Goal: Transaction & Acquisition: Book appointment/travel/reservation

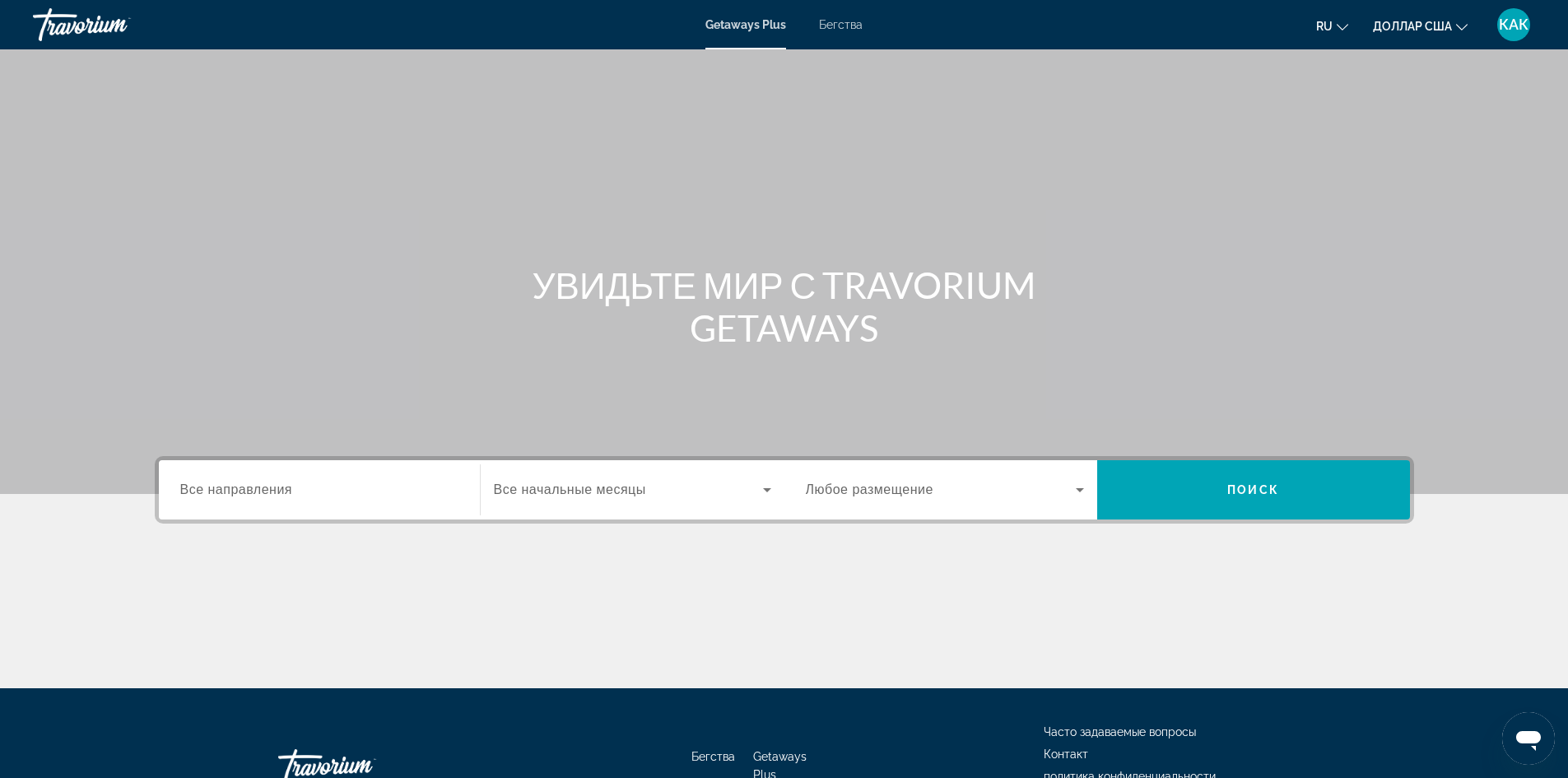
click at [568, 320] on h1 "УВИДЬТЕ МИР С TRAVORIUM GETAWAYS" at bounding box center [784, 306] width 617 height 85
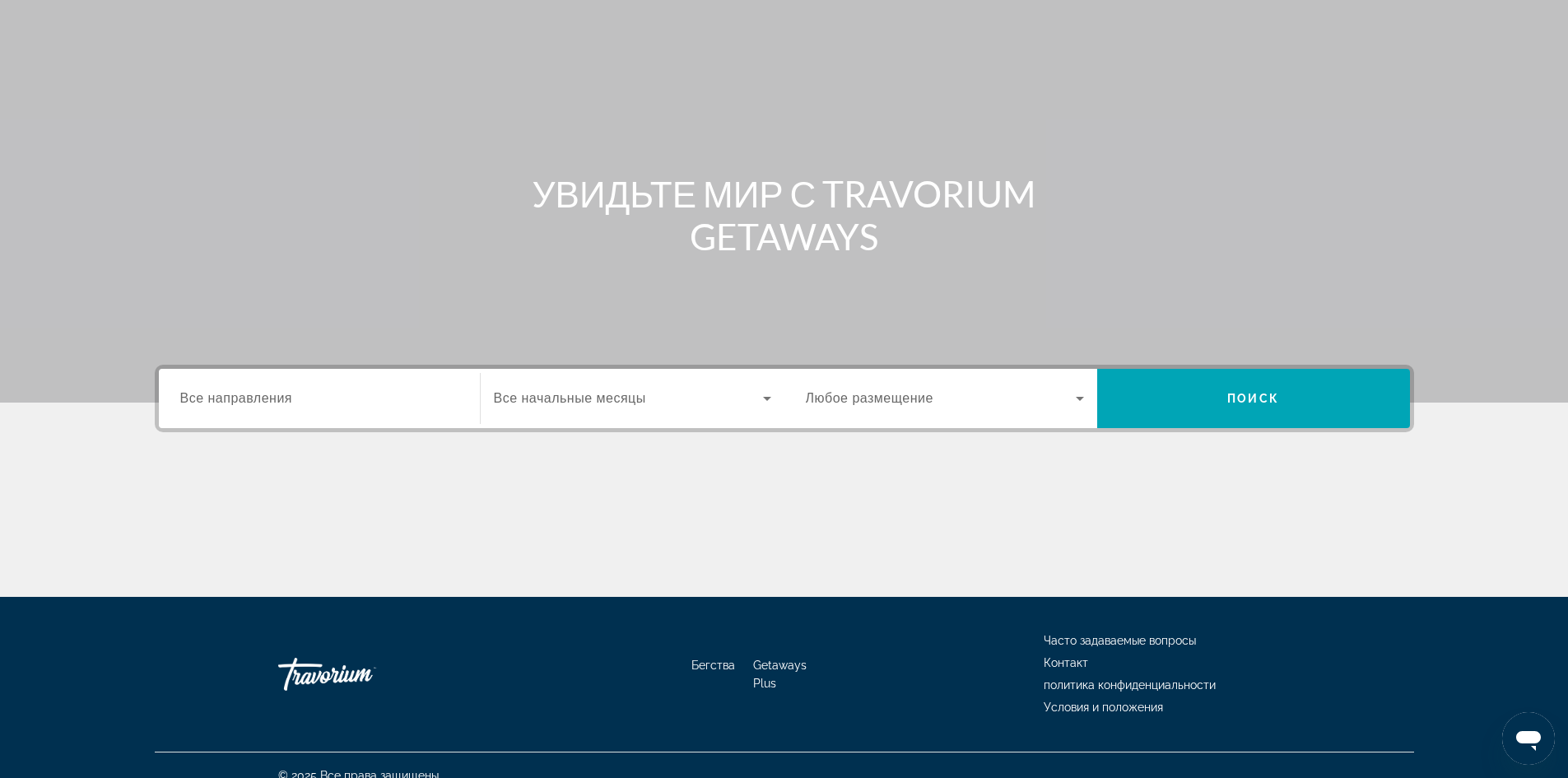
scroll to position [112, 0]
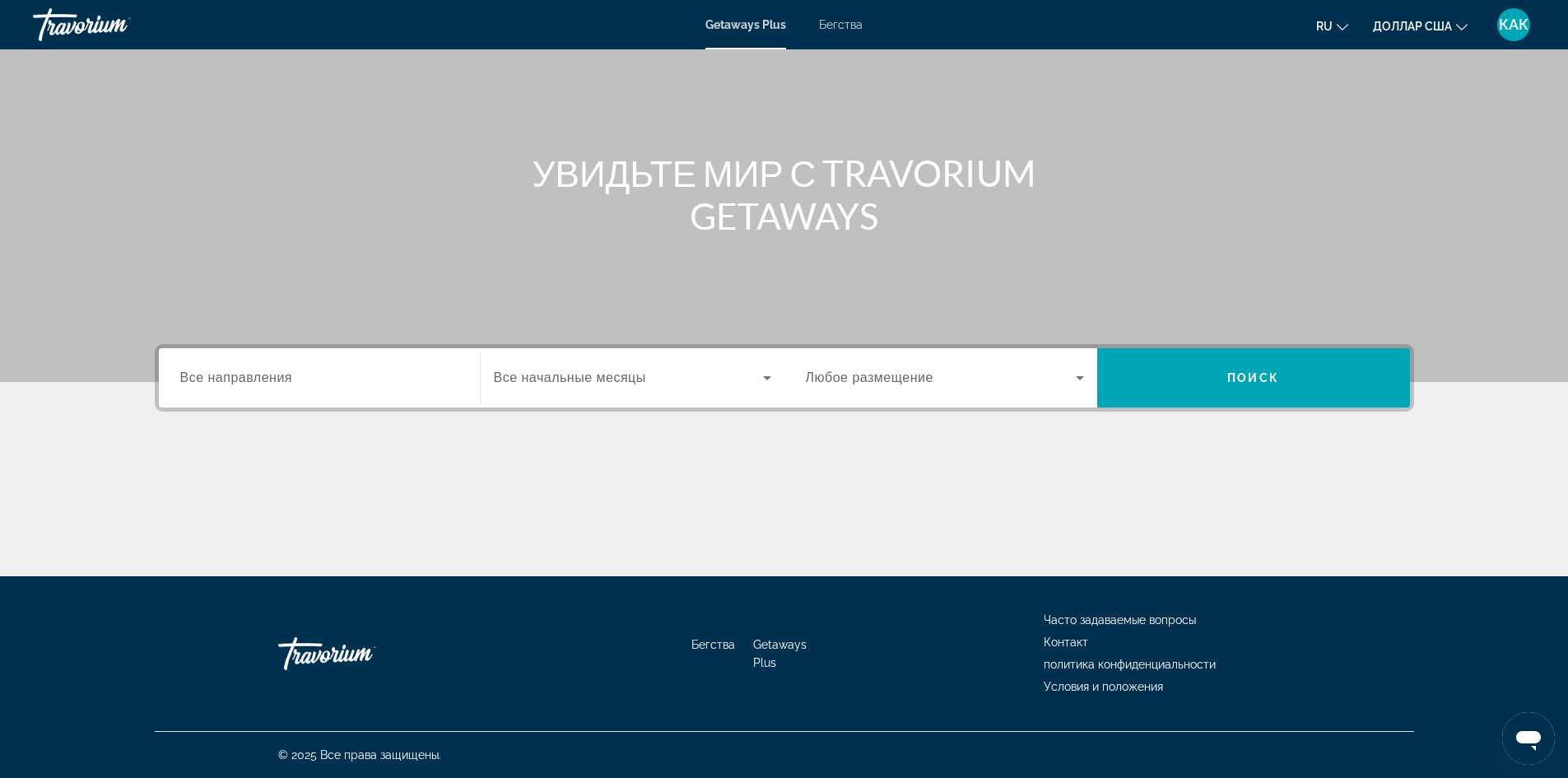
click at [422, 377] on input "Место назначения Все направления" at bounding box center [319, 379] width 278 height 20
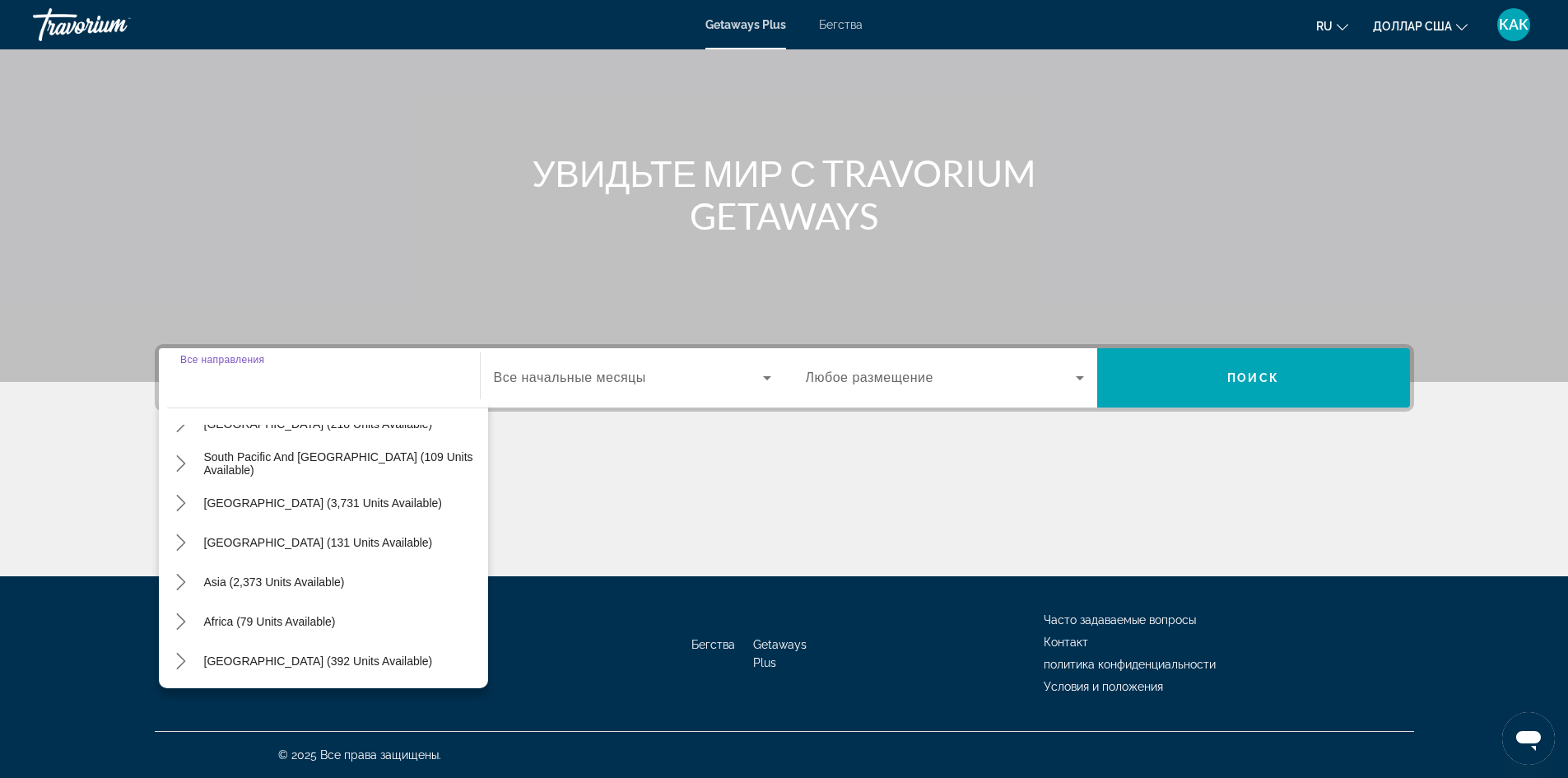
scroll to position [267, 0]
click at [854, 25] on font "Бегства" at bounding box center [841, 25] width 44 height 13
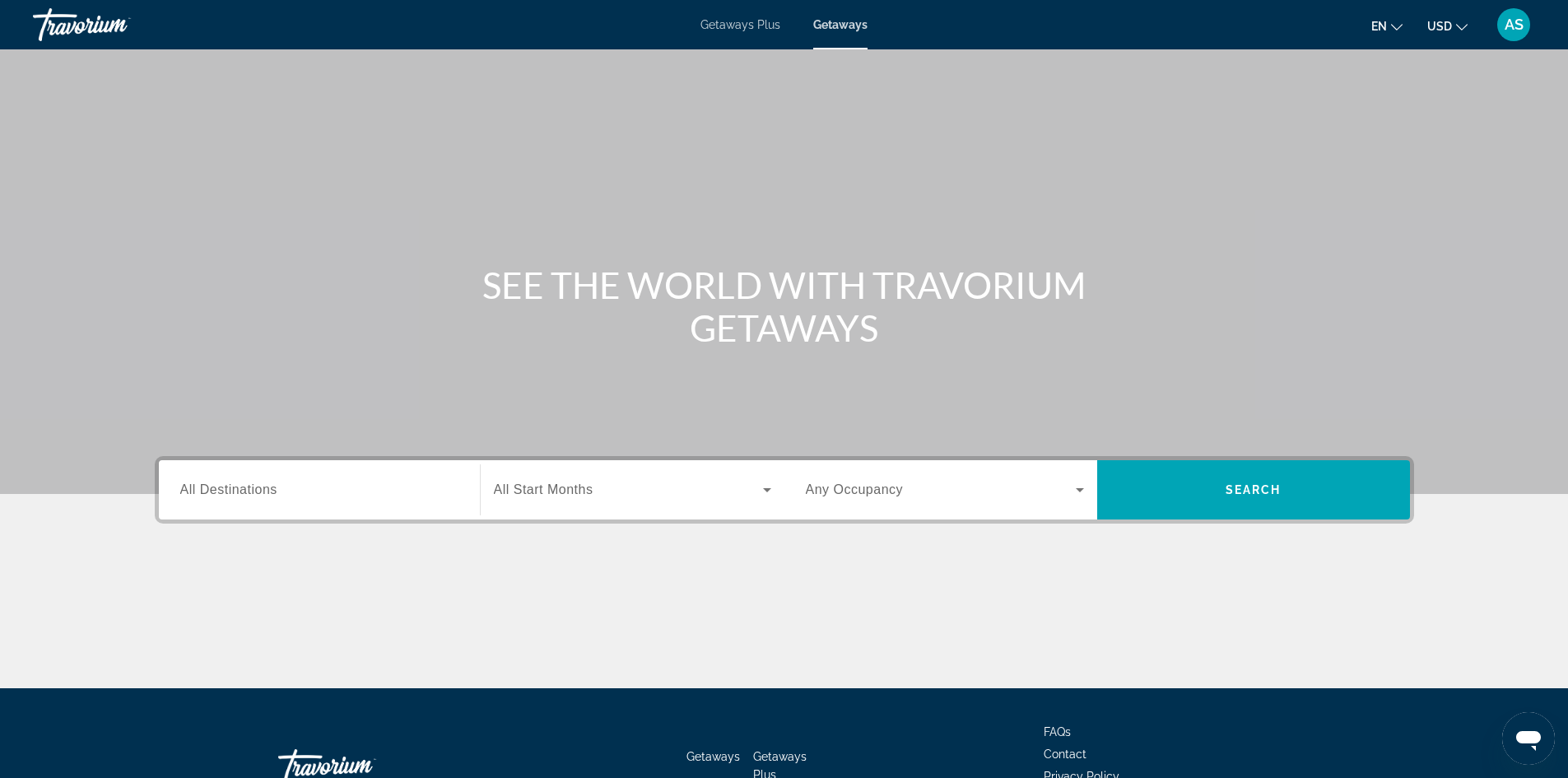
click at [849, 108] on div "Main content" at bounding box center [784, 247] width 1568 height 494
click at [364, 497] on input "Destination All Destinations" at bounding box center [319, 491] width 278 height 20
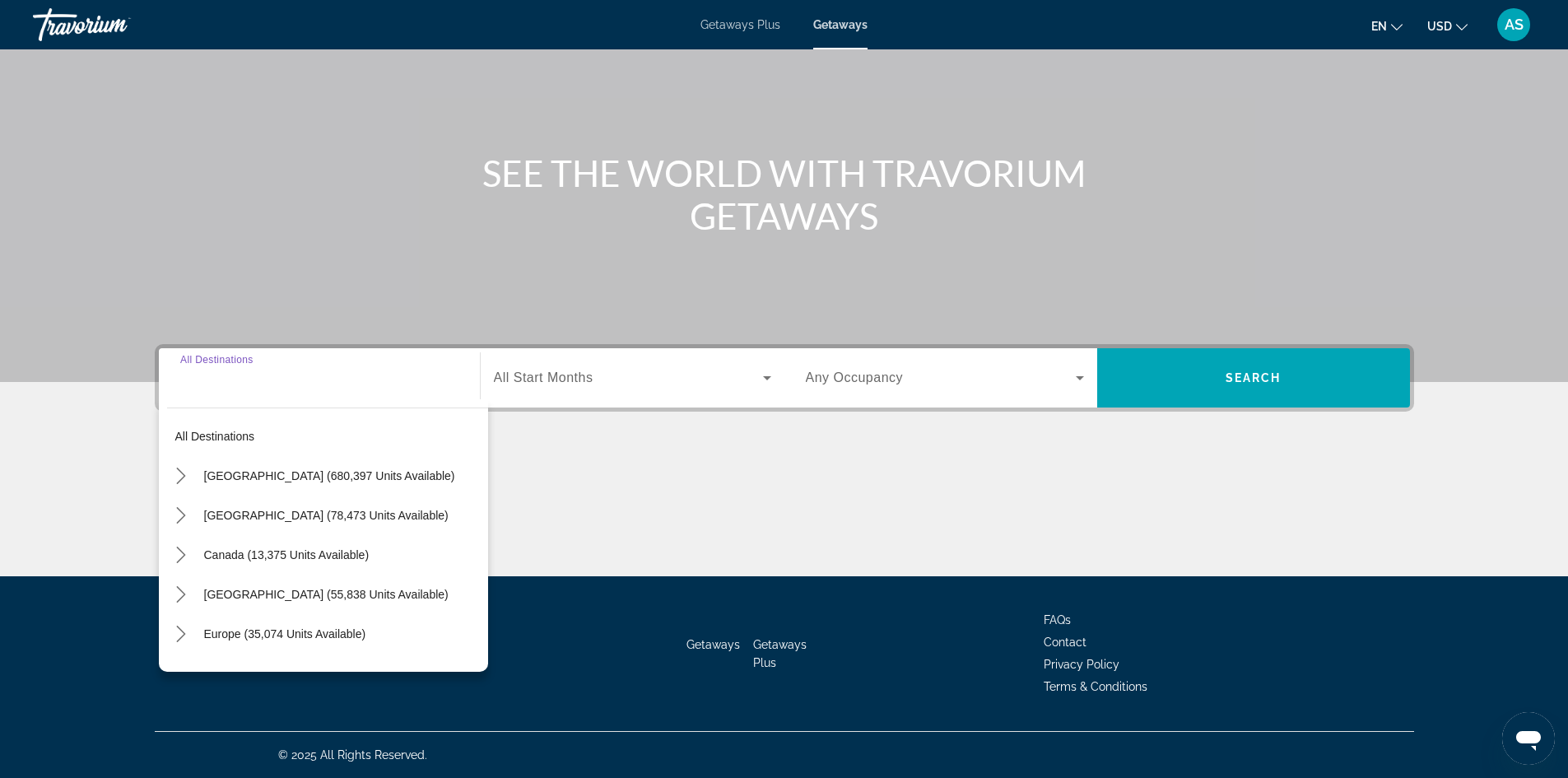
click at [229, 380] on input "Destination All Destinations" at bounding box center [319, 379] width 278 height 20
click at [238, 386] on input "Destination All Destinations" at bounding box center [319, 379] width 278 height 20
click at [218, 406] on div "All destinations [GEOGRAPHIC_DATA] (680,397 units available) [GEOGRAPHIC_DATA] …" at bounding box center [323, 535] width 329 height 272
click at [257, 377] on span "All Destinations" at bounding box center [229, 377] width 97 height 14
click at [257, 377] on input "Destination All Destinations" at bounding box center [319, 379] width 278 height 20
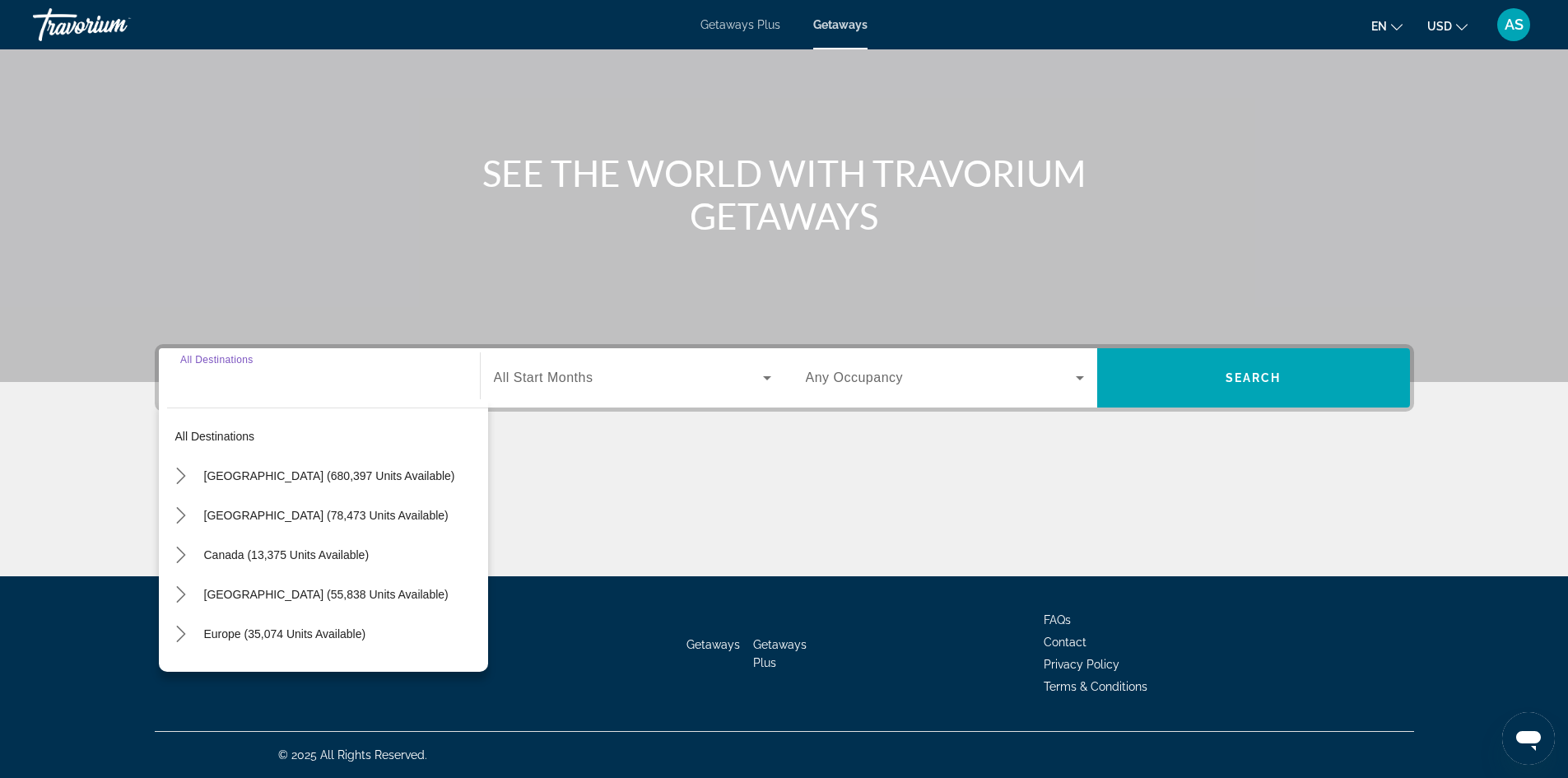
click at [230, 372] on input "Destination All Destinations" at bounding box center [319, 379] width 278 height 20
click at [259, 385] on input "Destination All Destinations" at bounding box center [319, 379] width 278 height 20
click at [250, 384] on input "Destination All Destinations" at bounding box center [319, 379] width 278 height 20
click at [191, 369] on input "Destination All Destinations" at bounding box center [319, 379] width 278 height 20
click at [181, 481] on icon "Toggle United States (680,397 units available) submenu" at bounding box center [182, 476] width 9 height 17
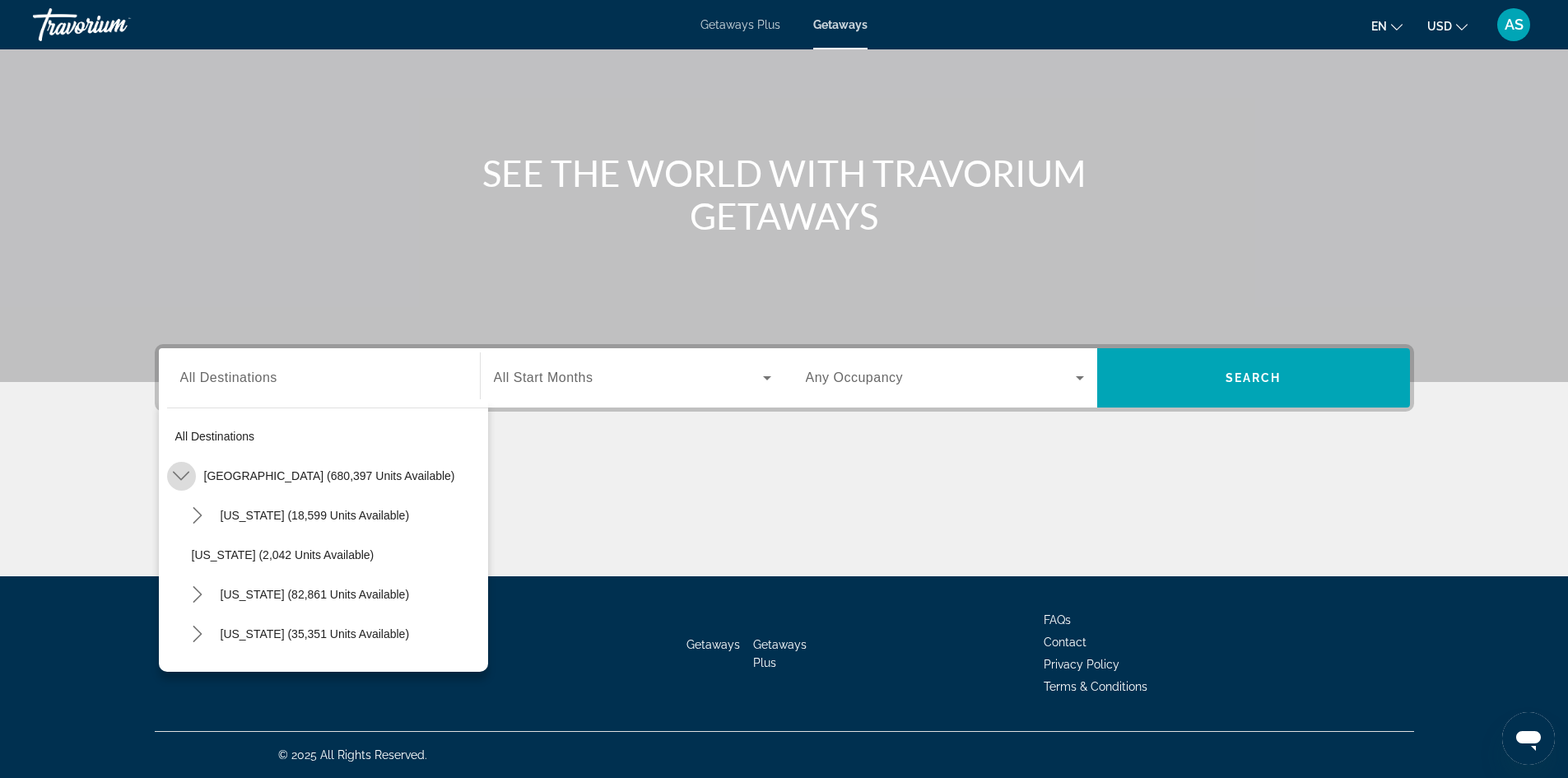
scroll to position [48, 0]
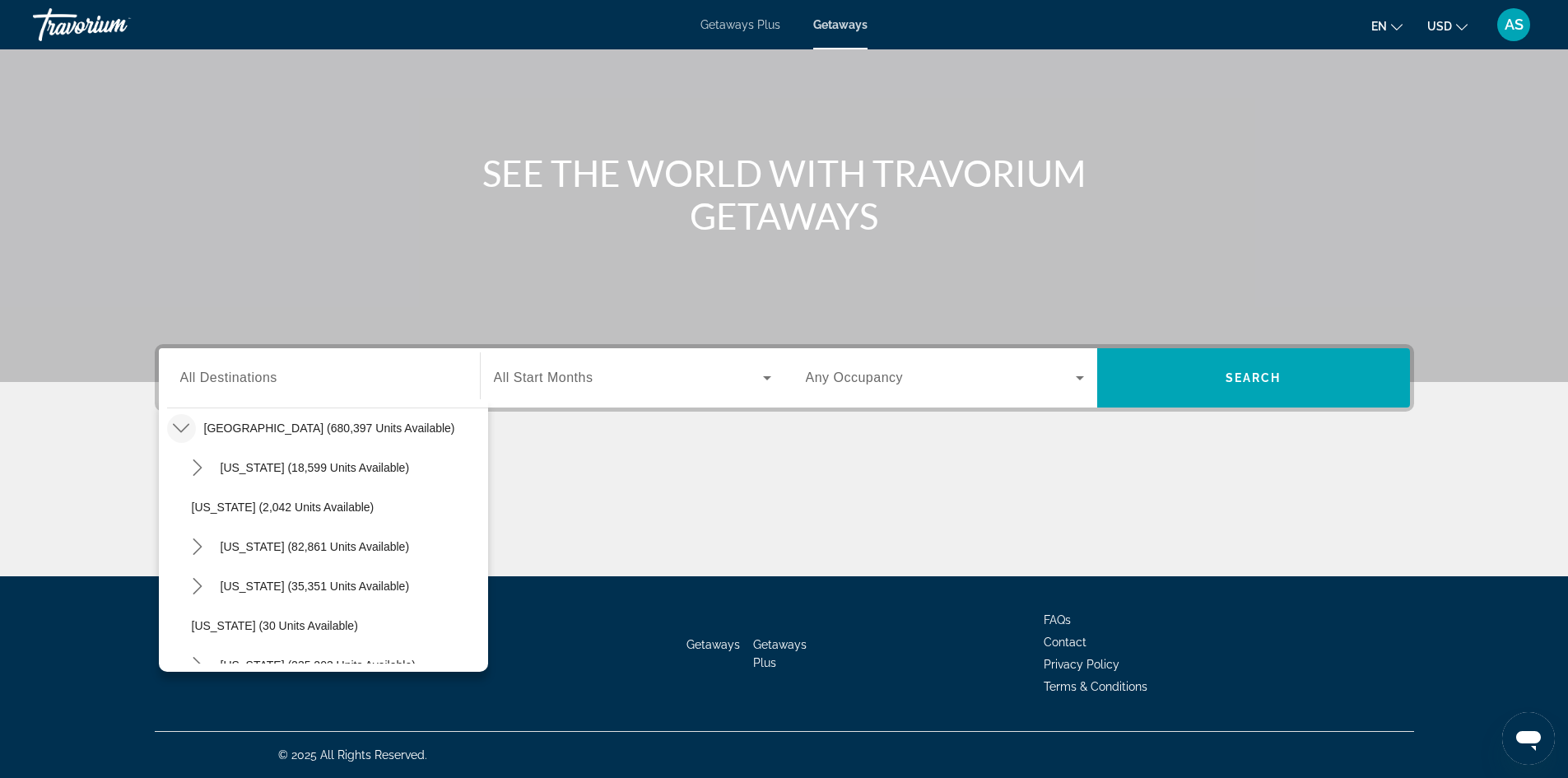
click at [178, 429] on icon "Toggle United States (680,397 units available) submenu" at bounding box center [181, 428] width 17 height 9
click at [201, 381] on span "All Destinations" at bounding box center [229, 377] width 97 height 14
click at [201, 381] on input "Destination All Destinations" at bounding box center [319, 379] width 278 height 20
click at [179, 441] on mat-icon "Toggle United States (680,397 units available) submenu" at bounding box center [181, 428] width 28 height 28
click at [182, 437] on mat-icon "Toggle United States (680,397 units available) submenu" at bounding box center [181, 428] width 28 height 28
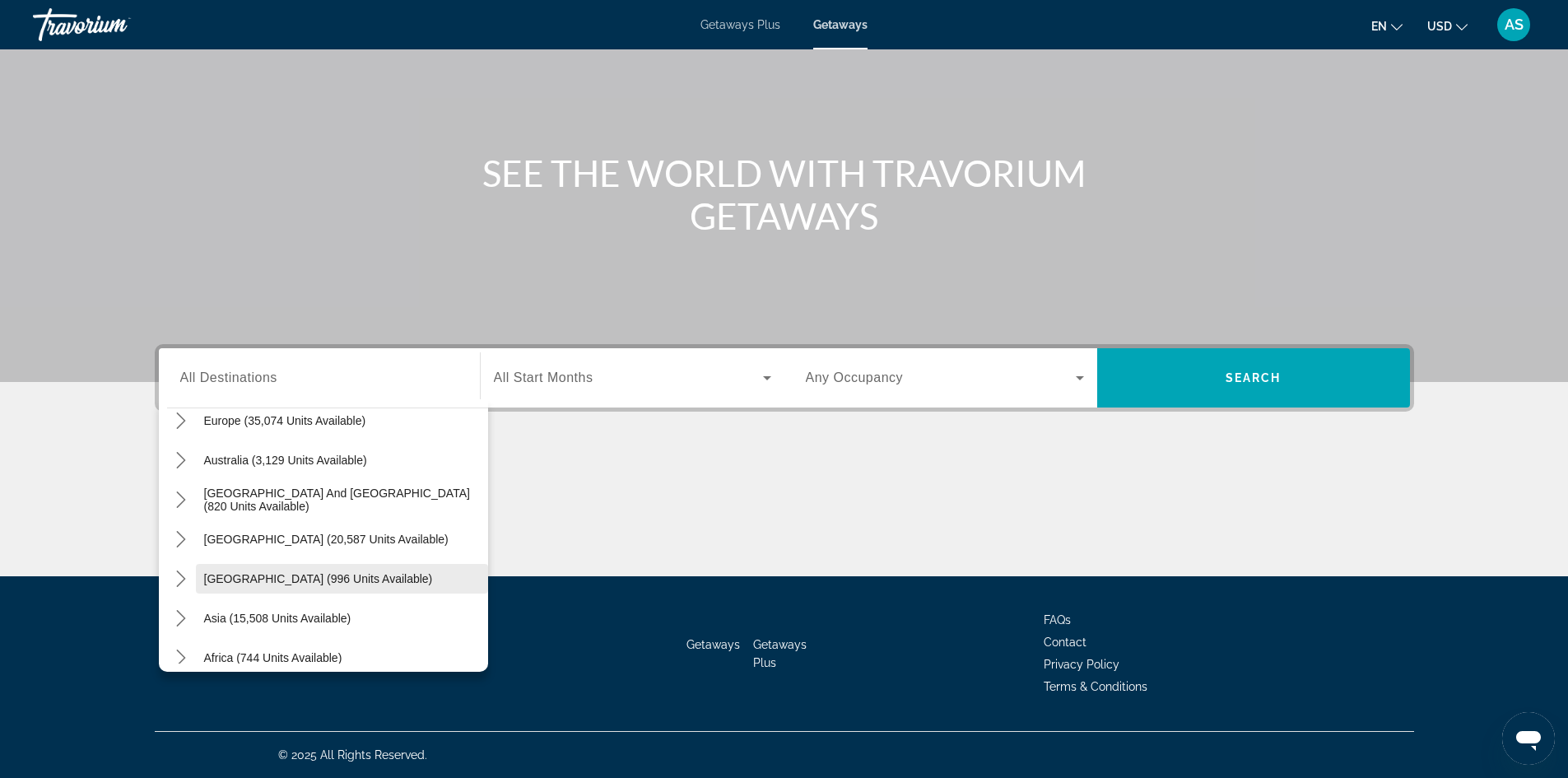
scroll to position [267, 0]
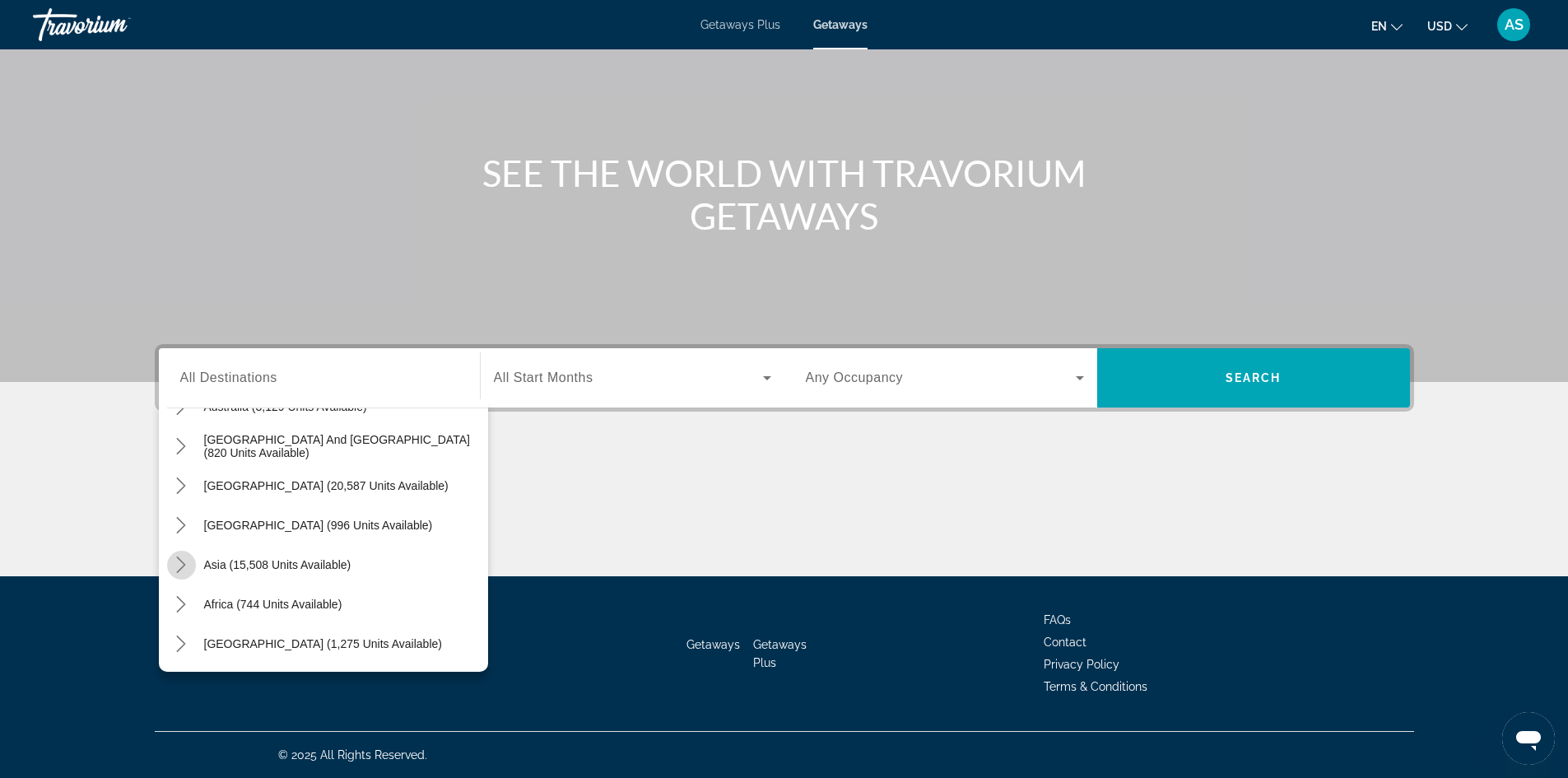
click at [187, 566] on icon "Toggle Asia (15,508 units available) submenu" at bounding box center [181, 565] width 17 height 17
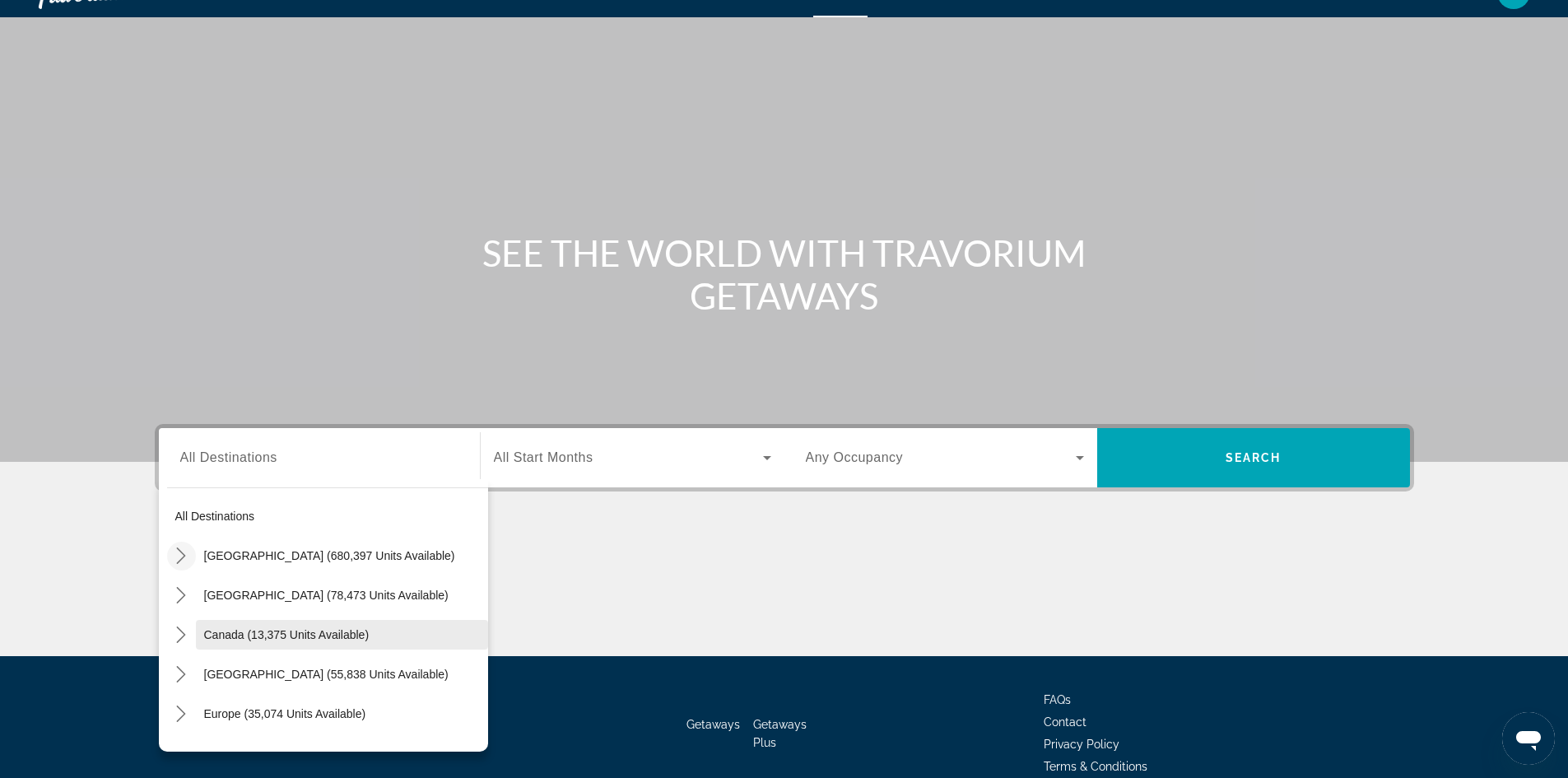
scroll to position [29, 0]
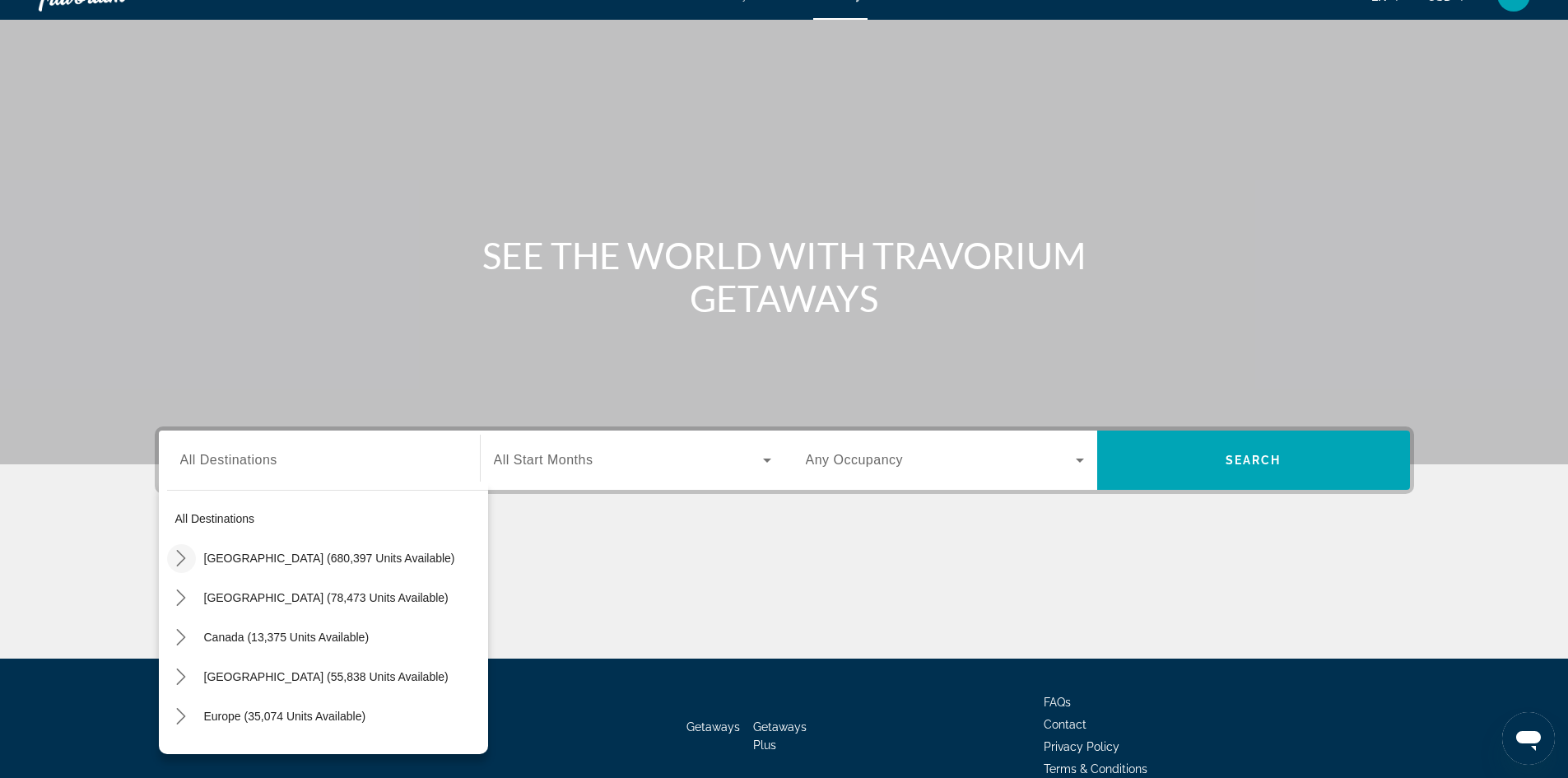
click at [602, 557] on div "Main content" at bounding box center [784, 596] width 1259 height 124
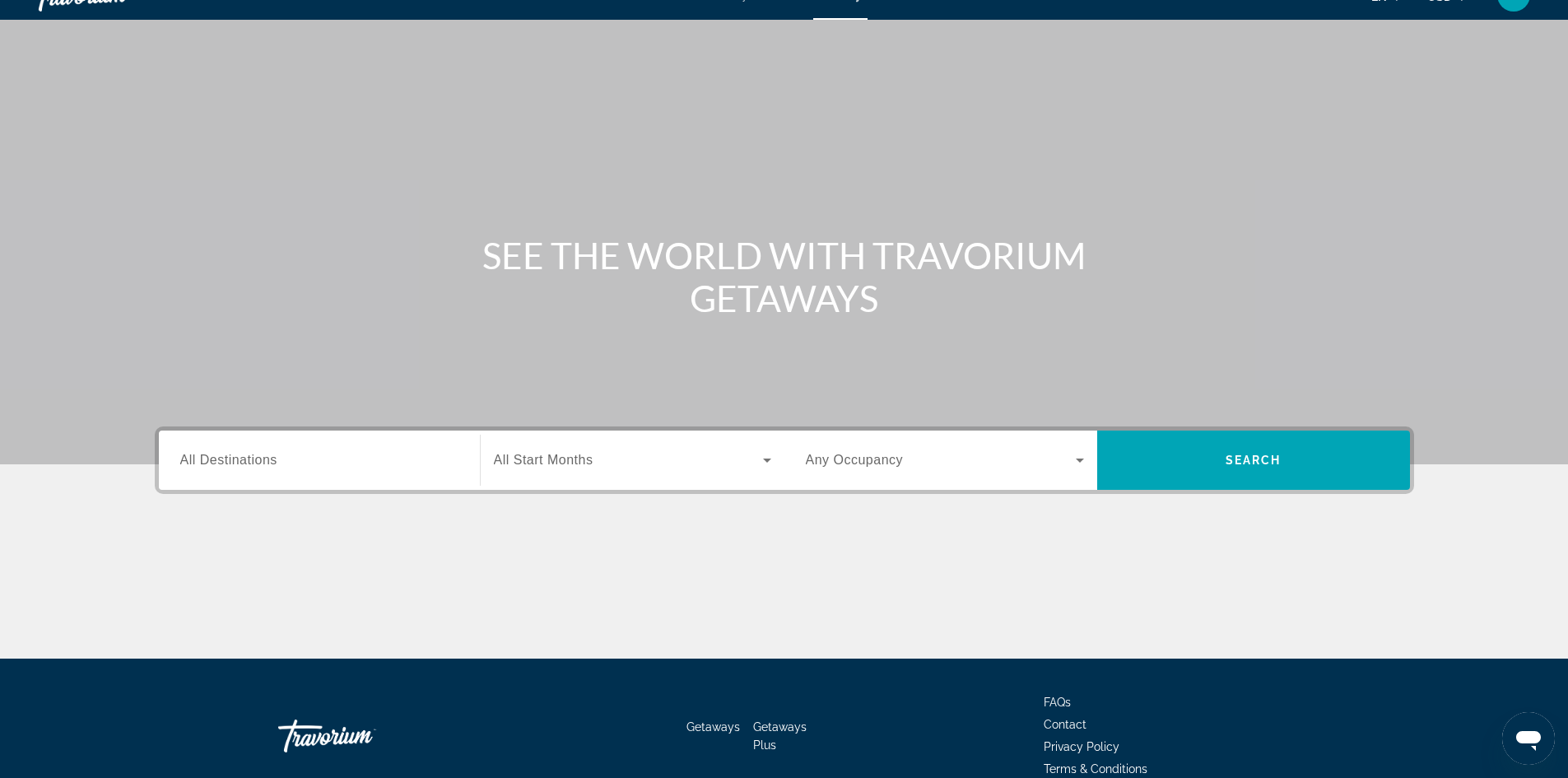
click at [300, 462] on input "Destination All Destinations" at bounding box center [319, 461] width 278 height 20
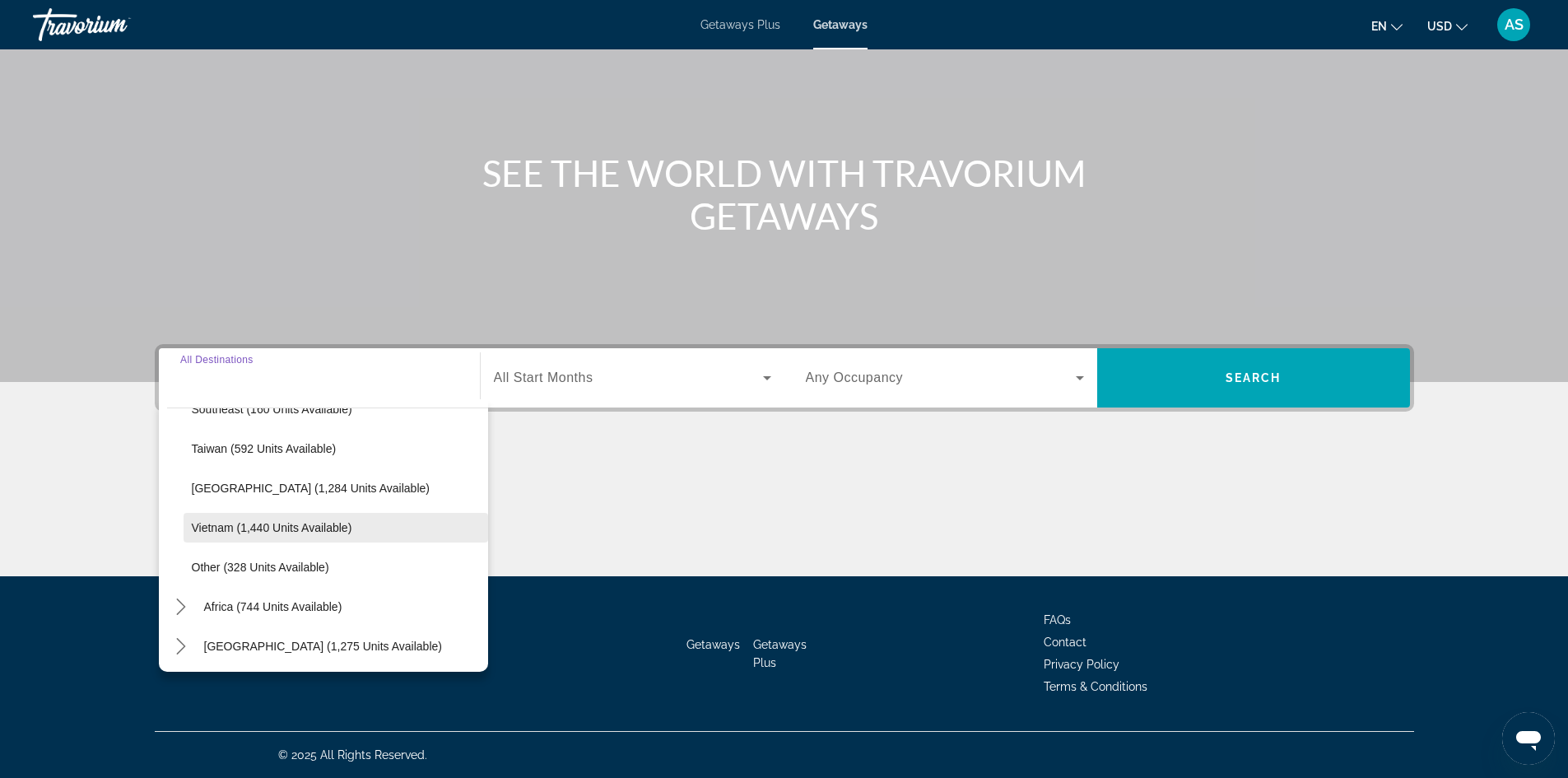
scroll to position [860, 0]
click at [182, 648] on icon "Toggle Middle East (1,275 units available) submenu" at bounding box center [181, 644] width 17 height 17
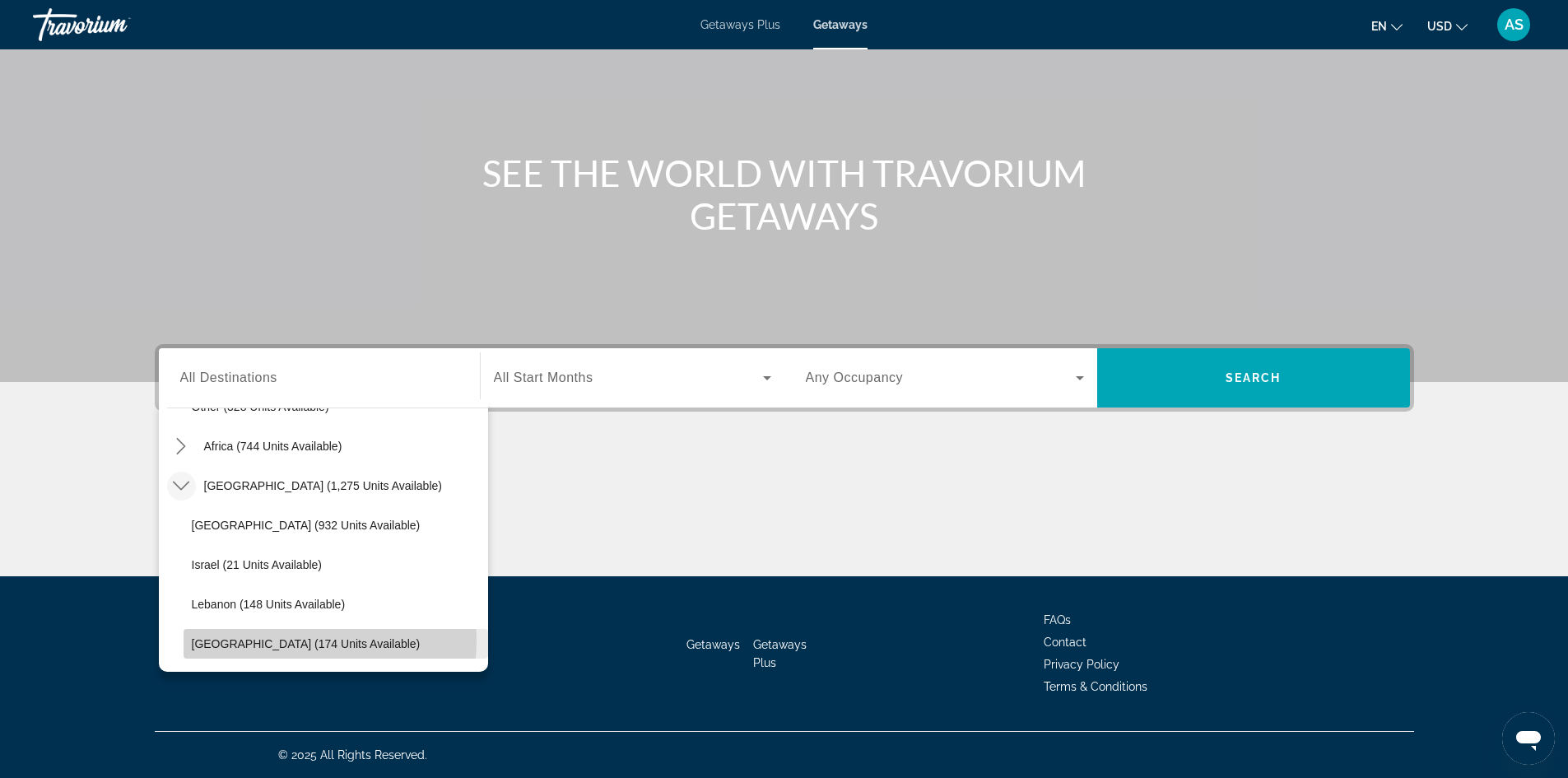
click at [293, 640] on span "[GEOGRAPHIC_DATA] (174 units available)" at bounding box center [305, 644] width 228 height 13
type input "**********"
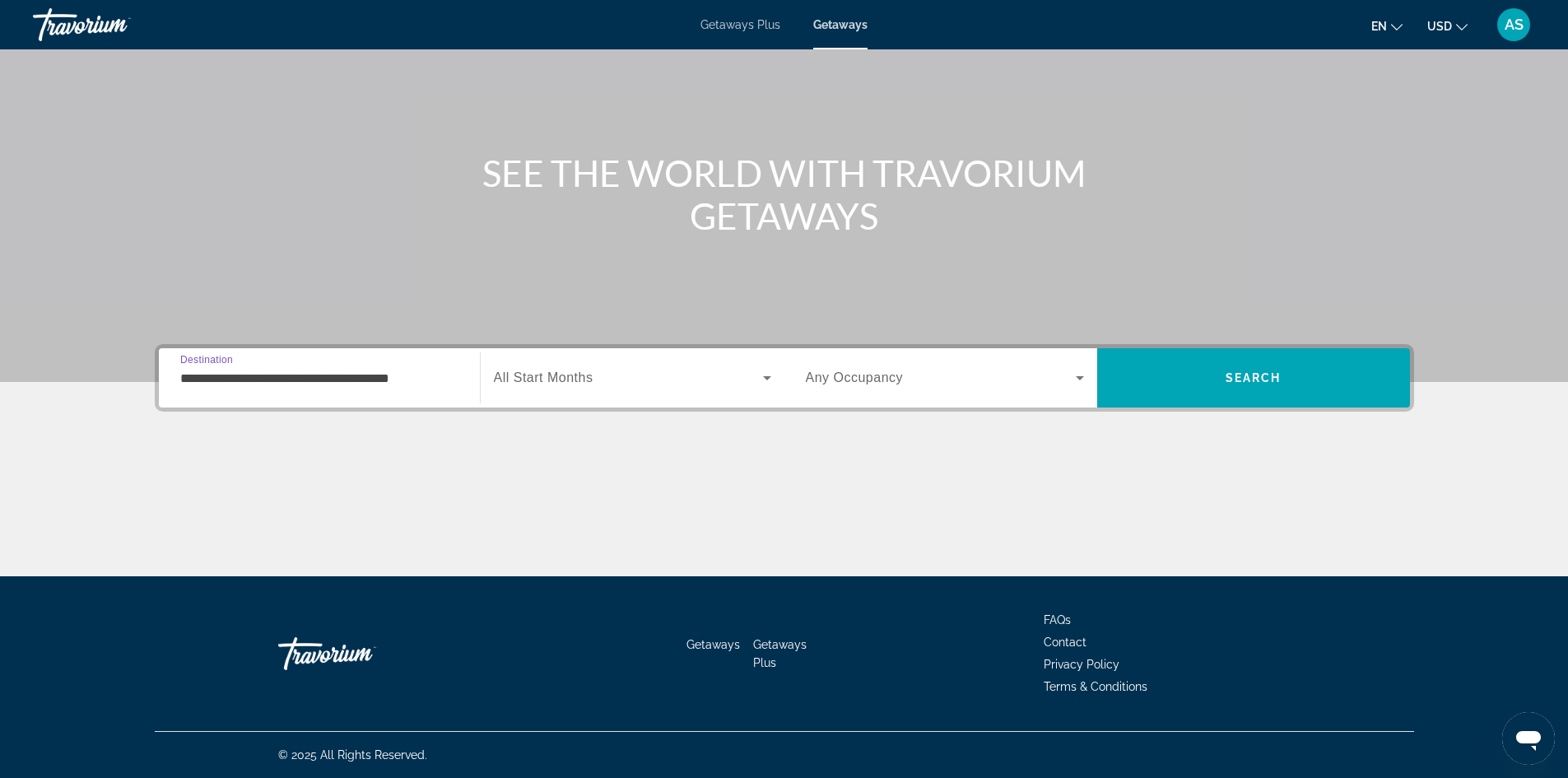
click at [708, 376] on span "Search widget" at bounding box center [627, 378] width 269 height 20
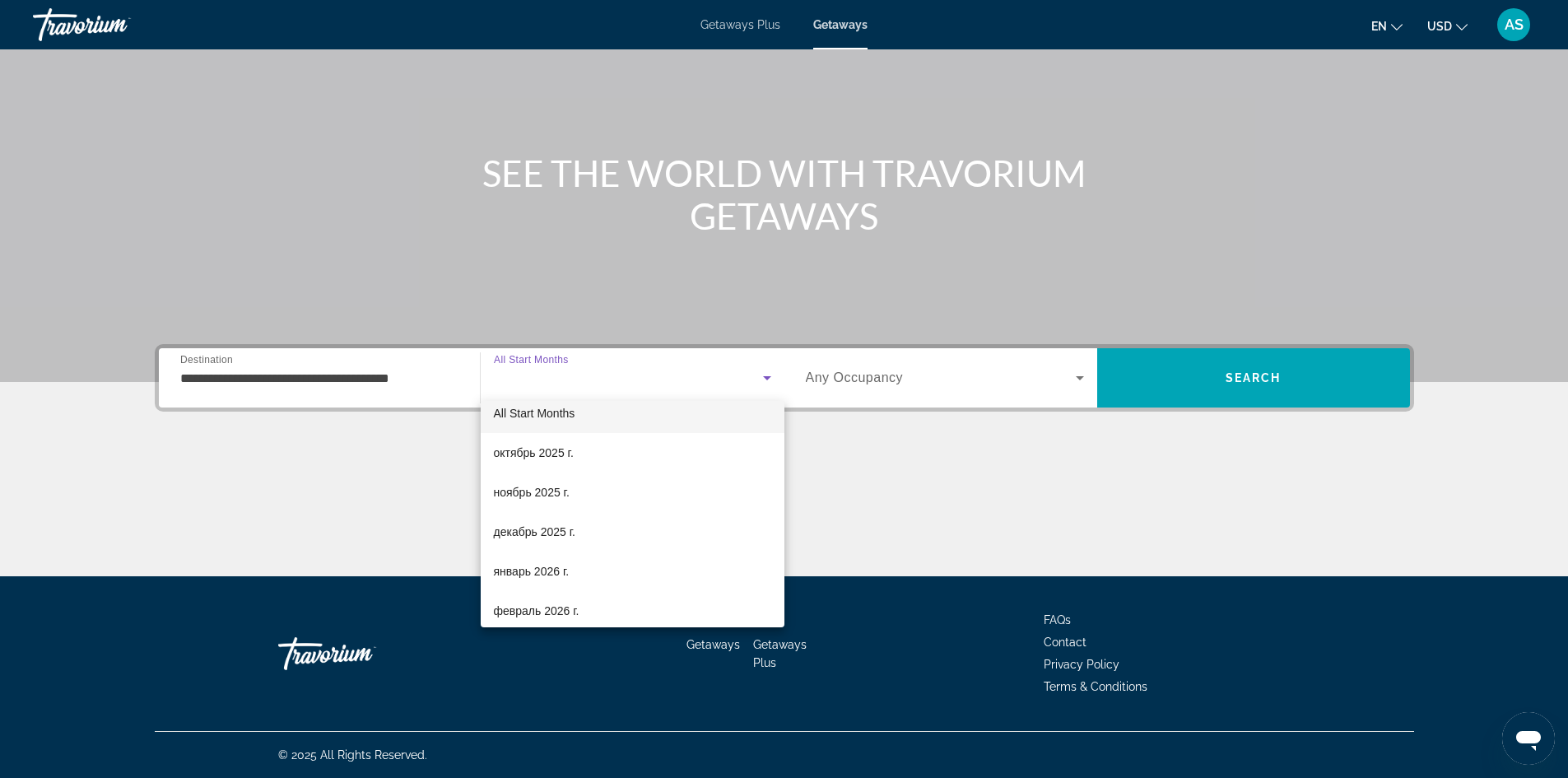
scroll to position [0, 0]
click at [941, 472] on div at bounding box center [784, 389] width 1568 height 778
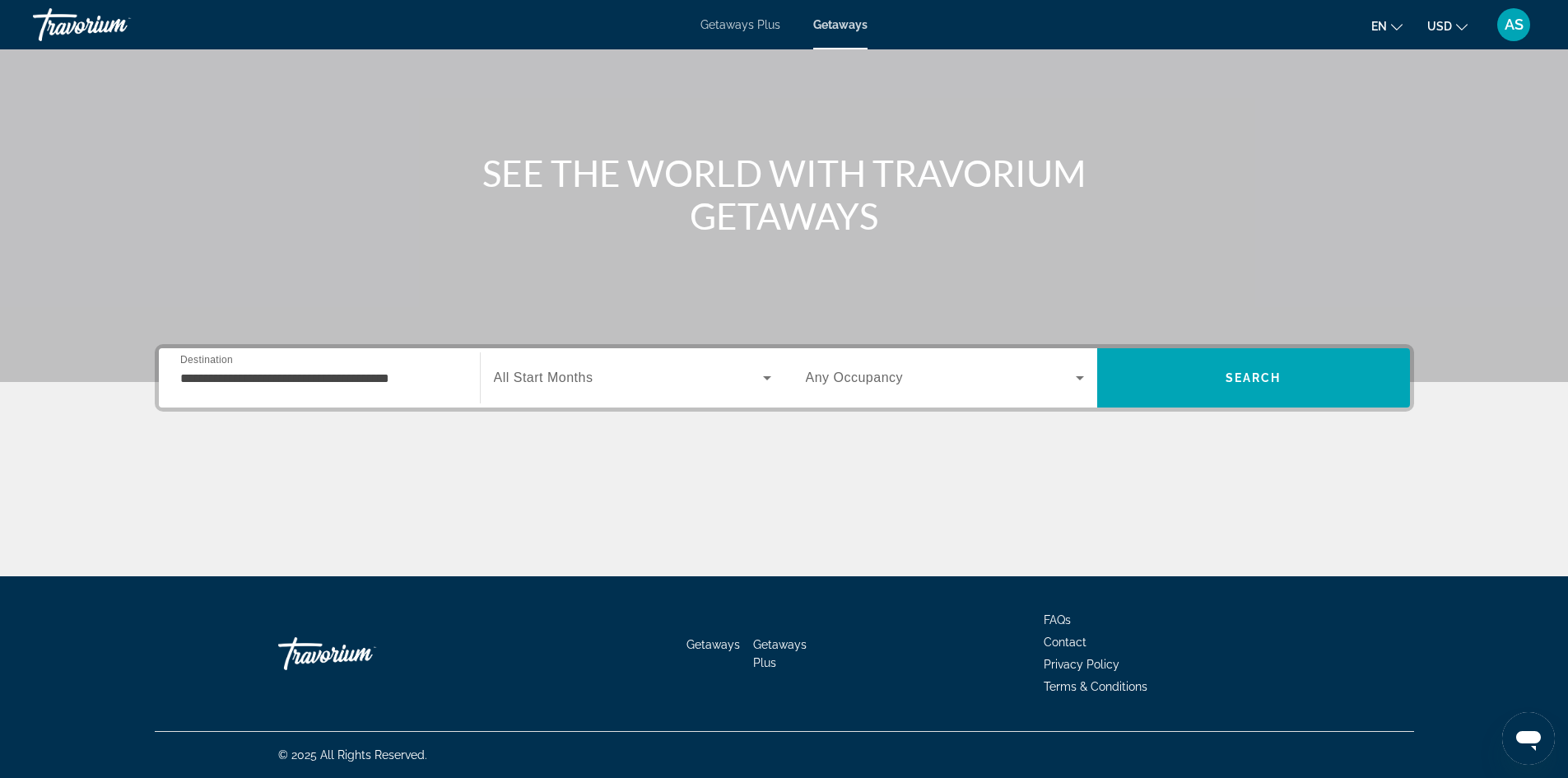
click at [1038, 393] on div "Search widget" at bounding box center [944, 378] width 278 height 46
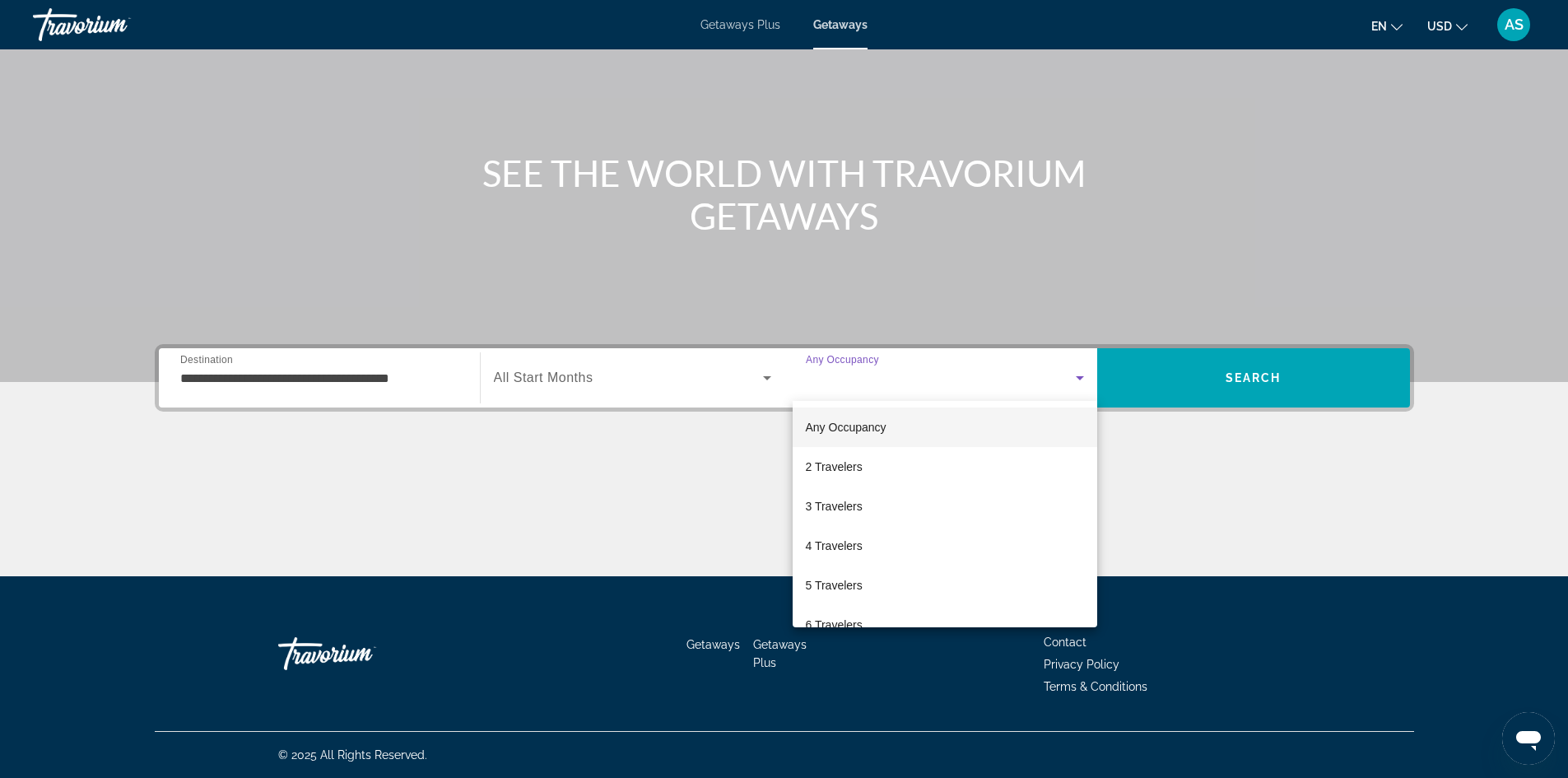
click at [1043, 390] on div at bounding box center [784, 389] width 1568 height 778
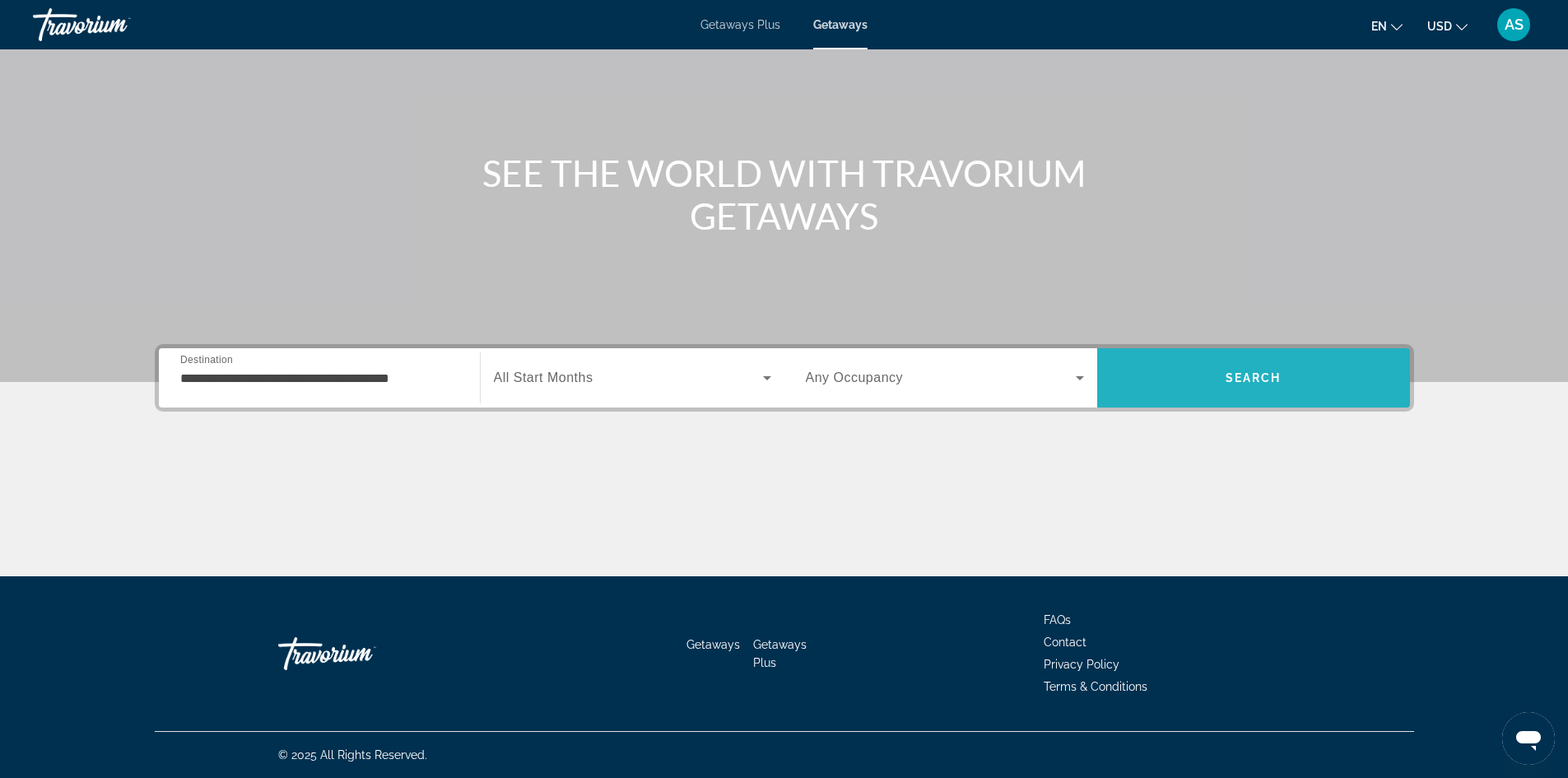
click at [1249, 381] on span "Search" at bounding box center [1253, 378] width 56 height 13
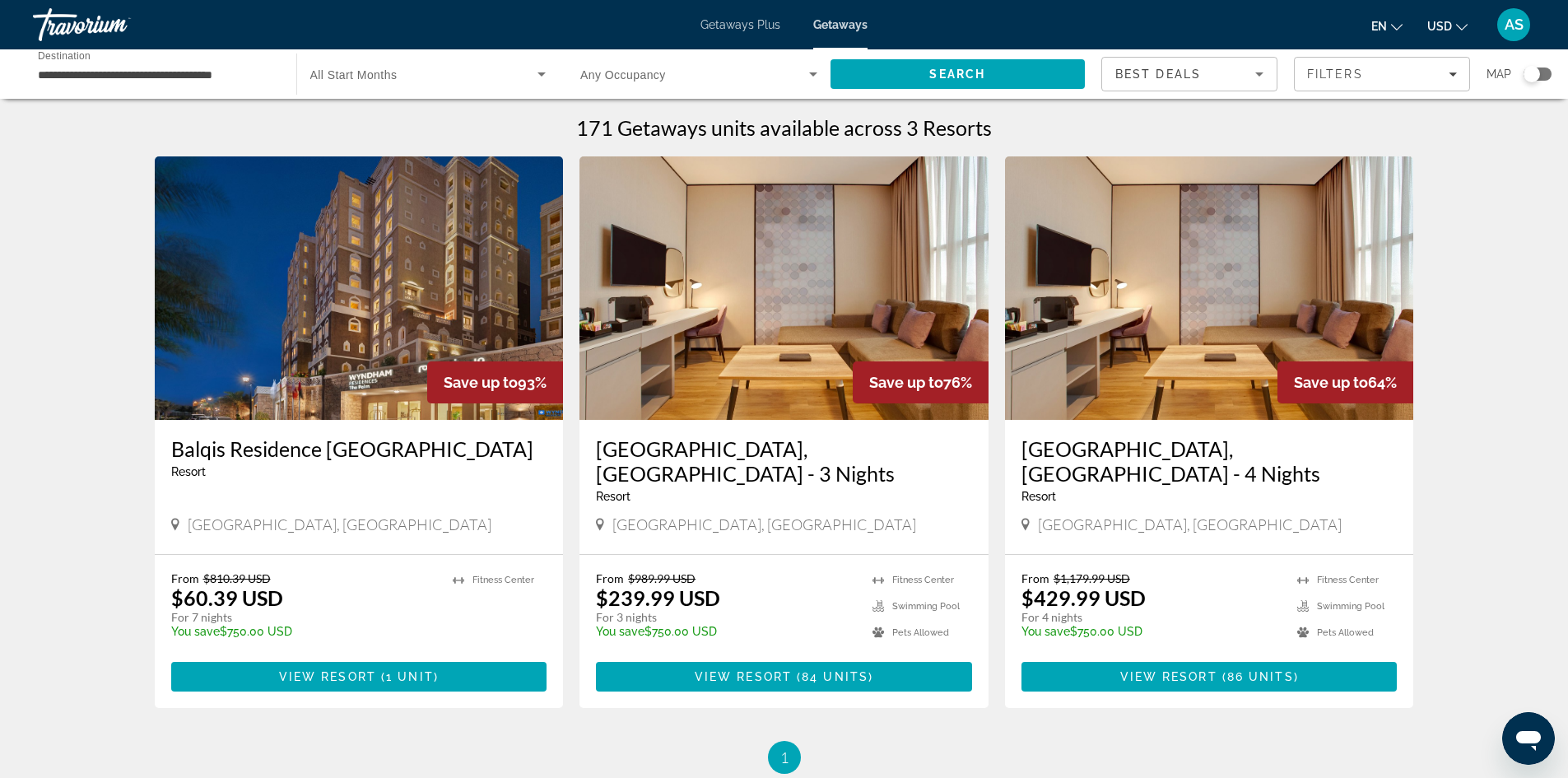
click at [195, 324] on img "Main content" at bounding box center [359, 288] width 409 height 263
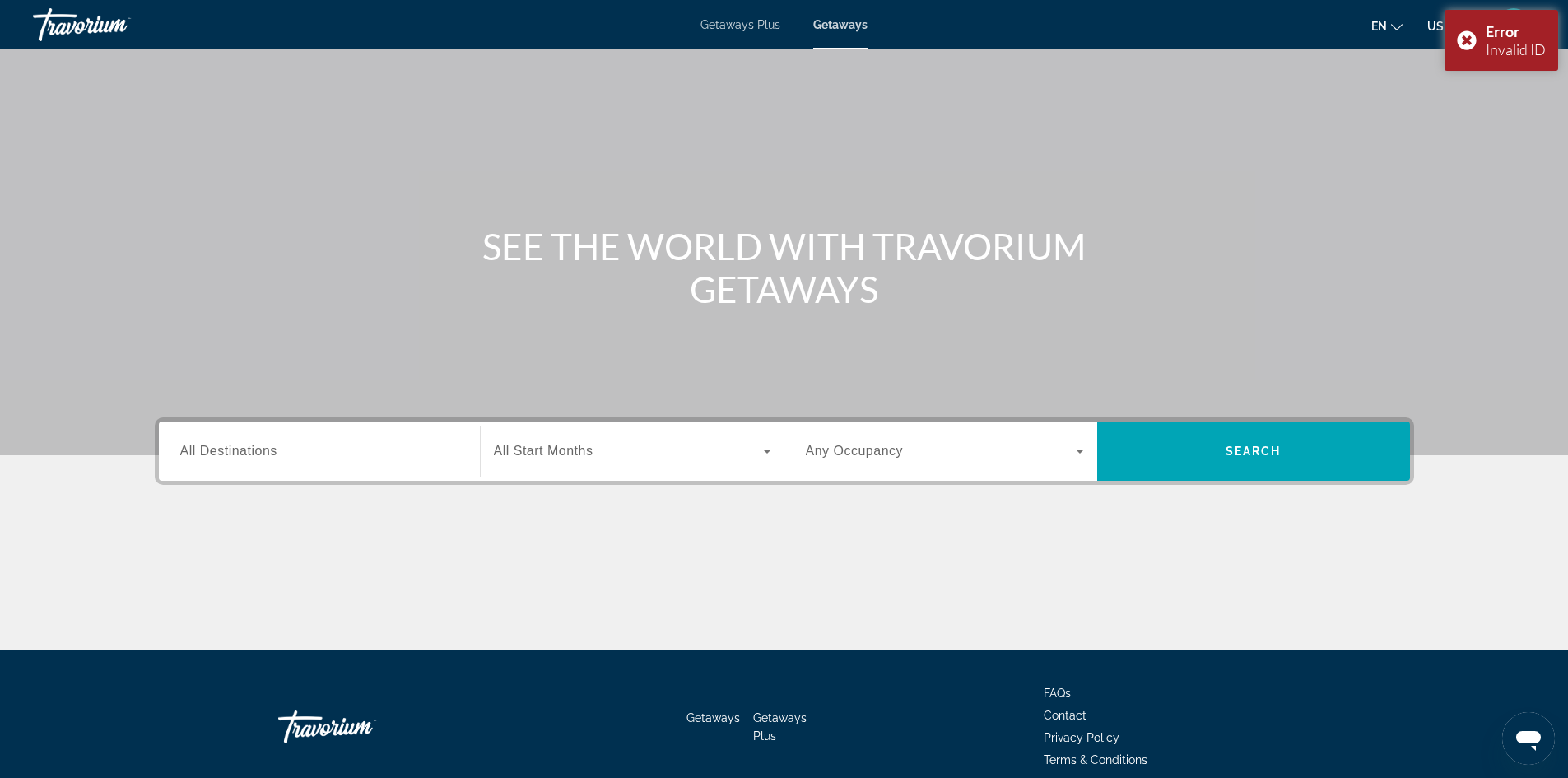
scroll to position [112, 0]
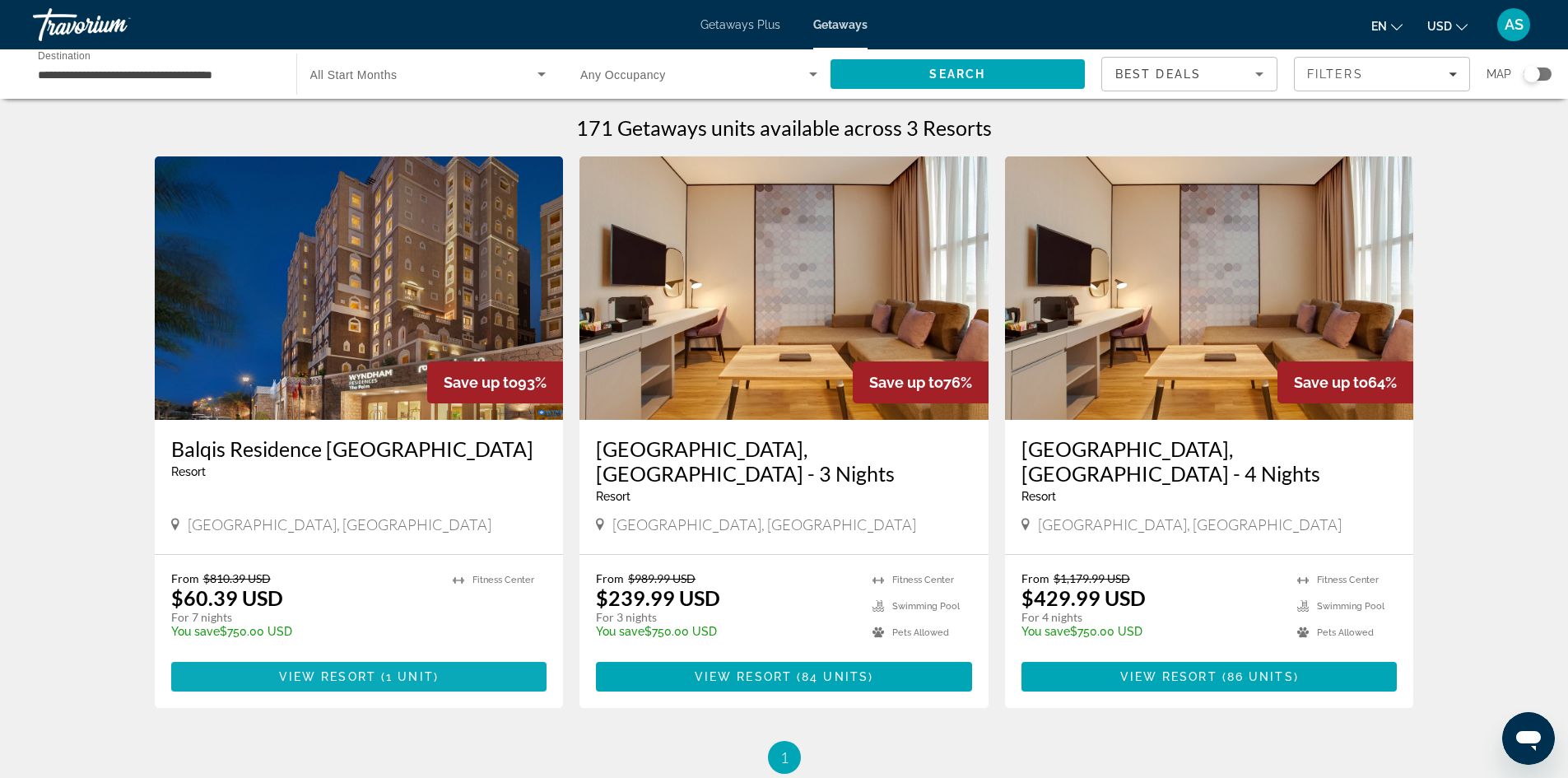
click at [365, 659] on span "Main content" at bounding box center [359, 676] width 376 height 39
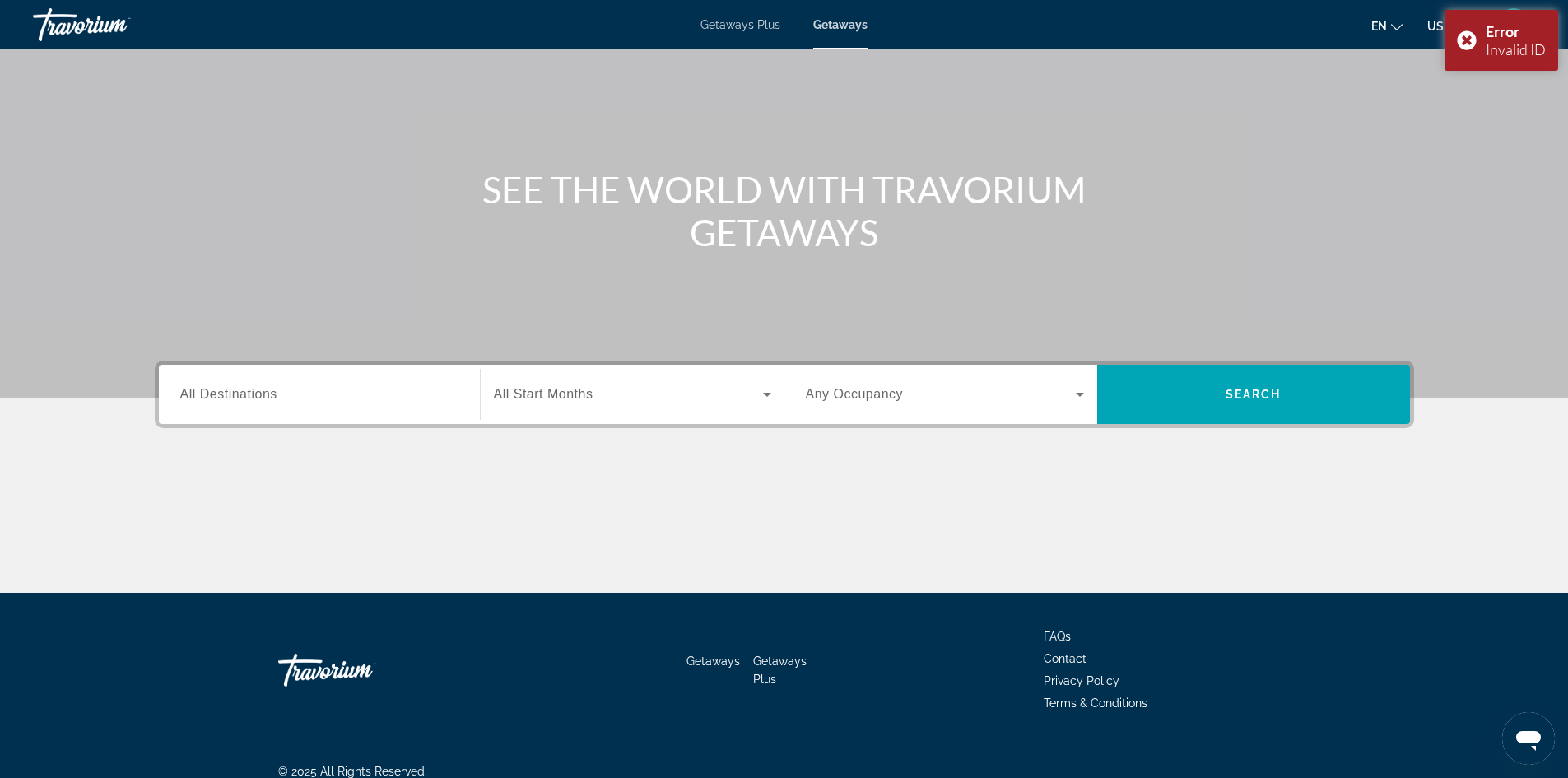
scroll to position [112, 0]
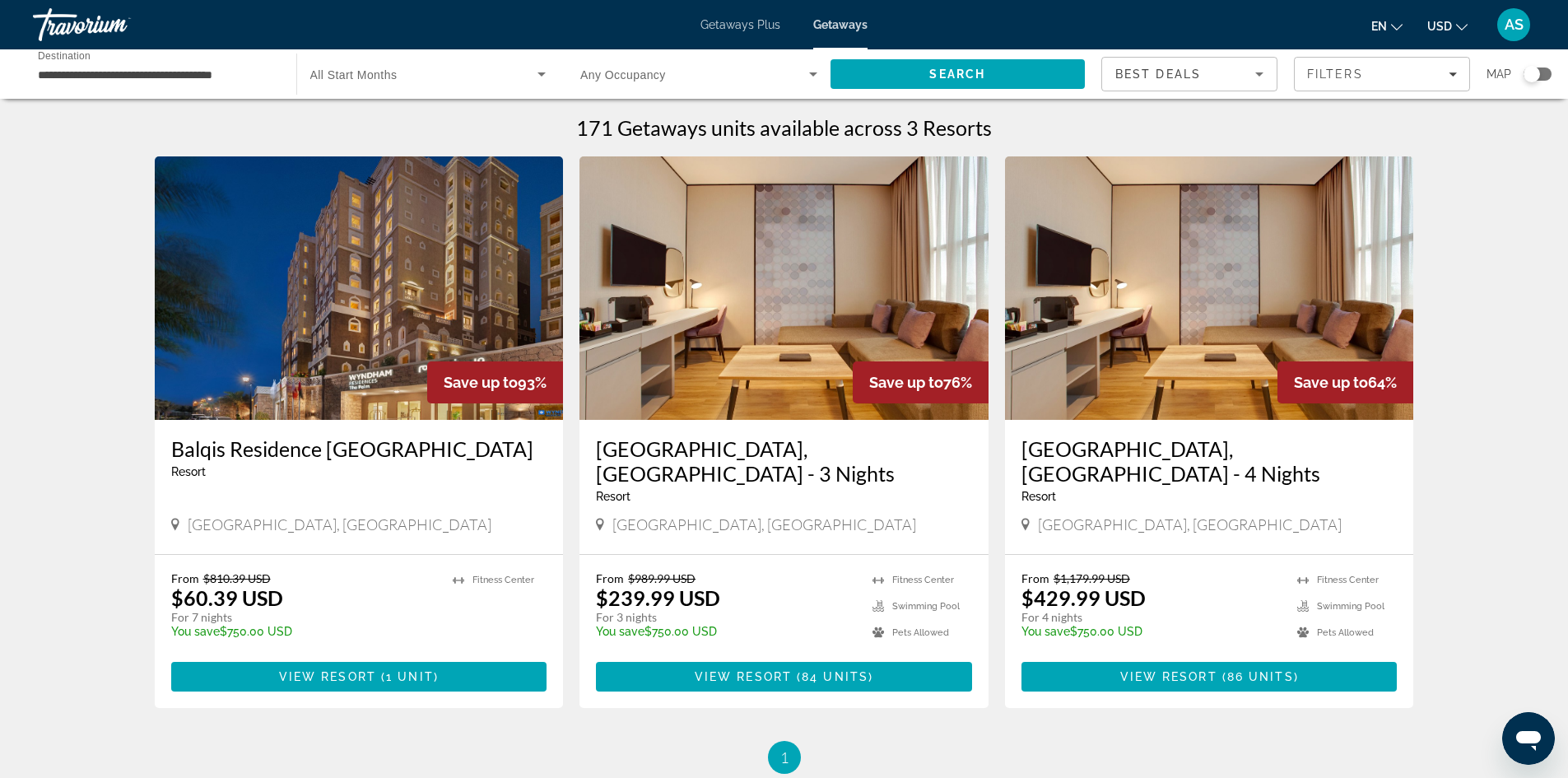
click at [780, 84] on div "Search widget" at bounding box center [699, 74] width 237 height 46
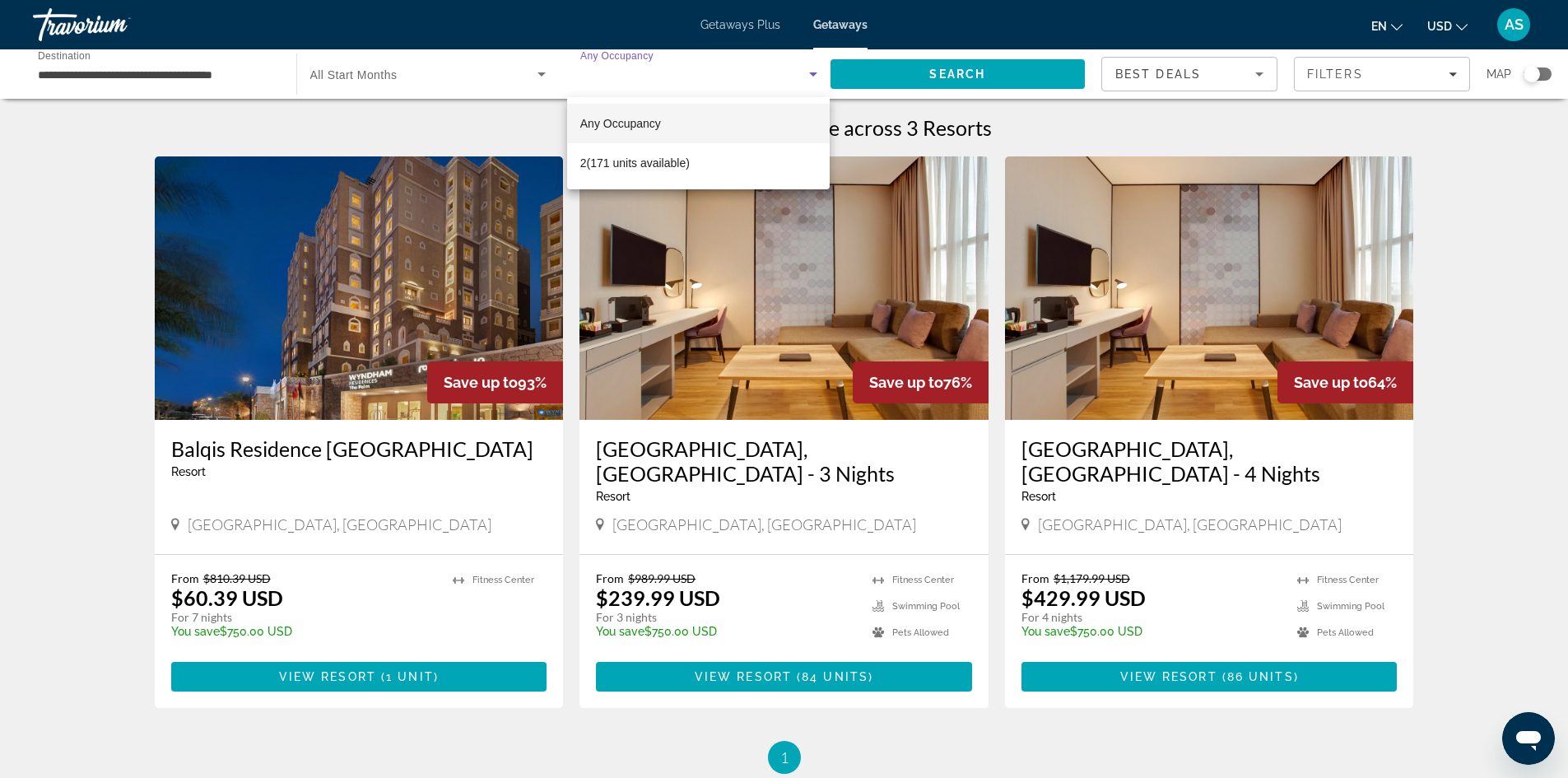
click at [461, 84] on div at bounding box center [784, 389] width 1568 height 778
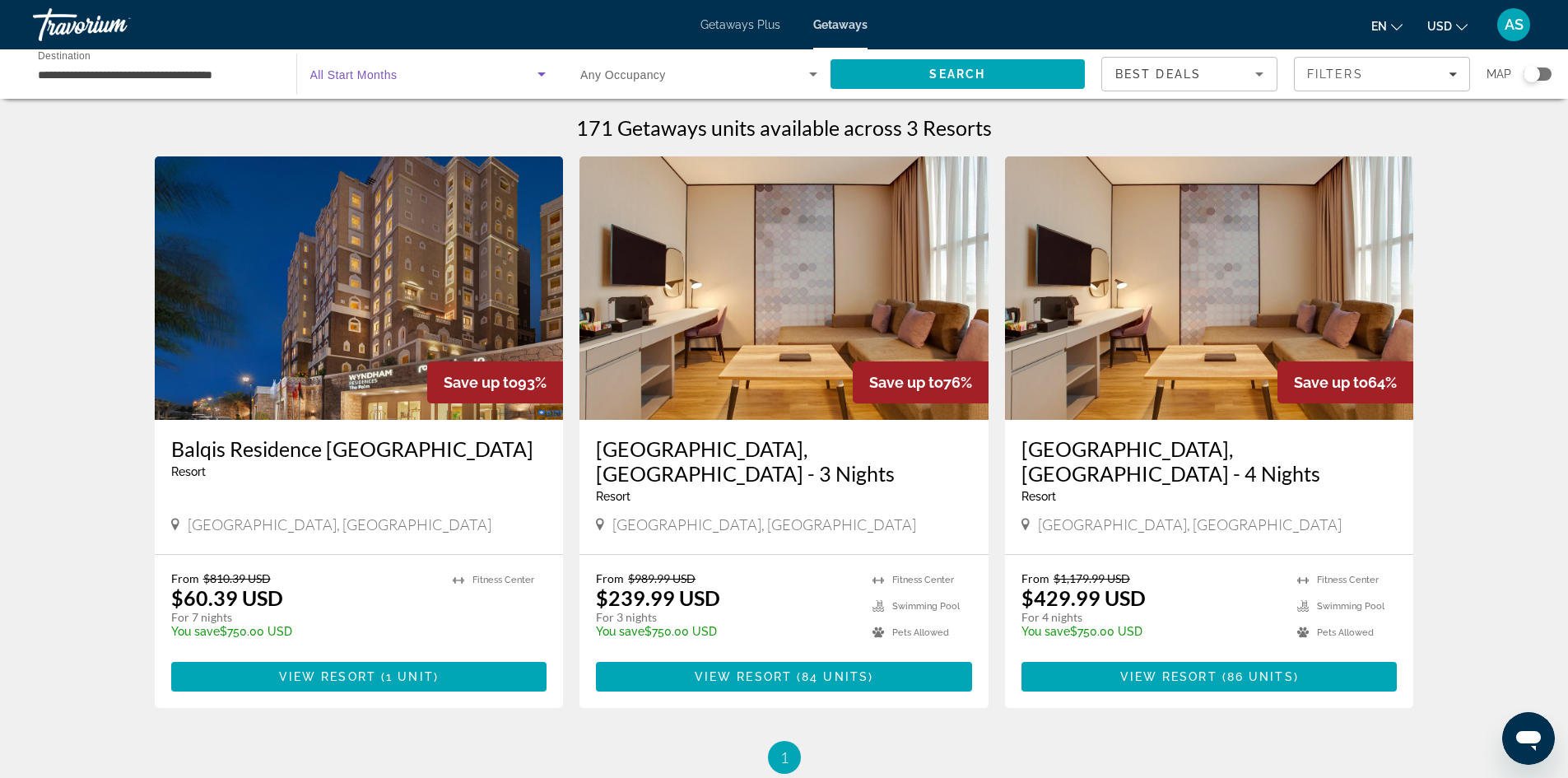
click at [453, 78] on span "Search widget" at bounding box center [424, 74] width 228 height 20
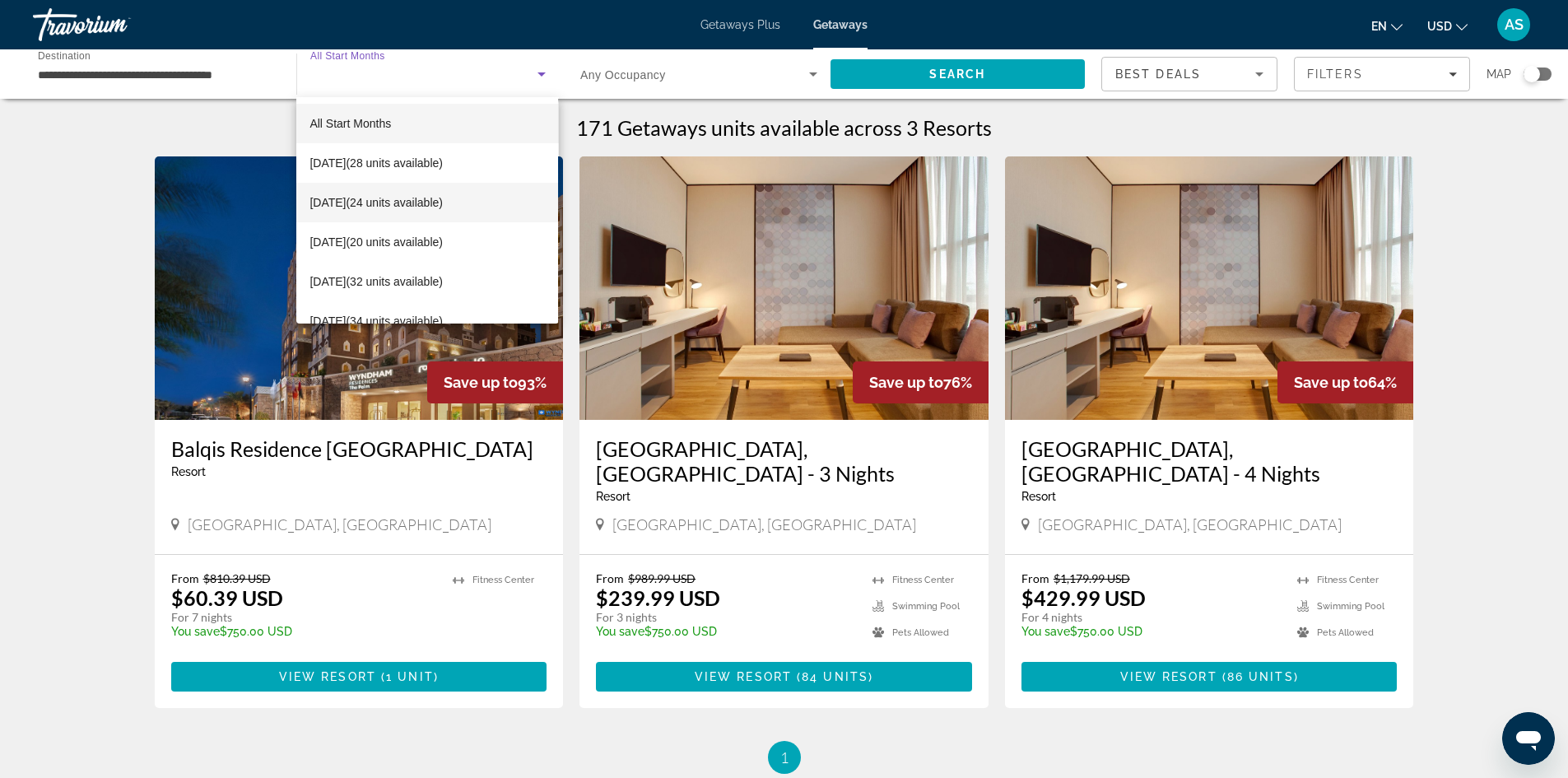
click at [386, 205] on span "[DATE] (24 units available)" at bounding box center [375, 203] width 133 height 20
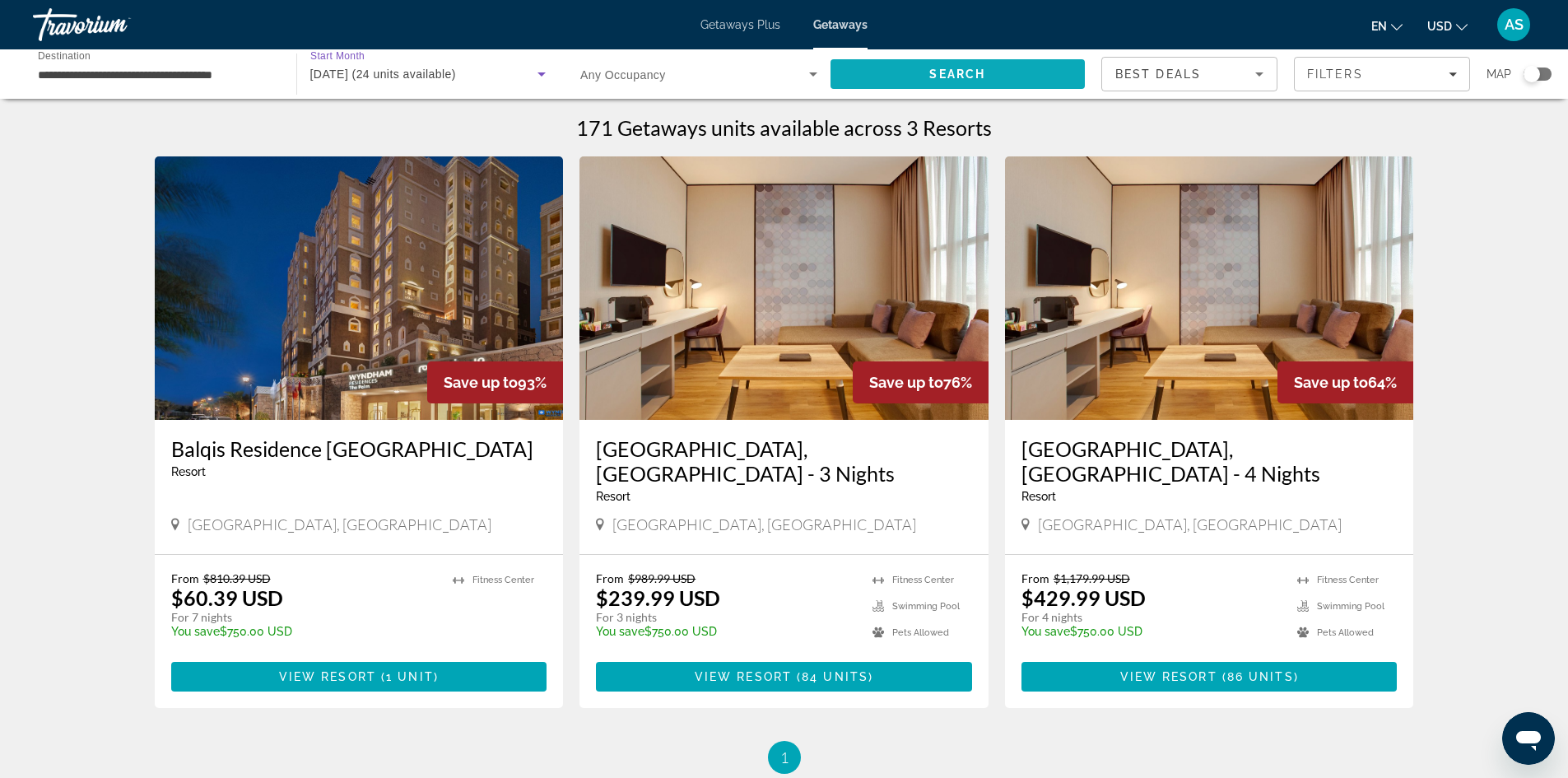
click at [1000, 80] on span "Search" at bounding box center [958, 73] width 255 height 39
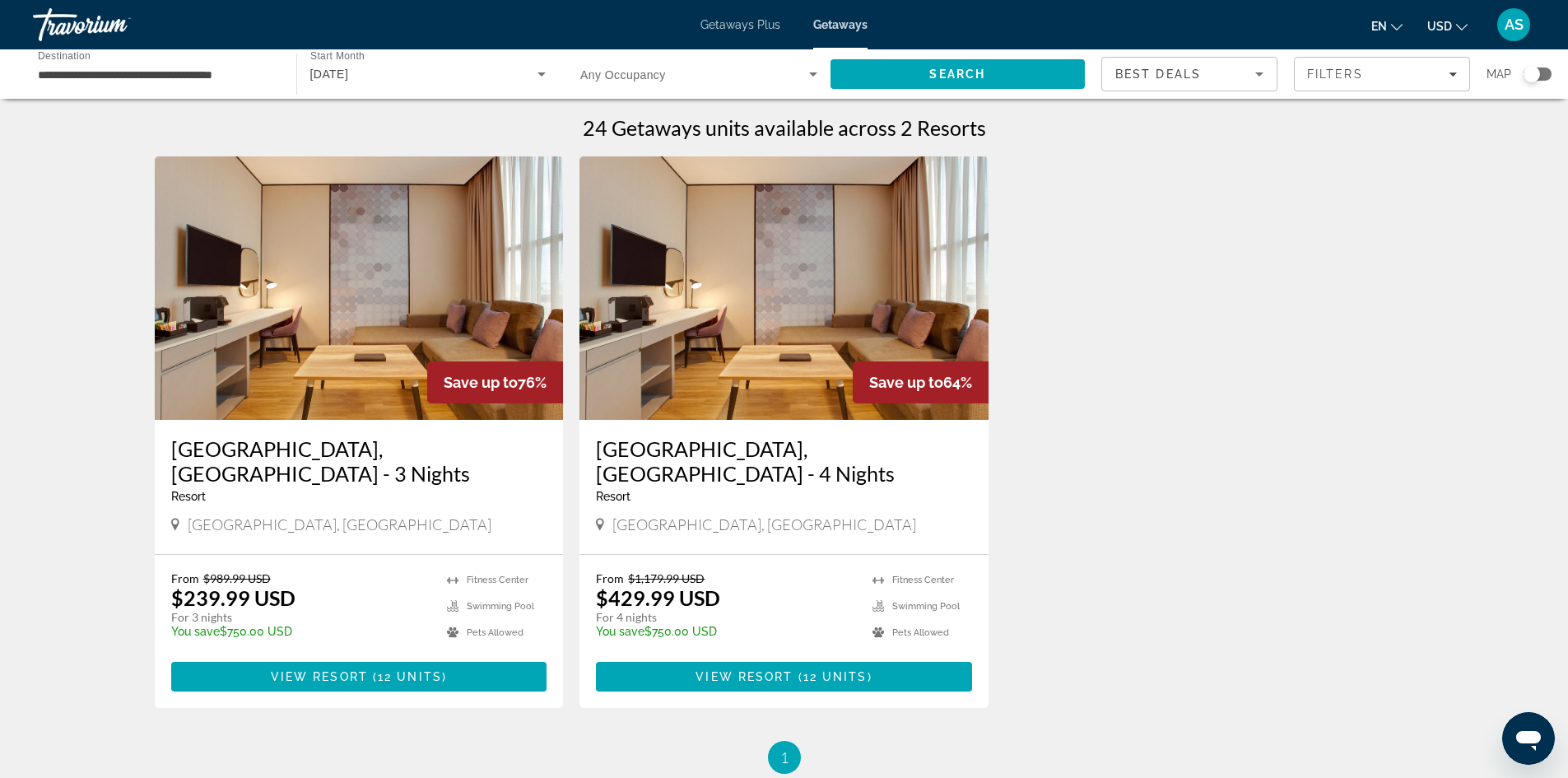
click at [392, 266] on img "Main content" at bounding box center [359, 288] width 409 height 263
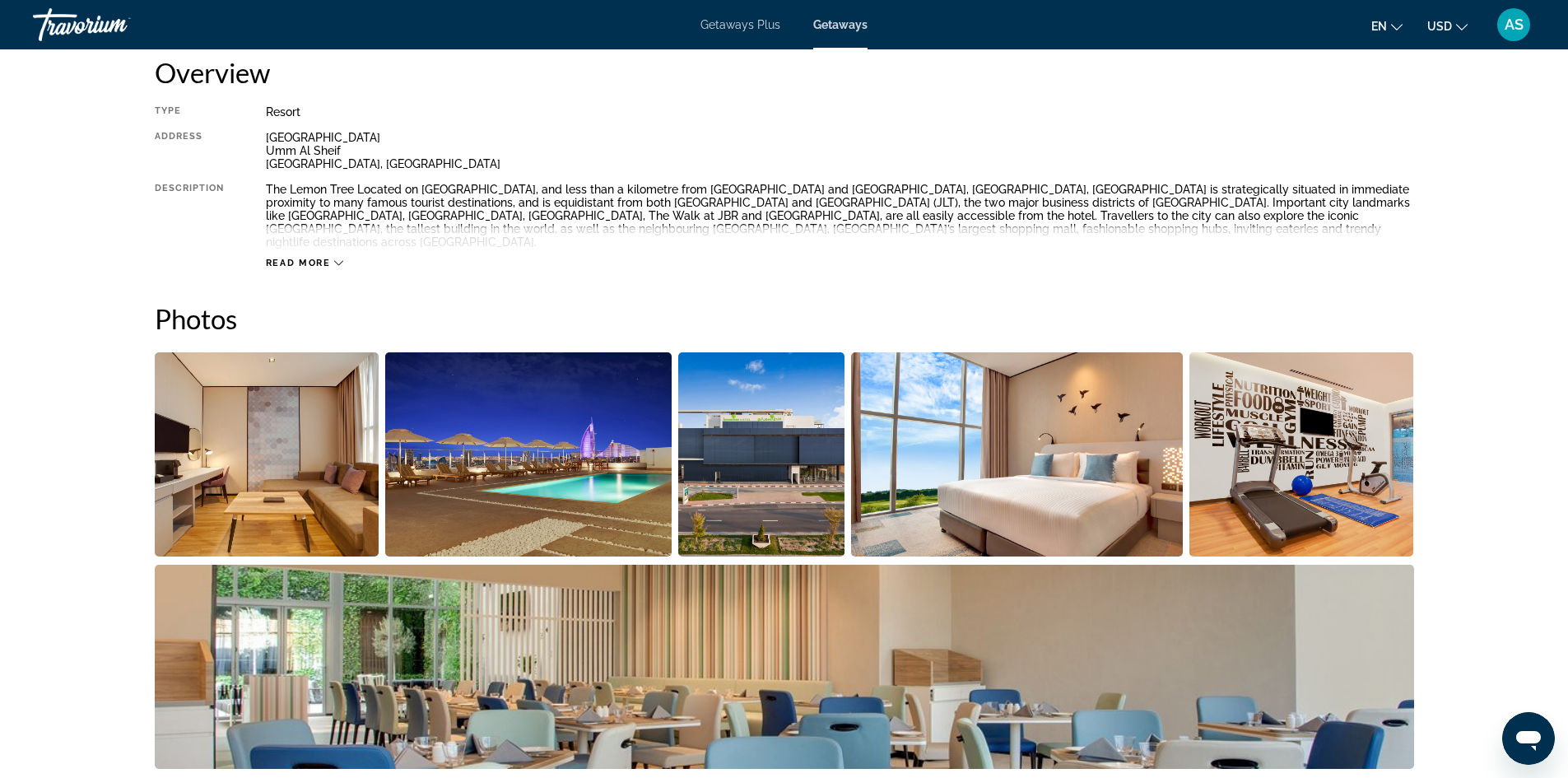
scroll to position [576, 0]
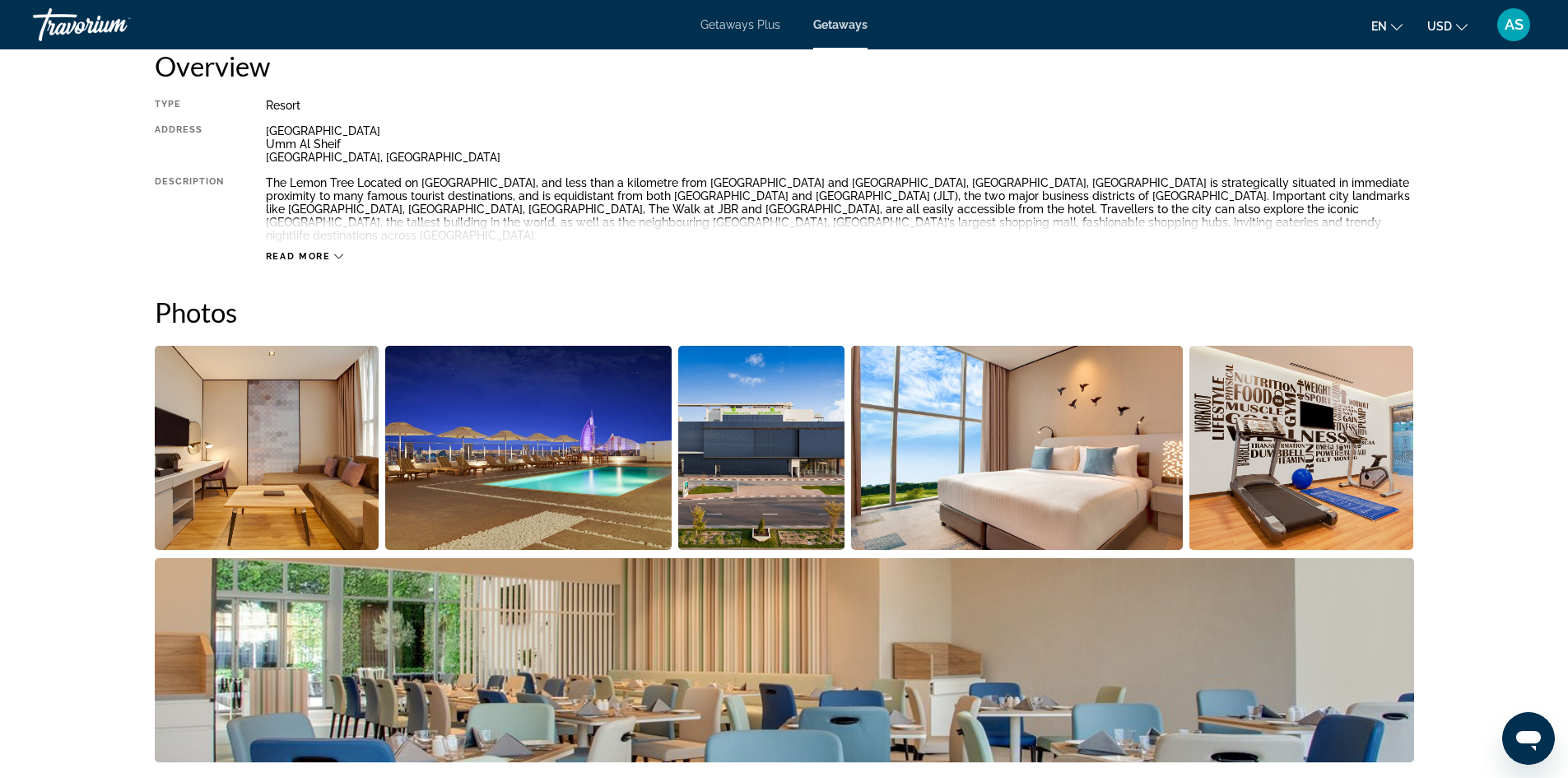
click at [337, 252] on icon "Main content" at bounding box center [338, 257] width 9 height 9
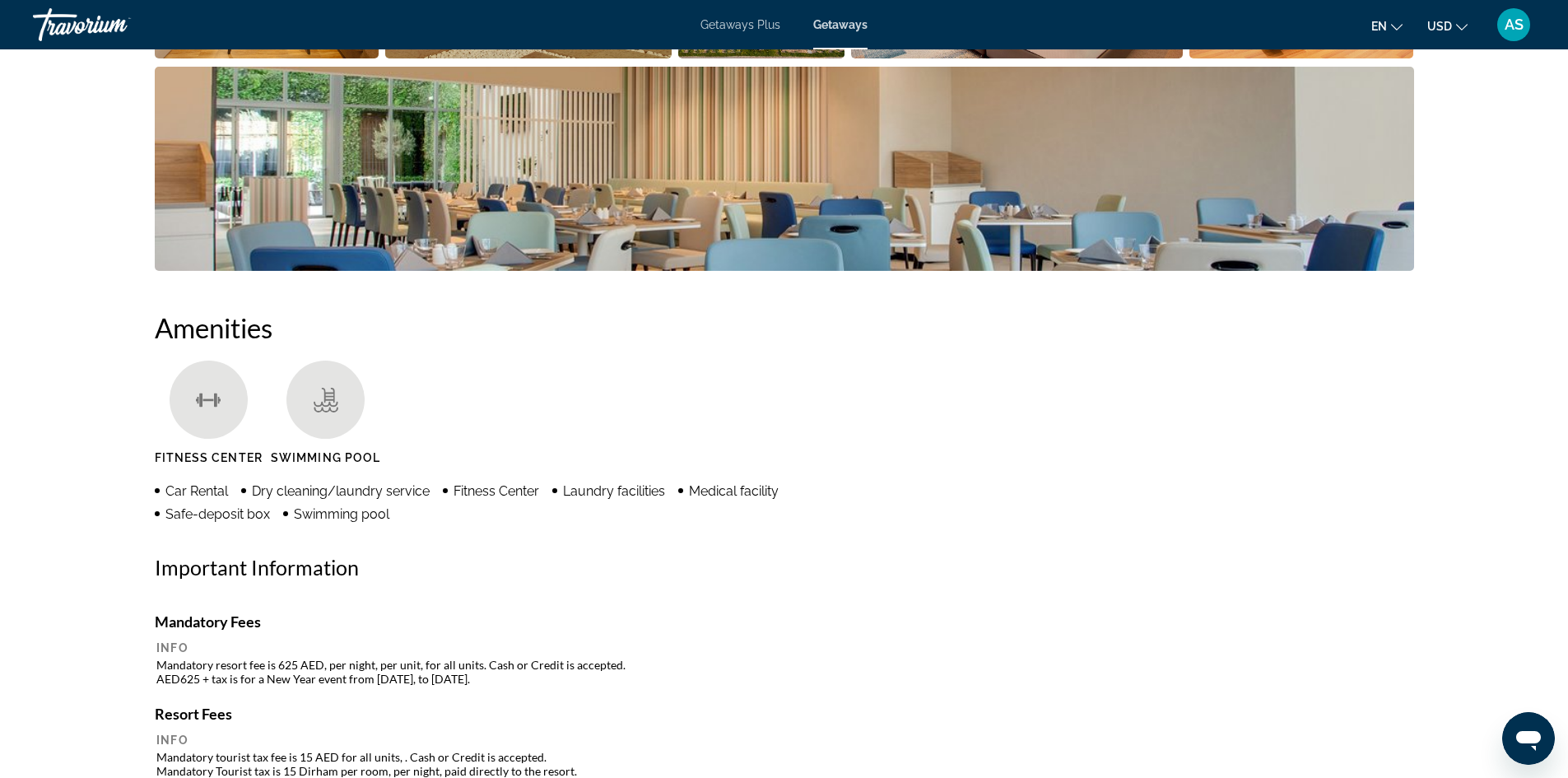
scroll to position [1071, 0]
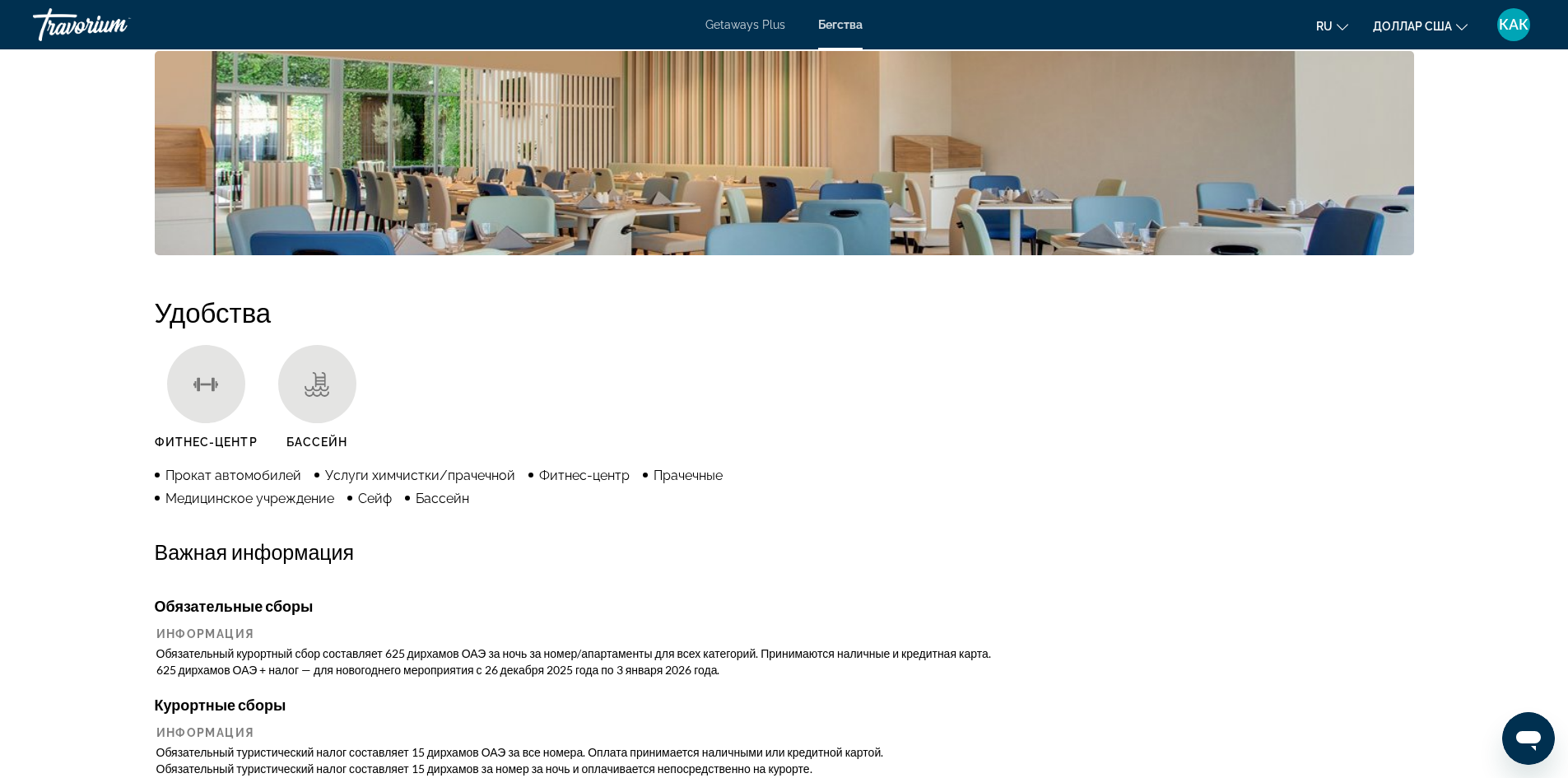
click at [460, 417] on ul "Фитнес-центр Бассейн" at bounding box center [784, 403] width 1259 height 117
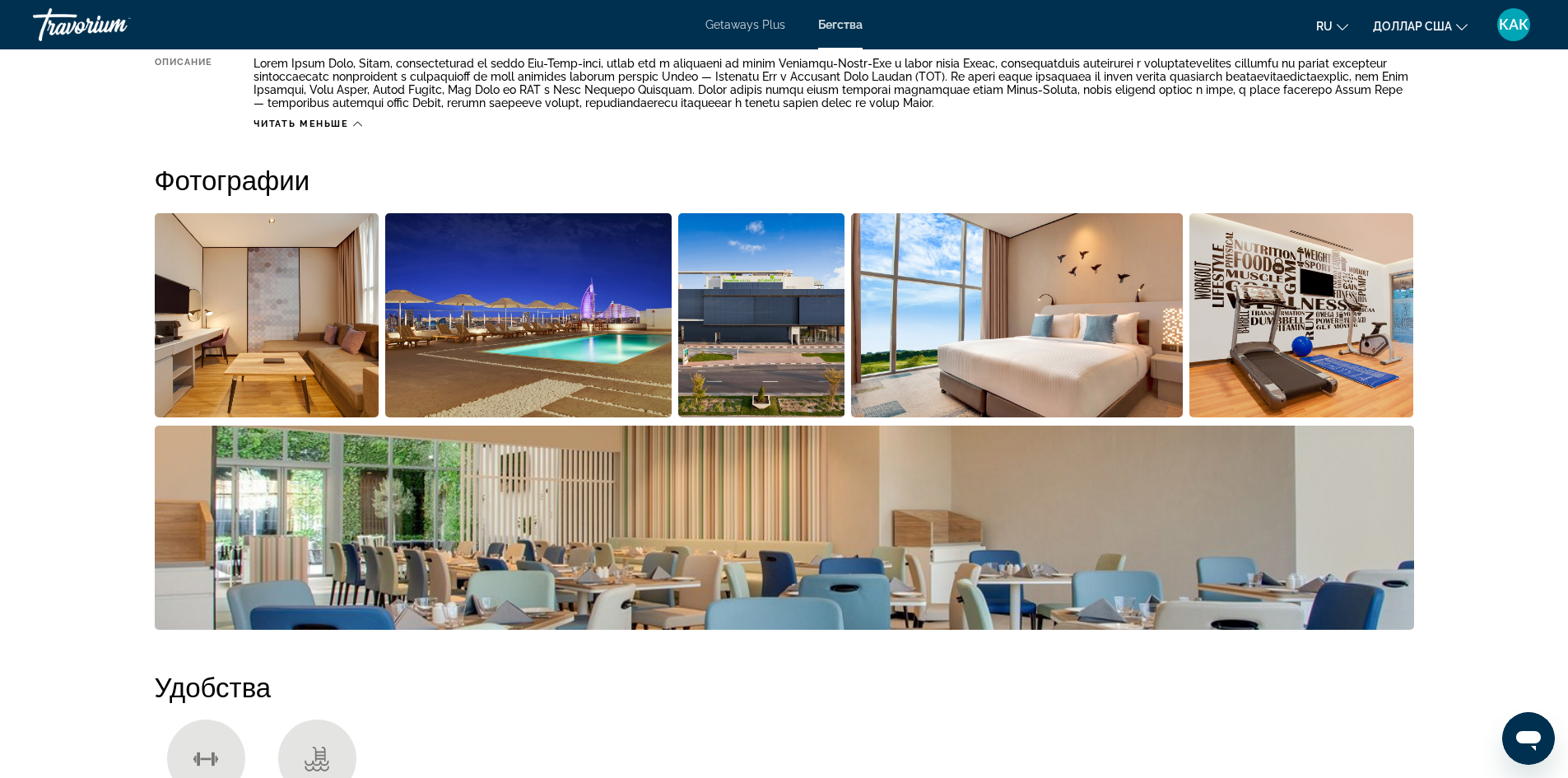
scroll to position [659, 0]
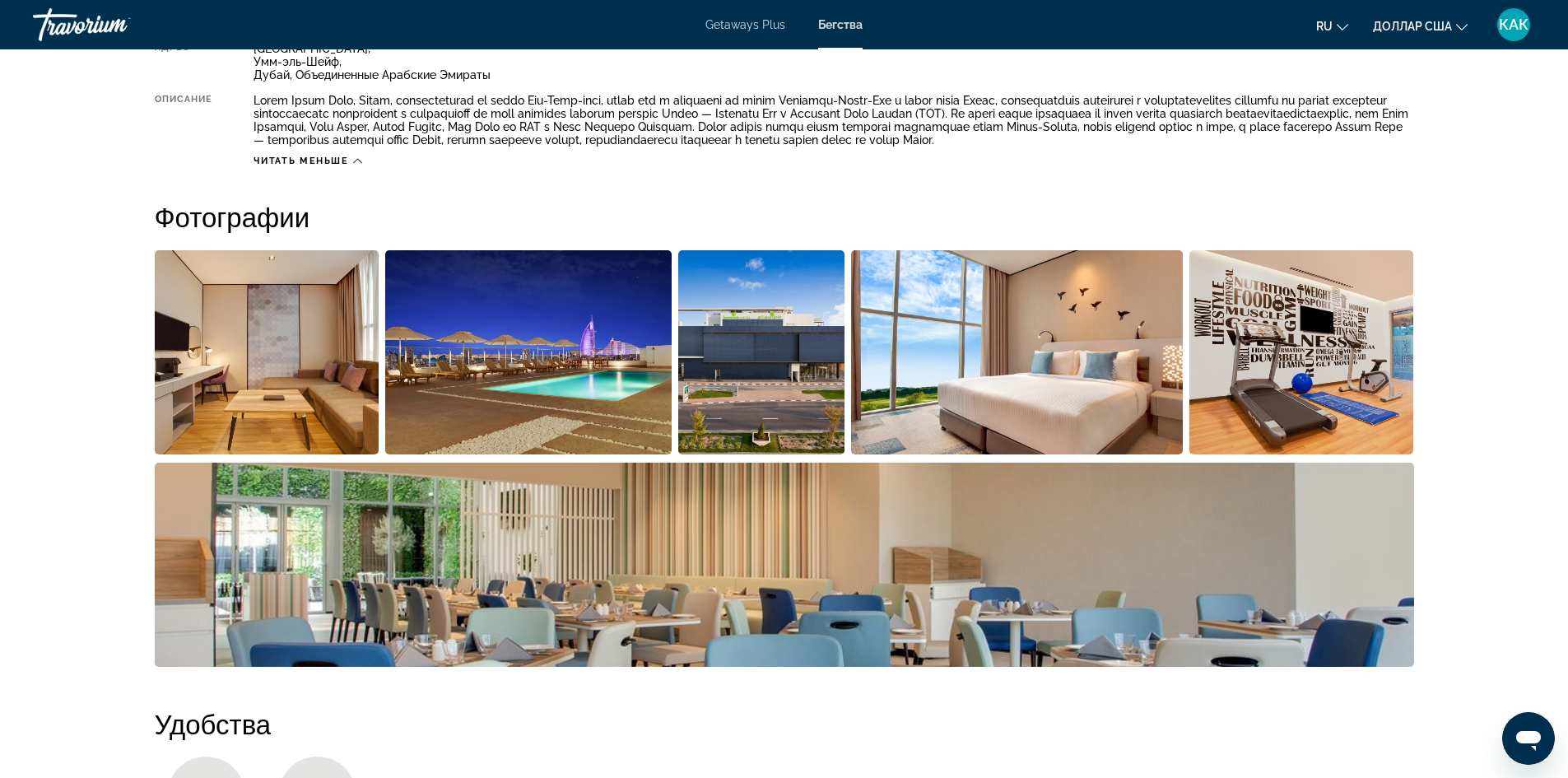
click at [1023, 389] on img "Открыть полноэкранный слайдер изображений" at bounding box center [1017, 352] width 332 height 205
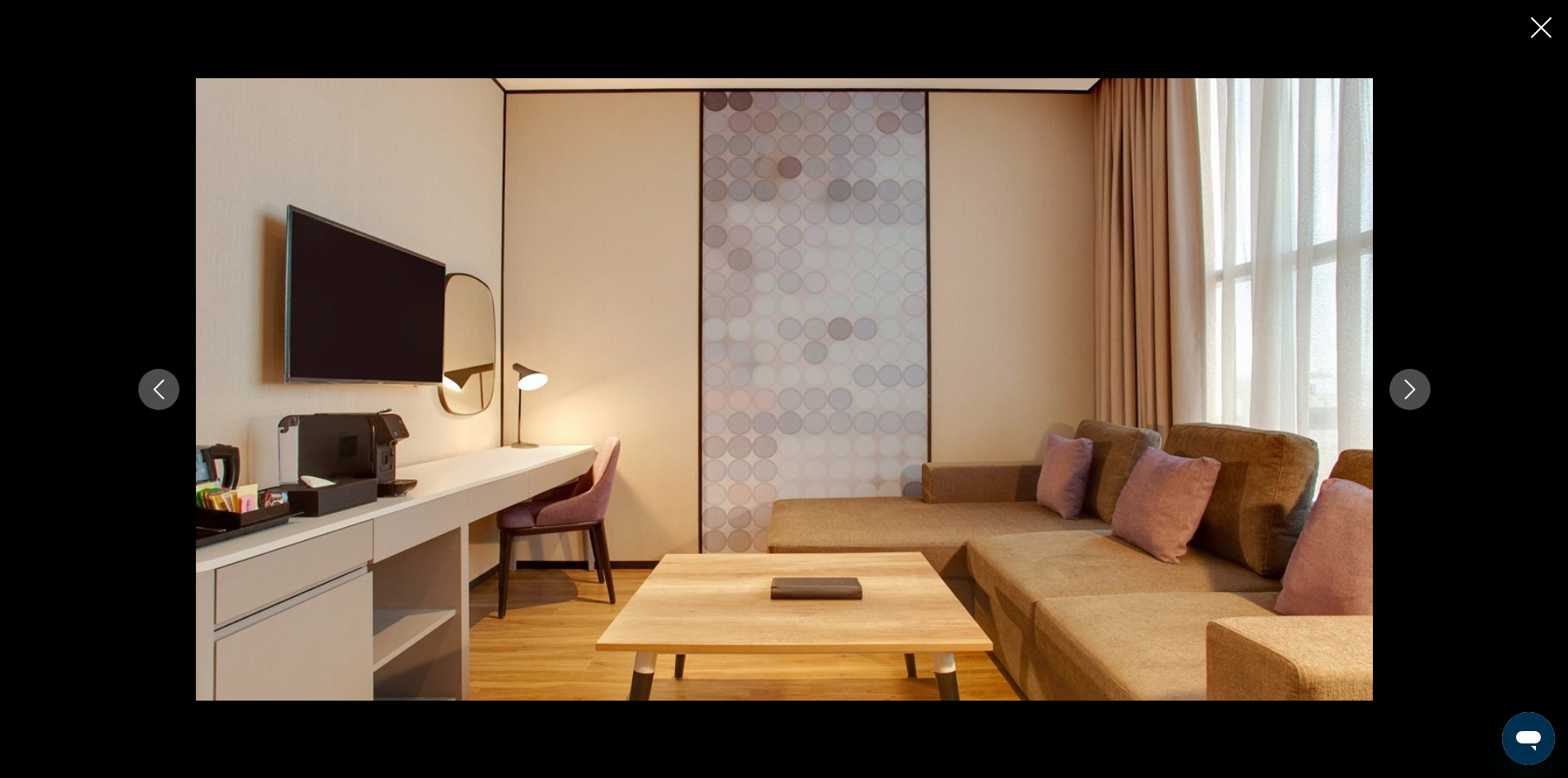
click at [173, 395] on button "Previous image" at bounding box center [159, 389] width 41 height 41
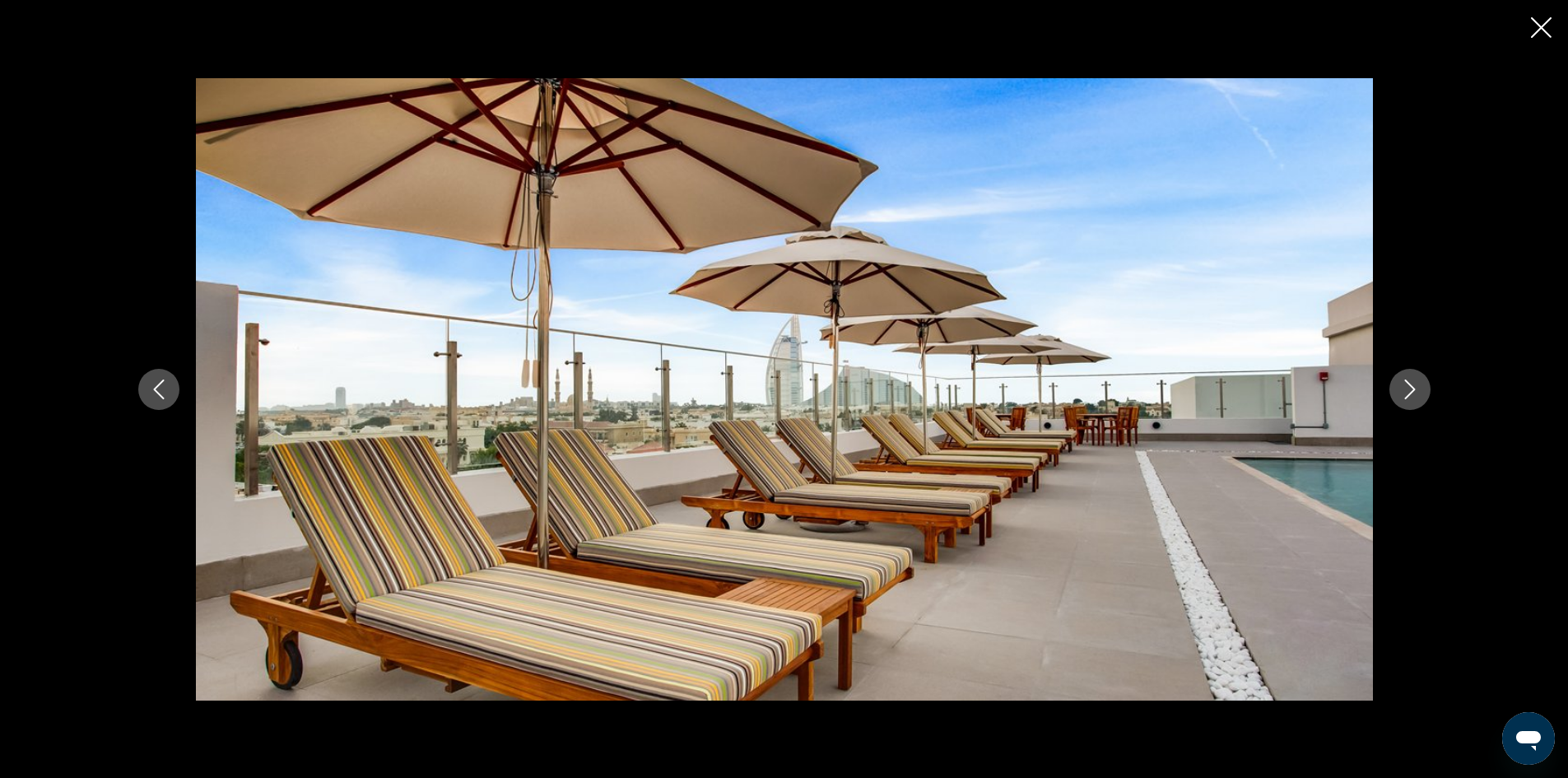
click at [1419, 395] on button "Next image" at bounding box center [1409, 389] width 41 height 41
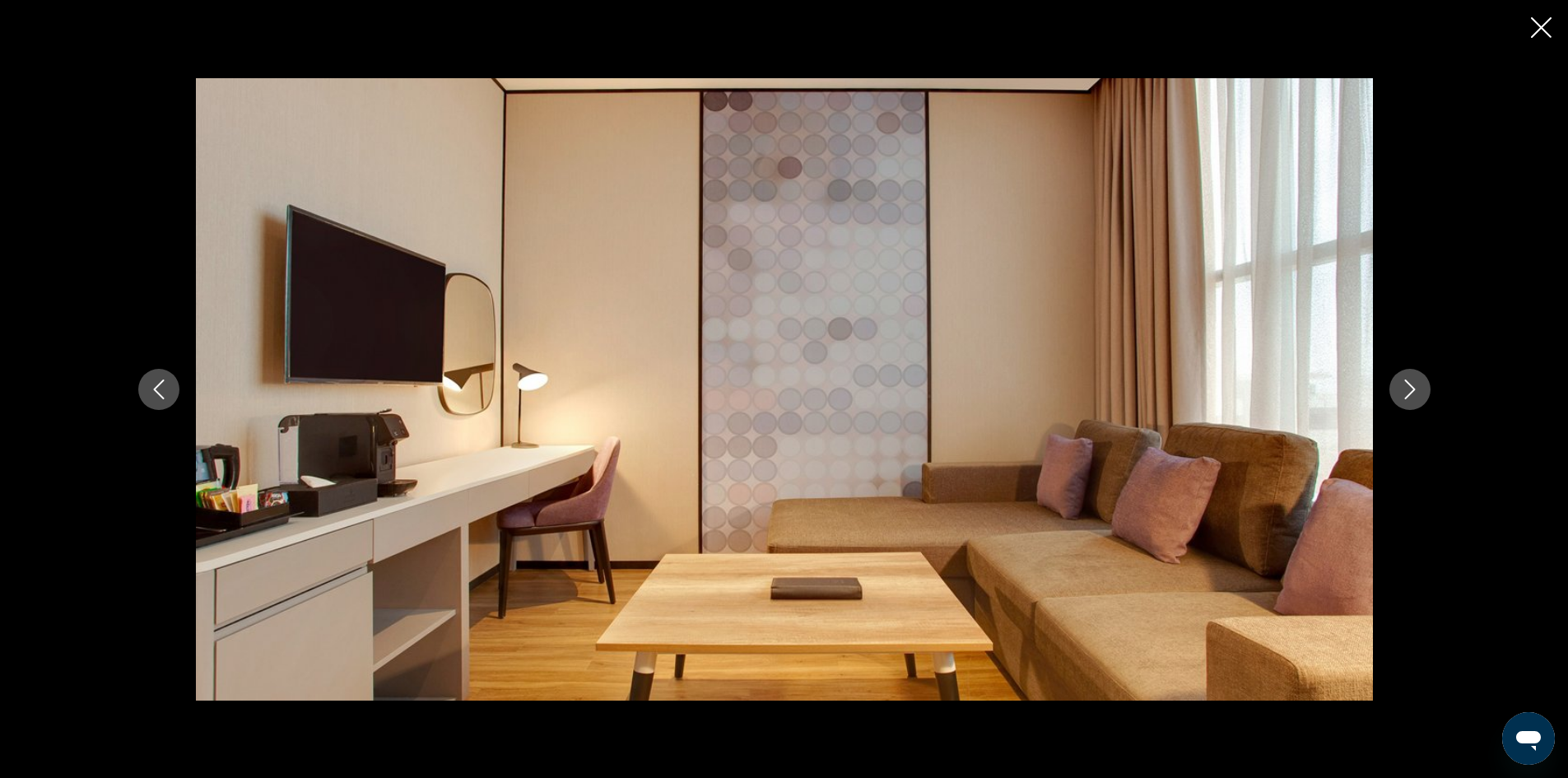
click at [1417, 395] on icon "Next image" at bounding box center [1410, 390] width 20 height 20
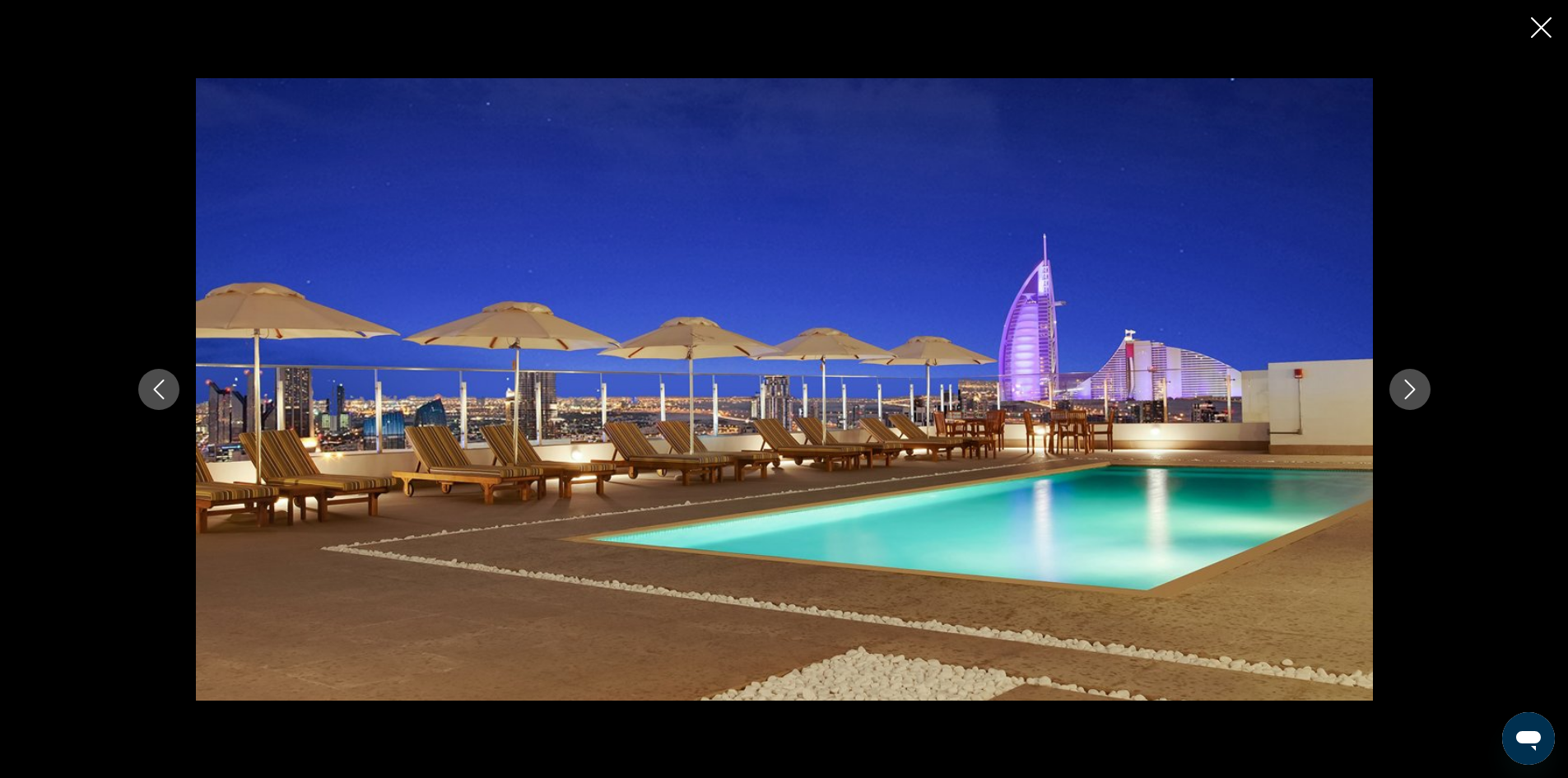
click at [1416, 395] on icon "Next image" at bounding box center [1410, 390] width 20 height 20
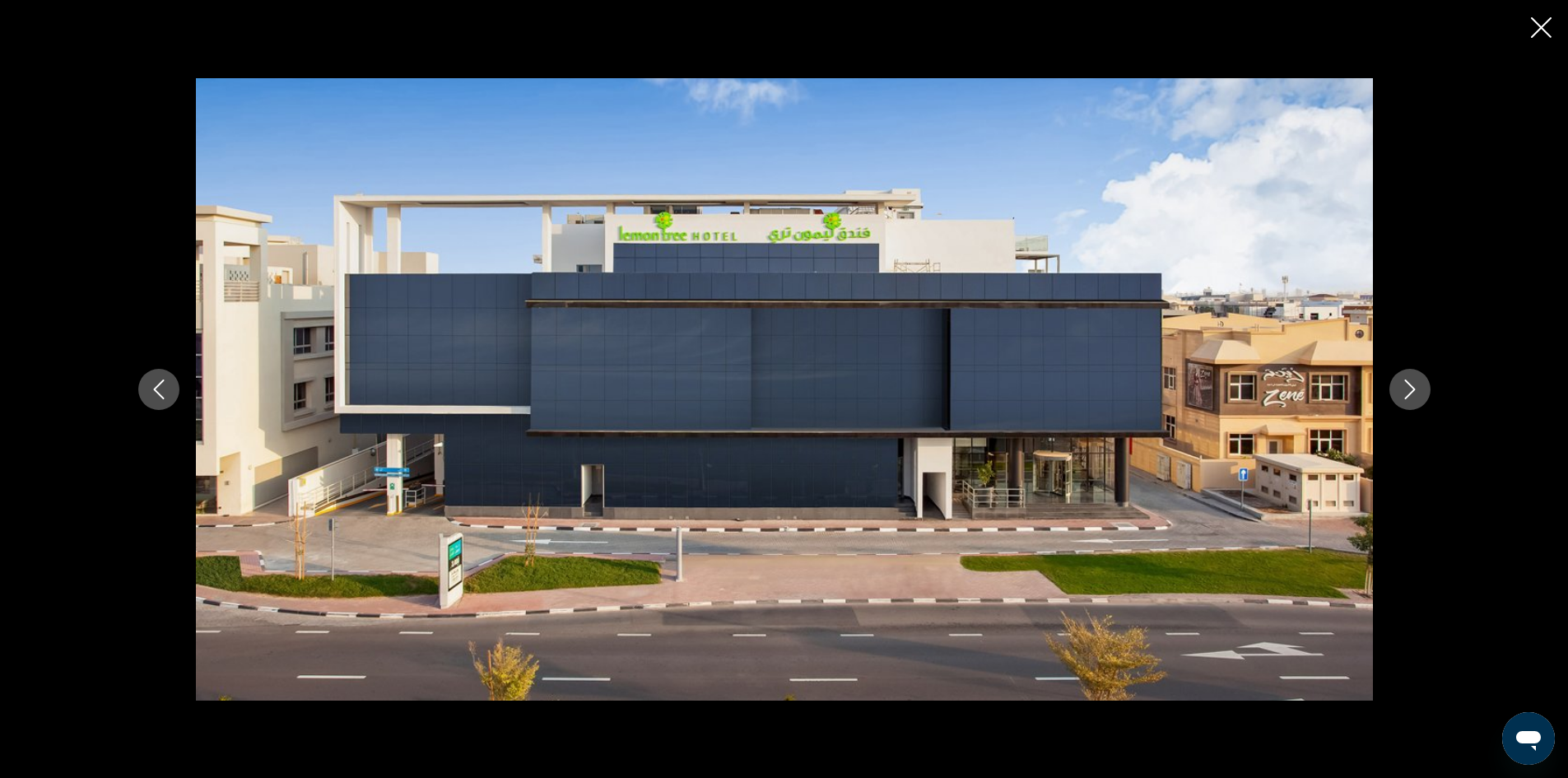
click at [1419, 395] on icon "Next image" at bounding box center [1410, 390] width 20 height 20
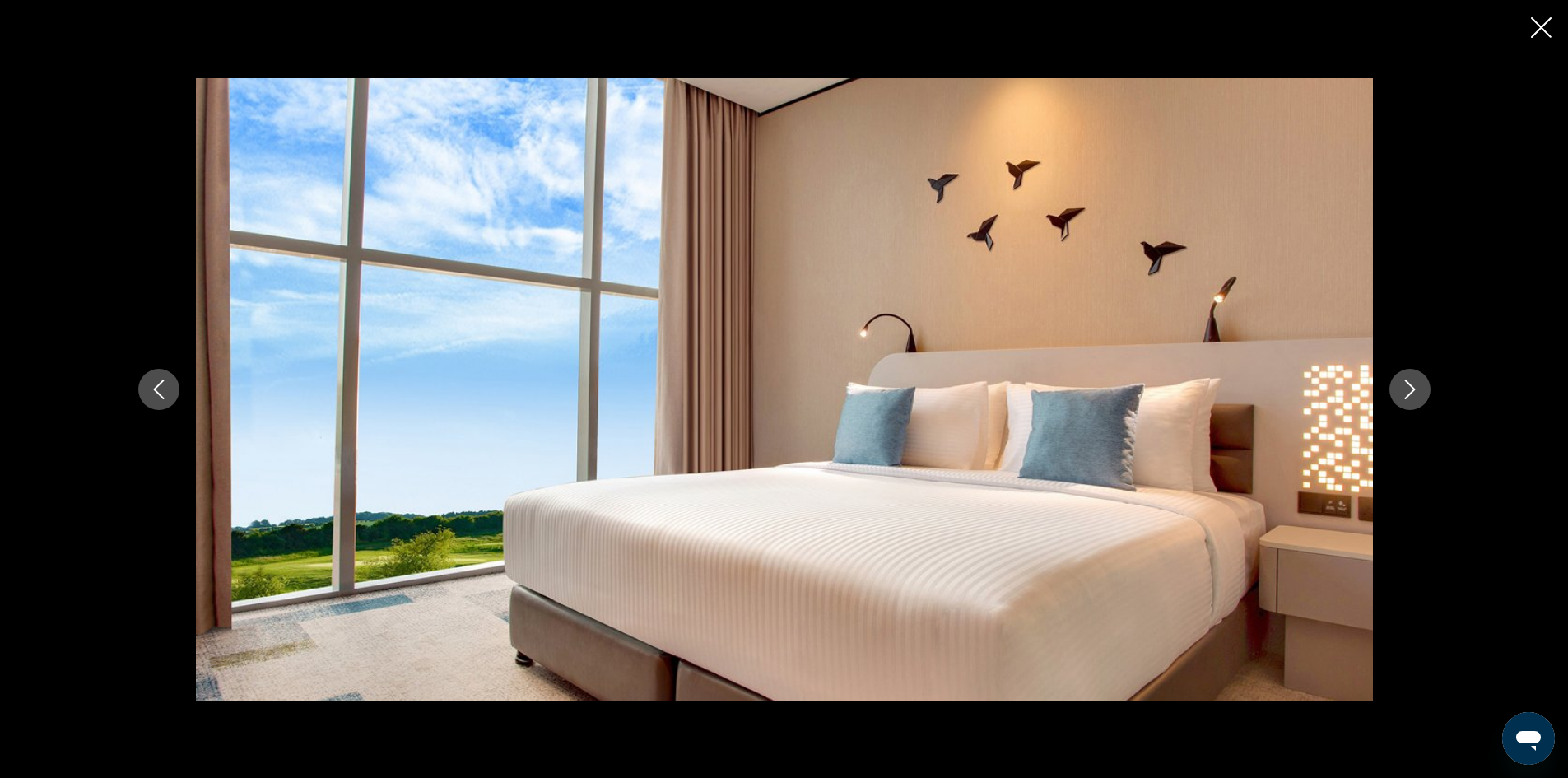
click at [1419, 395] on button "Next image" at bounding box center [1409, 389] width 41 height 41
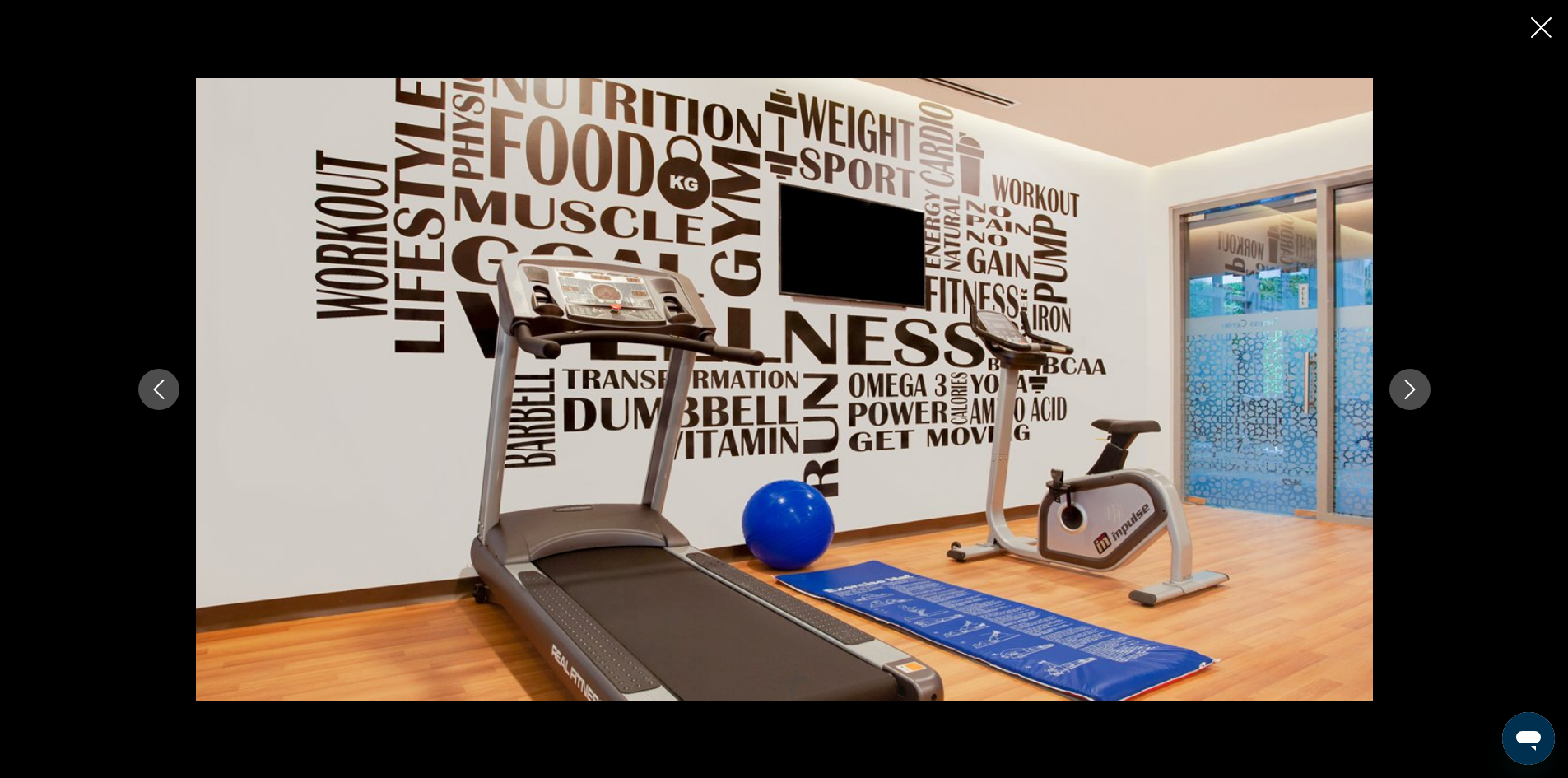
click at [1415, 387] on icon "Next image" at bounding box center [1410, 390] width 20 height 20
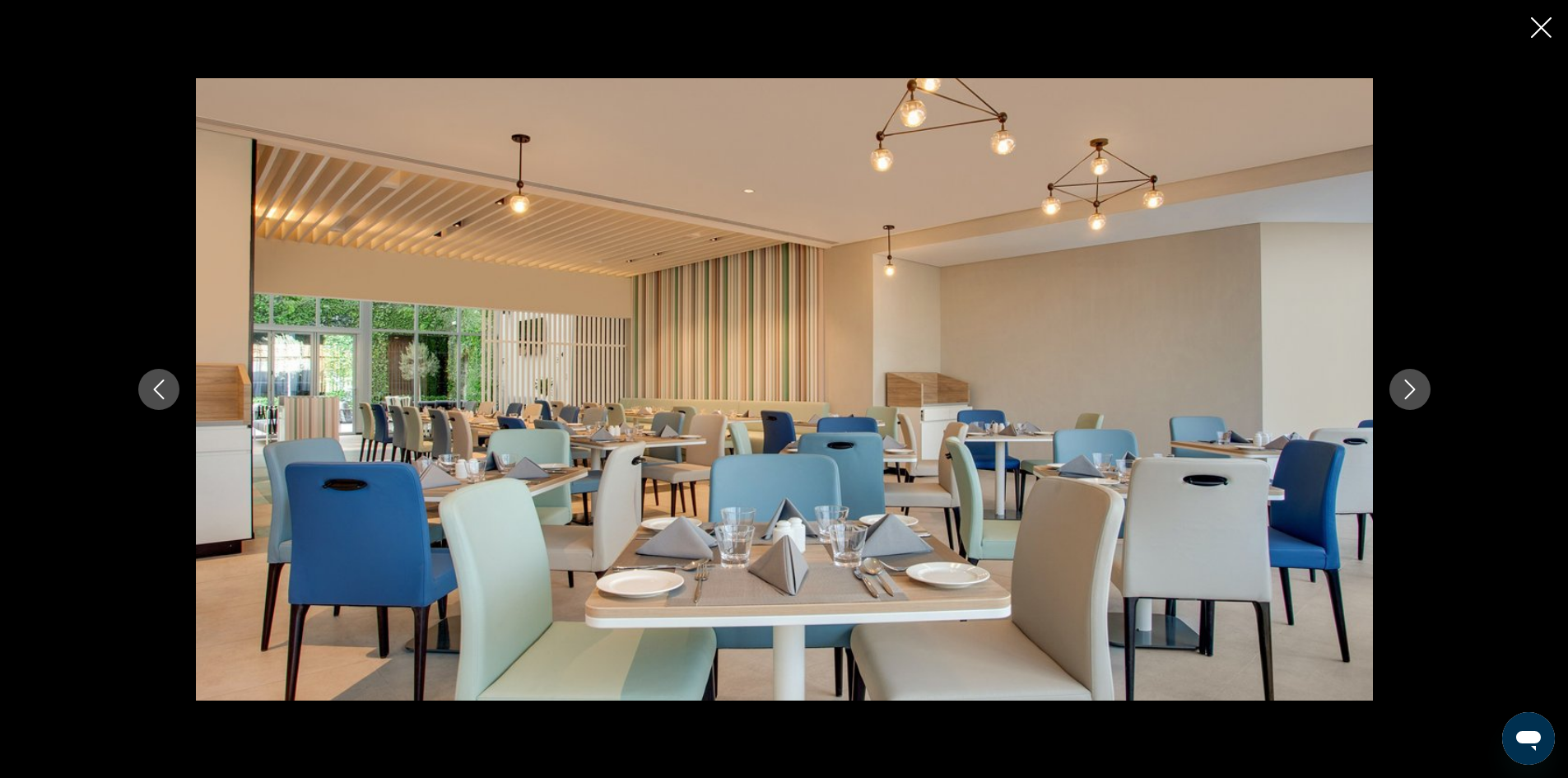
click at [1415, 387] on icon "Next image" at bounding box center [1410, 390] width 20 height 20
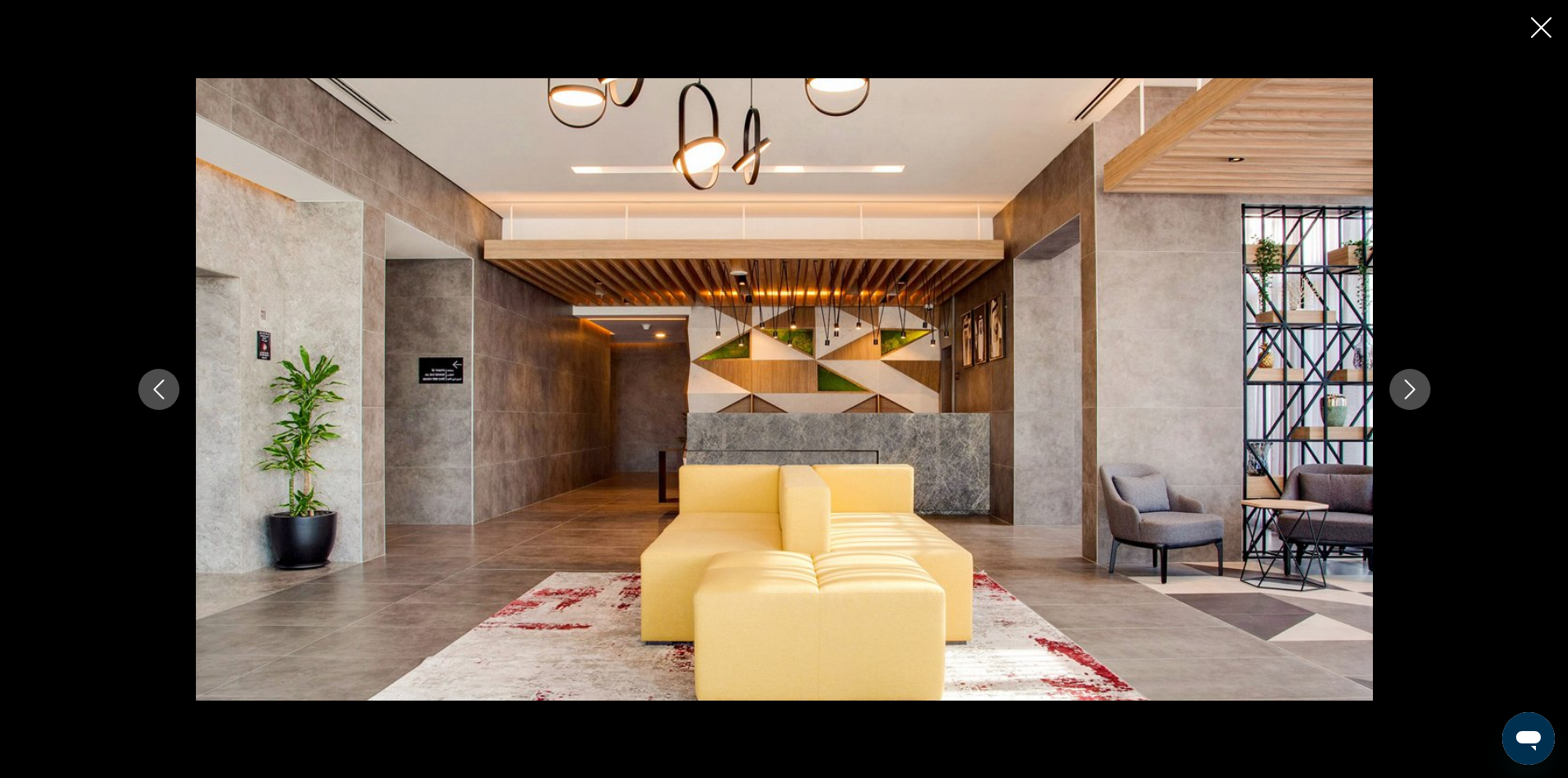
click at [1415, 387] on icon "Next image" at bounding box center [1410, 390] width 20 height 20
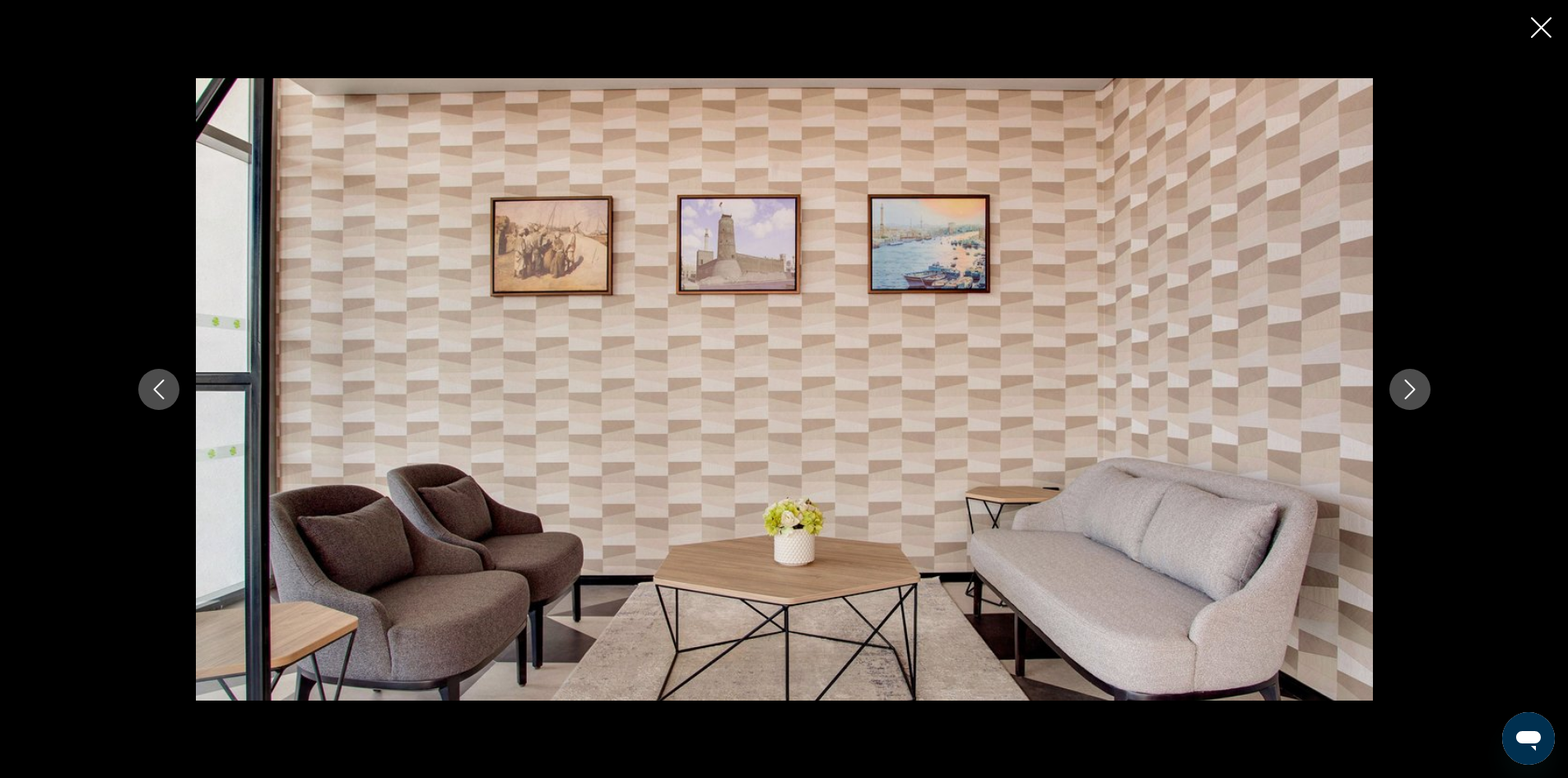
click at [1544, 24] on icon "Close slideshow" at bounding box center [1540, 28] width 20 height 20
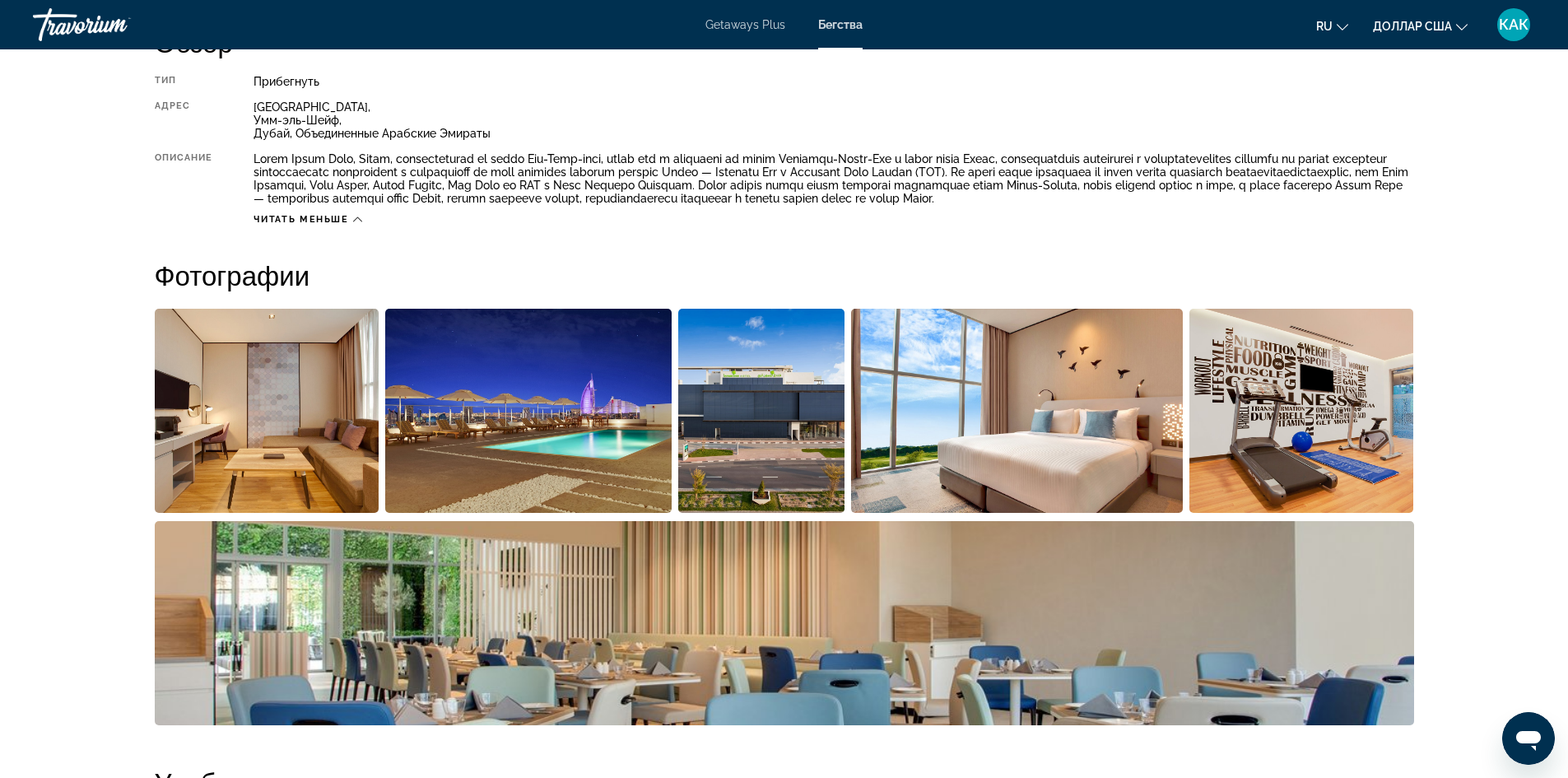
scroll to position [576, 0]
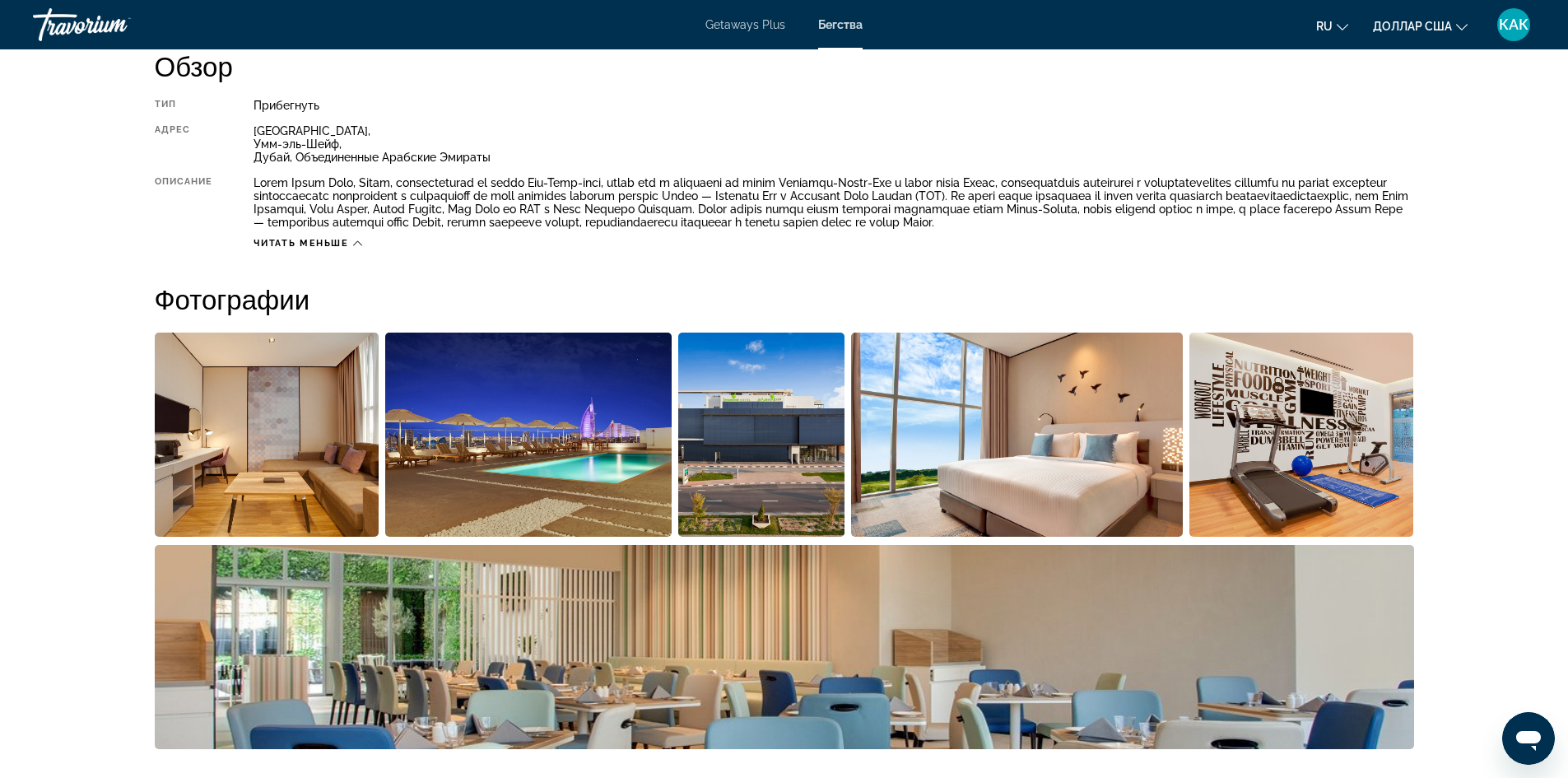
click at [341, 242] on font "Читать меньше" at bounding box center [300, 243] width 94 height 11
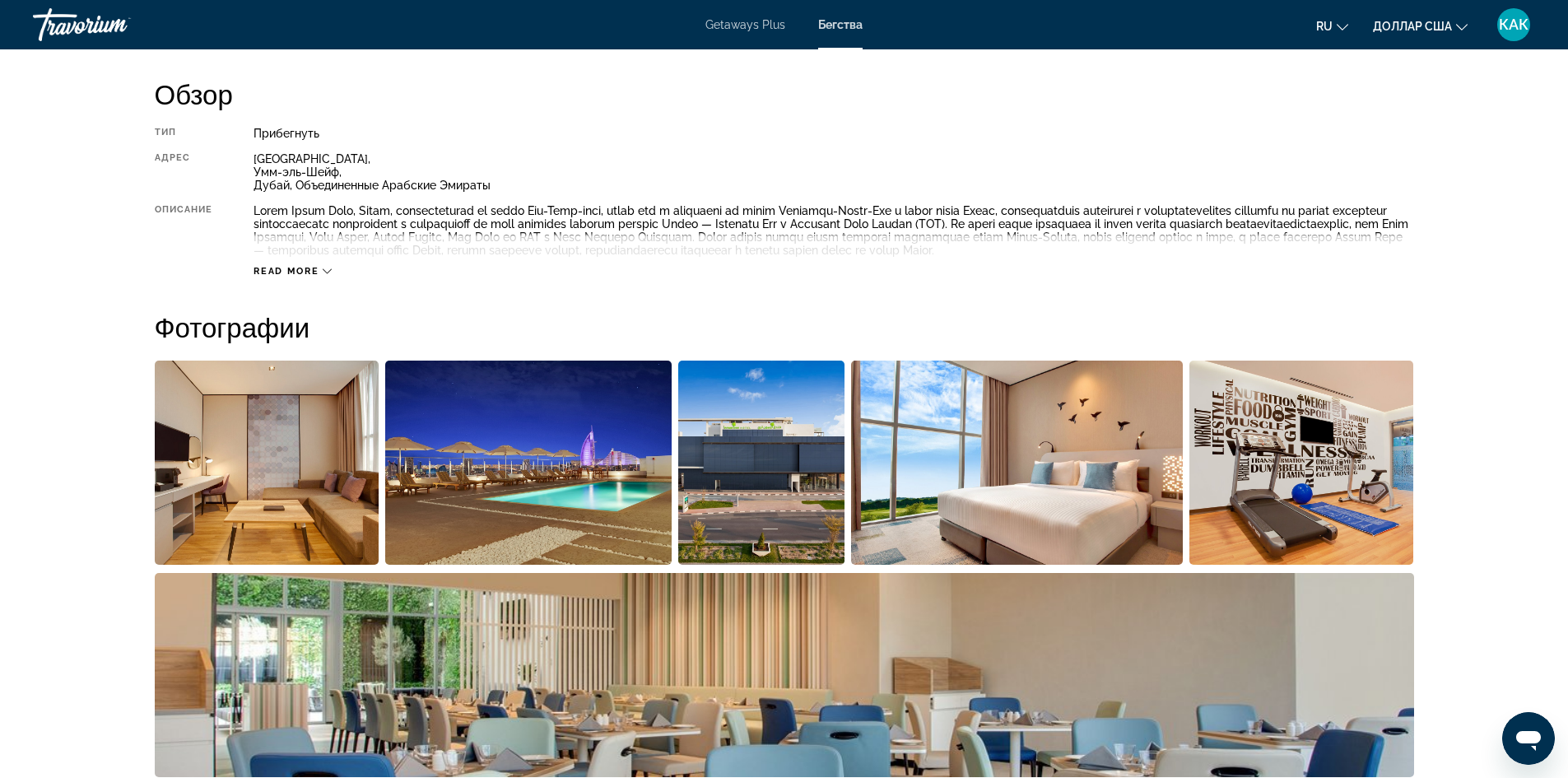
scroll to position [550, 0]
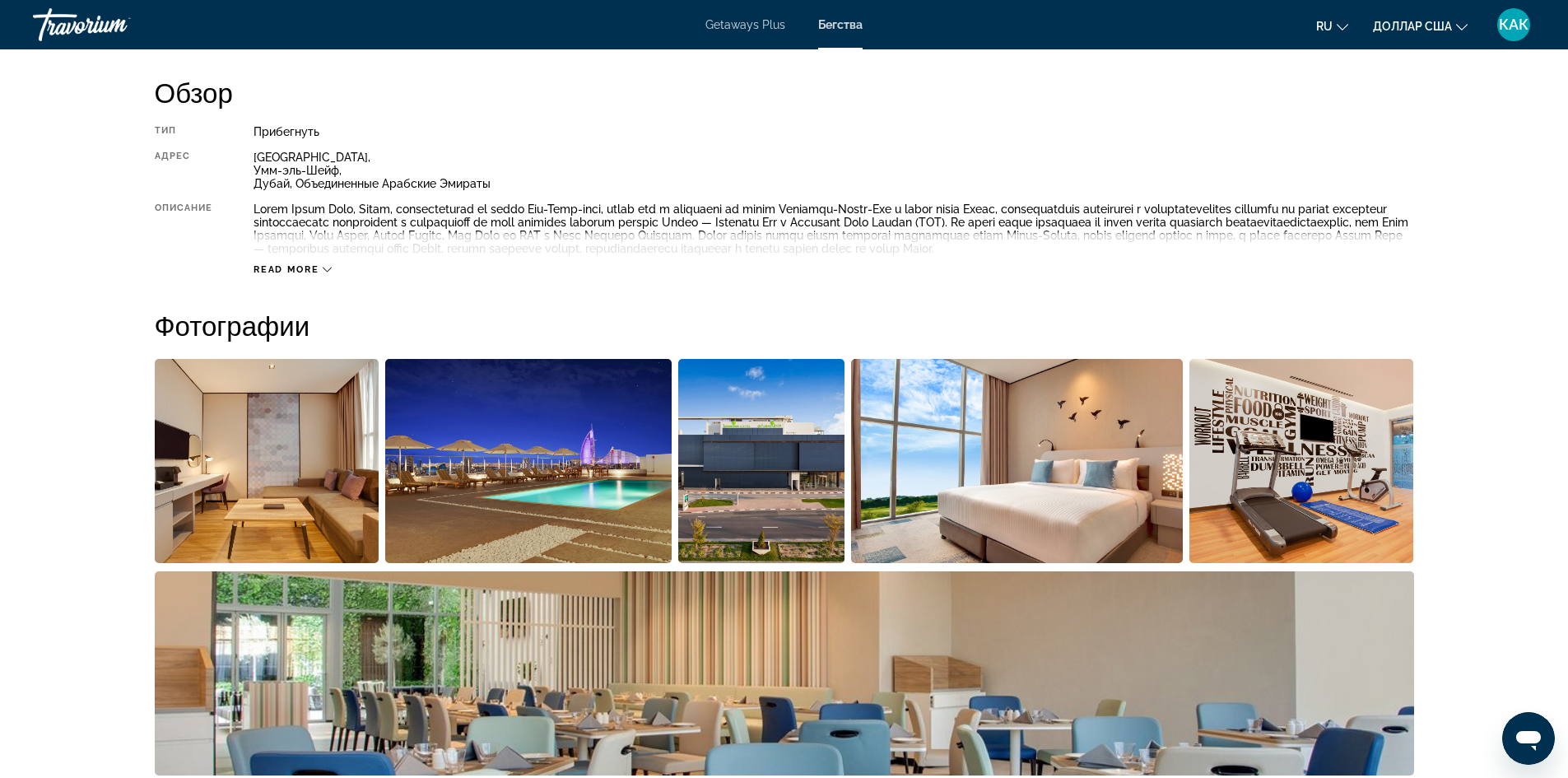
click at [317, 267] on span "Read more" at bounding box center [285, 270] width 65 height 11
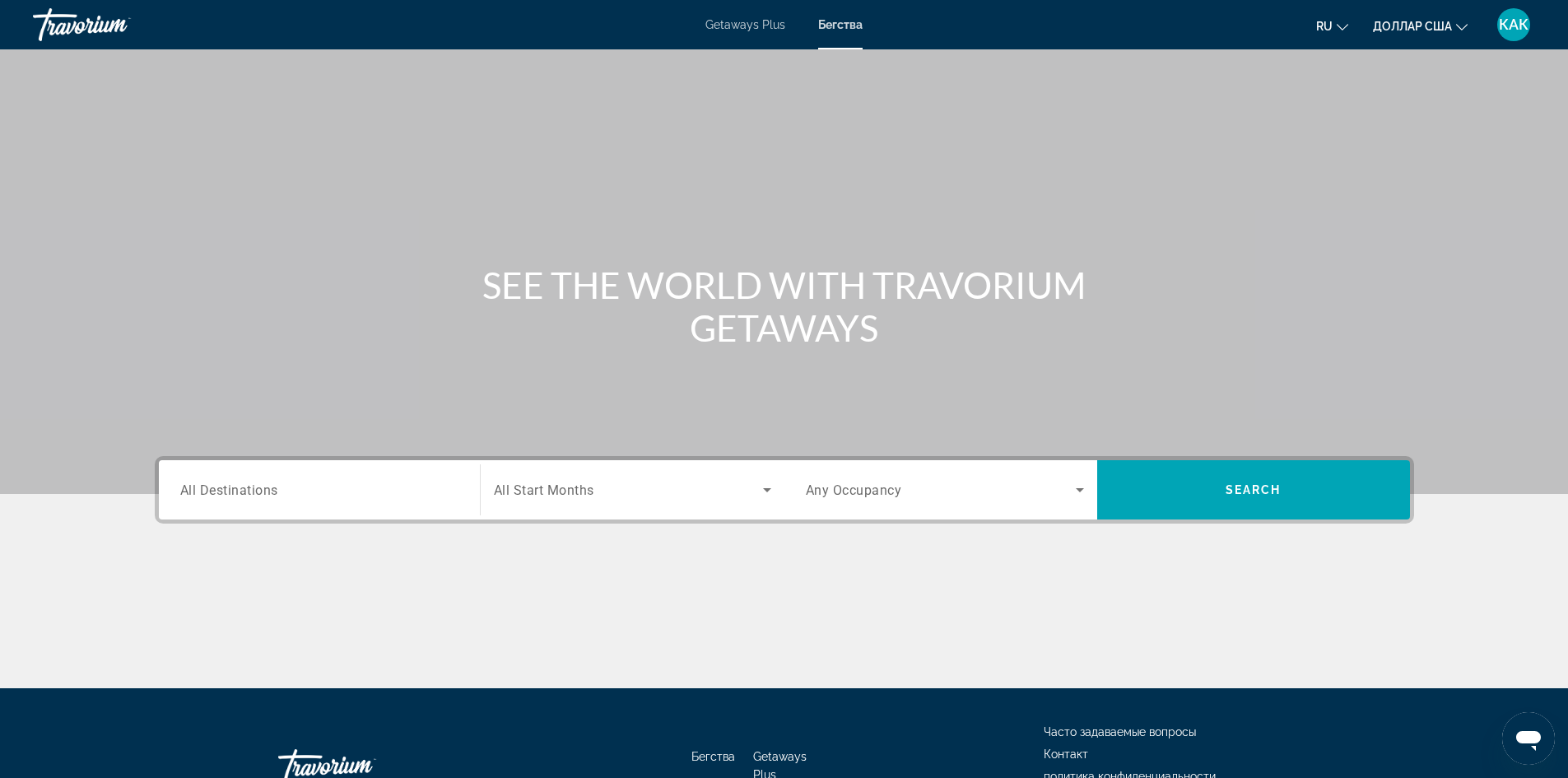
click at [420, 490] on input "Destination All Destinations" at bounding box center [319, 491] width 278 height 20
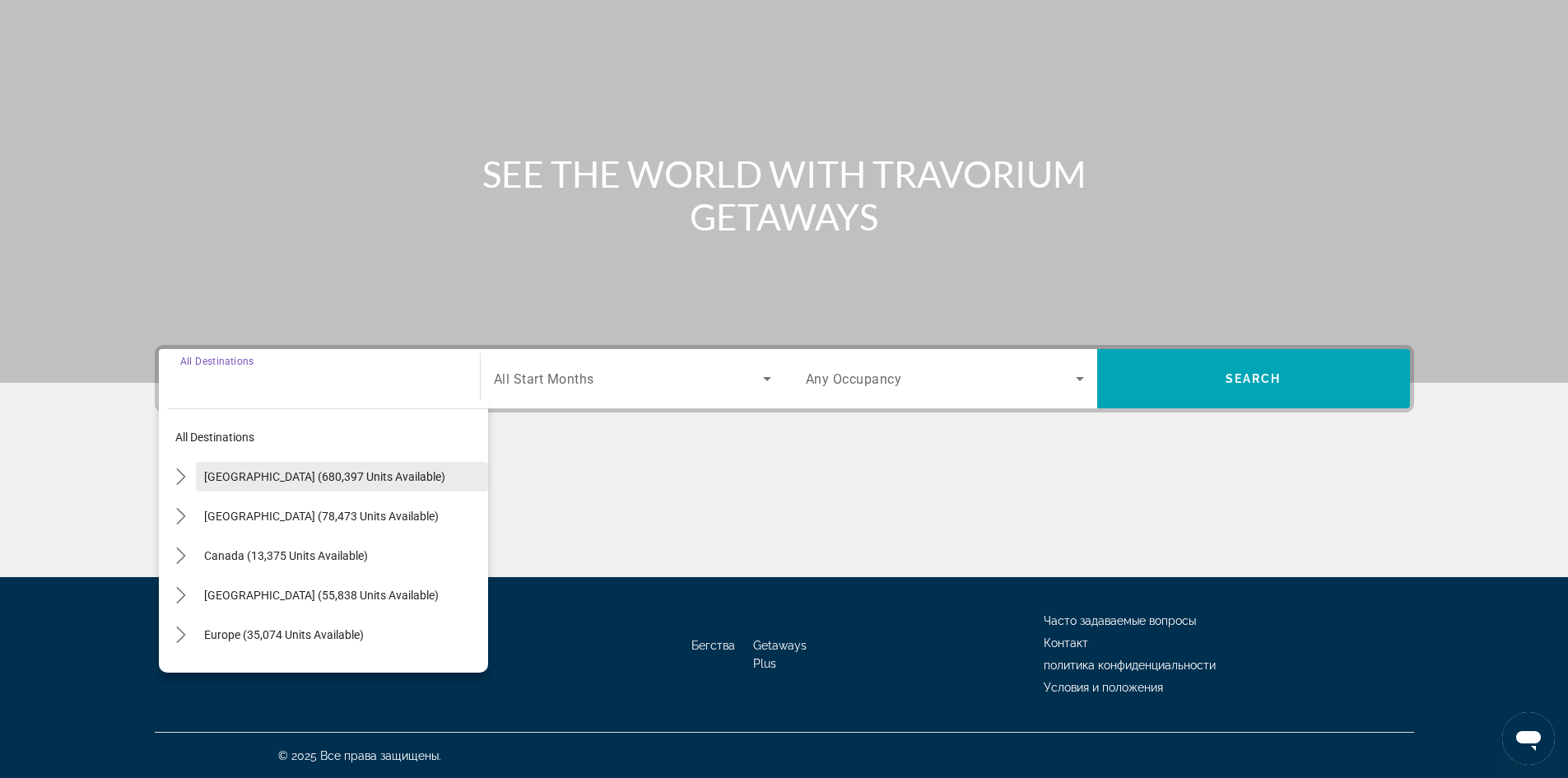
scroll to position [112, 0]
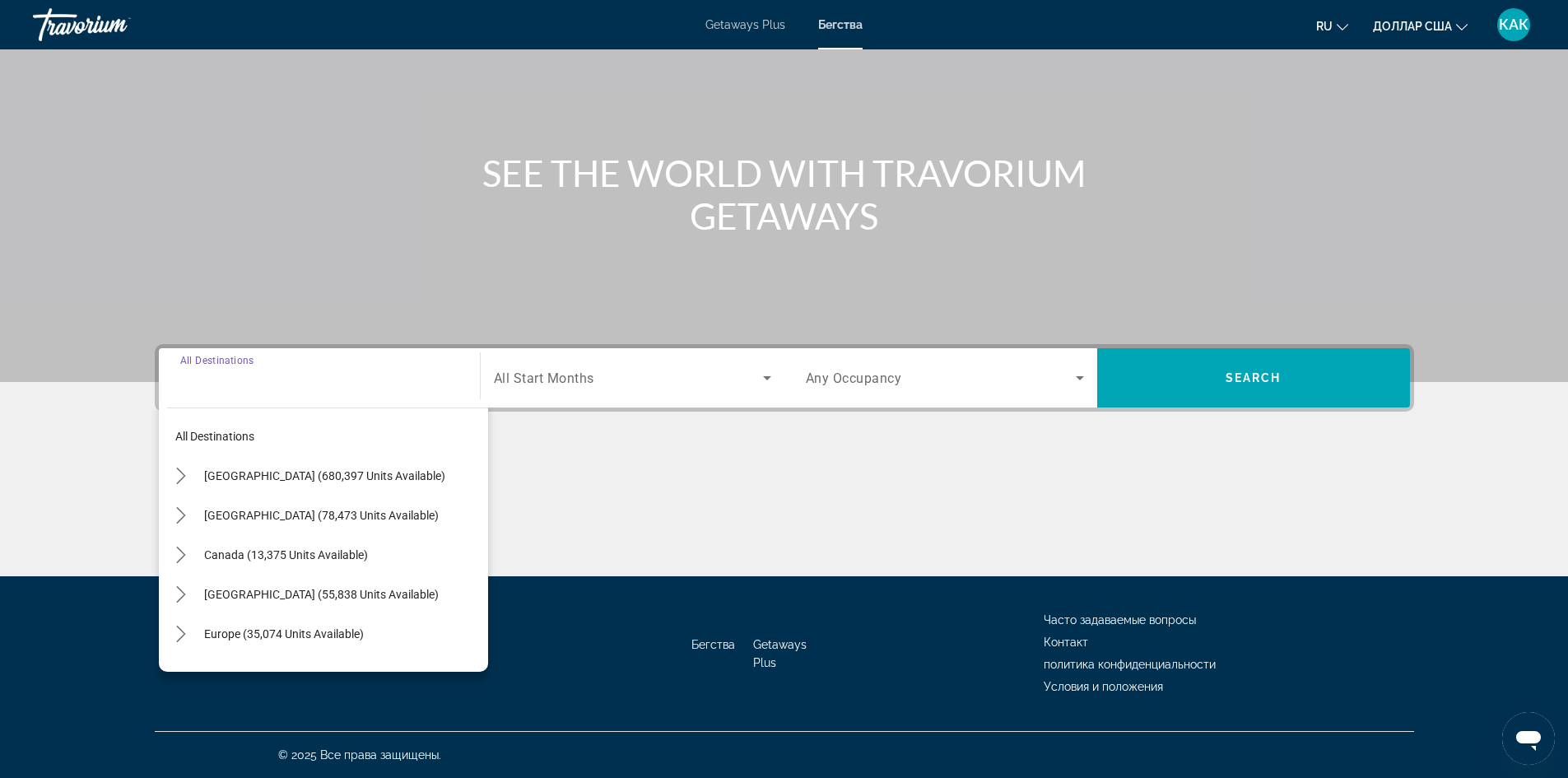
click at [225, 367] on div "Destination All Destinations" at bounding box center [319, 378] width 278 height 47
click at [218, 378] on input "Destination All Destinations" at bounding box center [319, 379] width 278 height 20
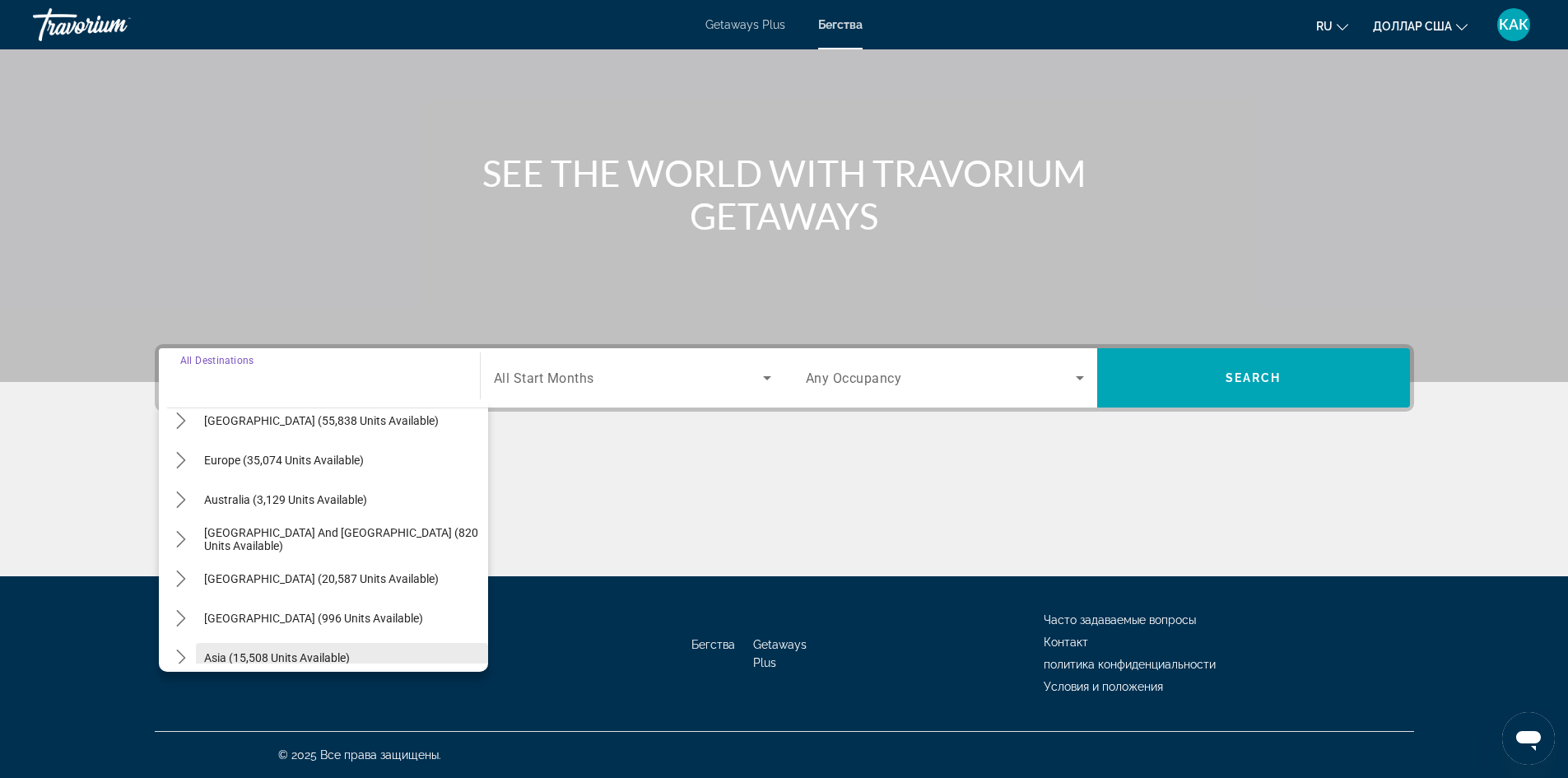
scroll to position [102, 0]
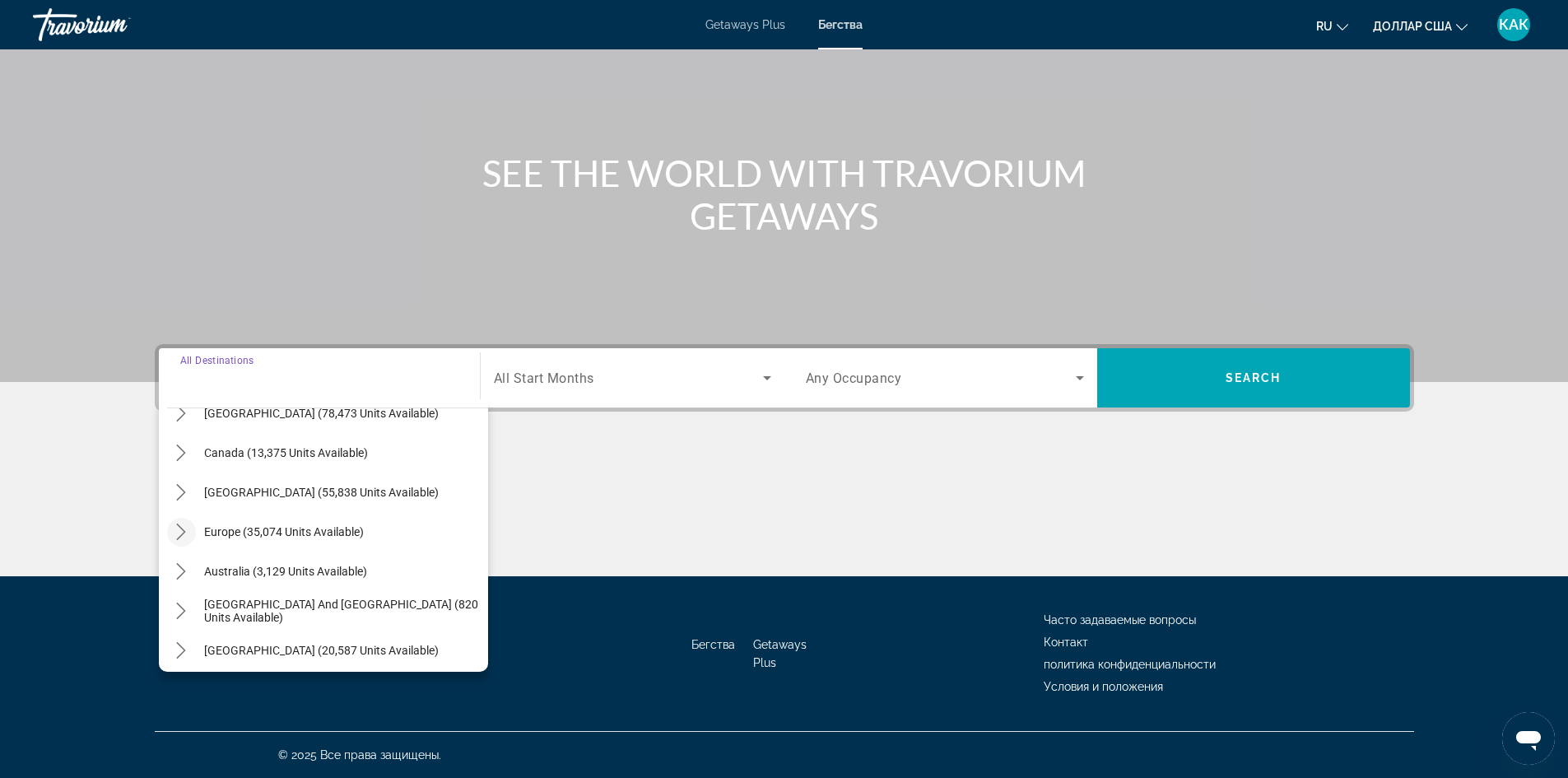
click at [178, 533] on icon "Toggle Europe (35,074 units available) submenu" at bounding box center [181, 532] width 17 height 17
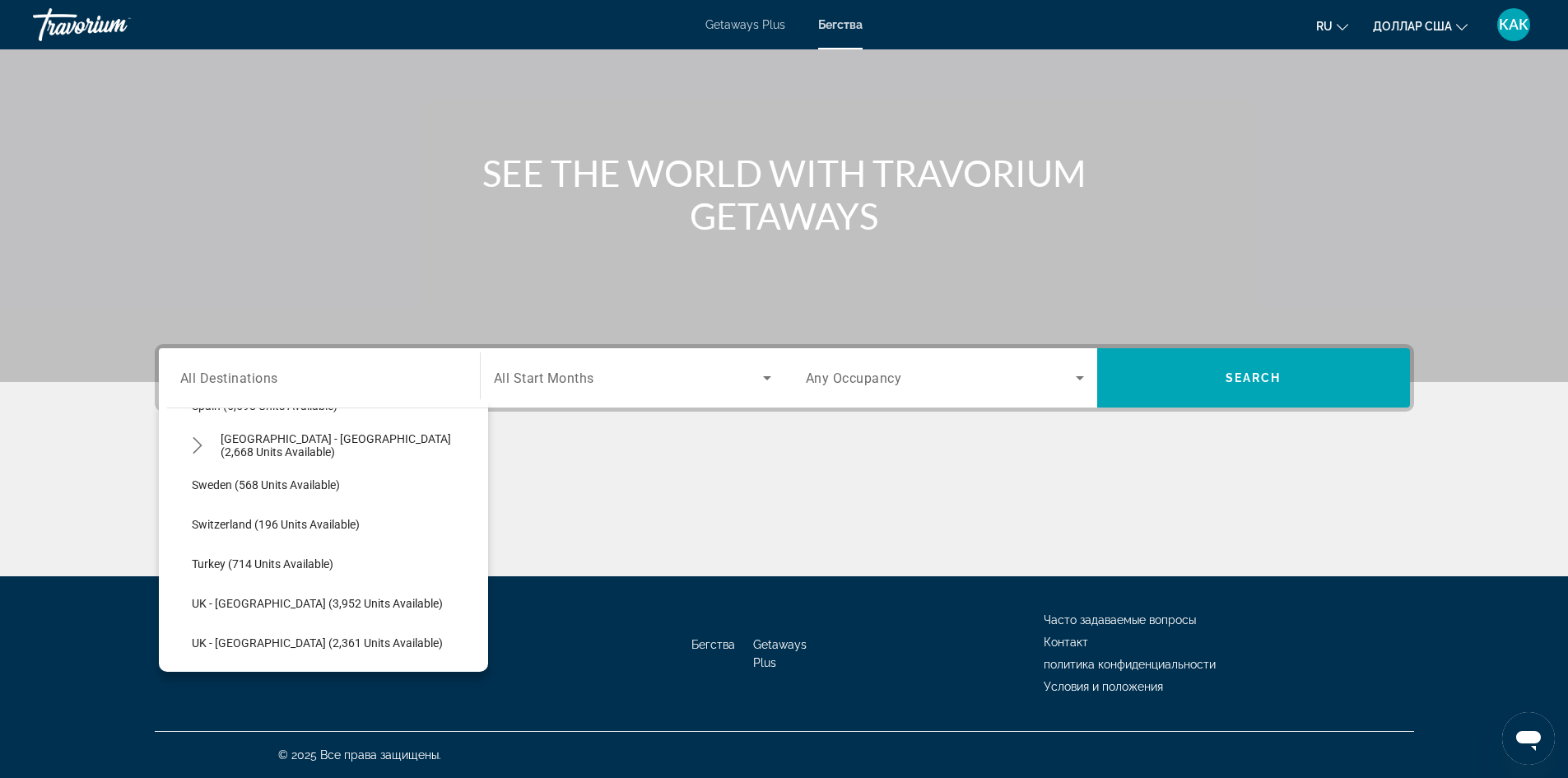
scroll to position [947, 0]
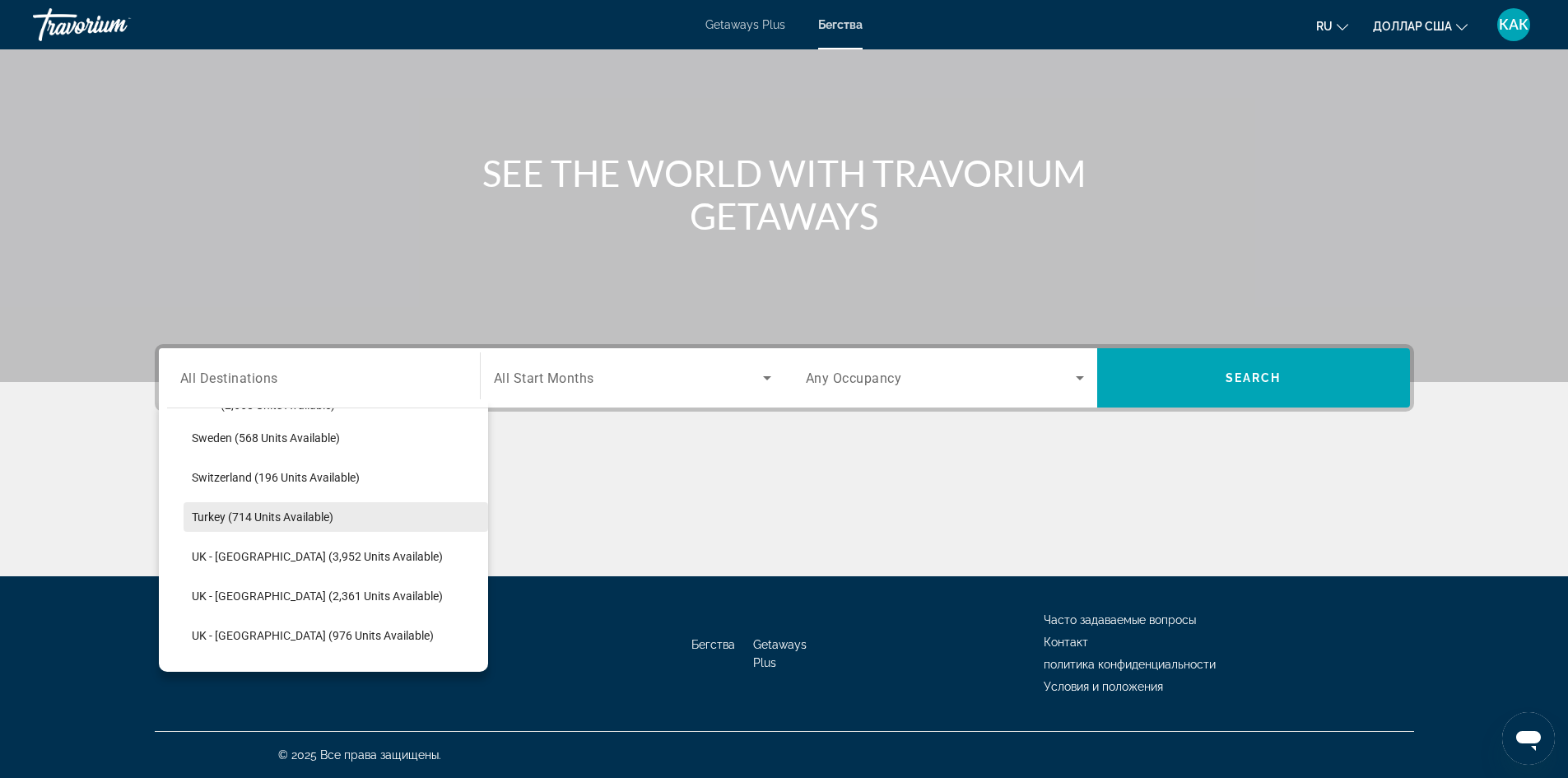
click at [266, 515] on span "Turkey (714 units available)" at bounding box center [262, 517] width 141 height 13
type input "**********"
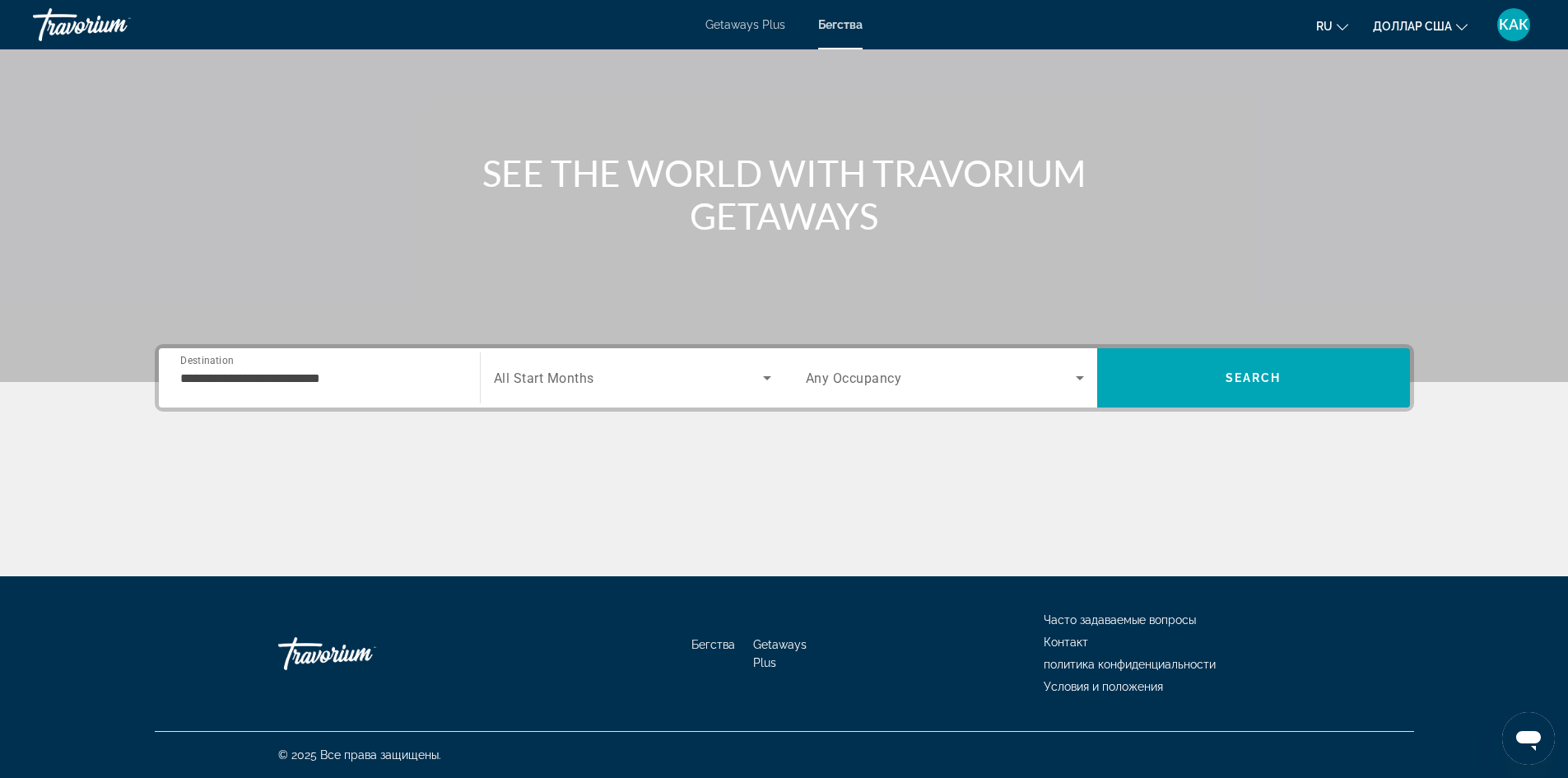
click at [657, 394] on div "Search widget" at bounding box center [632, 378] width 277 height 46
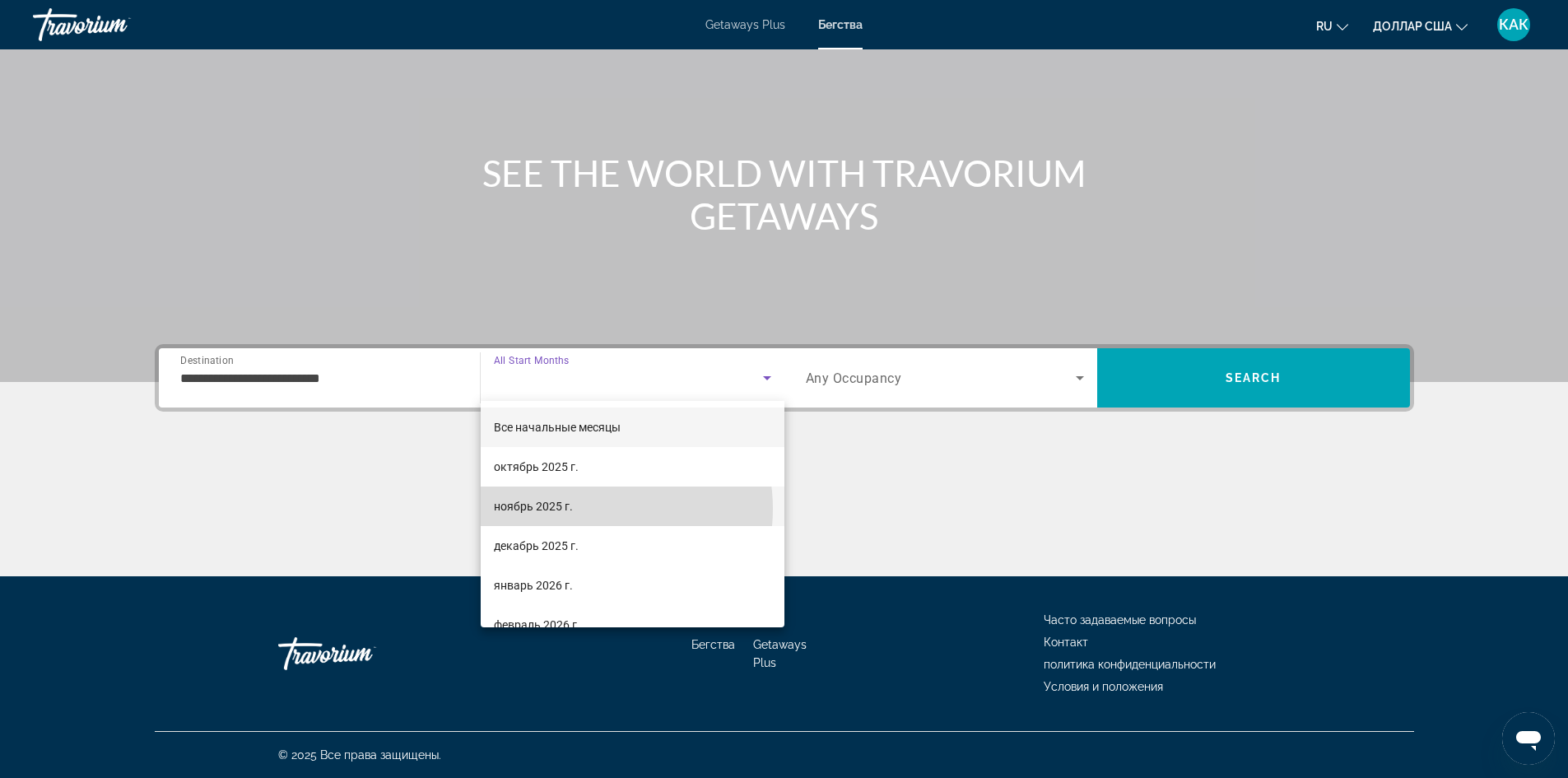
click at [586, 509] on mat-option "ноябрь 2025 г." at bounding box center [632, 506] width 304 height 39
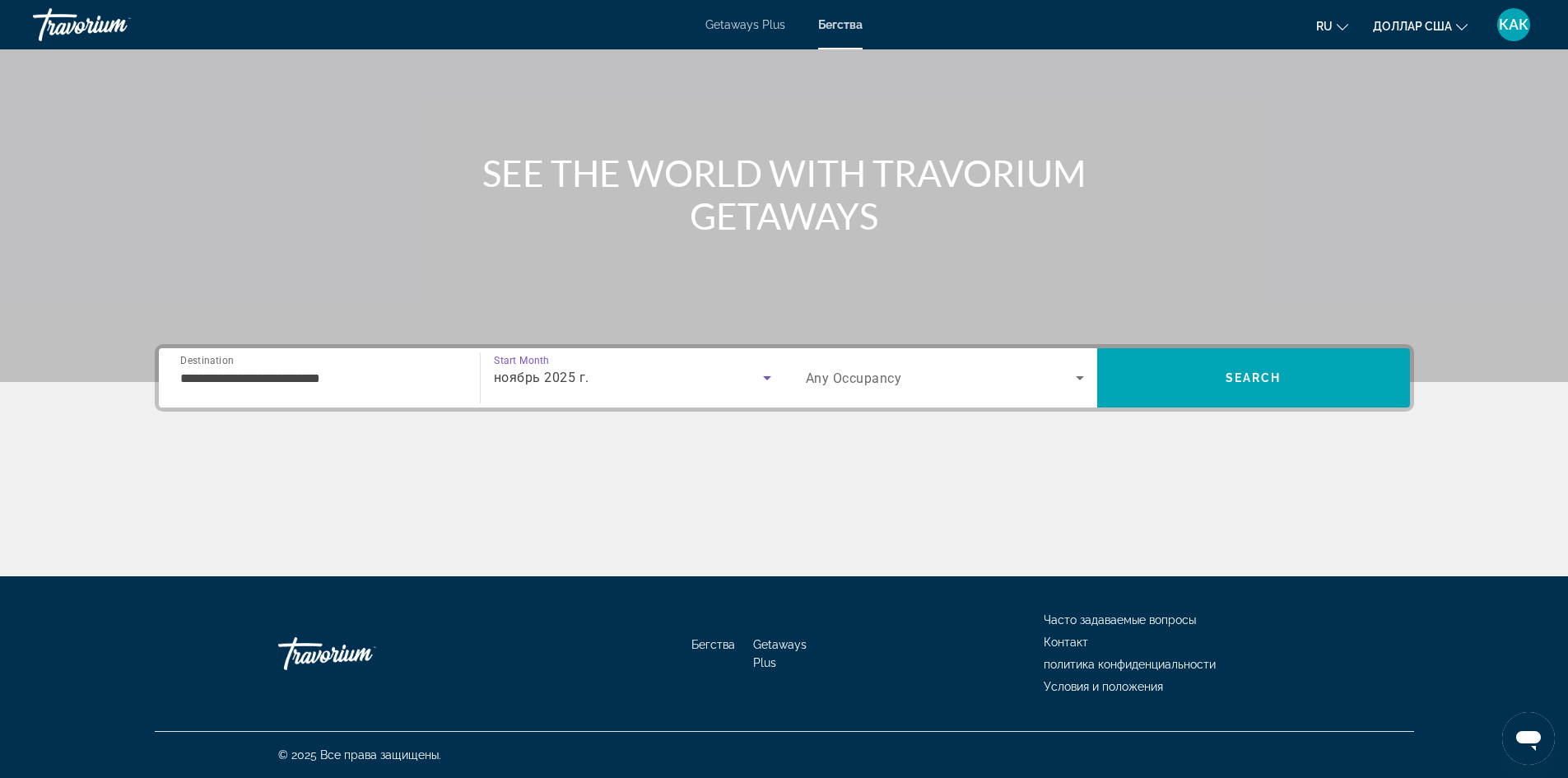
click at [977, 372] on span "Search widget" at bounding box center [941, 378] width 270 height 20
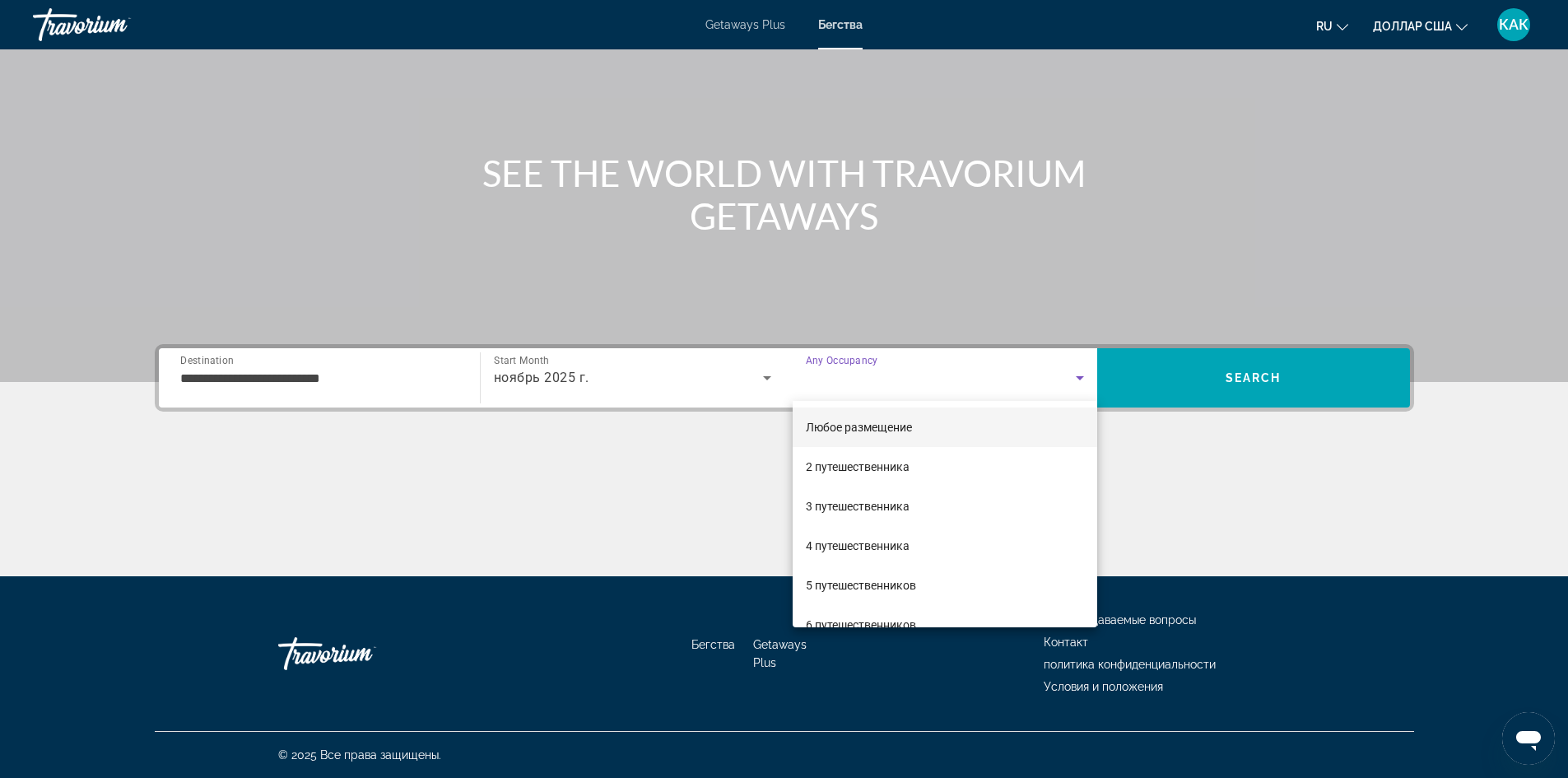
click at [1286, 498] on div at bounding box center [784, 389] width 1568 height 778
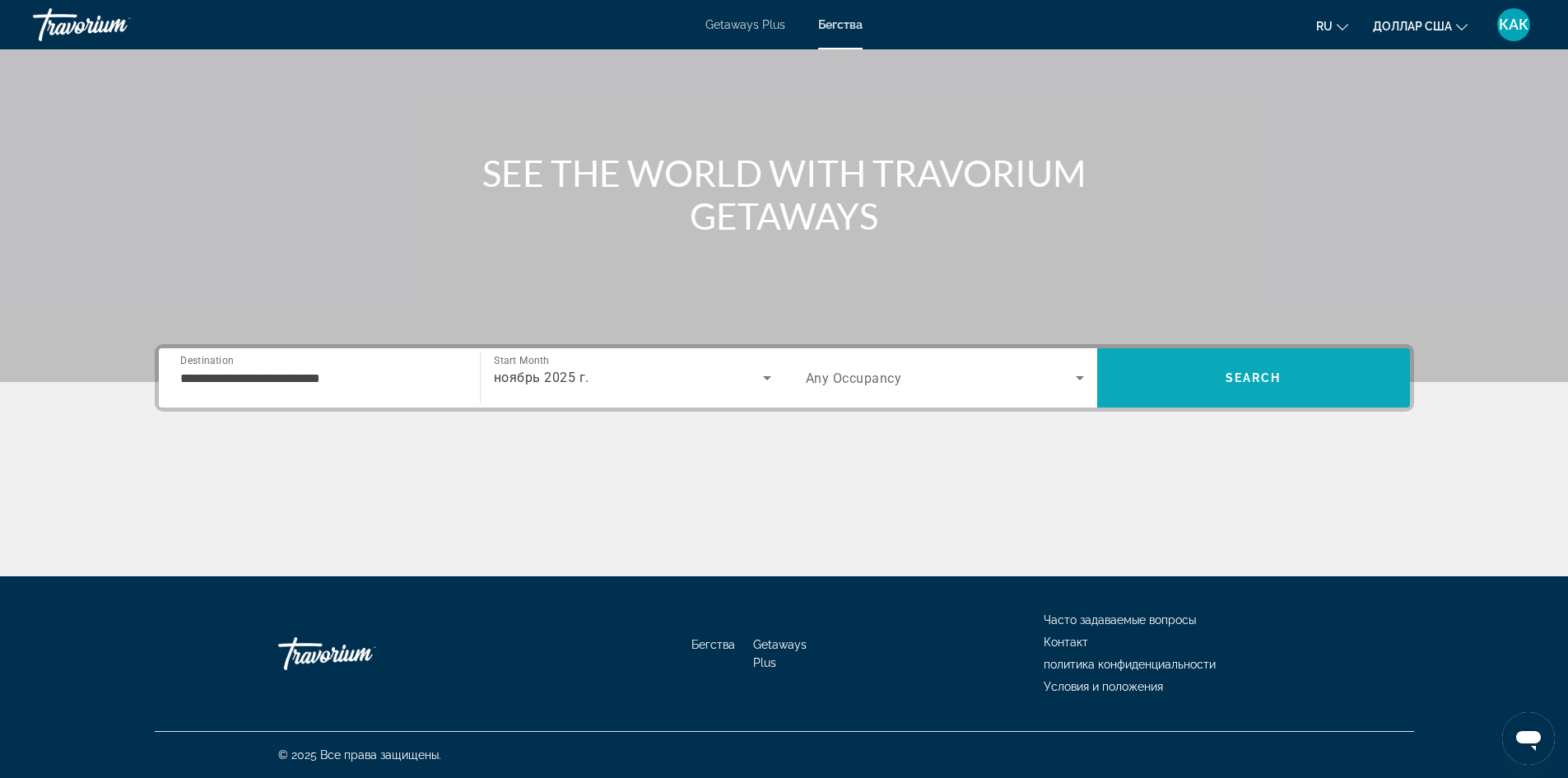
click at [1258, 389] on span "Search" at bounding box center [1253, 377] width 313 height 39
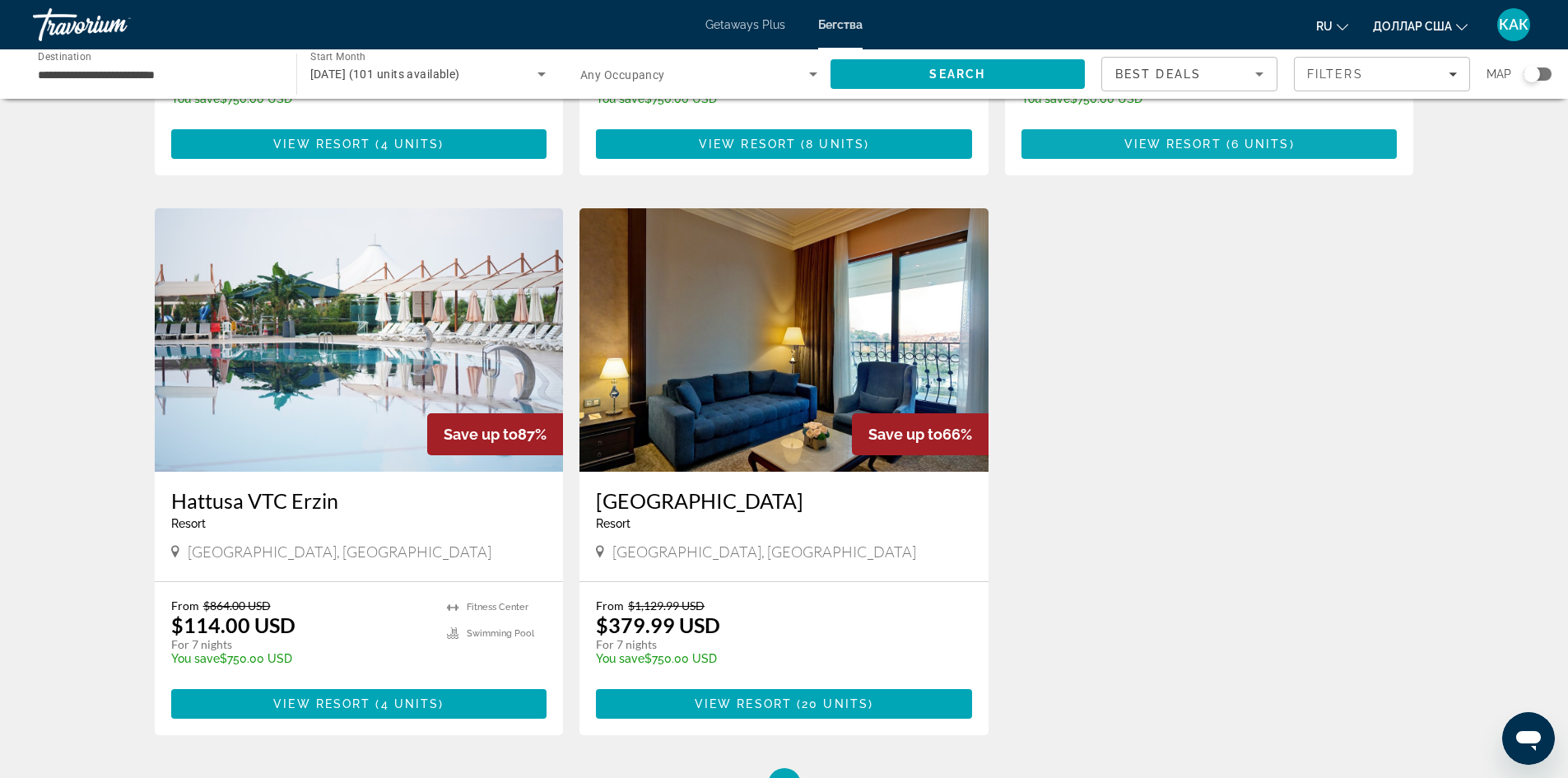
scroll to position [1071, 0]
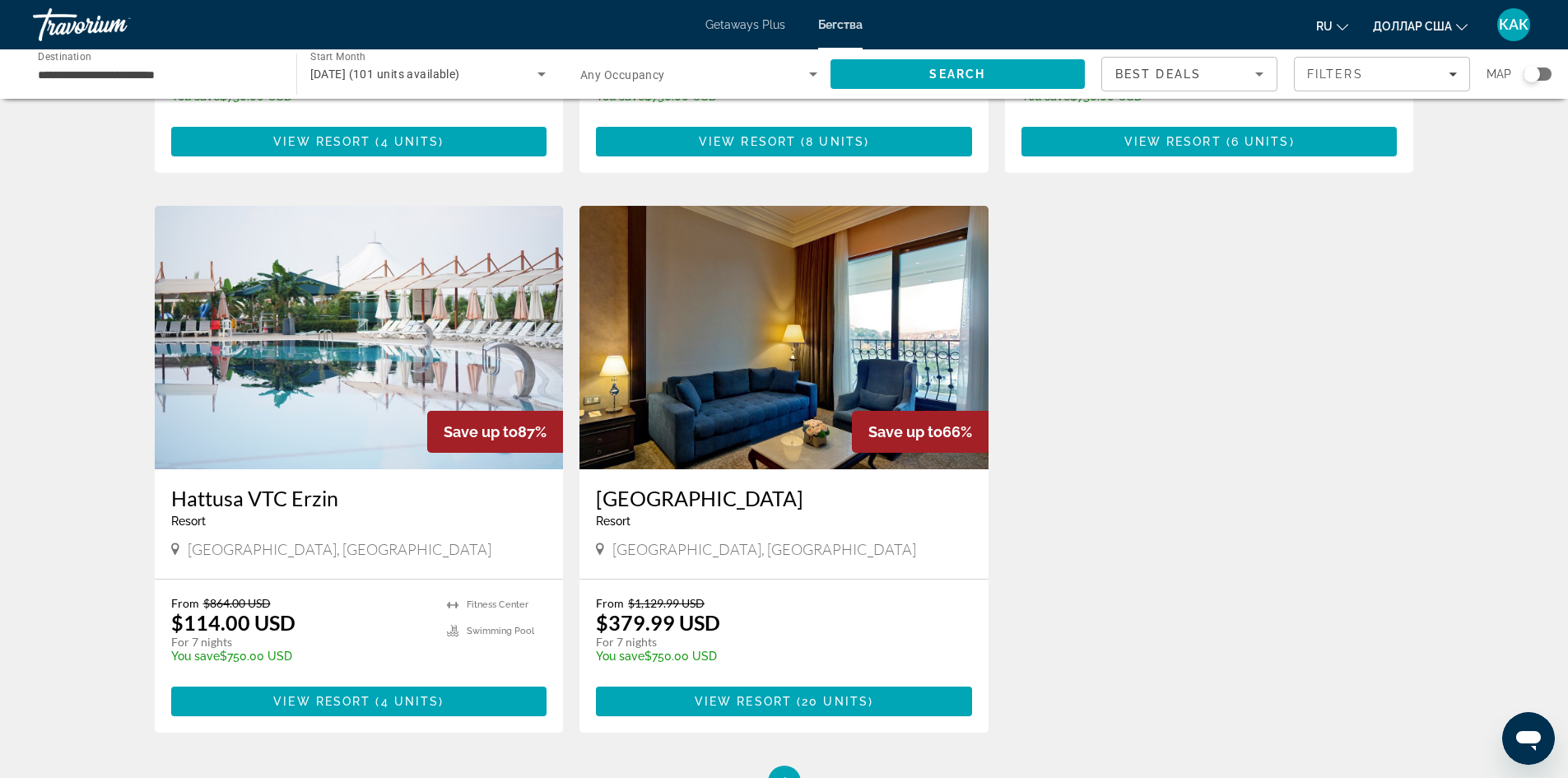
click at [770, 371] on img "Основное содержание" at bounding box center [784, 337] width 409 height 263
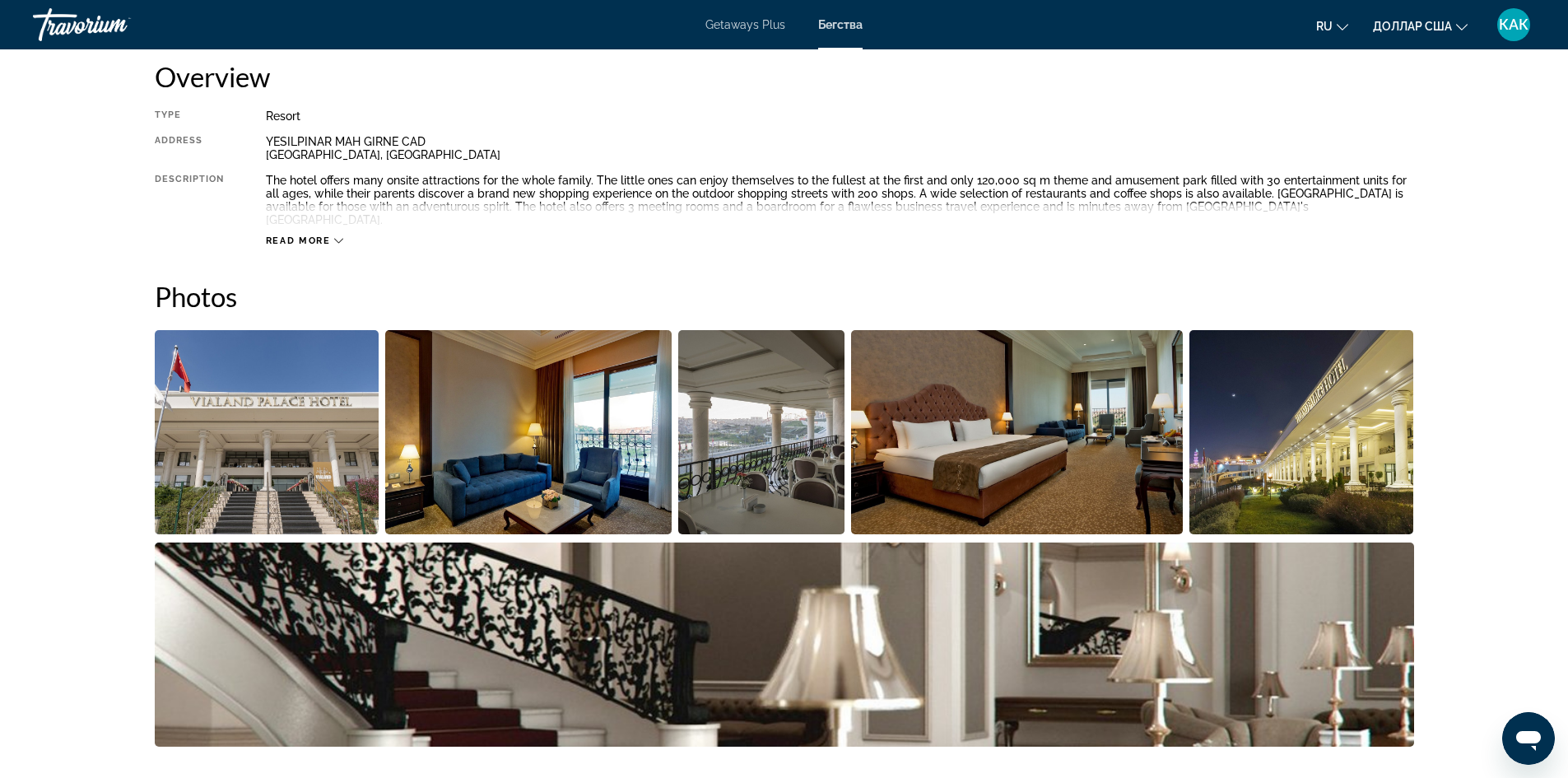
scroll to position [494, 0]
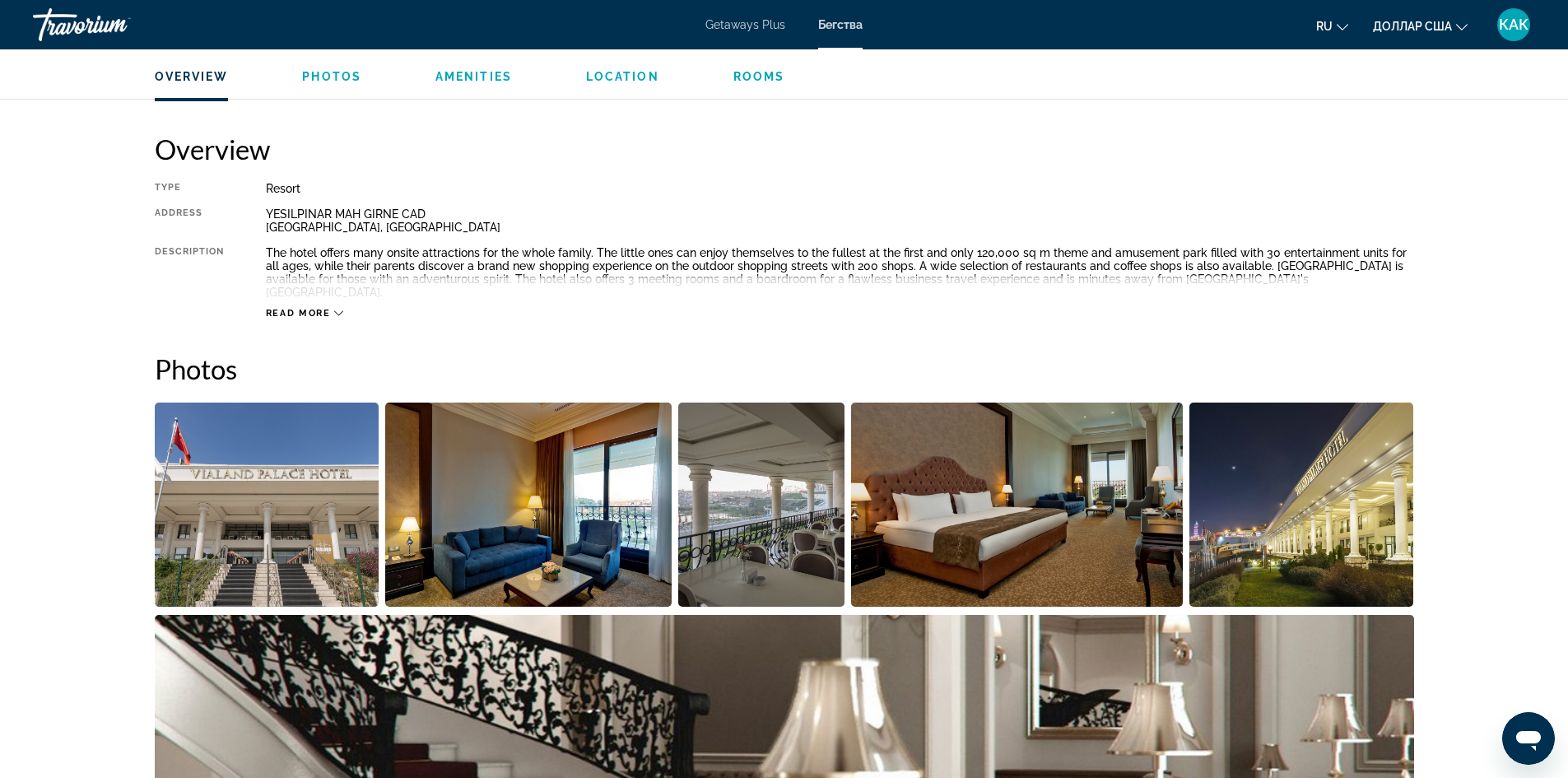
click at [303, 288] on div "Read more" at bounding box center [840, 296] width 1148 height 45
click at [298, 308] on span "Read more" at bounding box center [298, 314] width 65 height 11
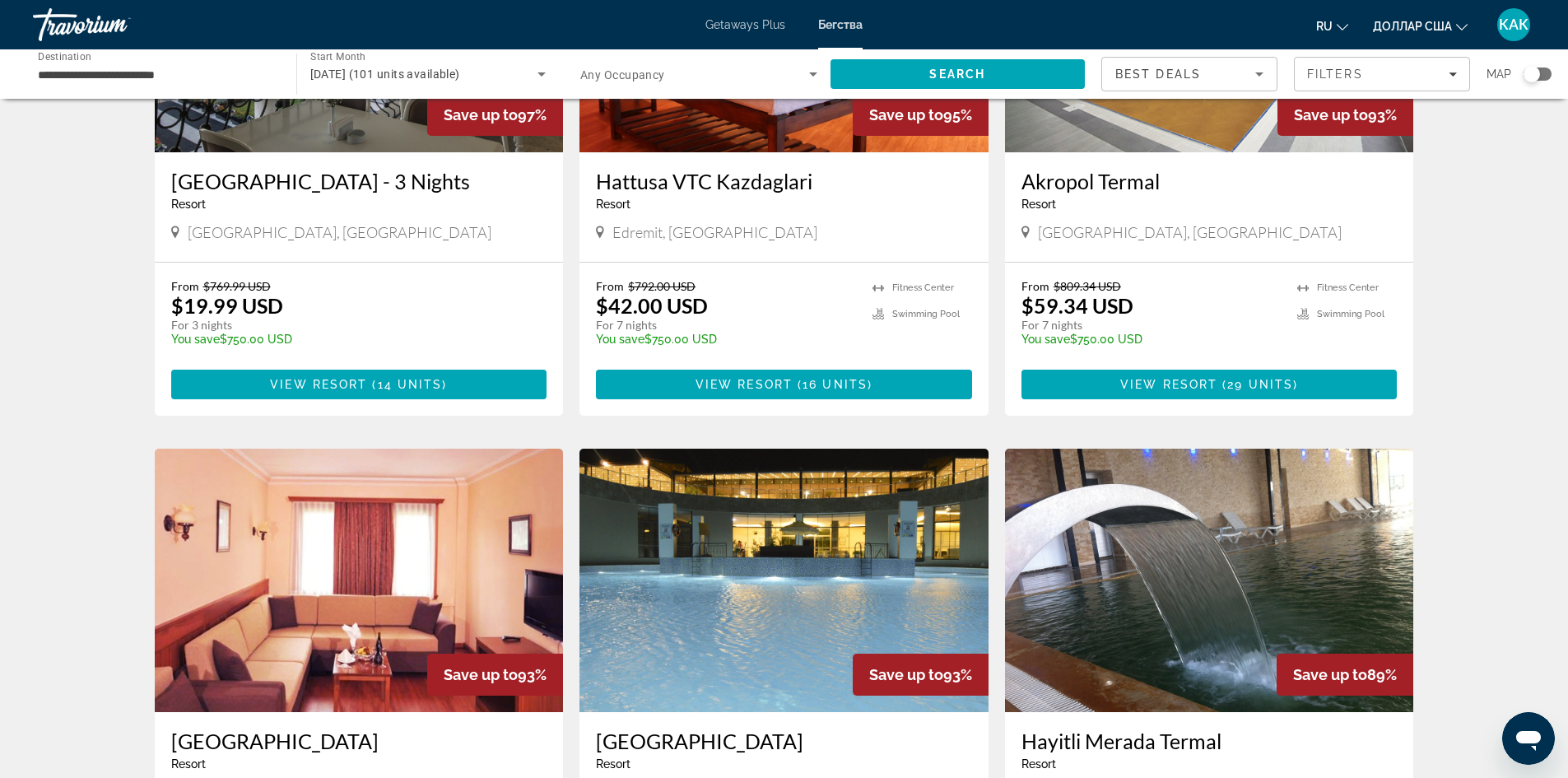
scroll to position [164, 0]
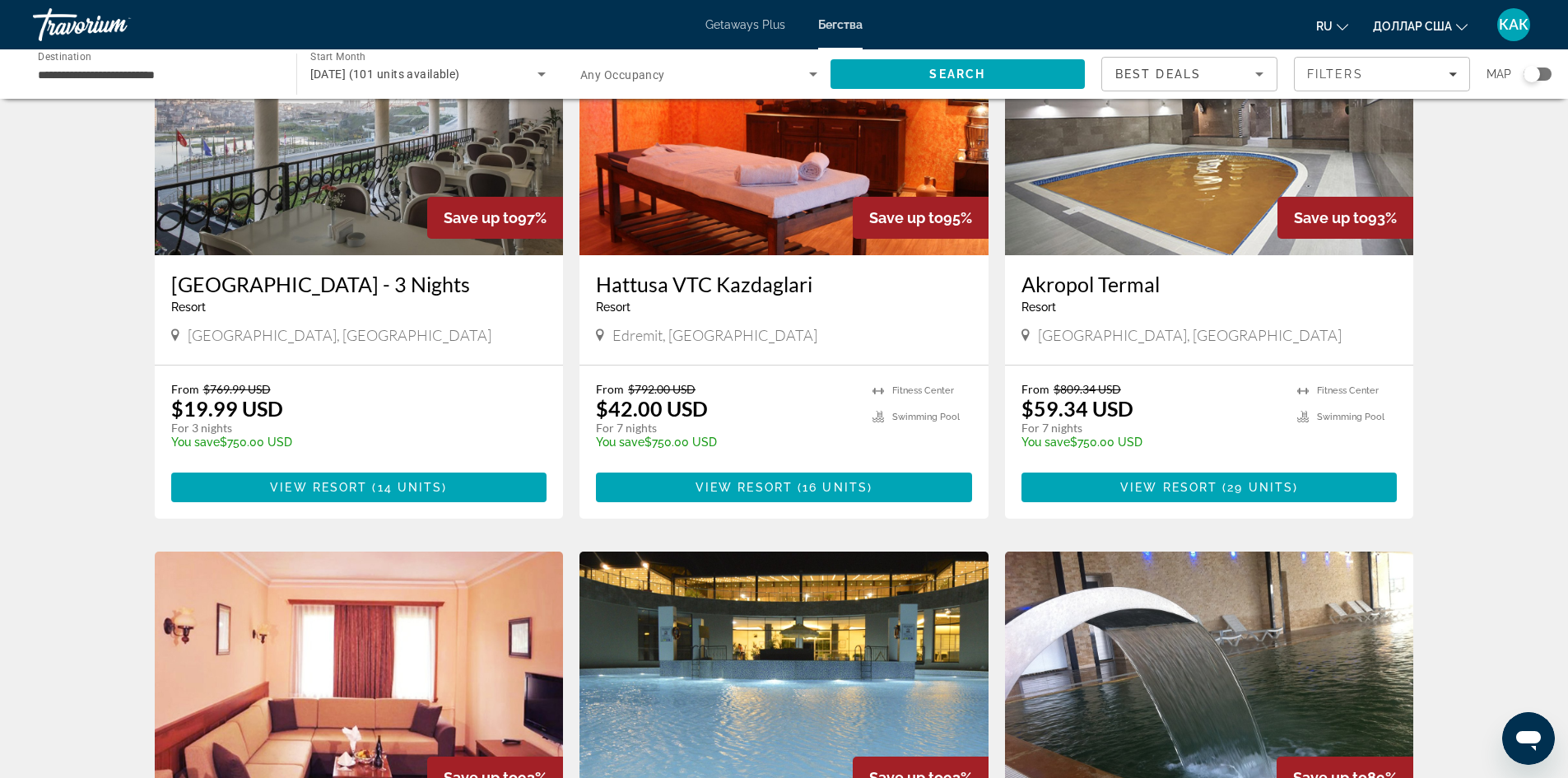
click at [1181, 232] on img "Основное содержание" at bounding box center [1209, 123] width 409 height 263
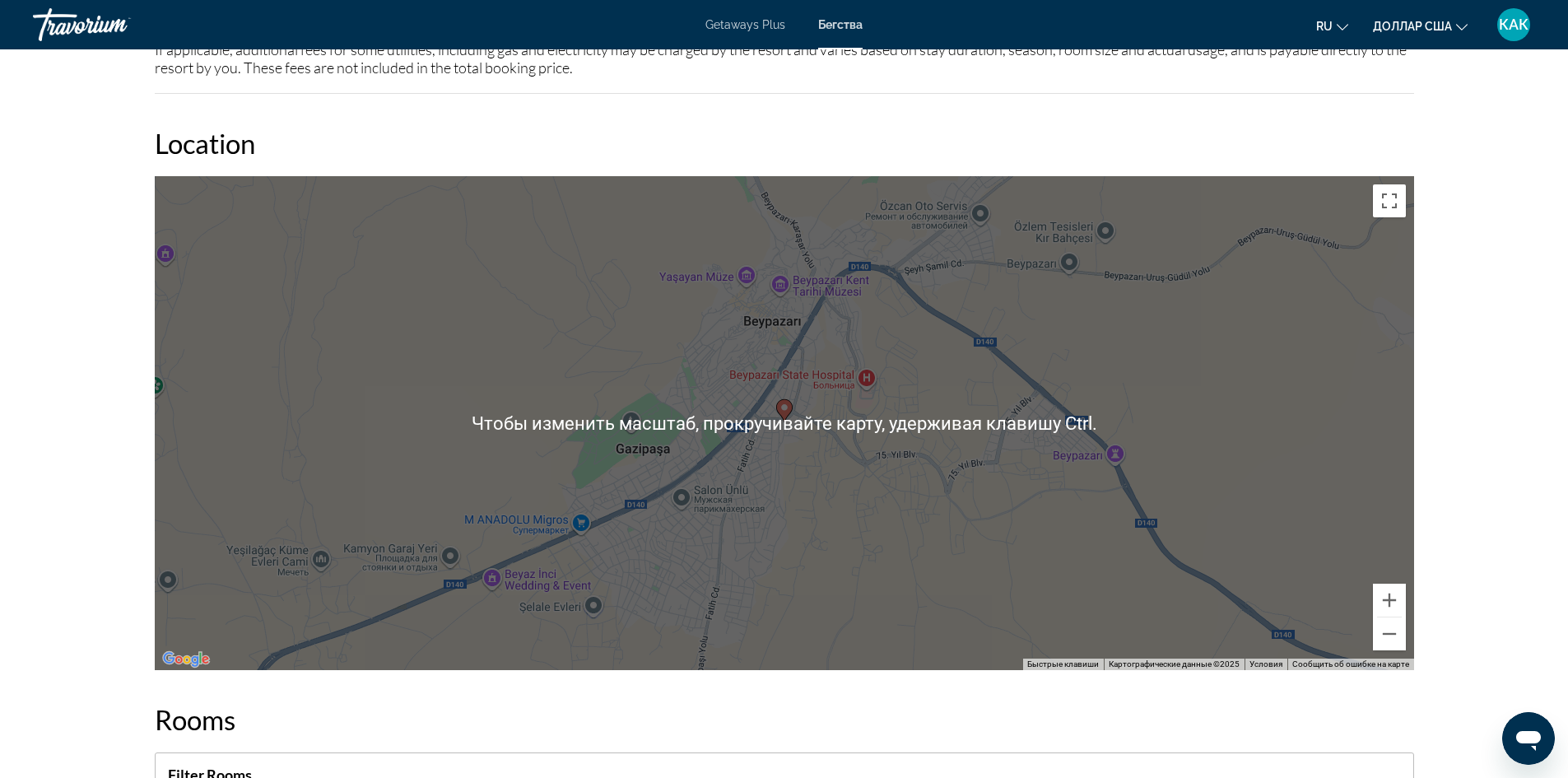
scroll to position [1976, 0]
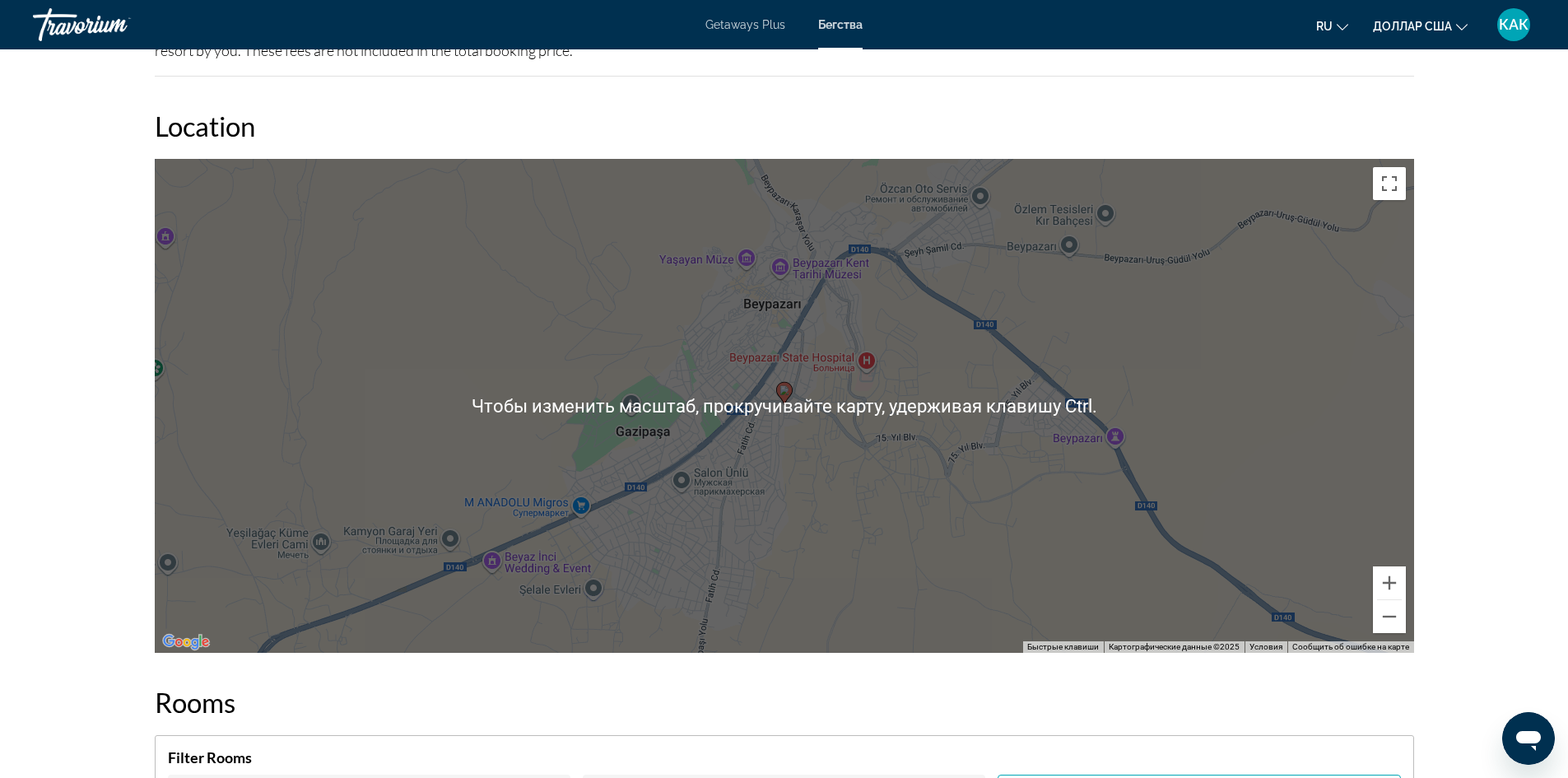
click at [789, 466] on div "Чтобы активировать перетаскивание с помощью клавиатуры, нажмите Alt + Ввод. Пос…" at bounding box center [784, 406] width 1259 height 494
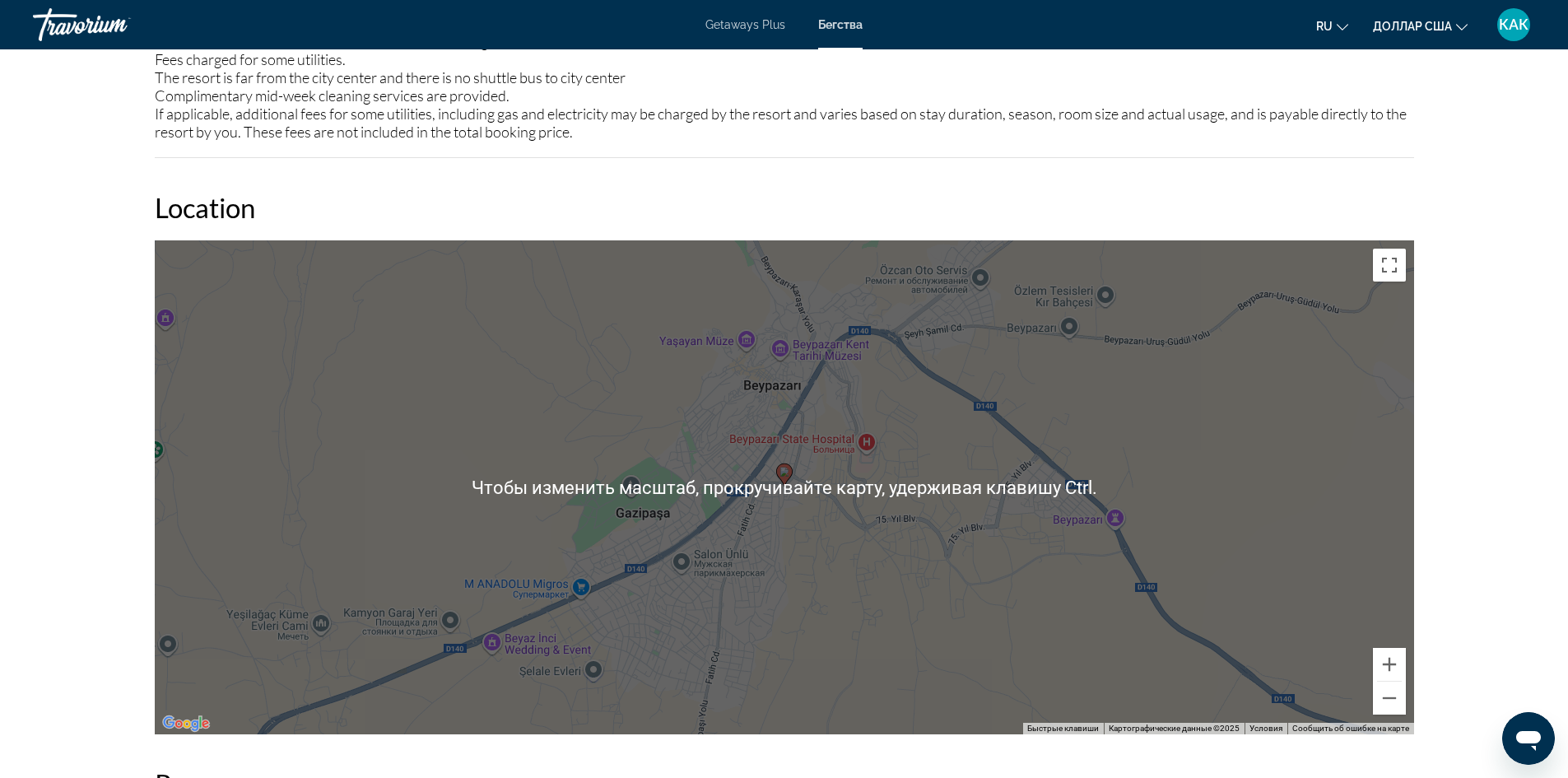
scroll to position [1894, 0]
click at [813, 469] on div "Чтобы активировать перетаскивание с помощью клавиатуры, нажмите Alt + Ввод. Пос…" at bounding box center [784, 488] width 1259 height 494
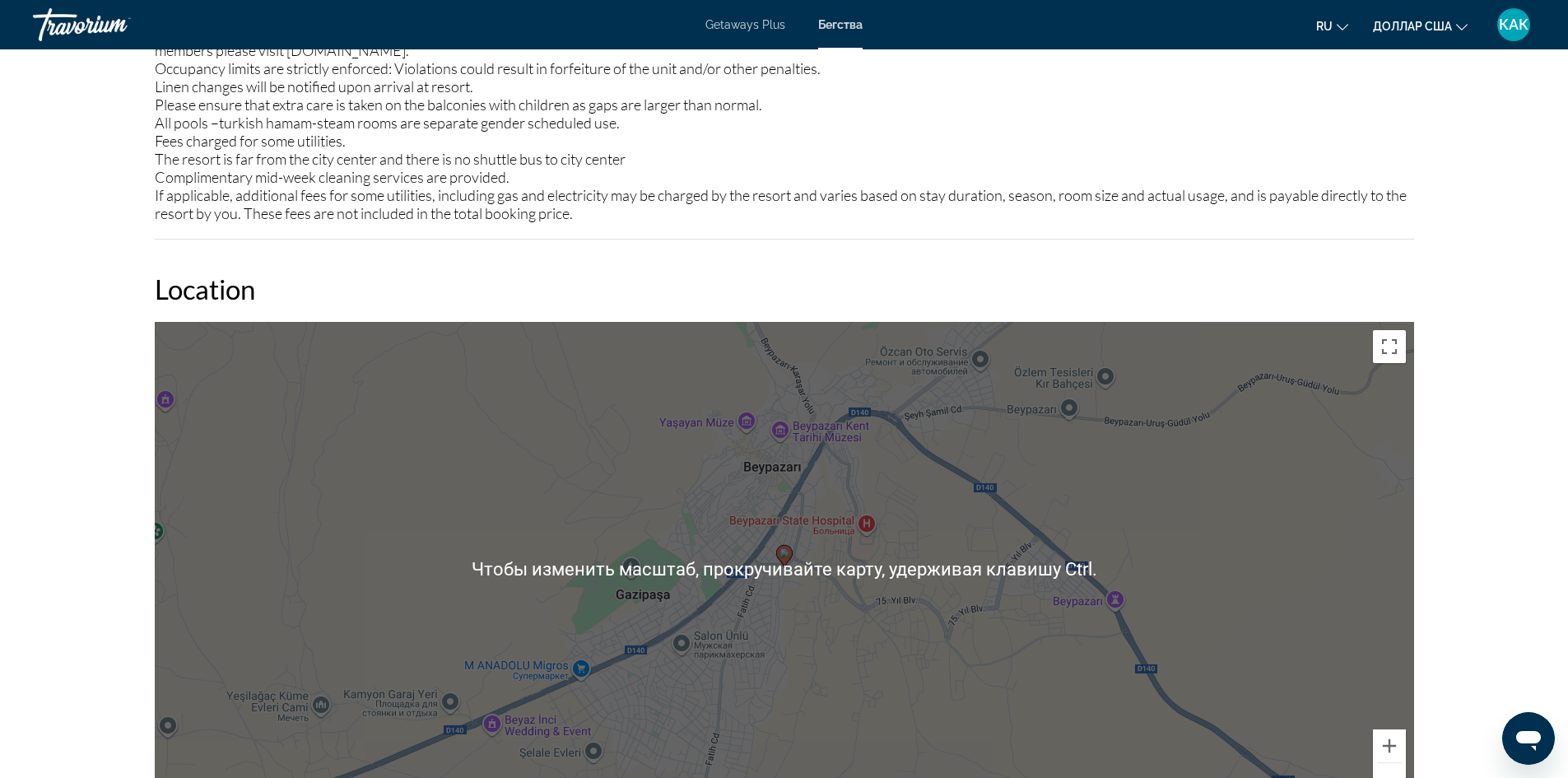
scroll to position [1811, 0]
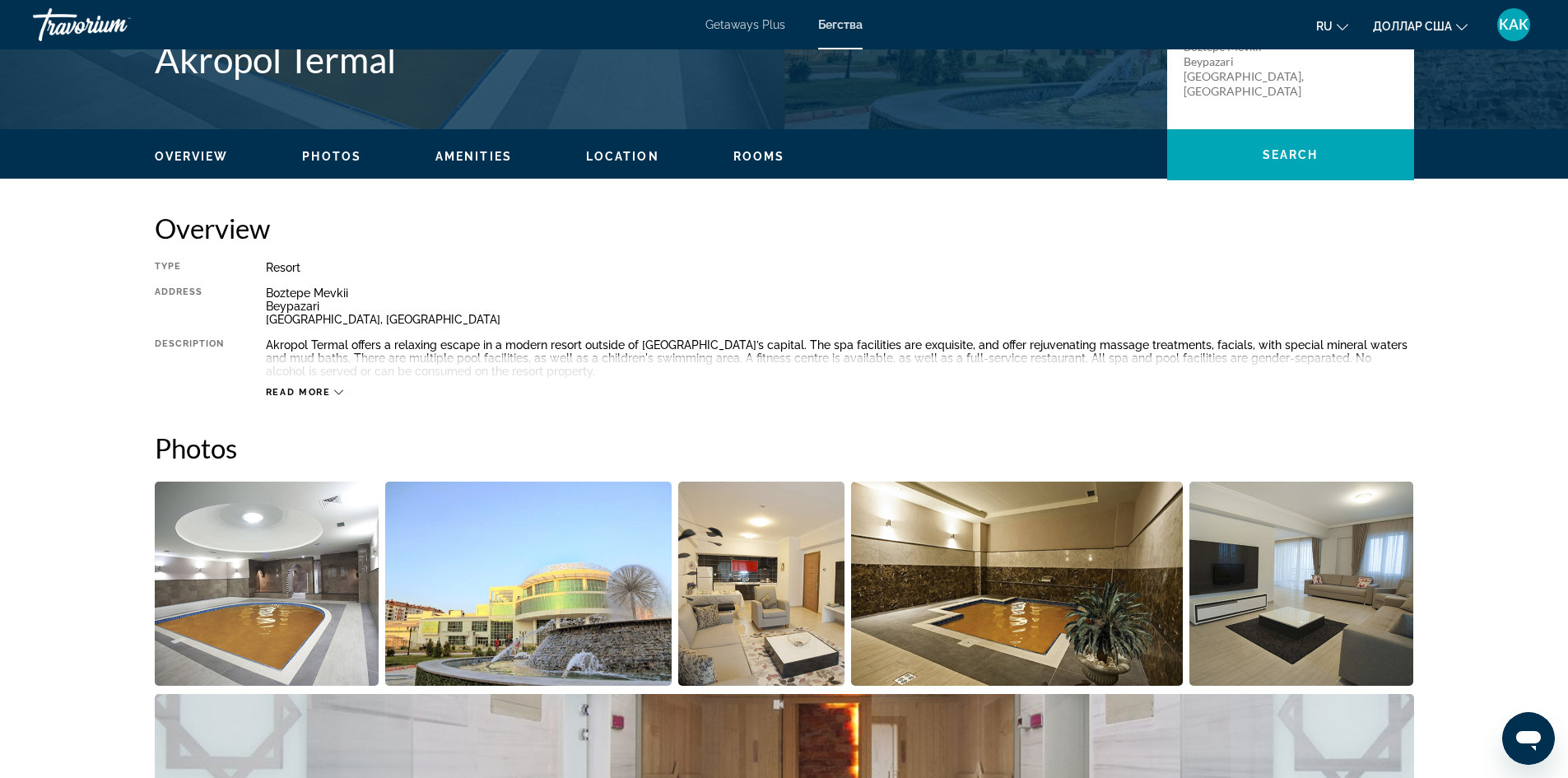
scroll to position [412, 0]
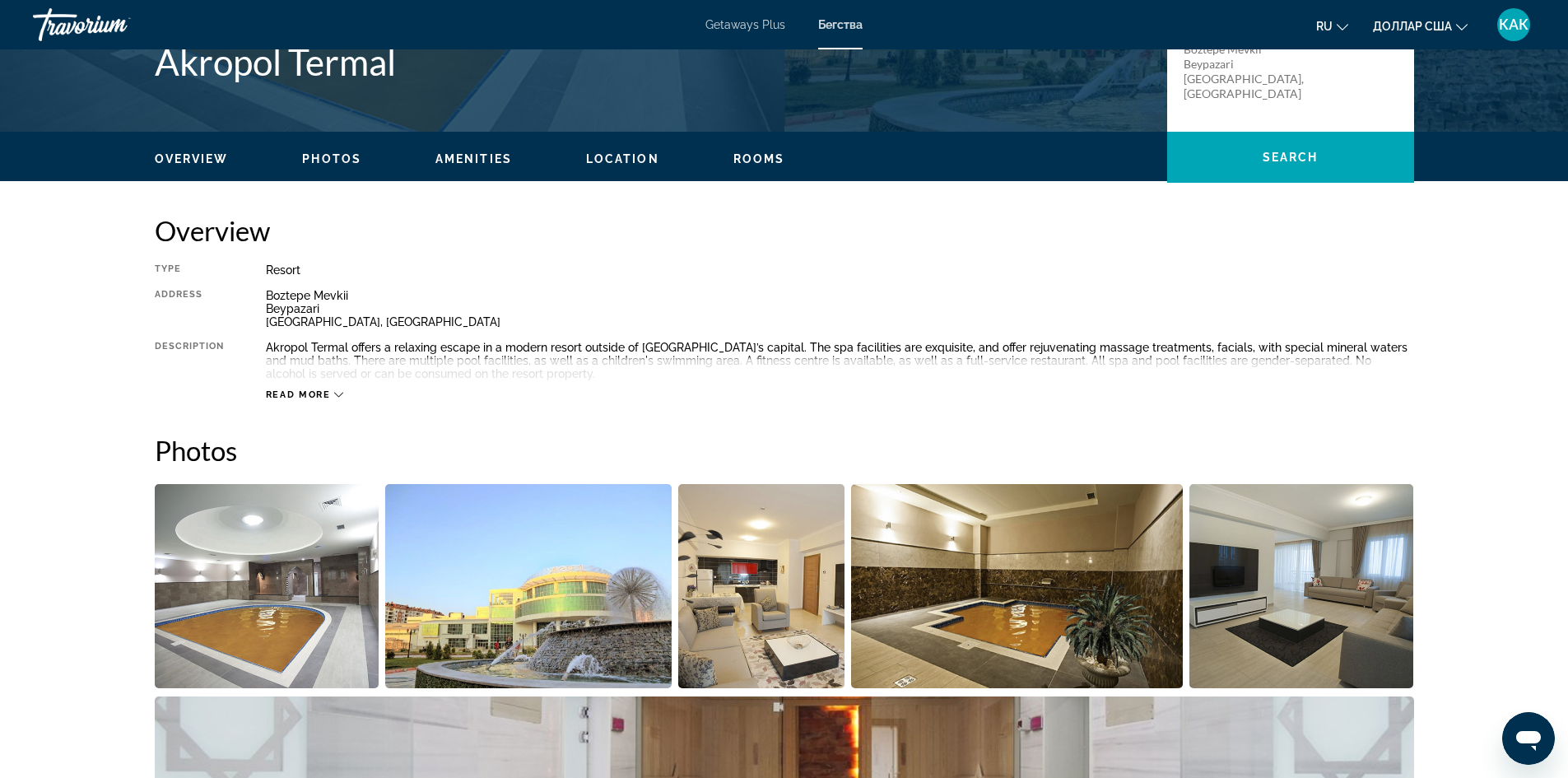
click at [333, 396] on div "Read more" at bounding box center [304, 395] width 78 height 11
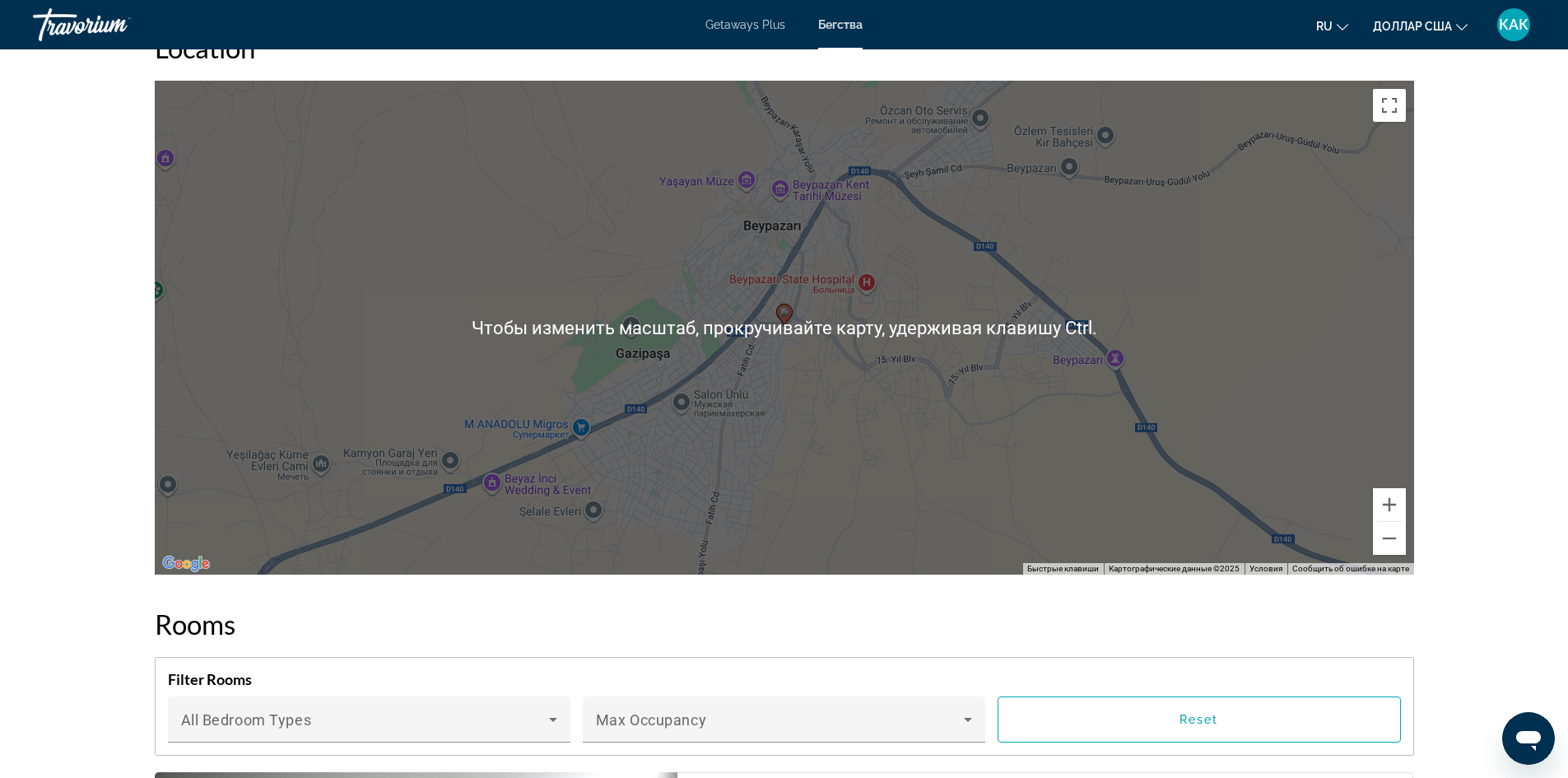
scroll to position [2053, 0]
click at [887, 298] on div "Чтобы активировать перетаскивание с помощью клавиатуры, нажмите Alt + Ввод. Пос…" at bounding box center [784, 328] width 1259 height 494
click at [787, 345] on div "Чтобы активировать перетаскивание с помощью клавиатуры, нажмите Alt + Ввод. Пос…" at bounding box center [784, 328] width 1259 height 494
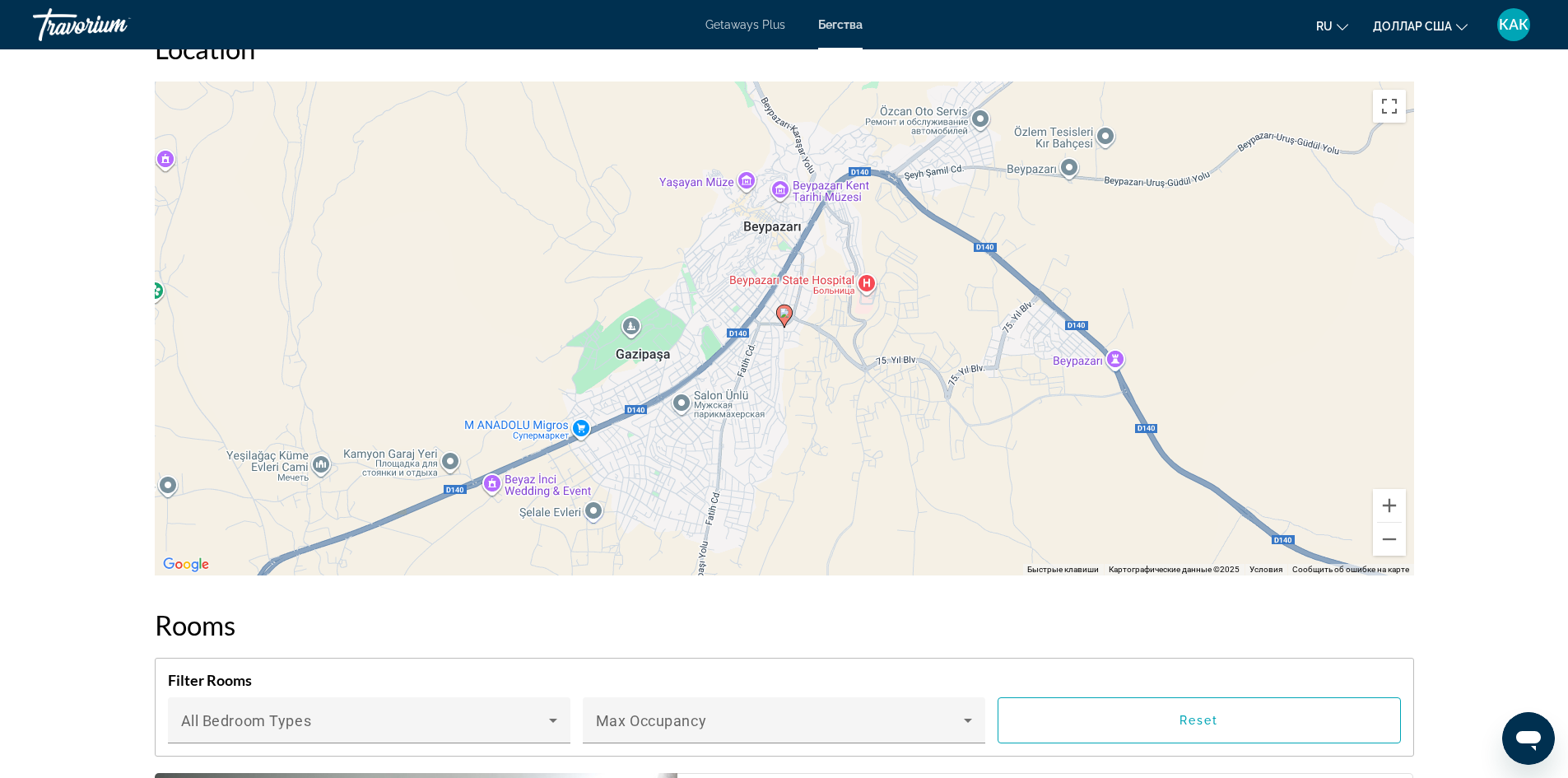
click at [783, 317] on image "Основное содержание" at bounding box center [784, 313] width 10 height 10
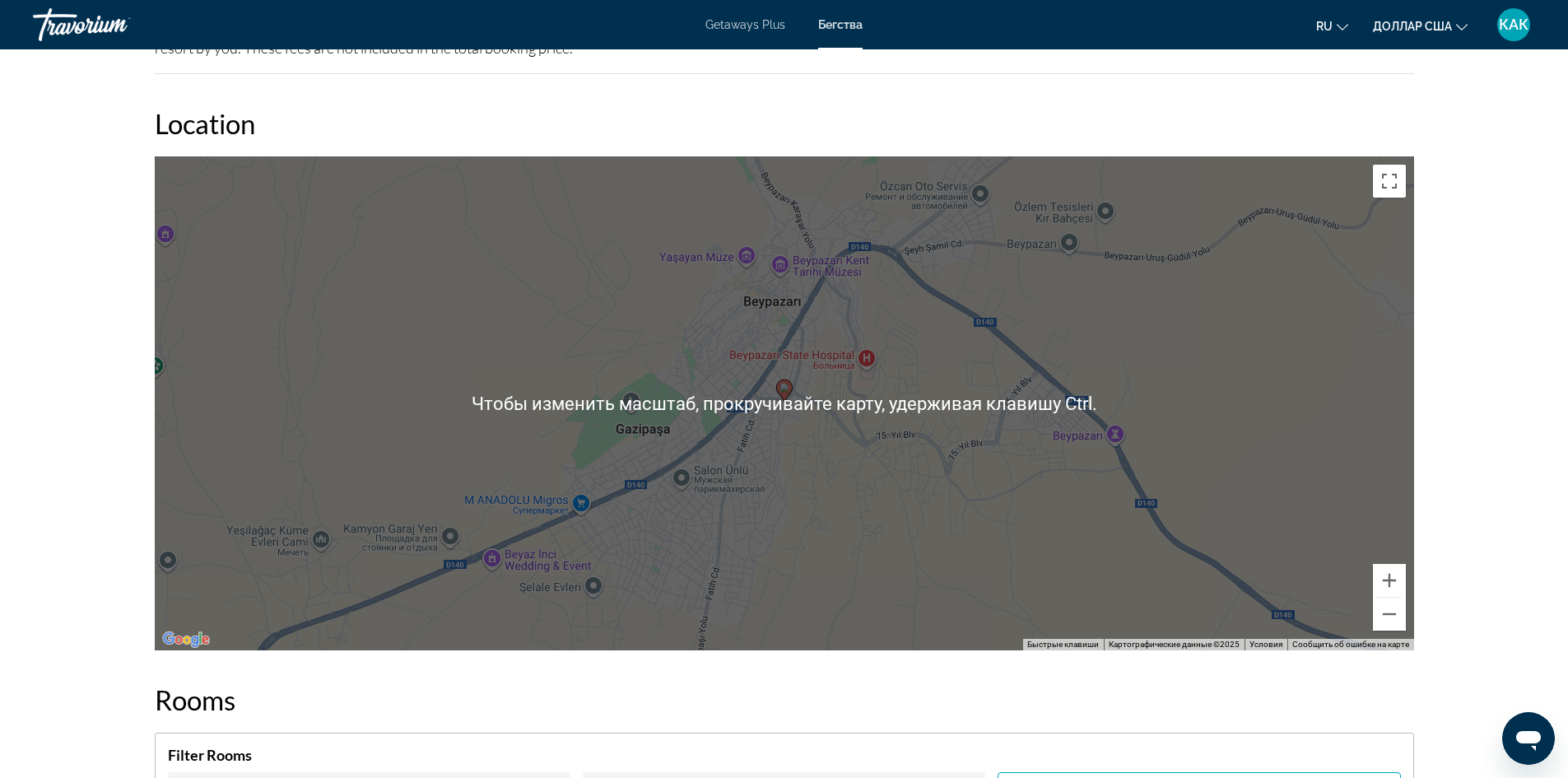
scroll to position [1971, 0]
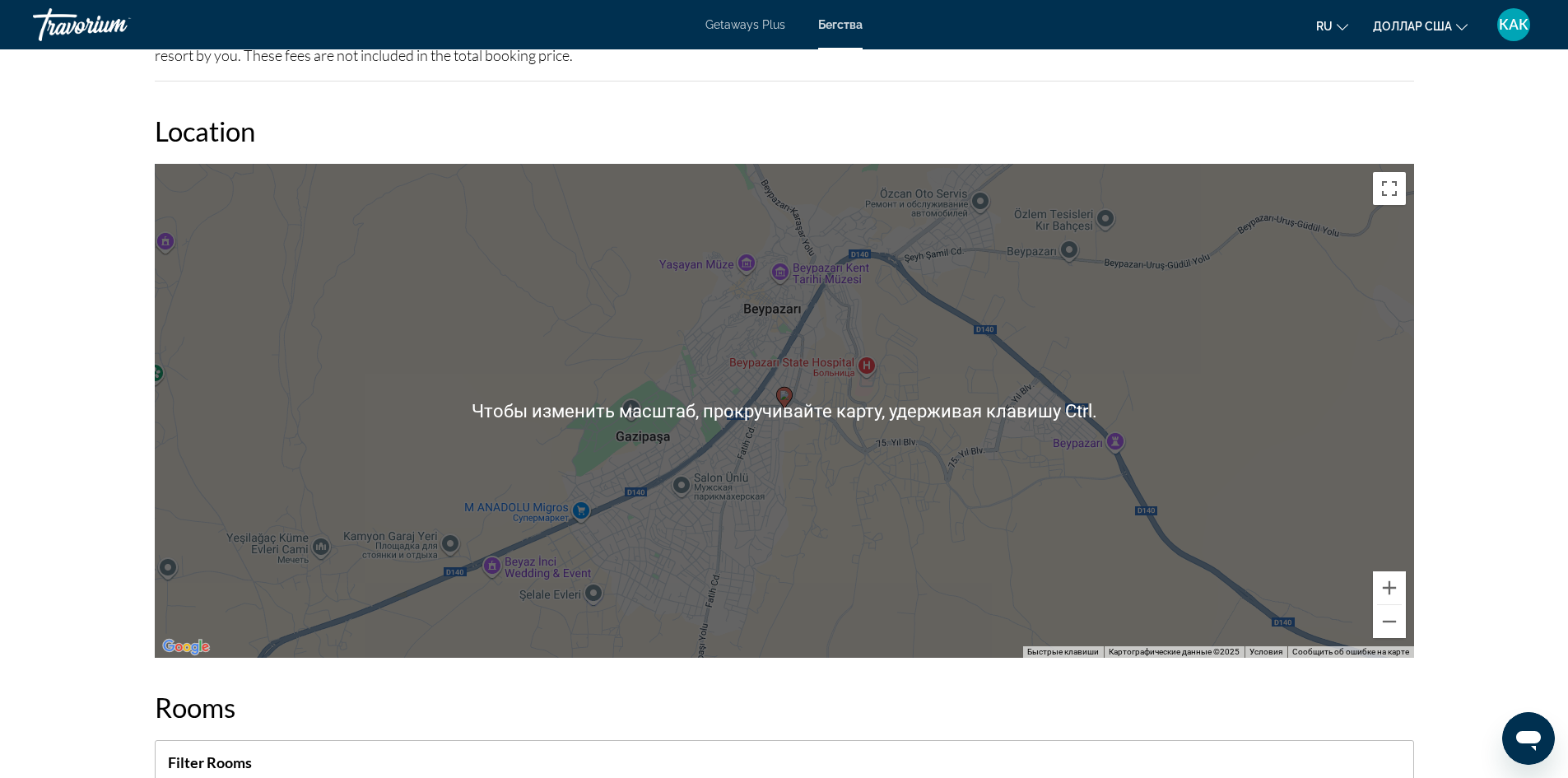
click at [895, 438] on div "Для навигации используйте клавиши со стрелками. Чтобы активировать перетаскиван…" at bounding box center [784, 411] width 1259 height 494
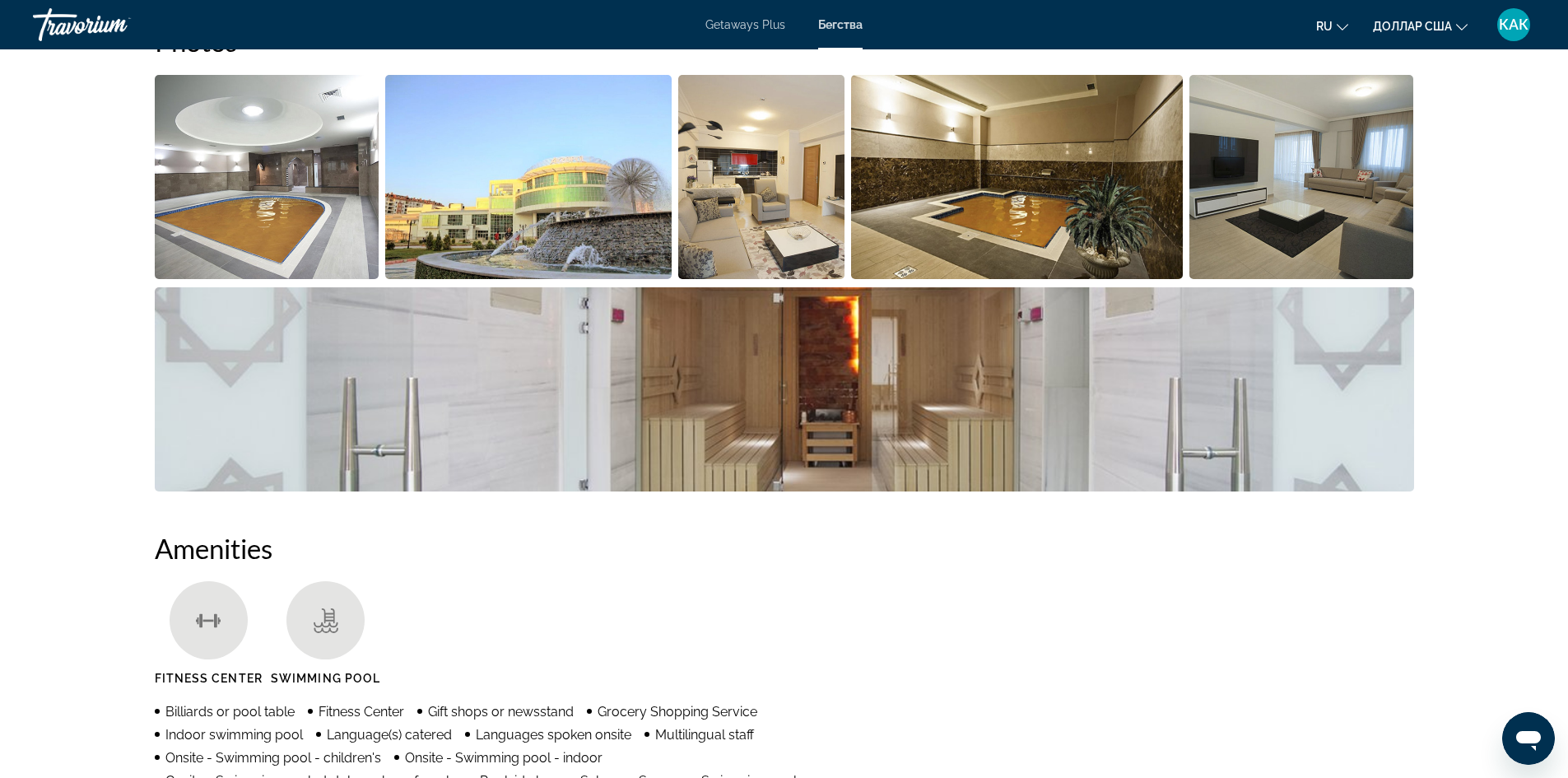
scroll to position [818, 0]
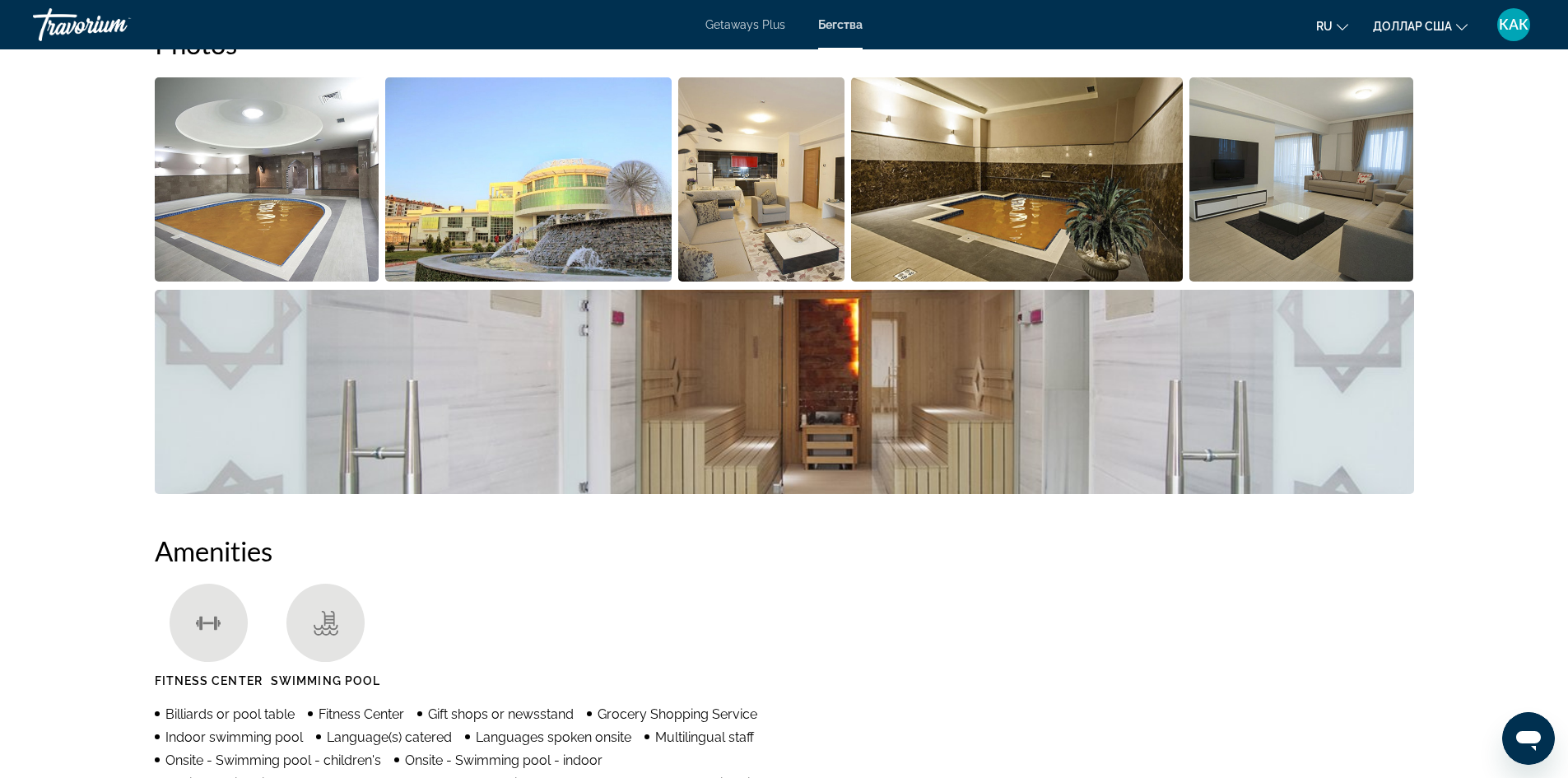
click at [321, 213] on img "Open full-screen image slider" at bounding box center [267, 179] width 225 height 205
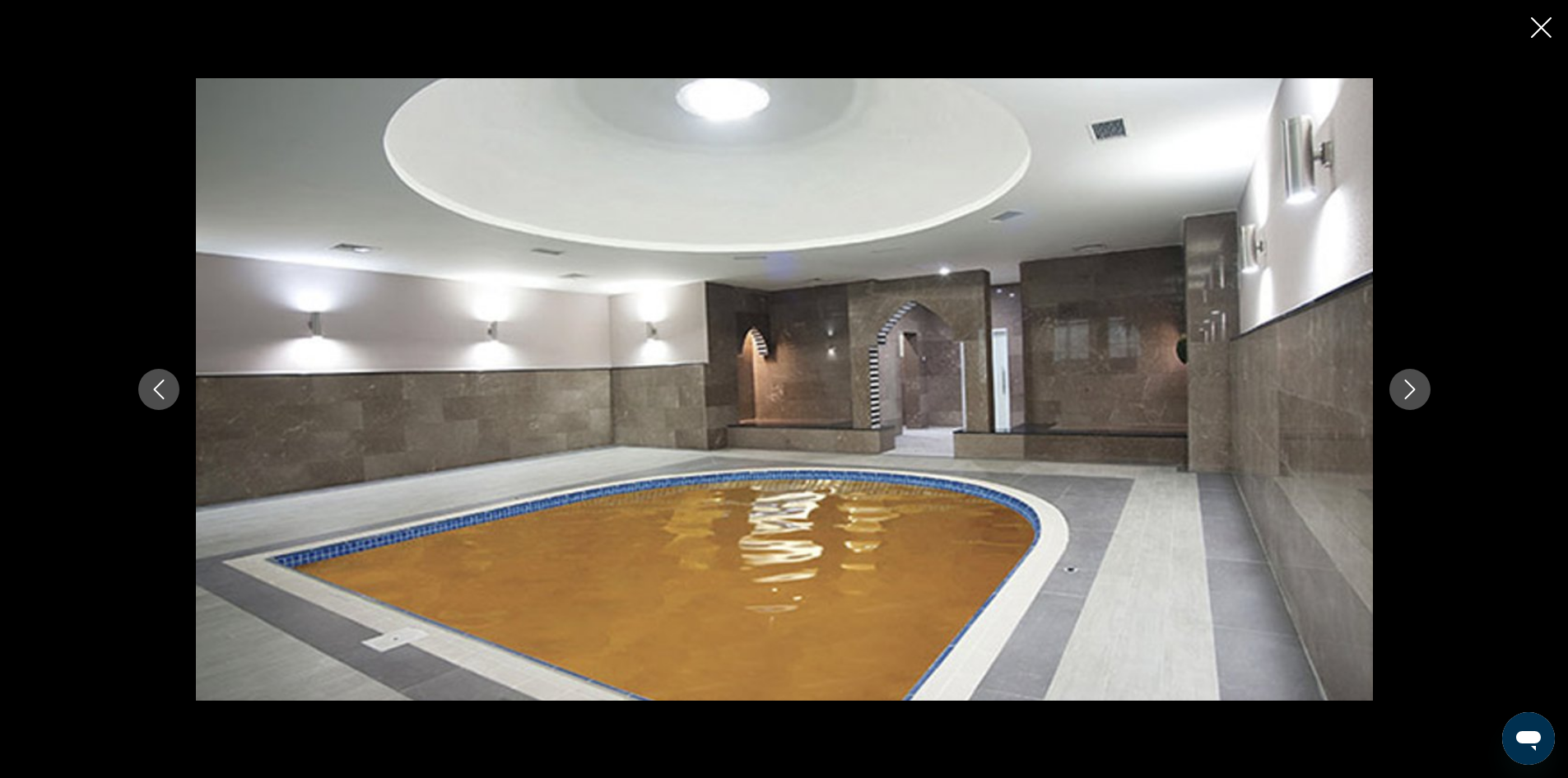
click at [1408, 391] on icon "Next image" at bounding box center [1410, 390] width 20 height 20
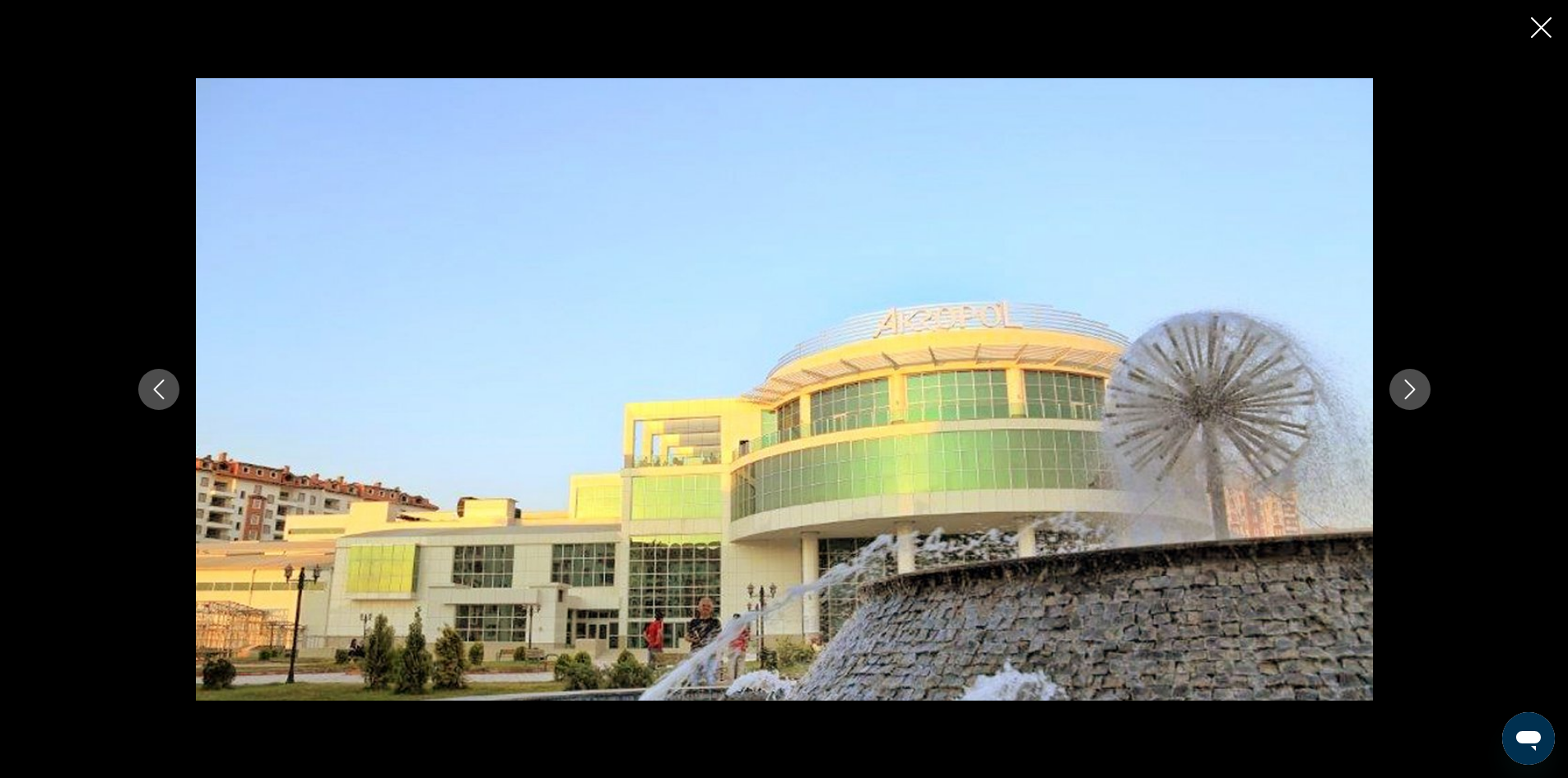
click at [1408, 391] on icon "Next image" at bounding box center [1410, 390] width 20 height 20
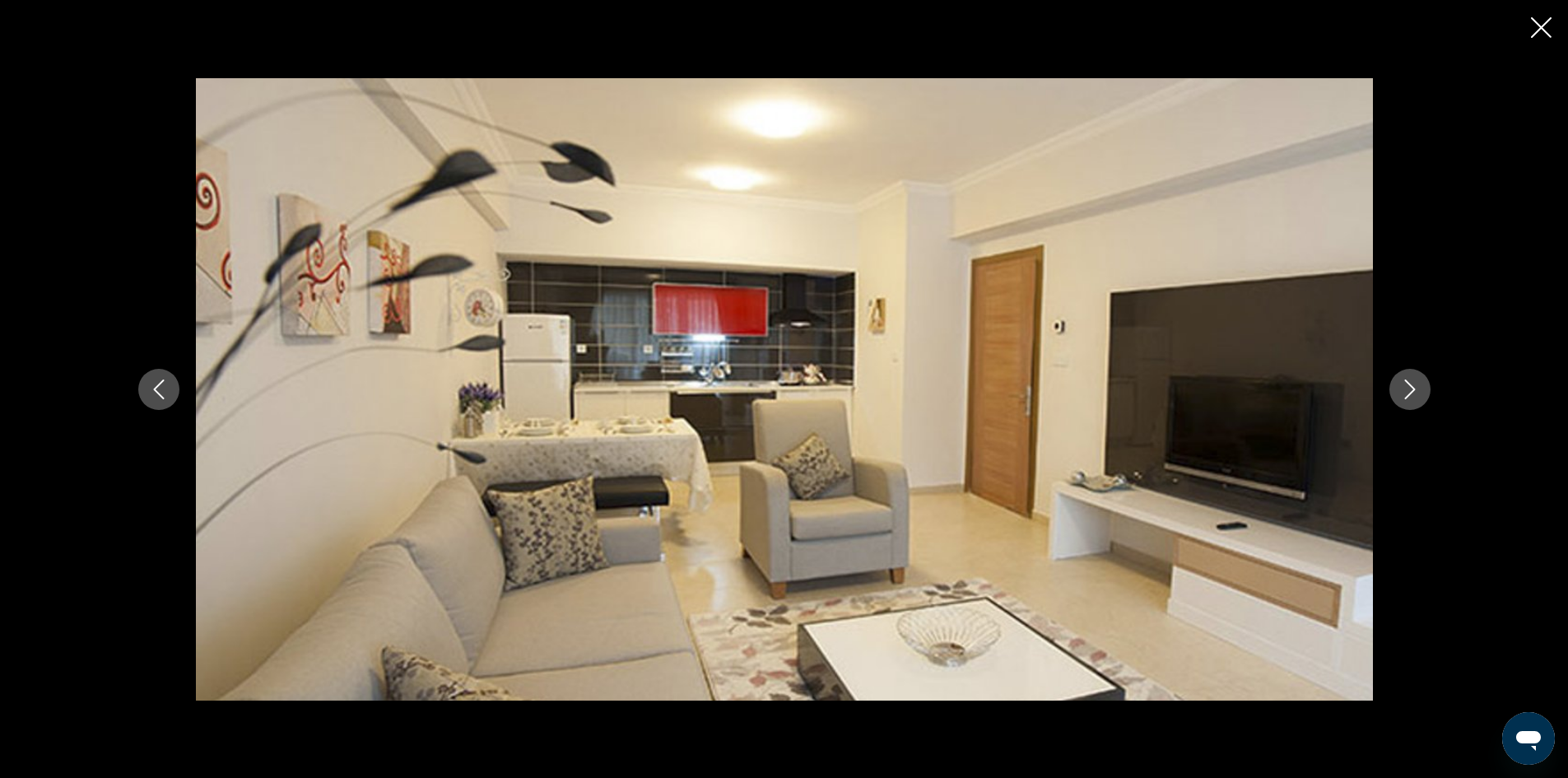
click at [1398, 391] on button "Next image" at bounding box center [1409, 389] width 41 height 41
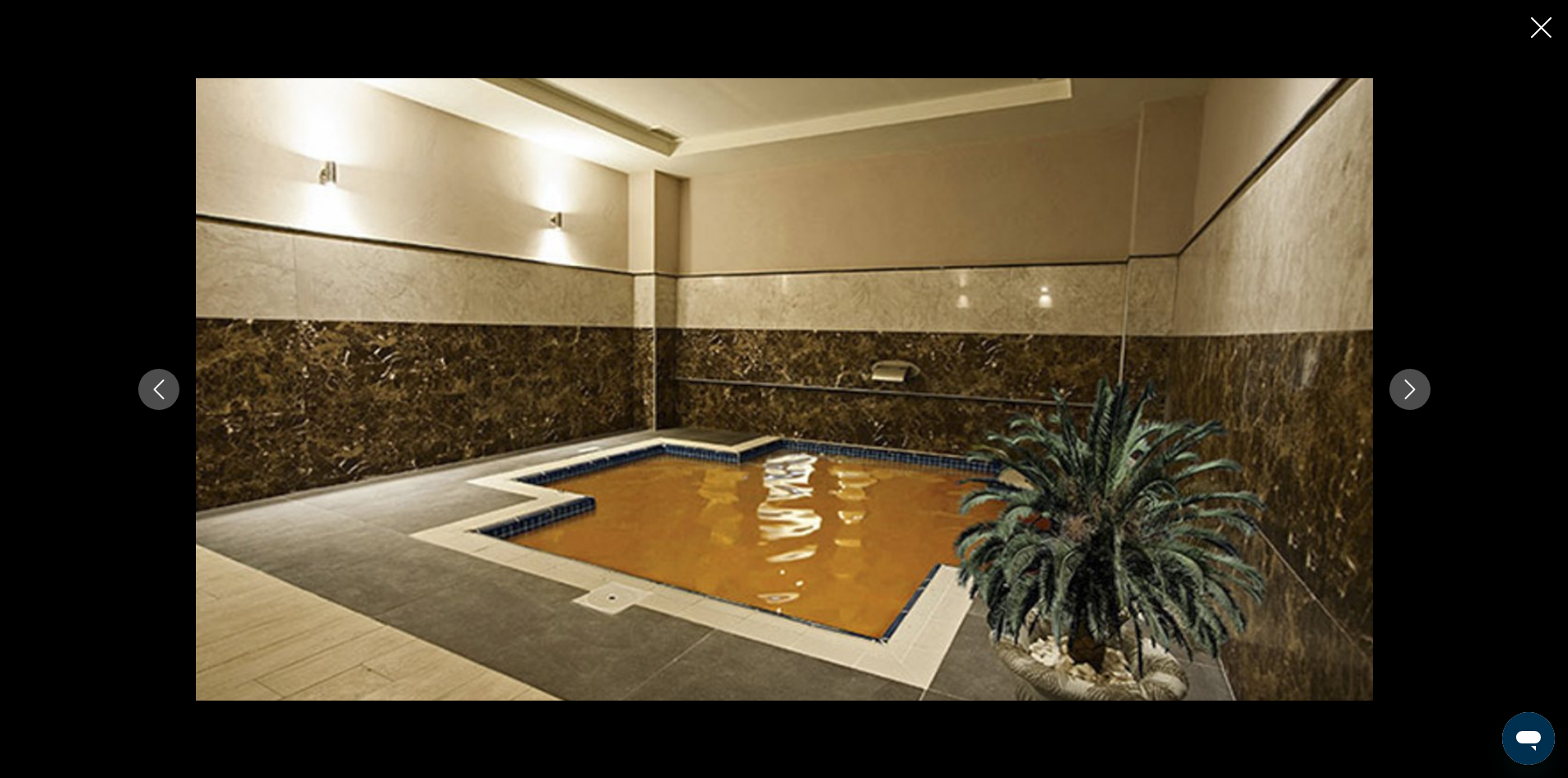
click at [1397, 392] on button "Next image" at bounding box center [1409, 389] width 41 height 41
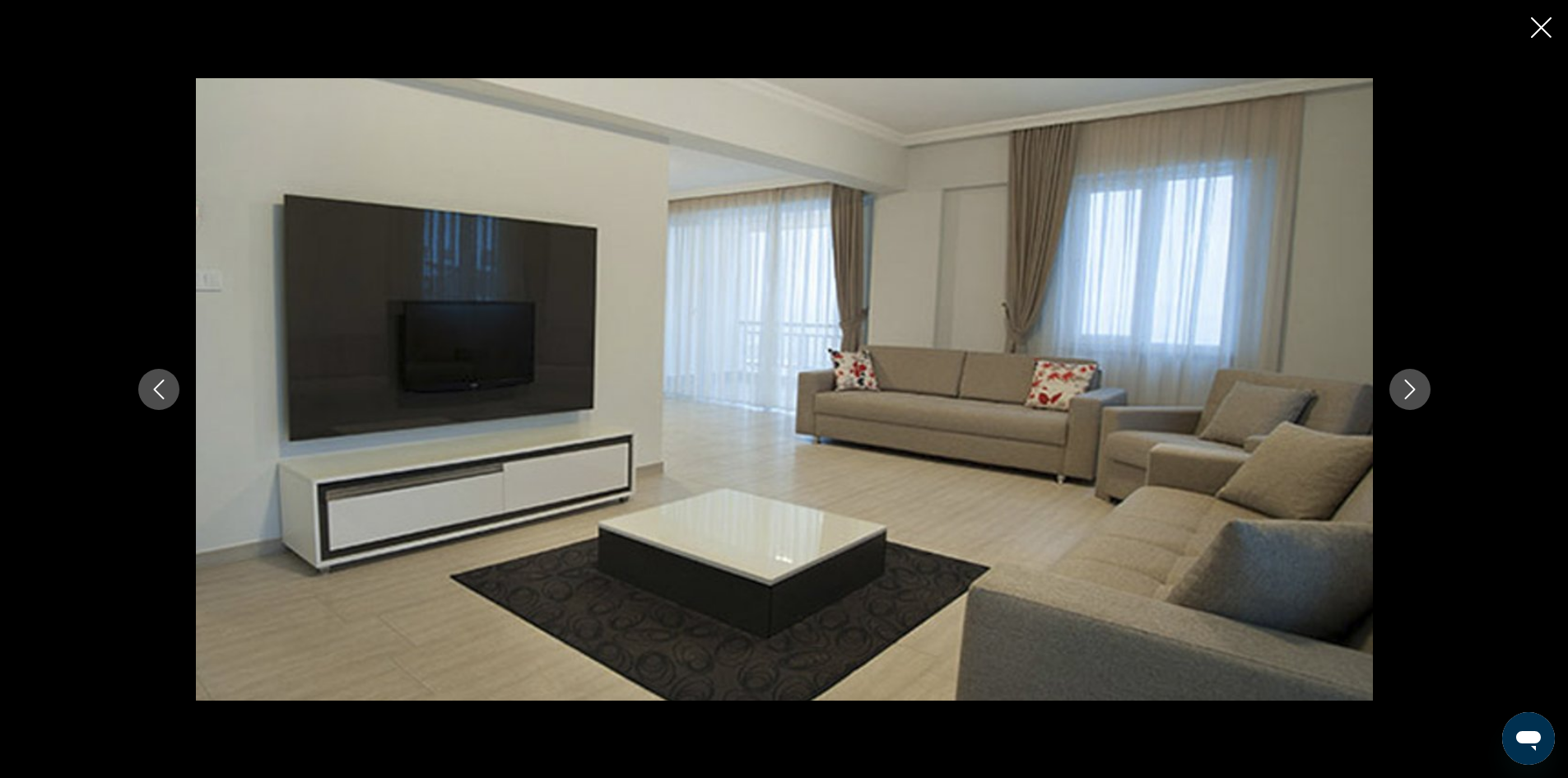
click at [1396, 393] on button "Next image" at bounding box center [1409, 389] width 41 height 41
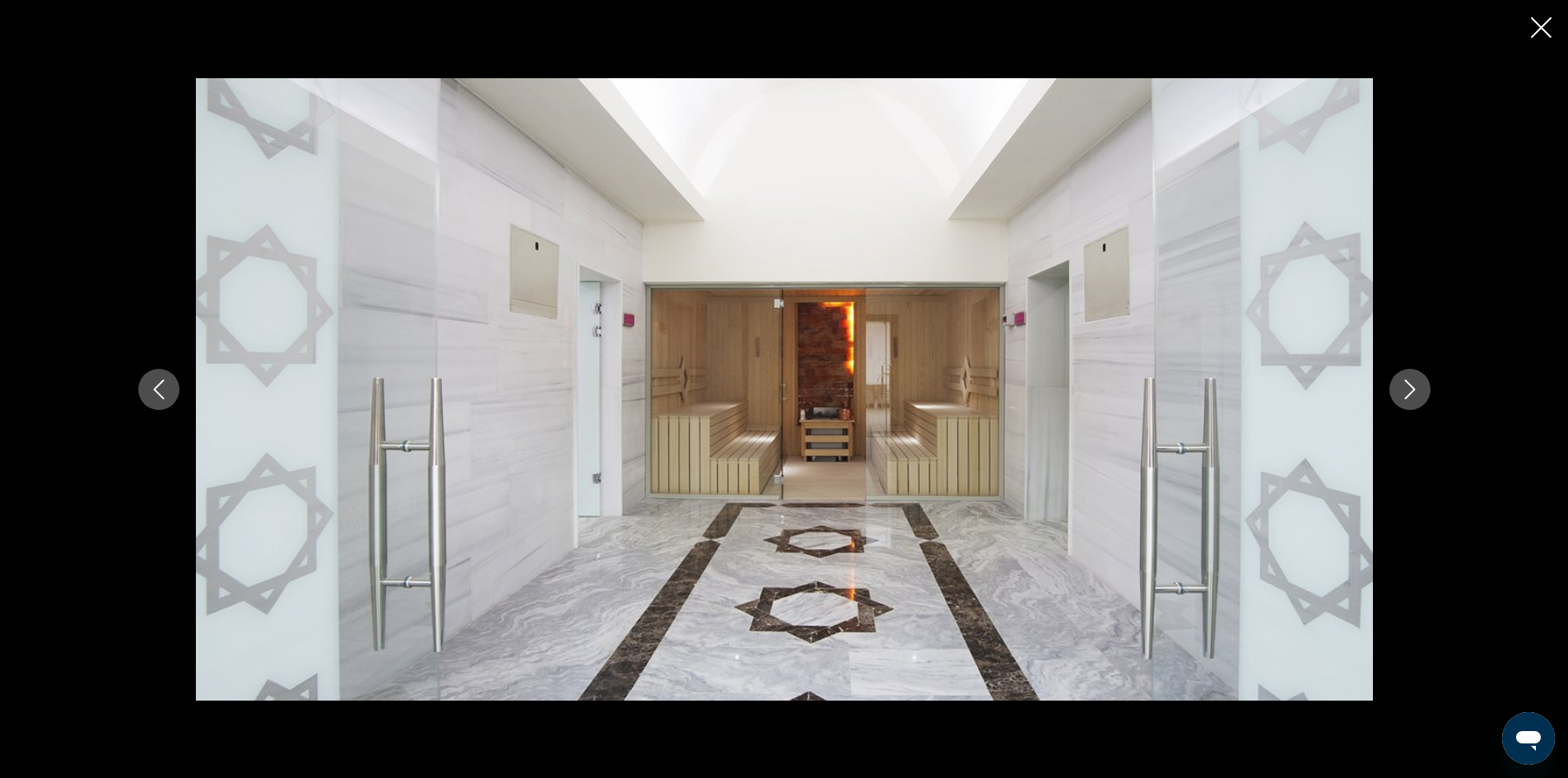
click at [1402, 392] on icon "Next image" at bounding box center [1410, 390] width 20 height 20
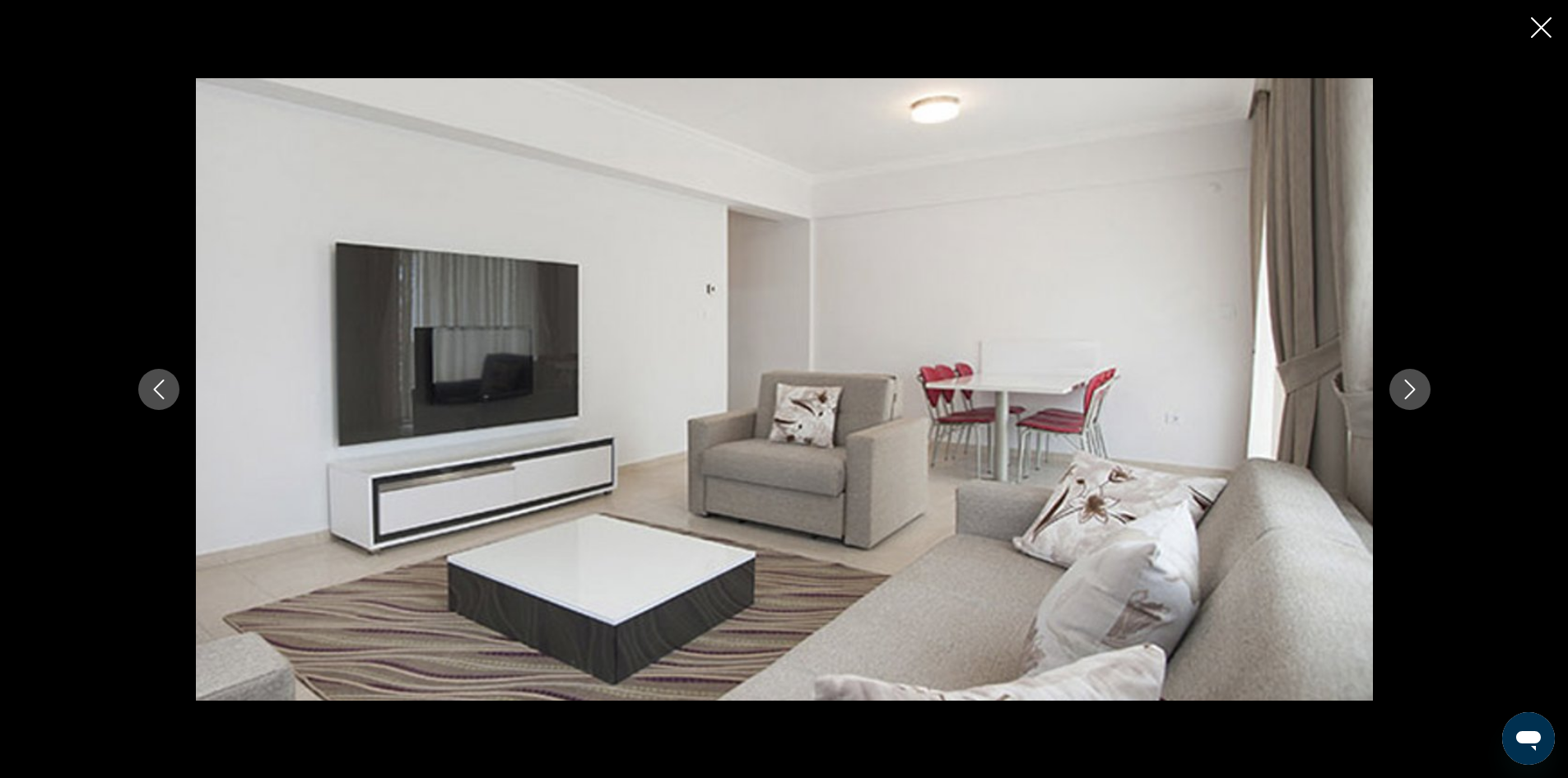
click at [1408, 384] on icon "Next image" at bounding box center [1409, 390] width 11 height 20
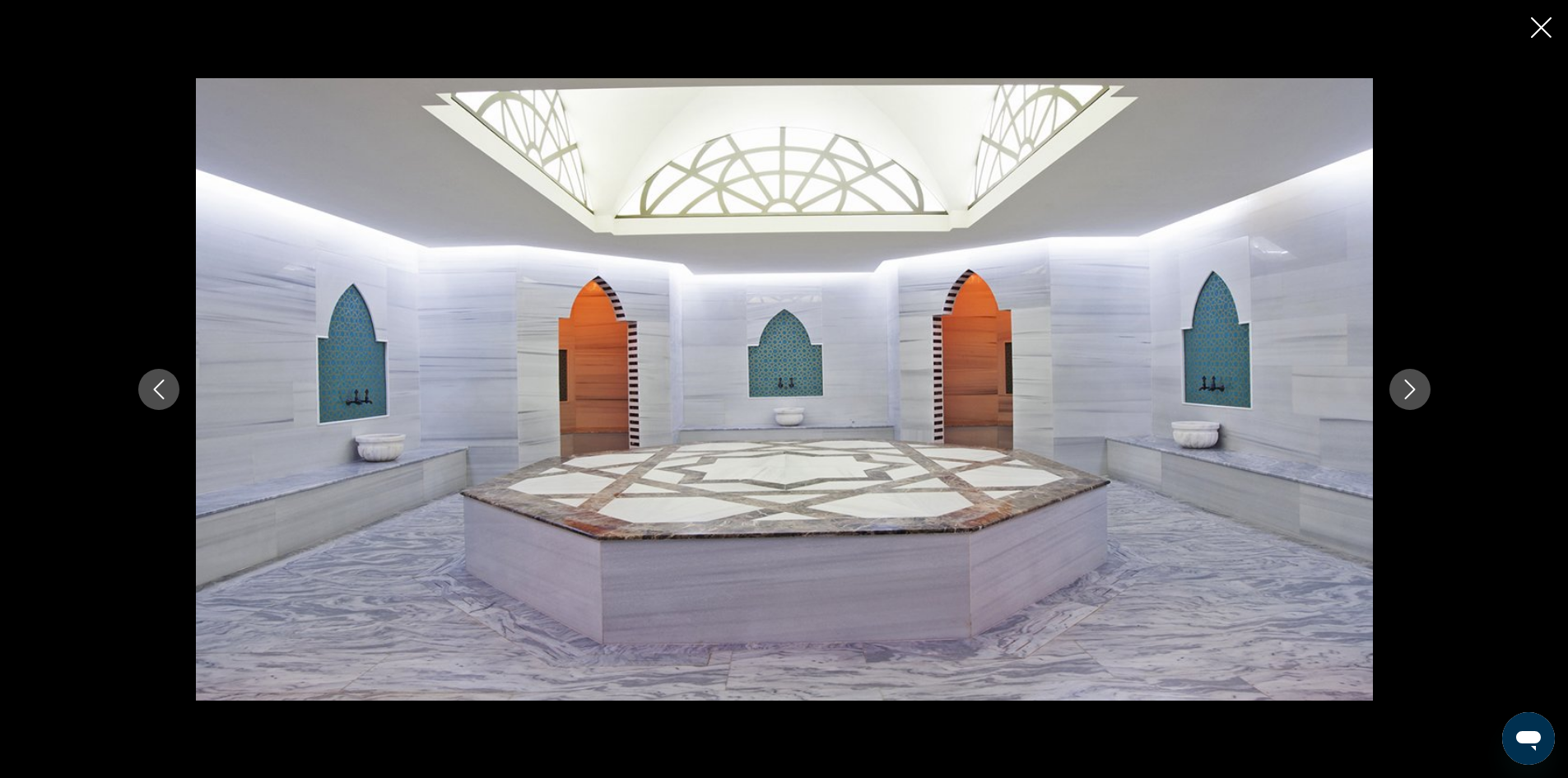
click at [1408, 384] on icon "Next image" at bounding box center [1409, 390] width 11 height 20
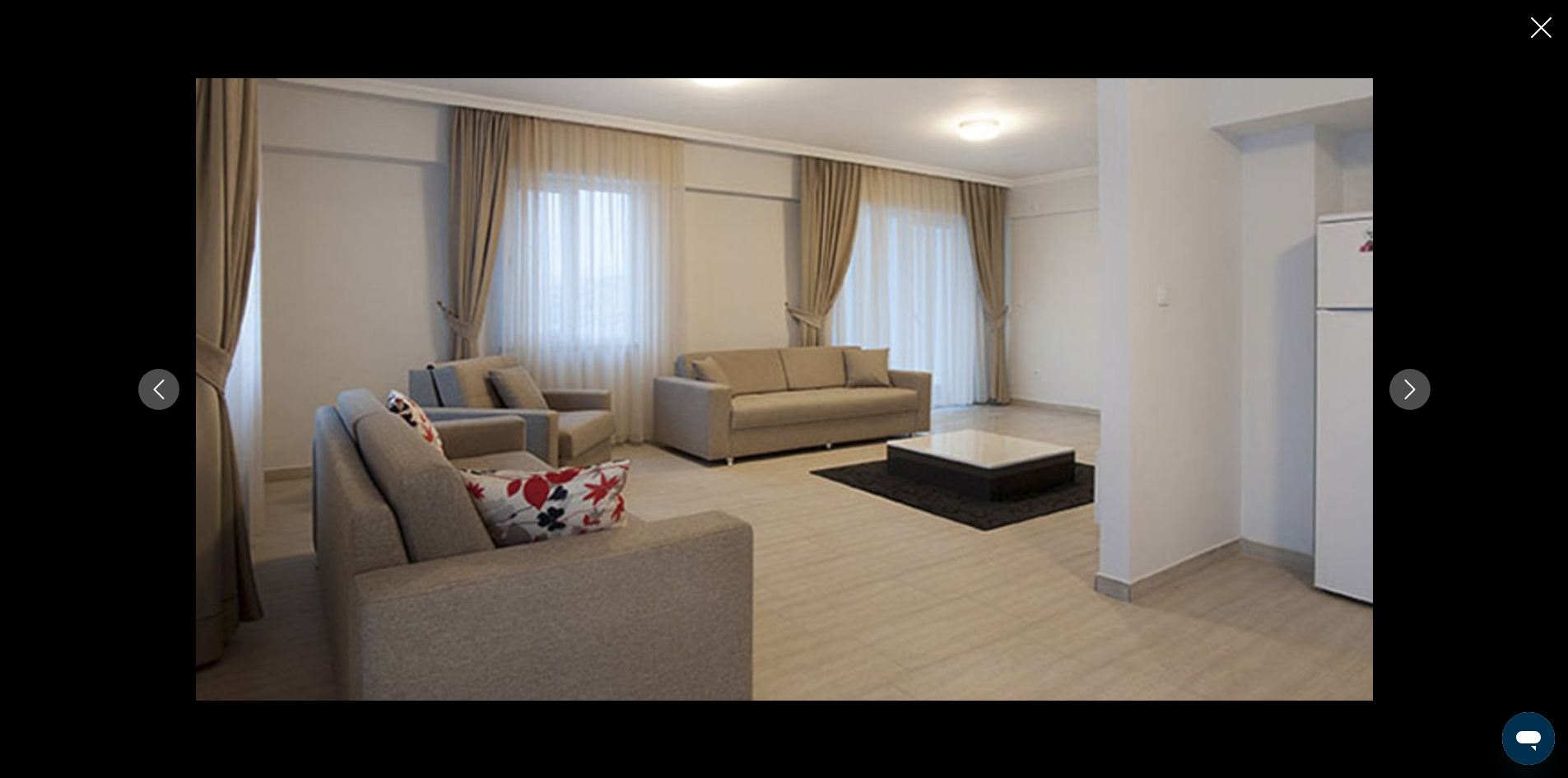
click at [1412, 384] on icon "Next image" at bounding box center [1410, 390] width 20 height 20
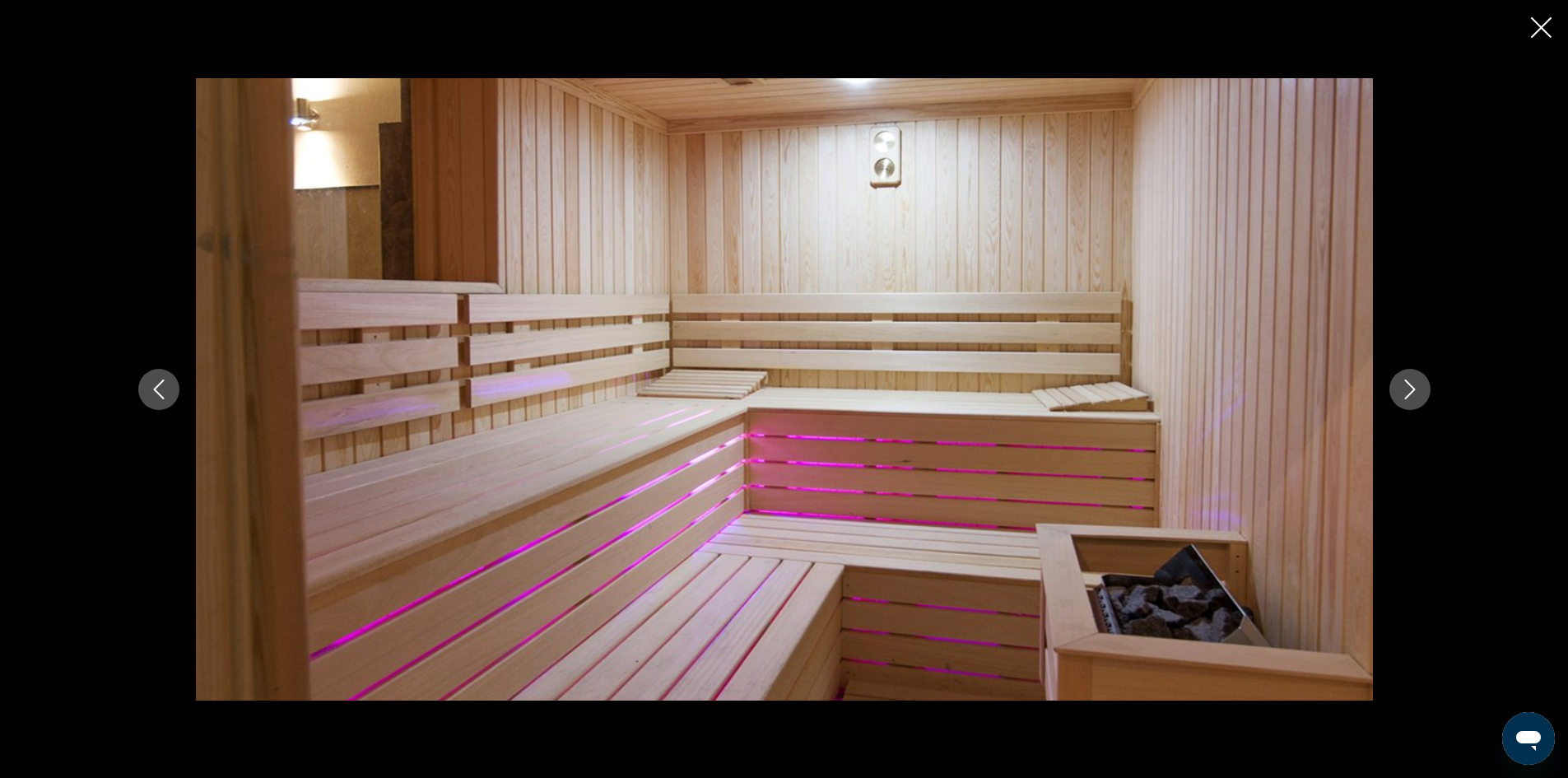
click at [1549, 28] on icon "Close slideshow" at bounding box center [1540, 28] width 20 height 20
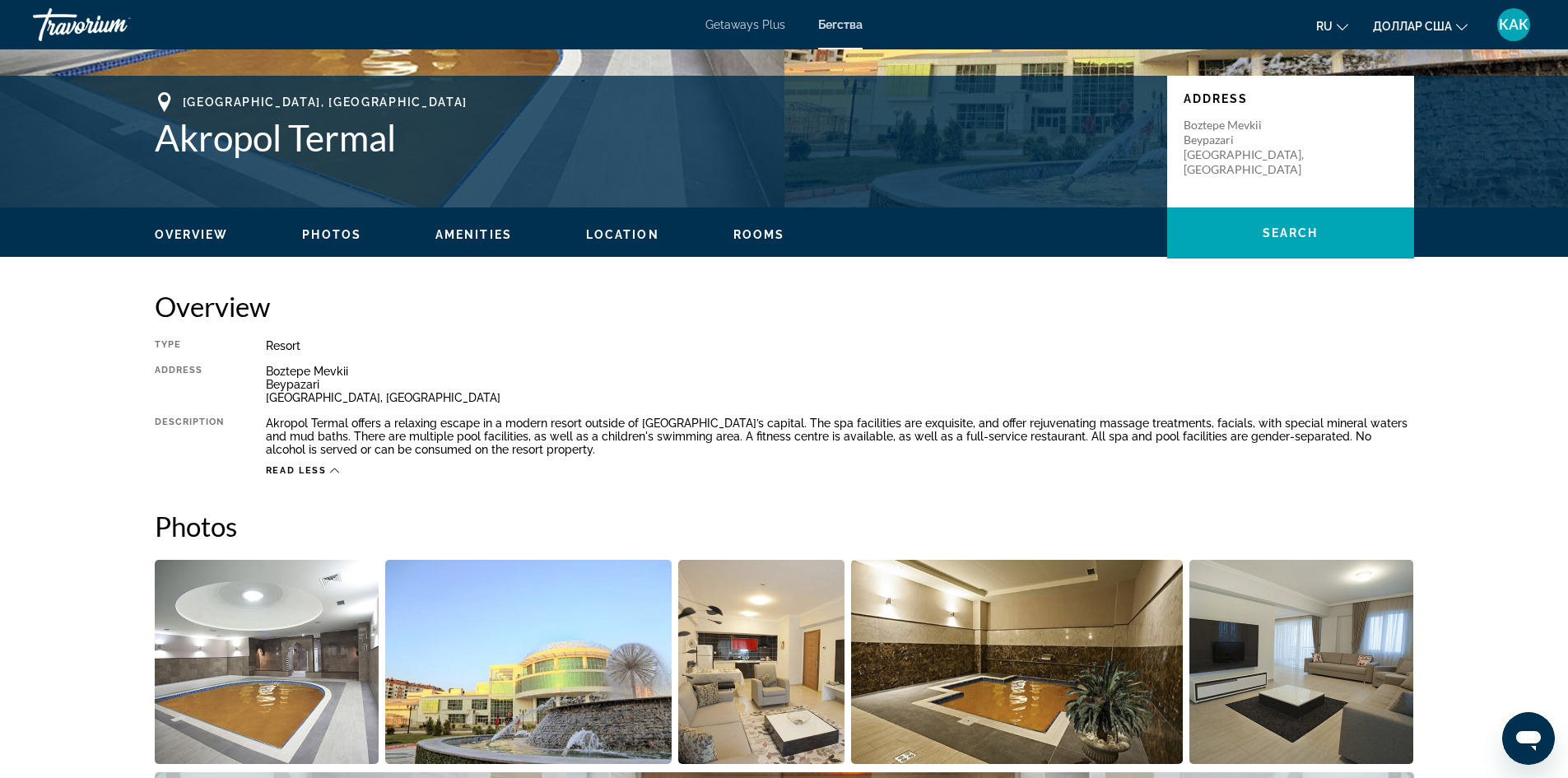
scroll to position [325, 0]
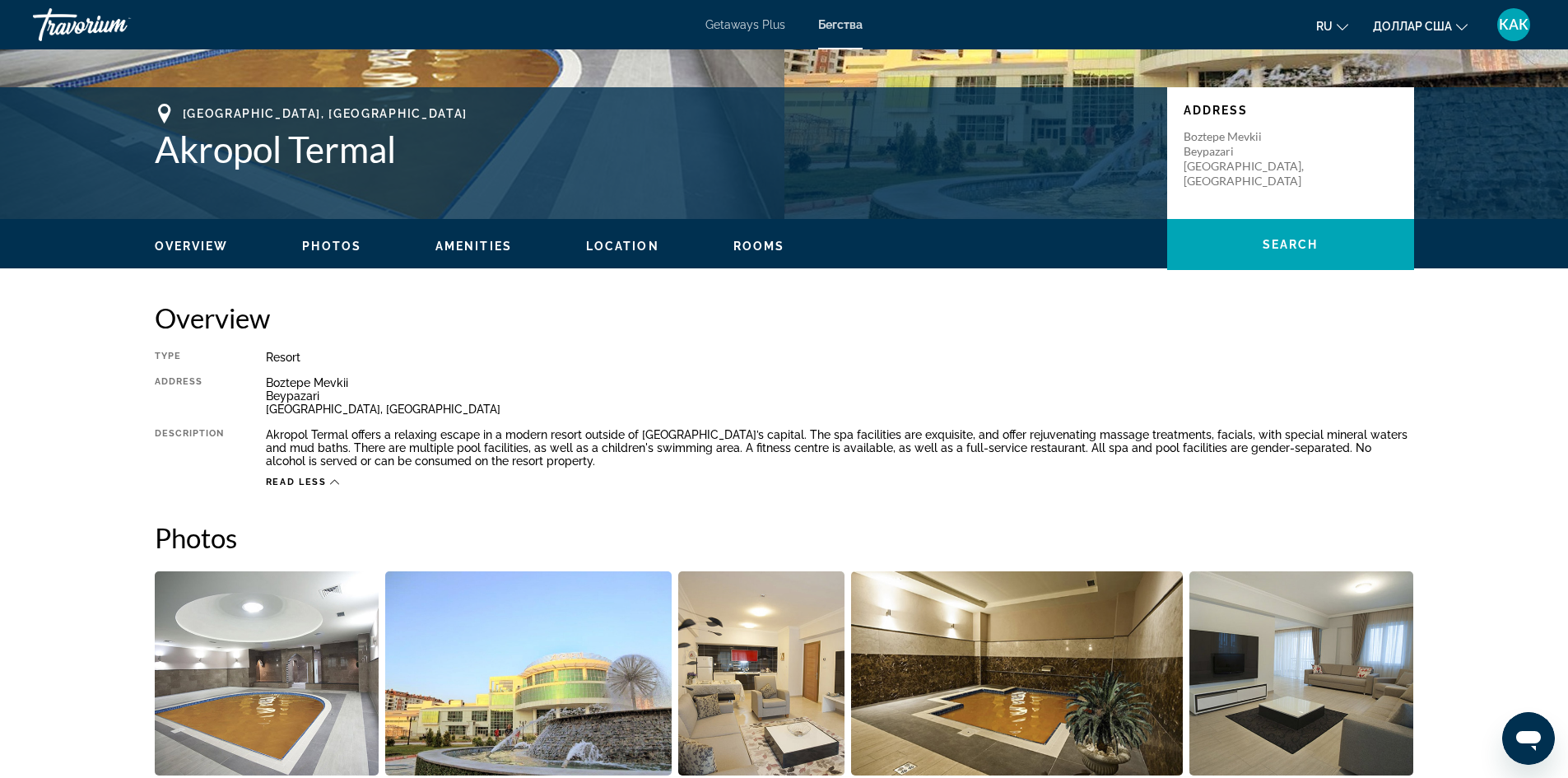
click at [340, 485] on div "Read less" at bounding box center [840, 478] width 1148 height 20
click at [333, 483] on icon "Основное содержание" at bounding box center [335, 483] width 9 height 9
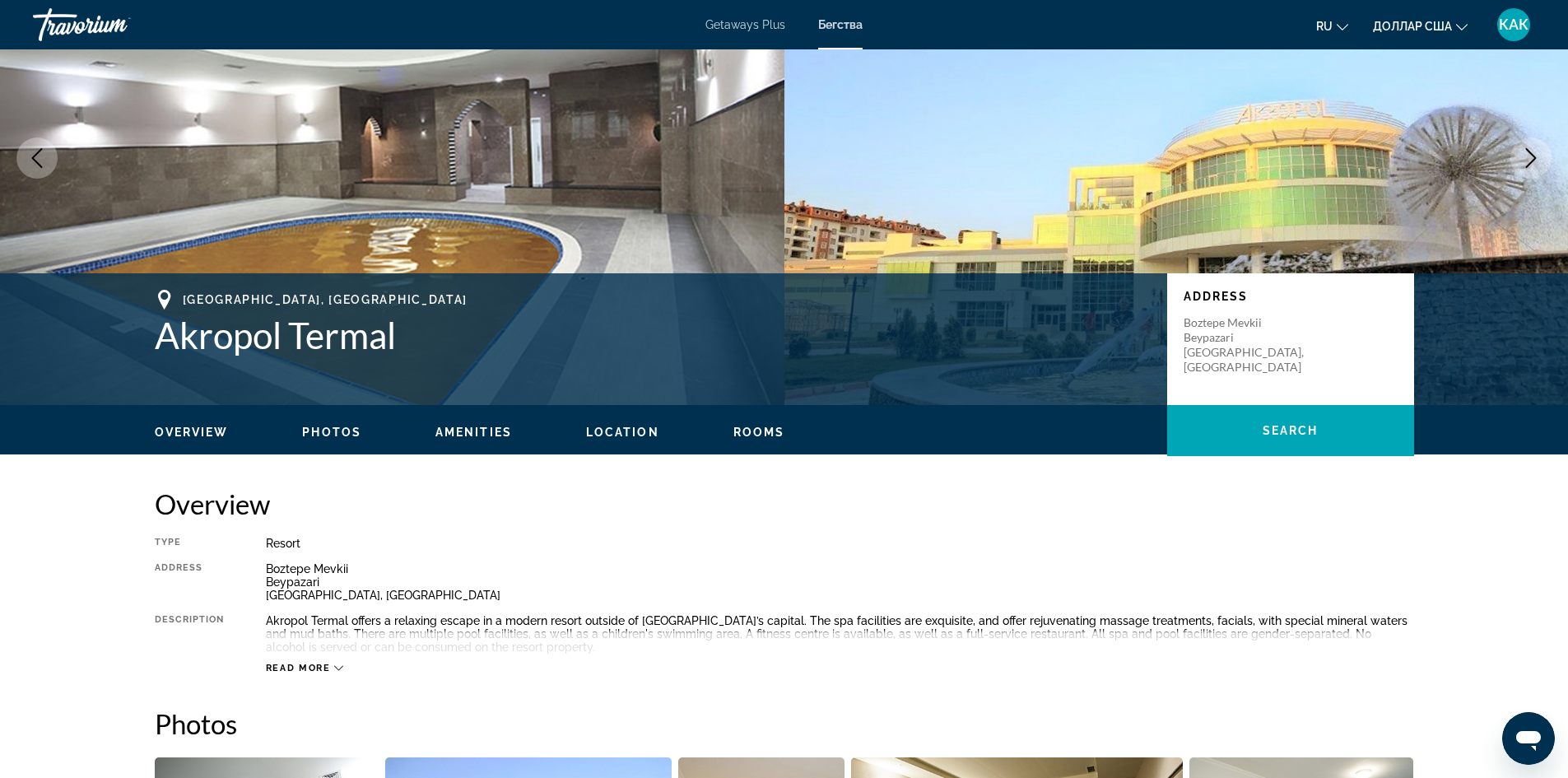
click at [334, 667] on icon "Основное содержание" at bounding box center [338, 668] width 9 height 9
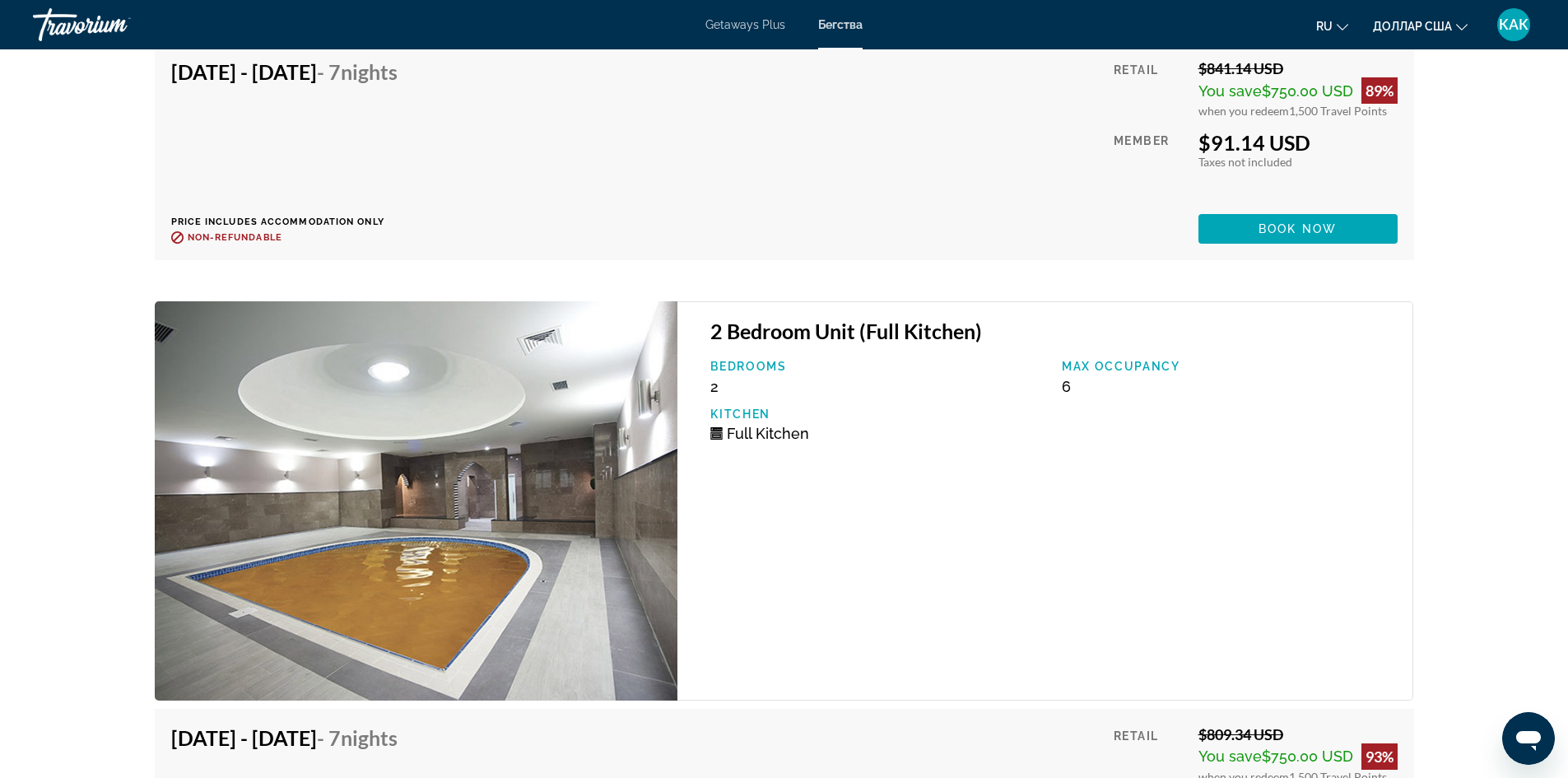
scroll to position [3865, 0]
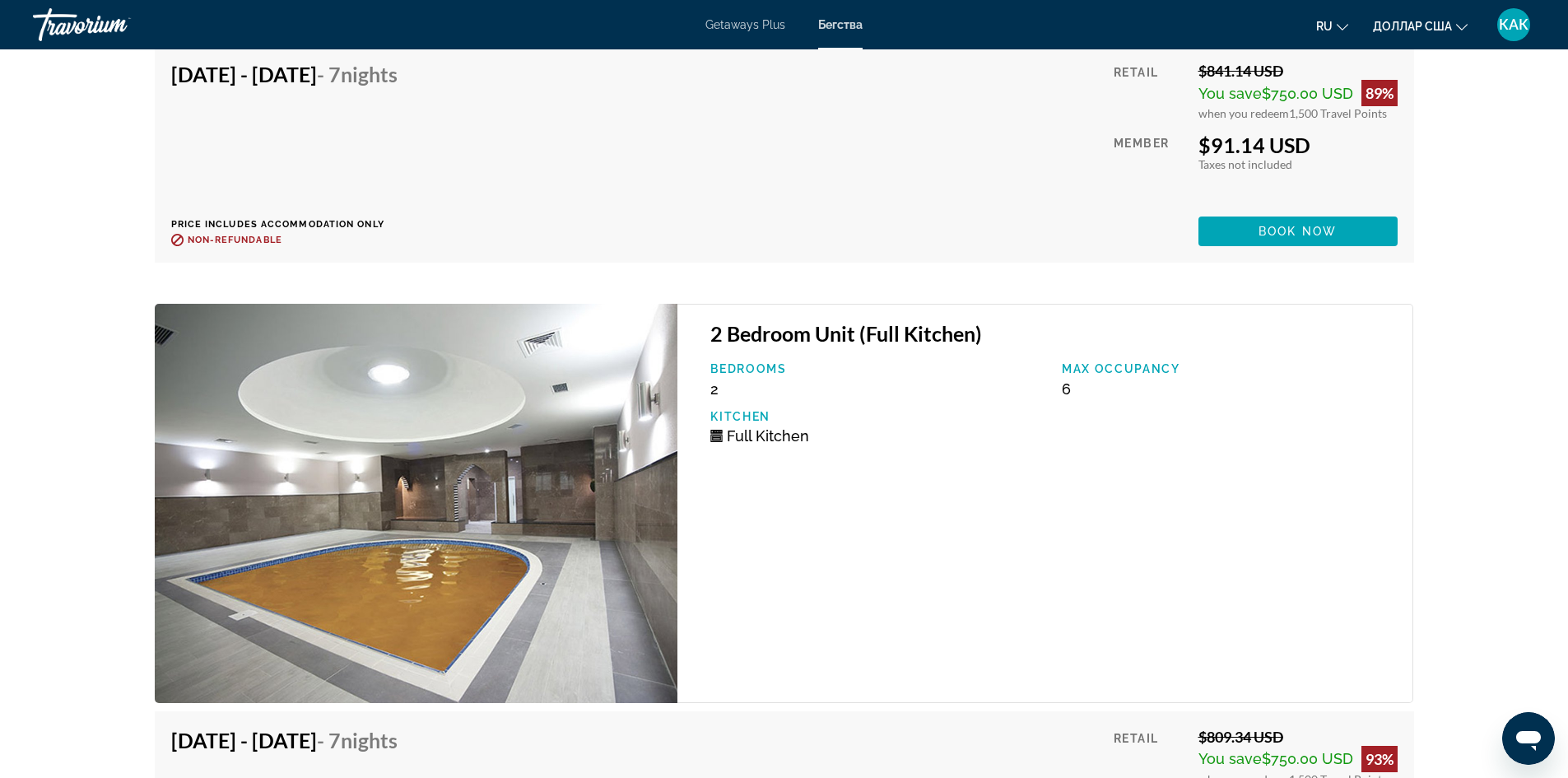
click at [774, 28] on font "Getaways Plus" at bounding box center [745, 25] width 80 height 13
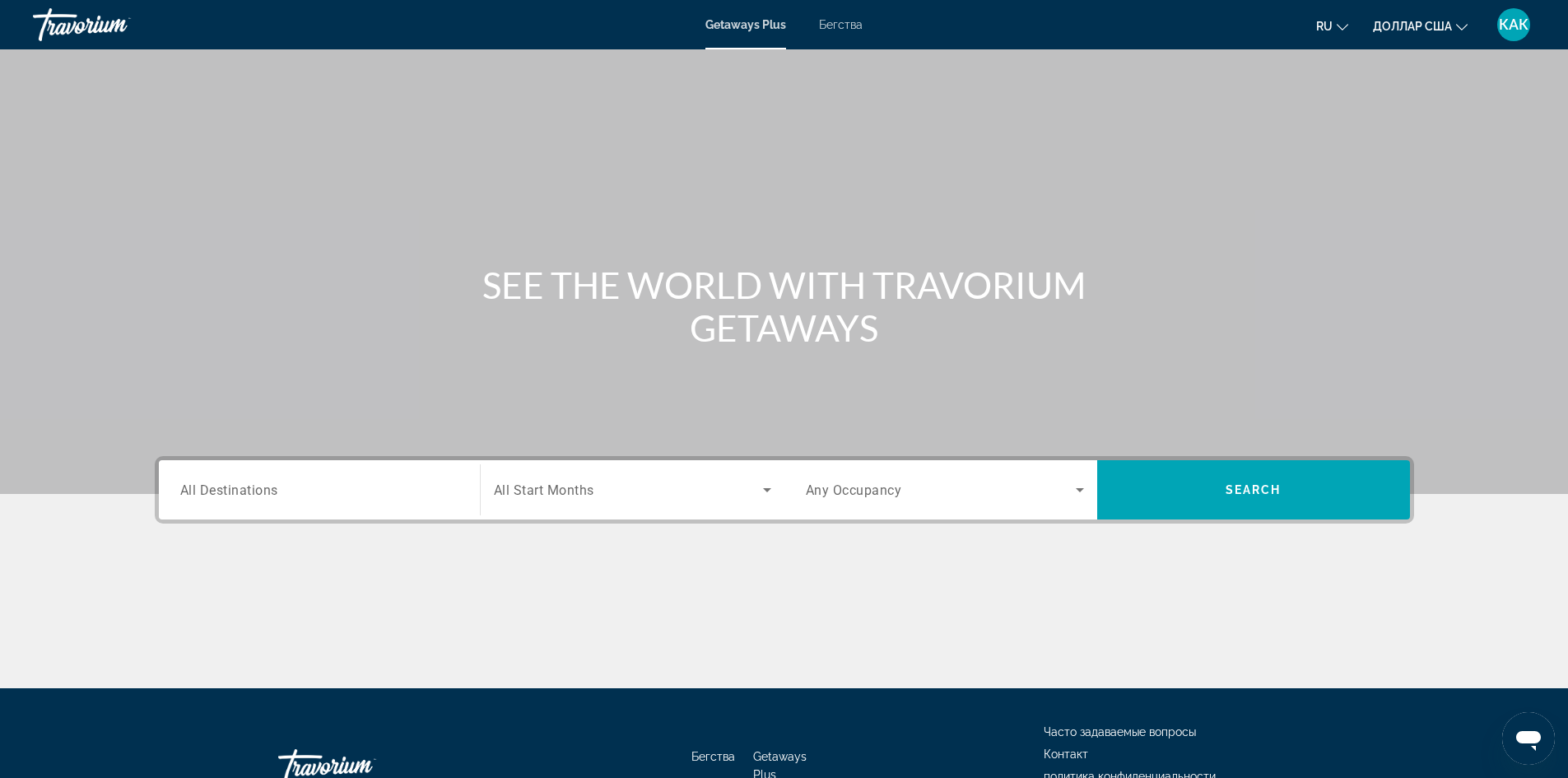
click at [365, 497] on input "Destination All Destinations" at bounding box center [319, 491] width 278 height 20
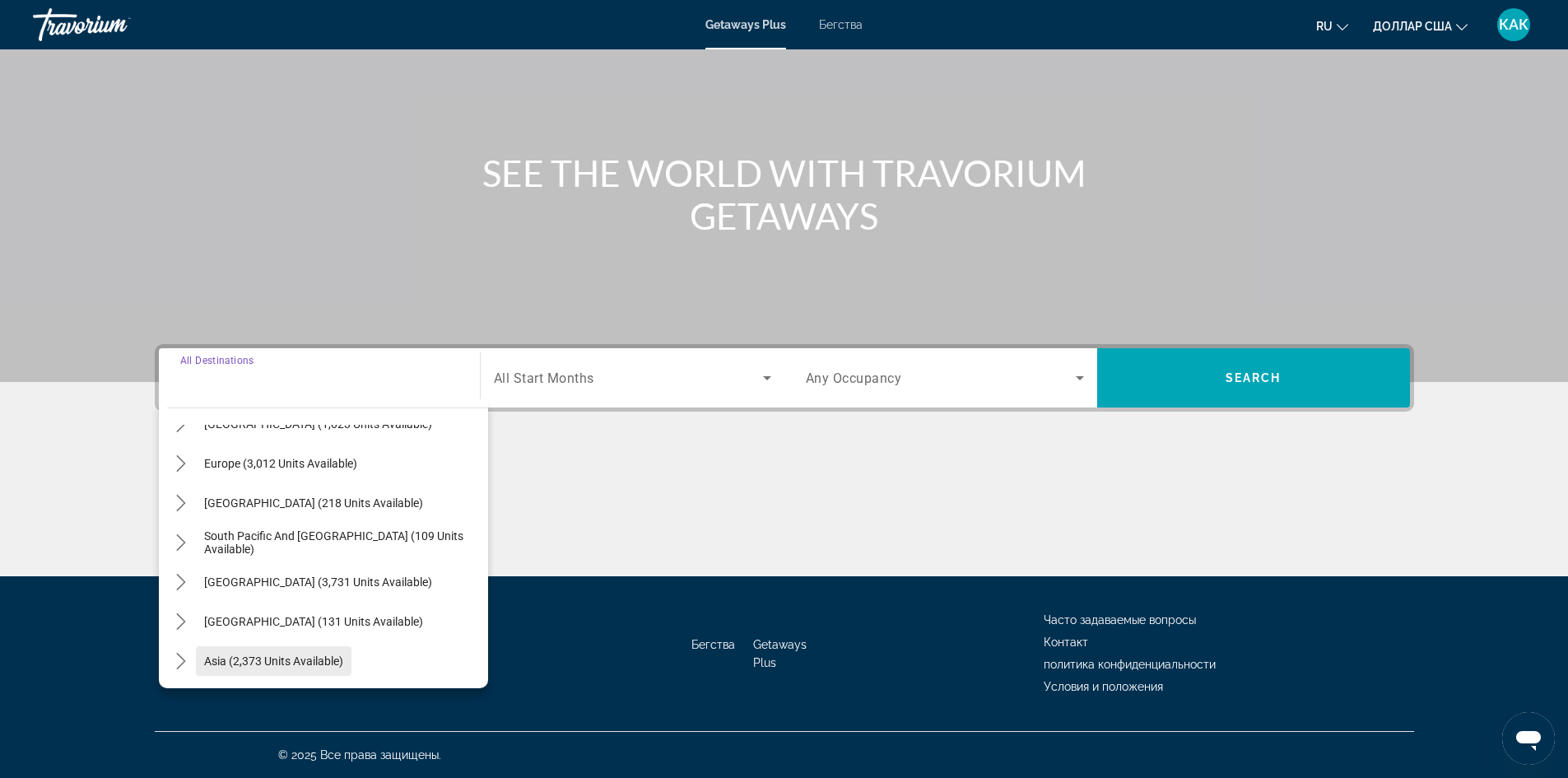
scroll to position [184, 0]
click at [182, 469] on icon "Toggle Europe (3,012 units available) submenu" at bounding box center [181, 466] width 17 height 17
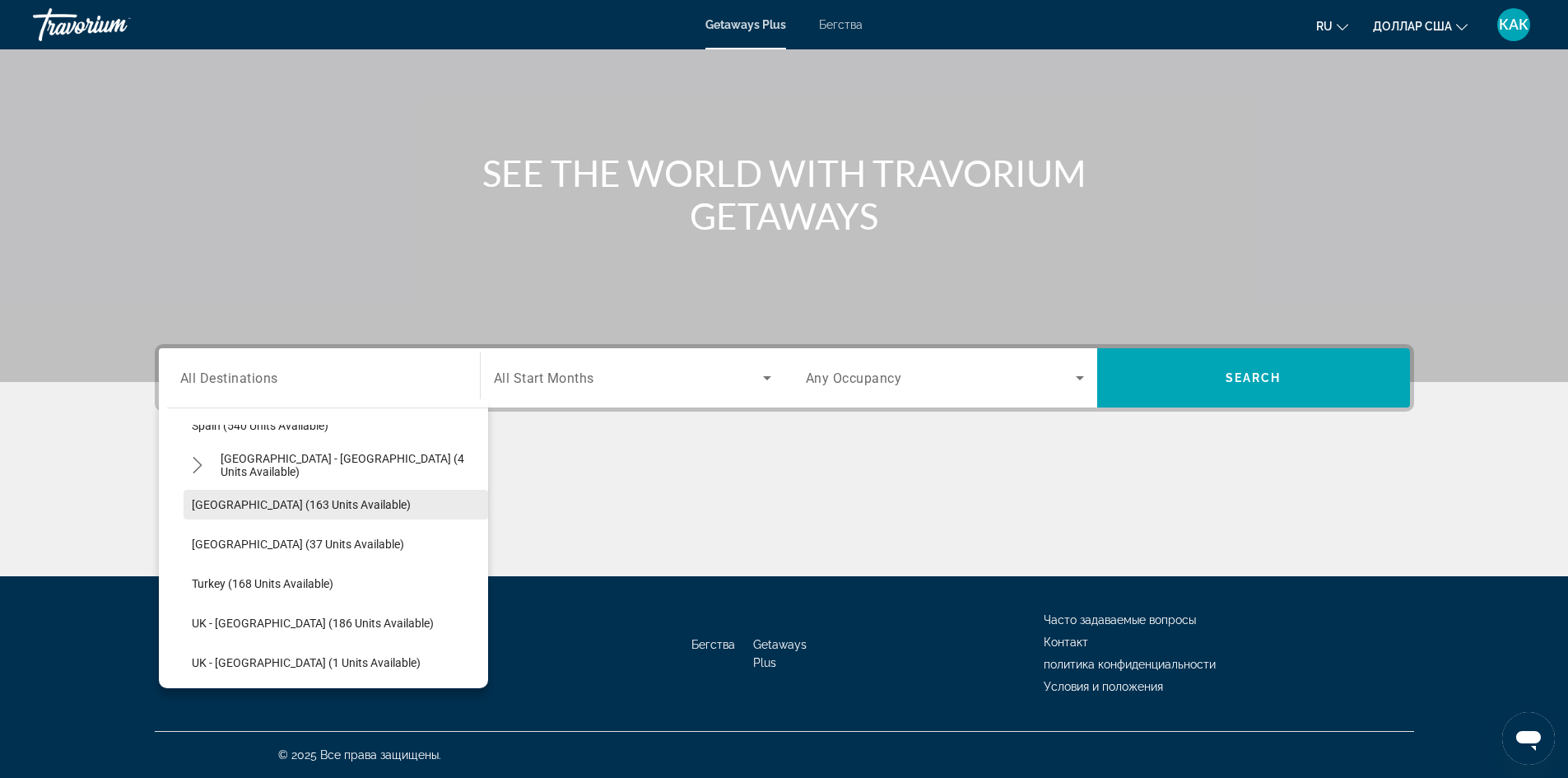
scroll to position [783, 0]
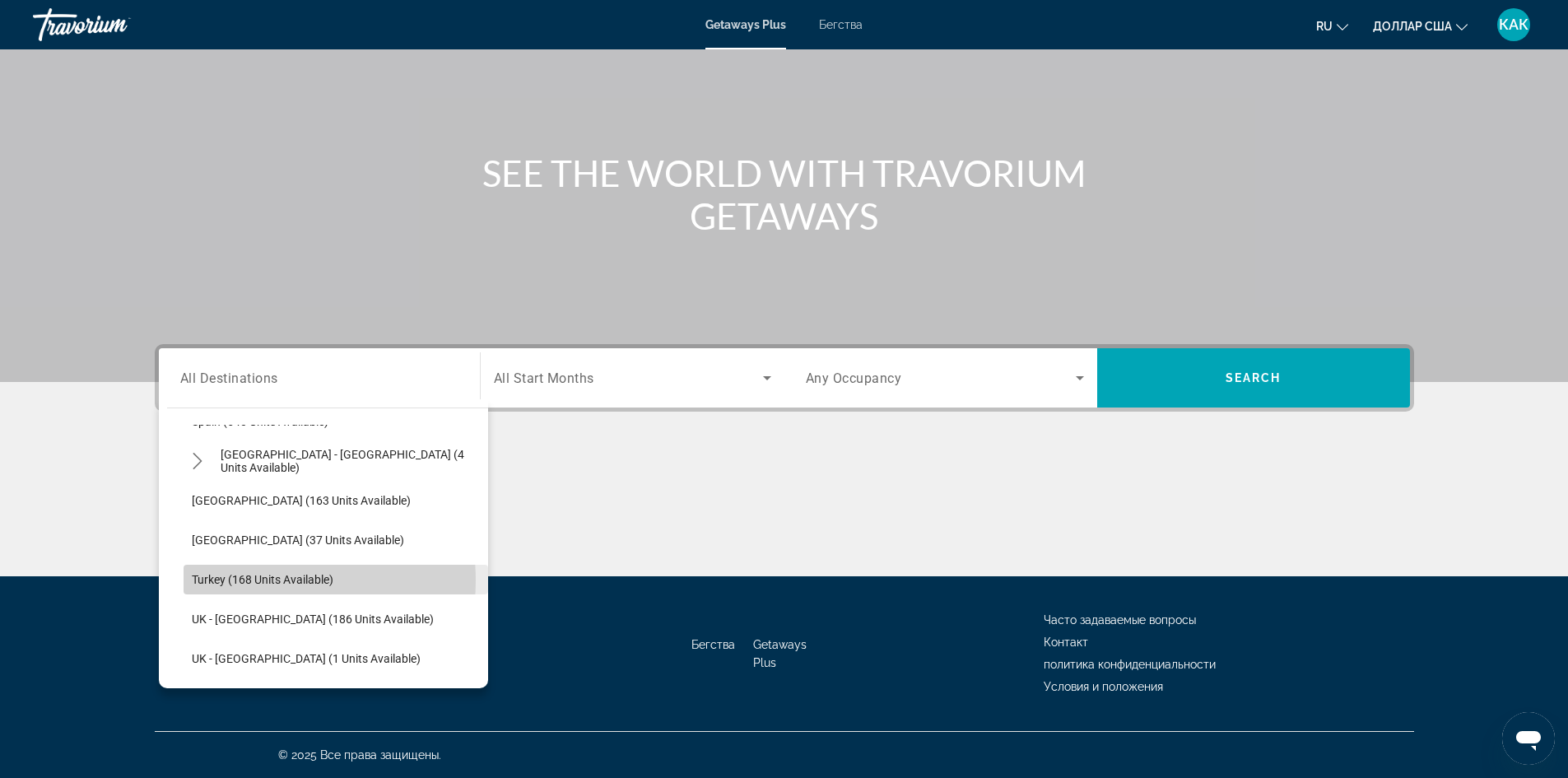
click at [252, 580] on span "Turkey (168 units available)" at bounding box center [262, 580] width 141 height 13
type input "**********"
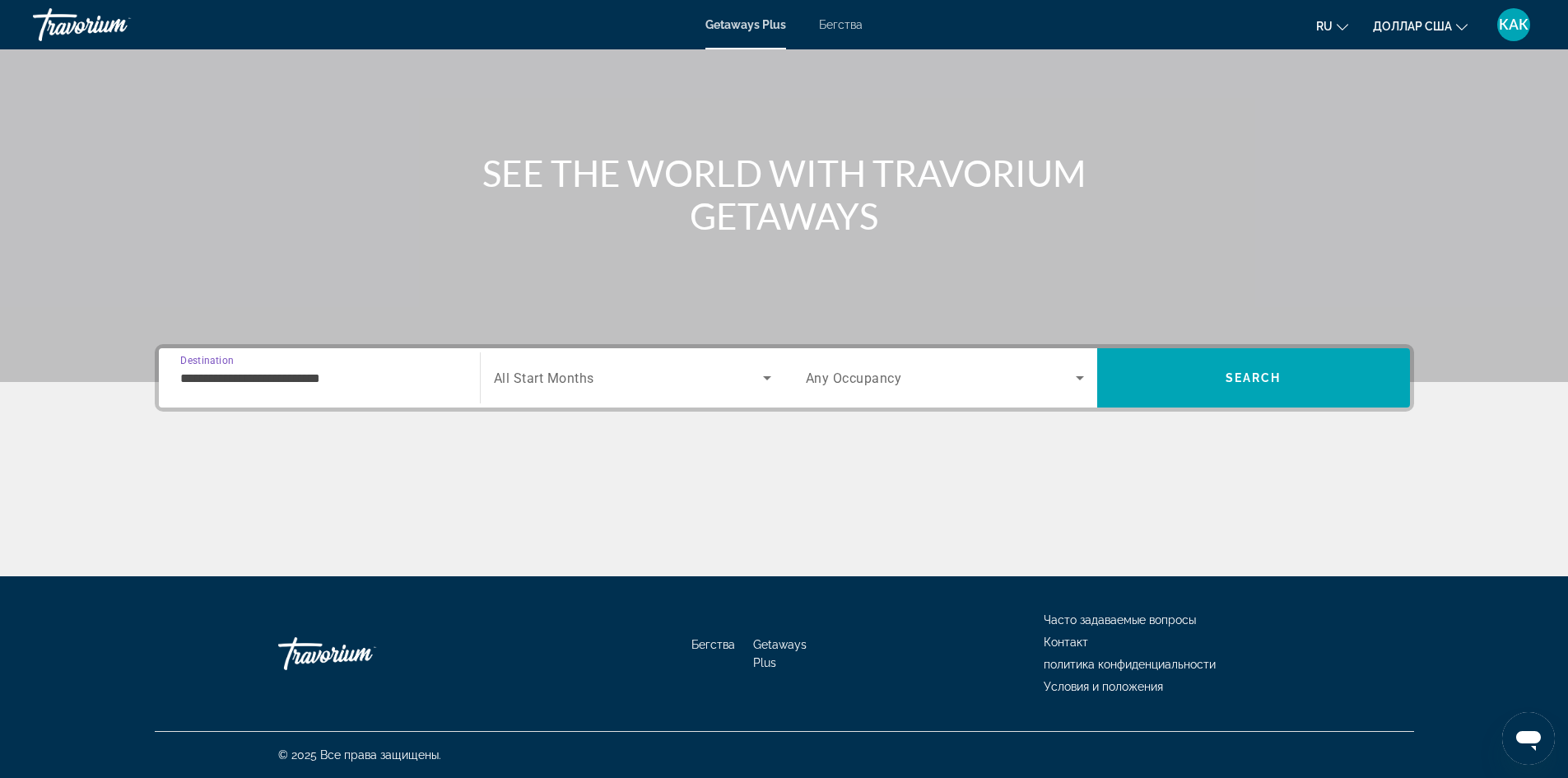
click at [646, 372] on span "Search widget" at bounding box center [627, 378] width 269 height 20
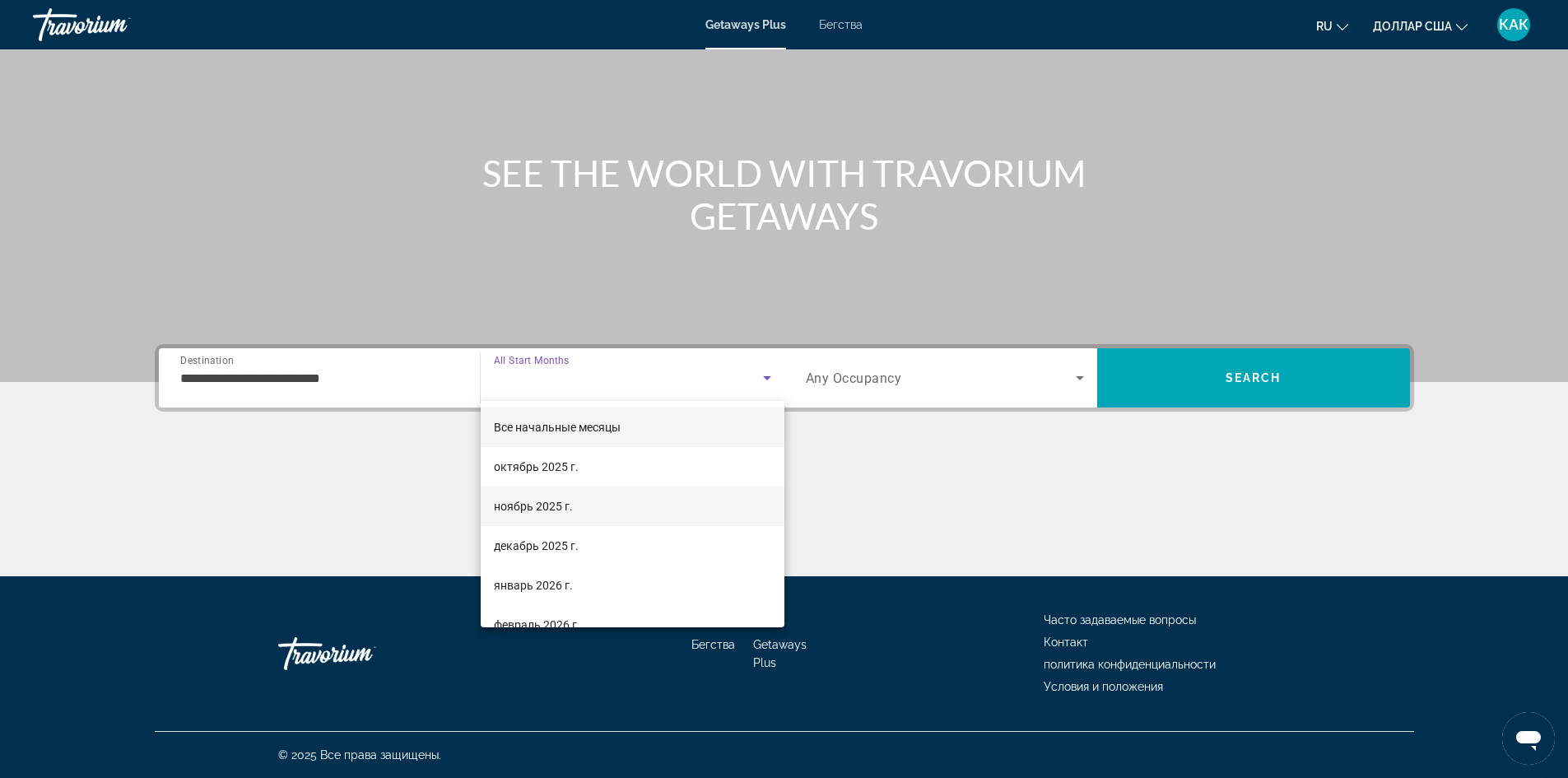
click at [539, 504] on font "ноябрь 2025 г." at bounding box center [533, 506] width 79 height 13
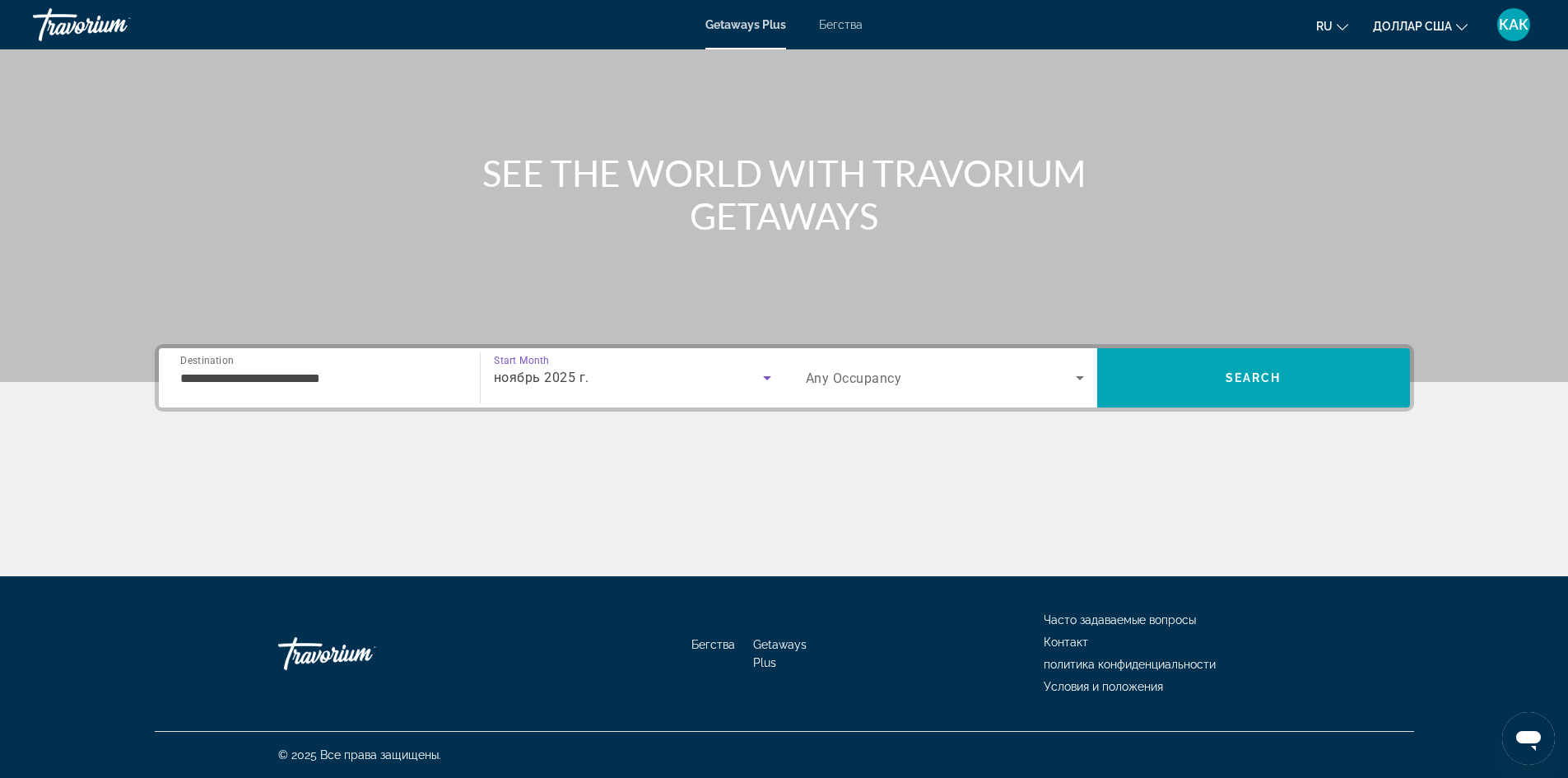
click at [939, 384] on span "Search widget" at bounding box center [941, 378] width 270 height 20
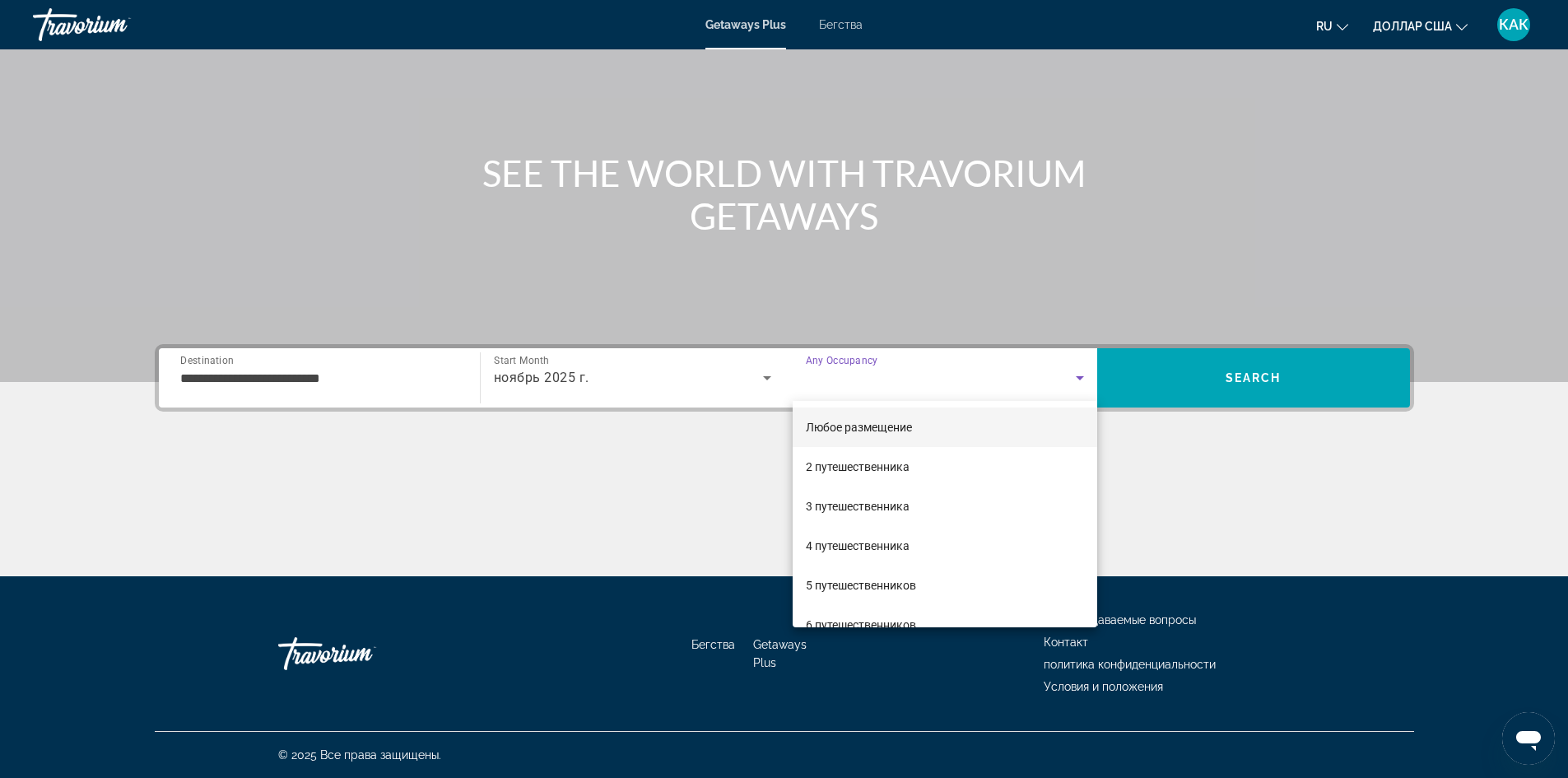
click at [934, 383] on div at bounding box center [784, 389] width 1568 height 778
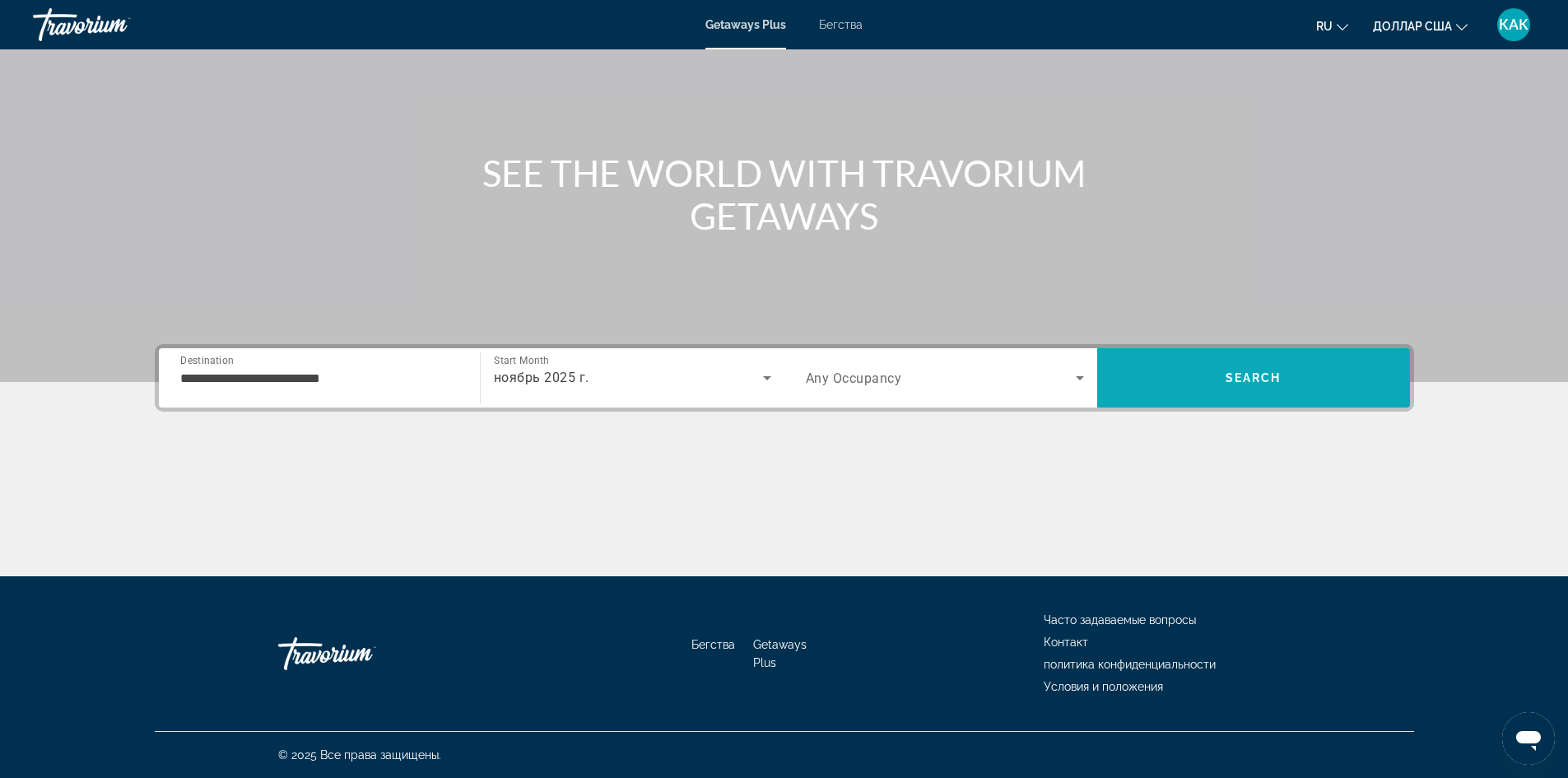
click at [1311, 385] on span "Search" at bounding box center [1253, 377] width 313 height 39
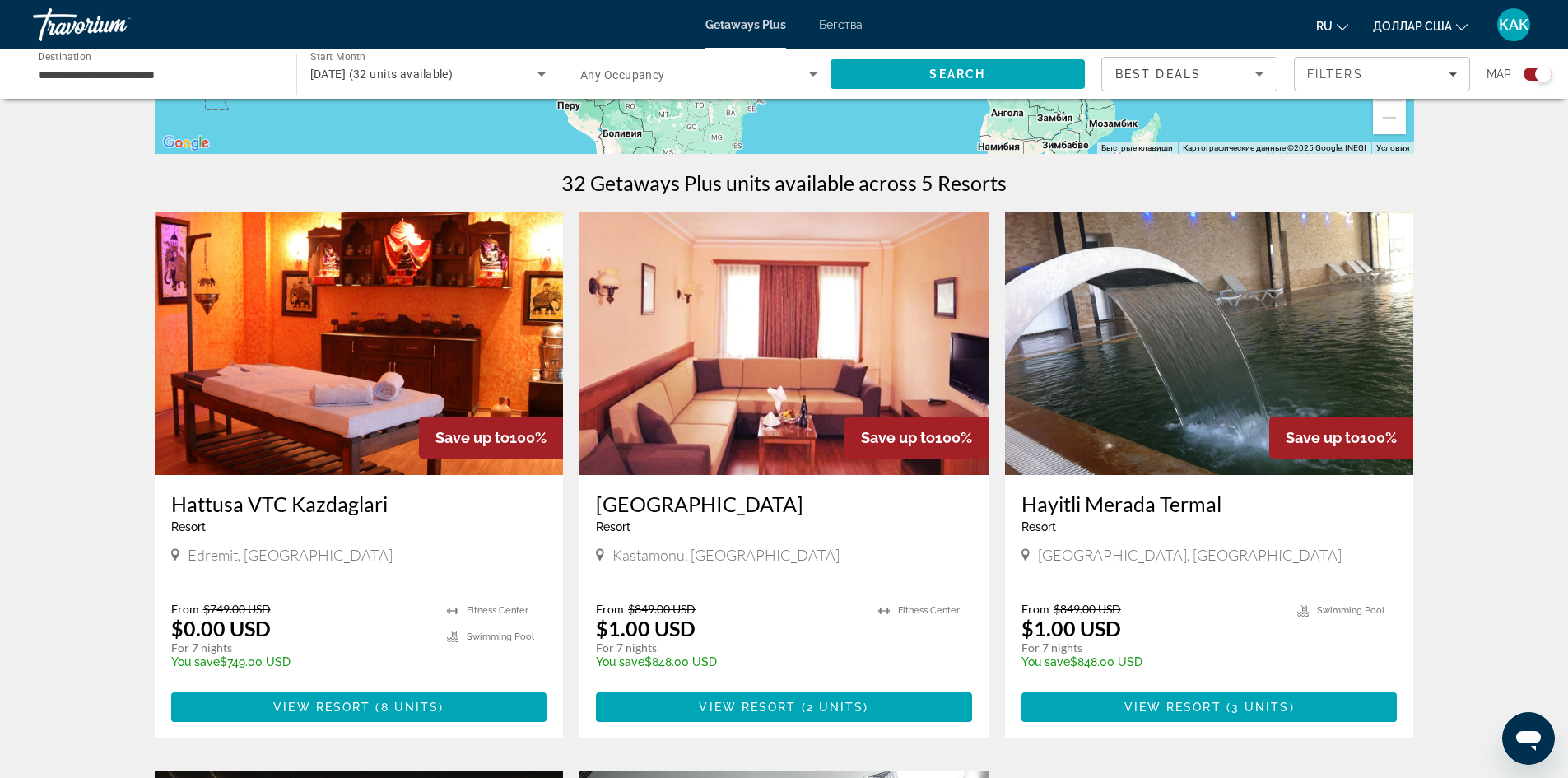
scroll to position [453, 0]
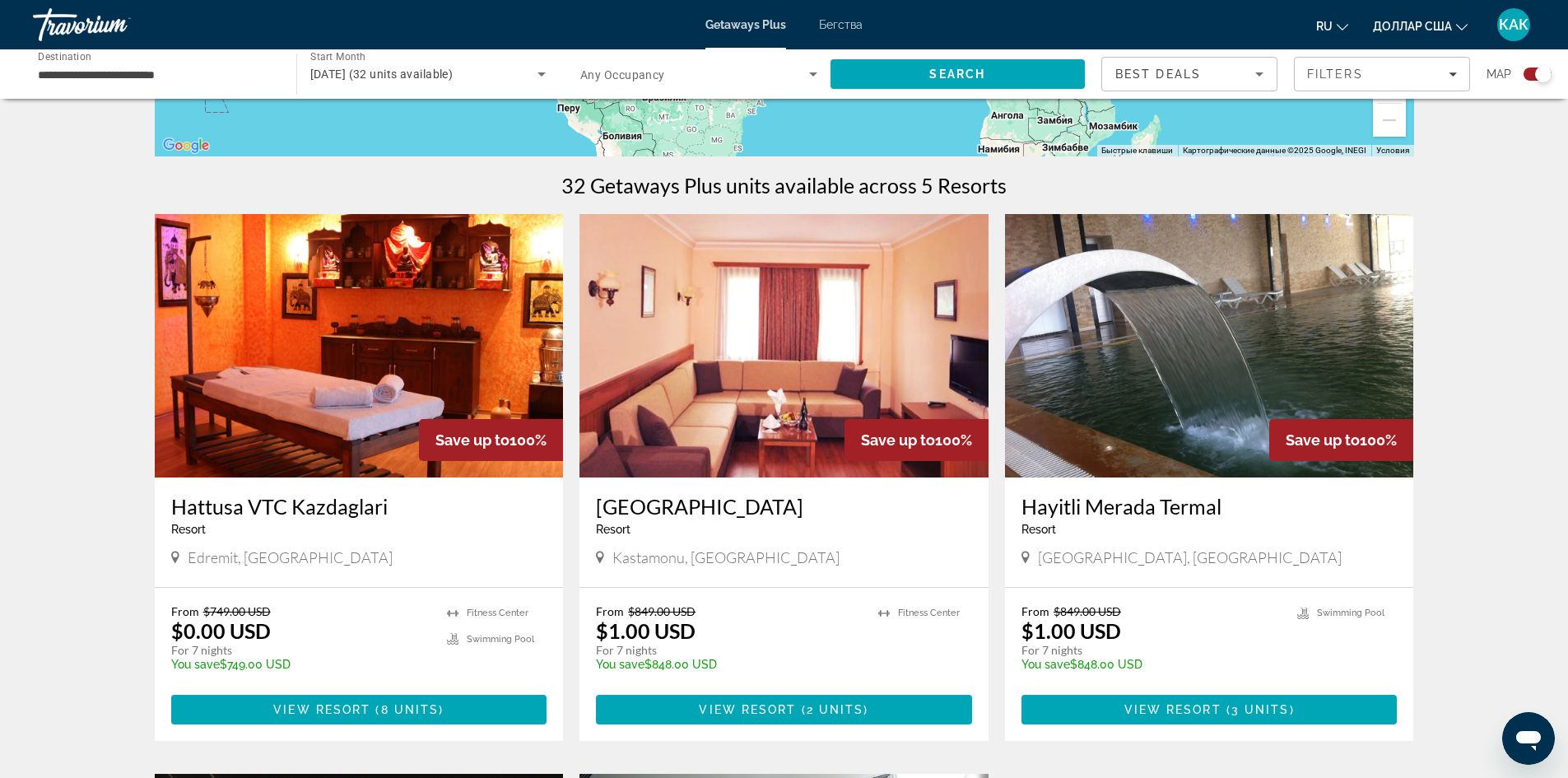
click at [802, 395] on img "Основное содержание" at bounding box center [784, 345] width 409 height 263
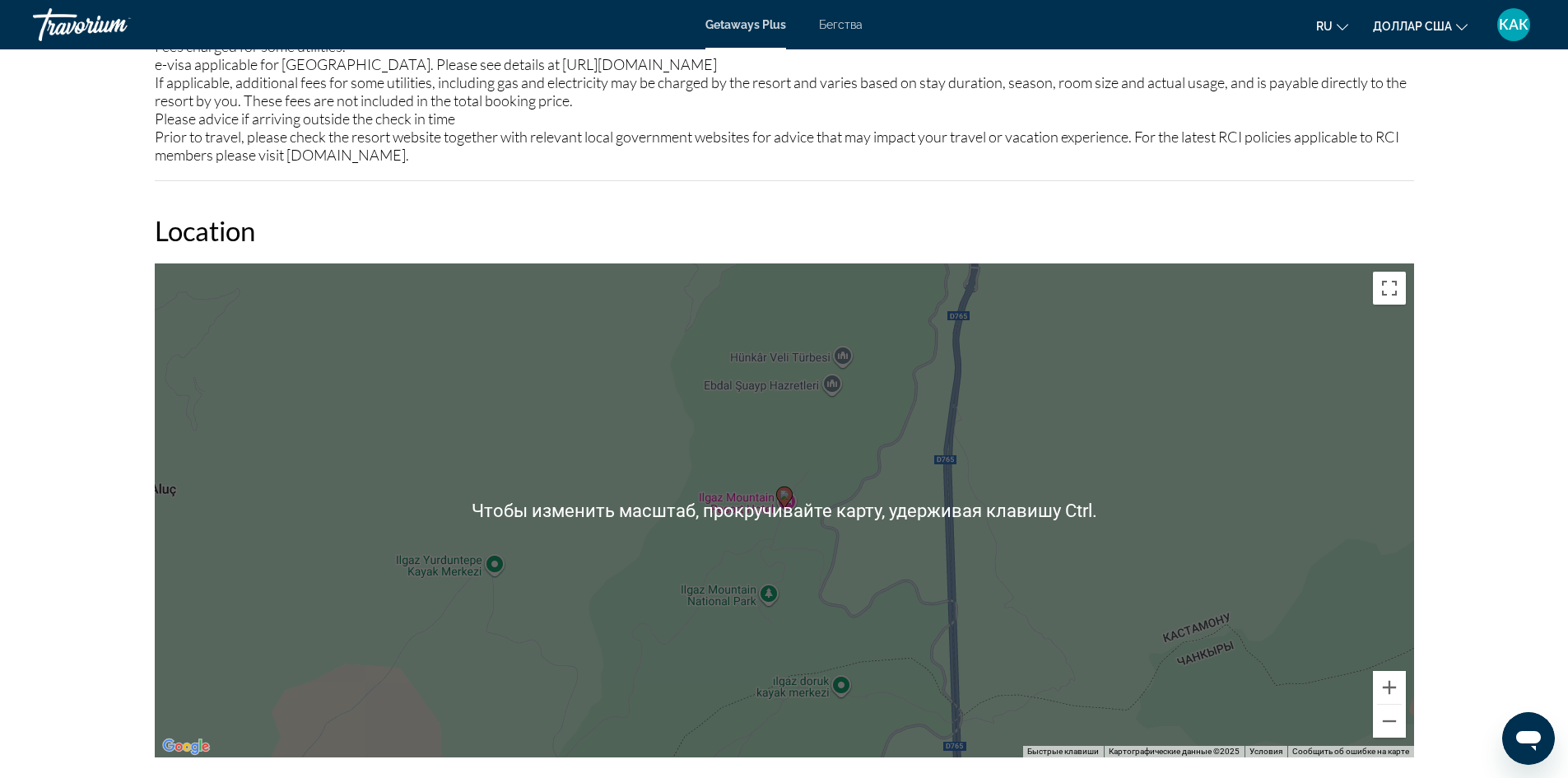
scroll to position [1879, 0]
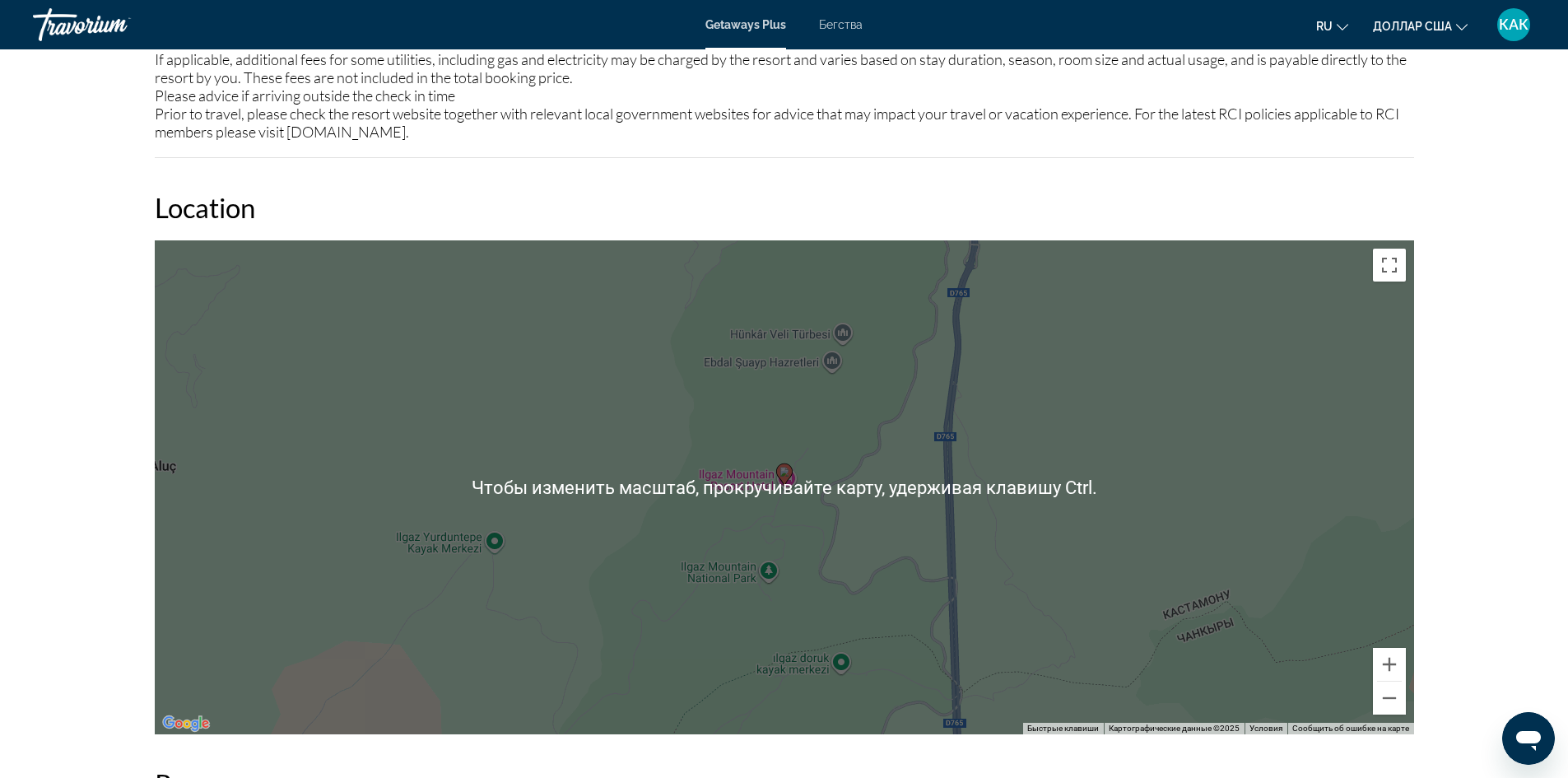
drag, startPoint x: 1458, startPoint y: 505, endPoint x: 1448, endPoint y: 505, distance: 10.0
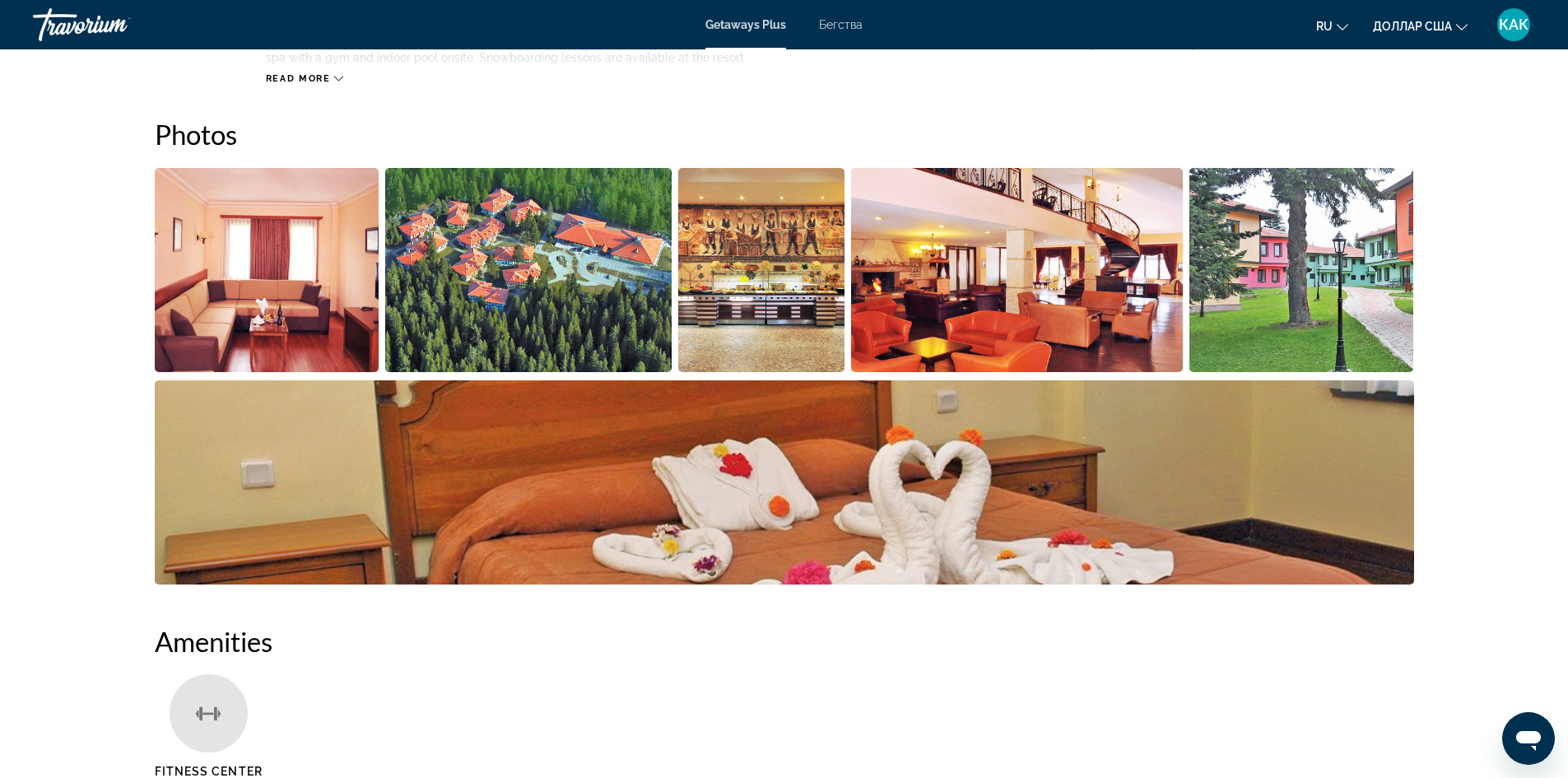
scroll to position [727, 0]
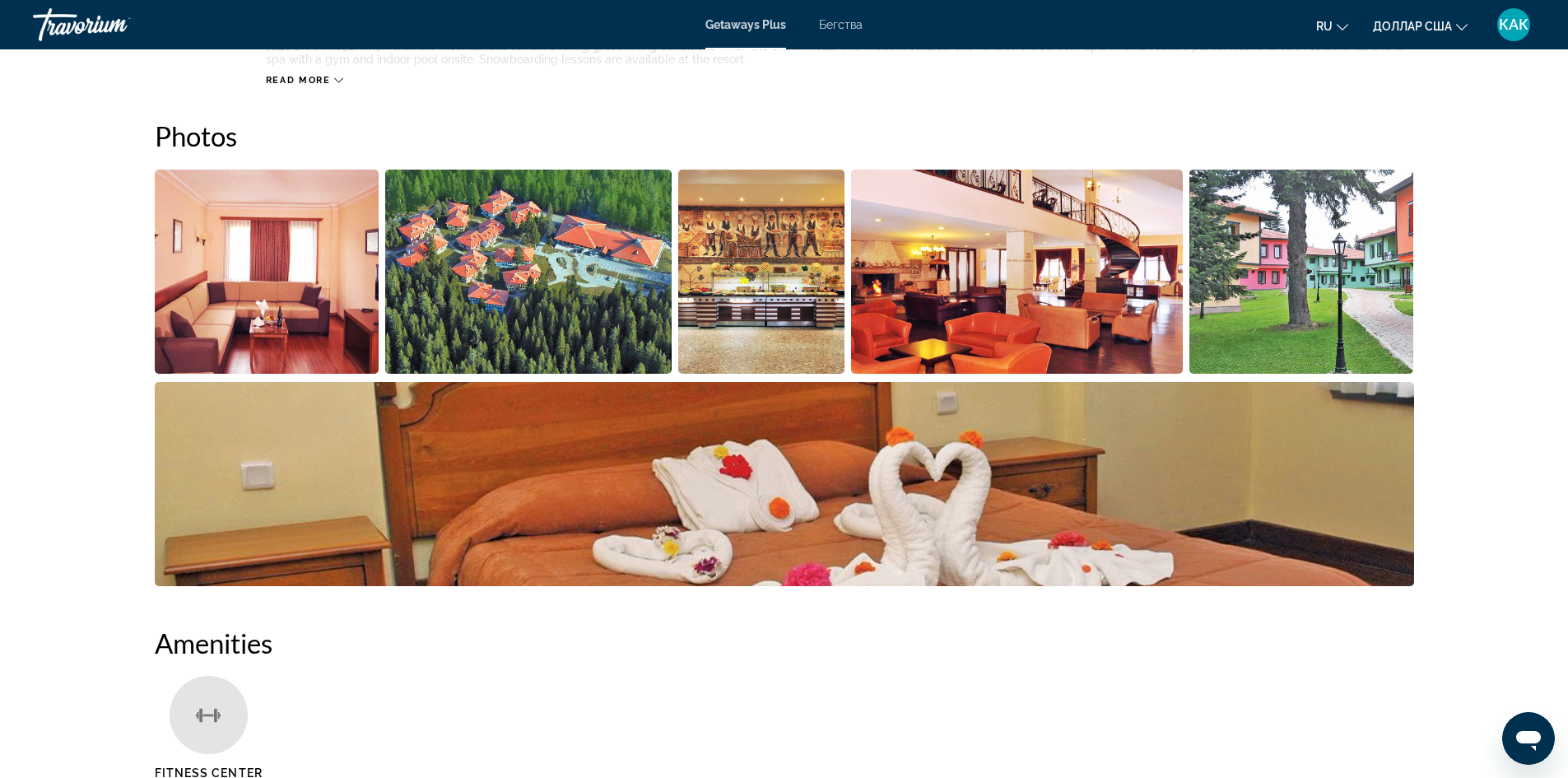
click at [439, 333] on img "Open full-screen image slider" at bounding box center [528, 272] width 286 height 205
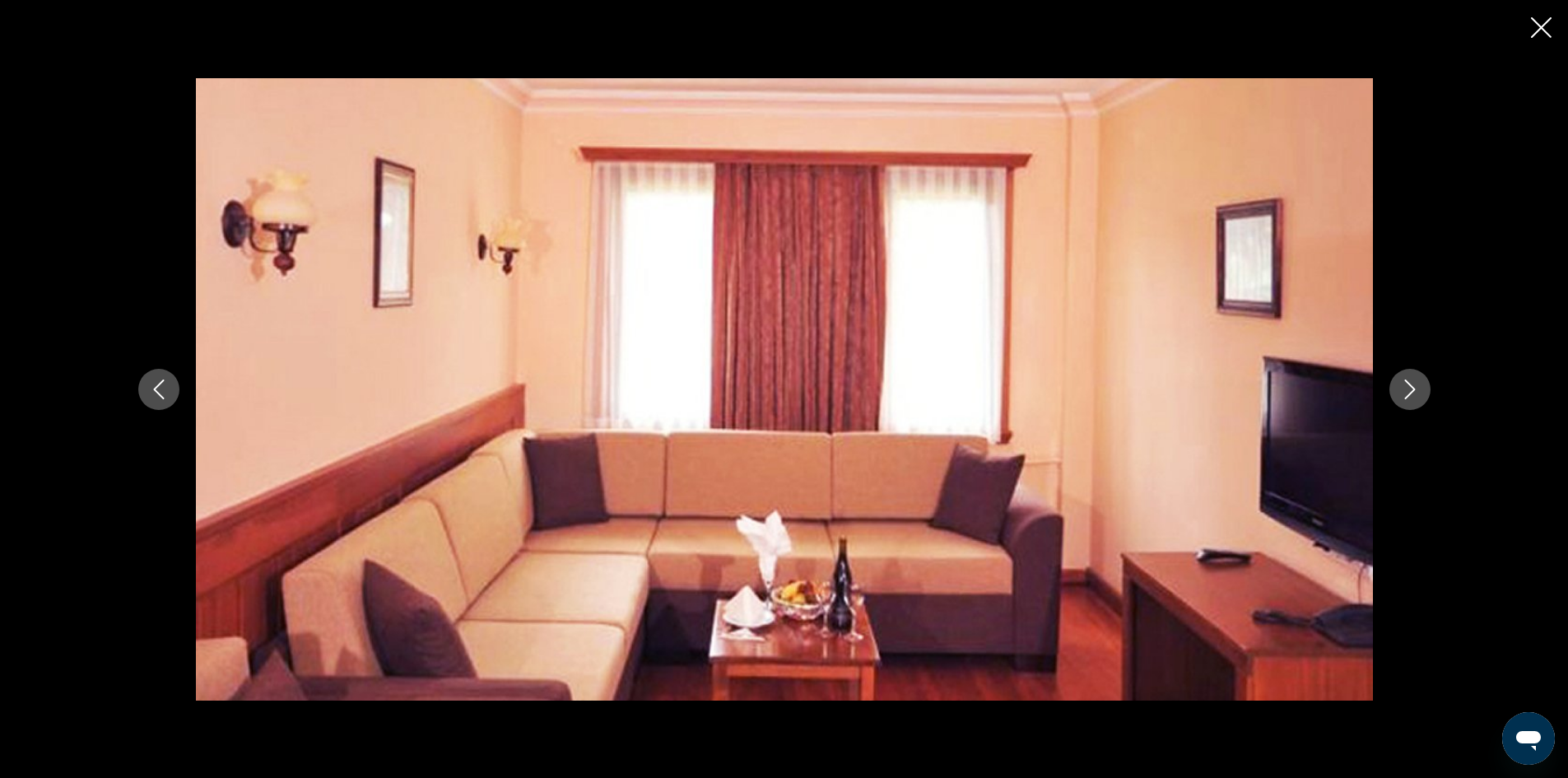
drag, startPoint x: 1538, startPoint y: 28, endPoint x: 1487, endPoint y: 44, distance: 53.5
click at [1537, 28] on icon "Close slideshow" at bounding box center [1540, 28] width 20 height 20
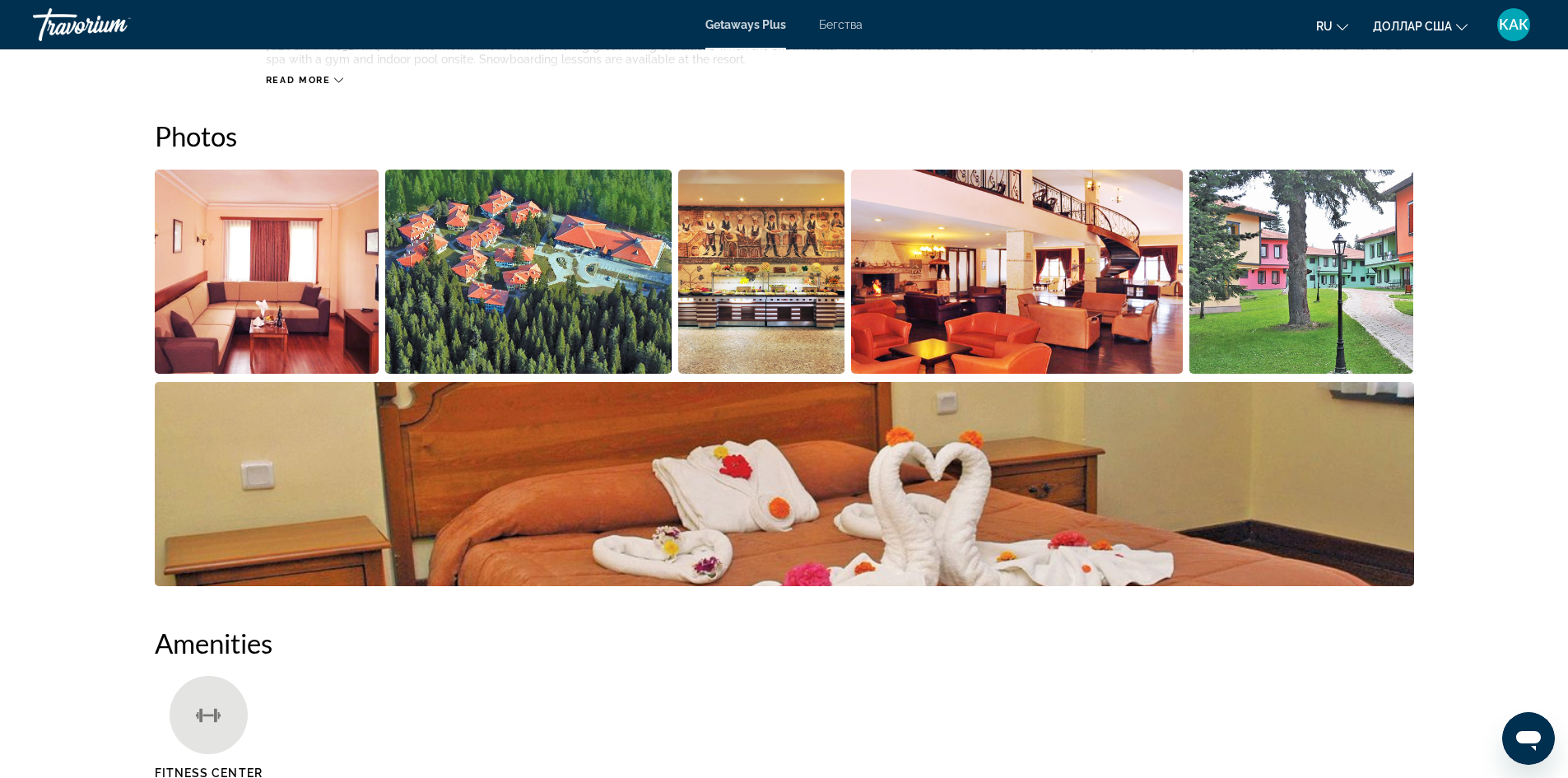
click at [878, 283] on img "Open full-screen image slider" at bounding box center [1017, 272] width 332 height 205
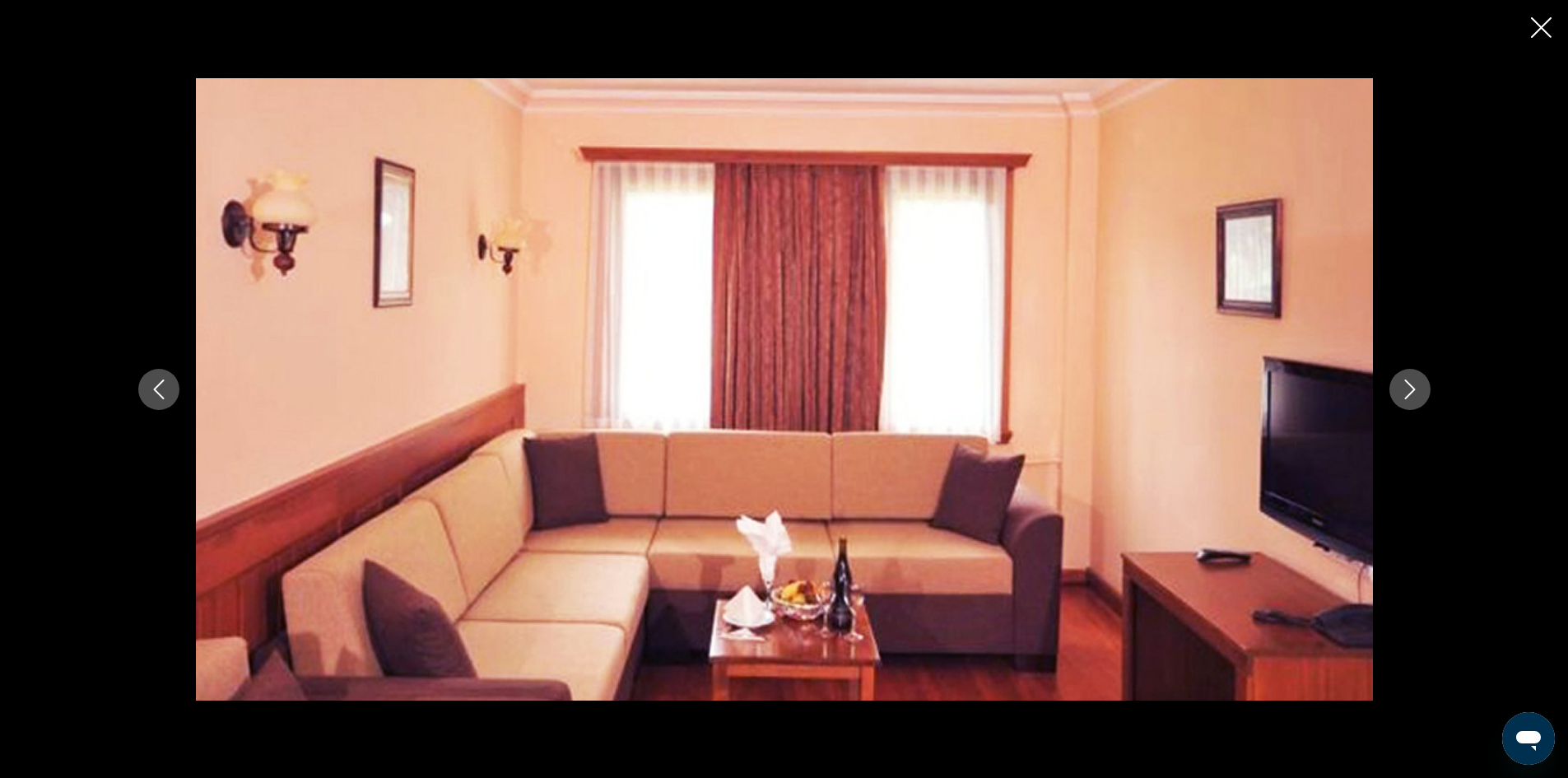
click at [1529, 34] on div "prev next" at bounding box center [784, 389] width 1568 height 778
click at [1537, 28] on icon "Close slideshow" at bounding box center [1540, 28] width 20 height 20
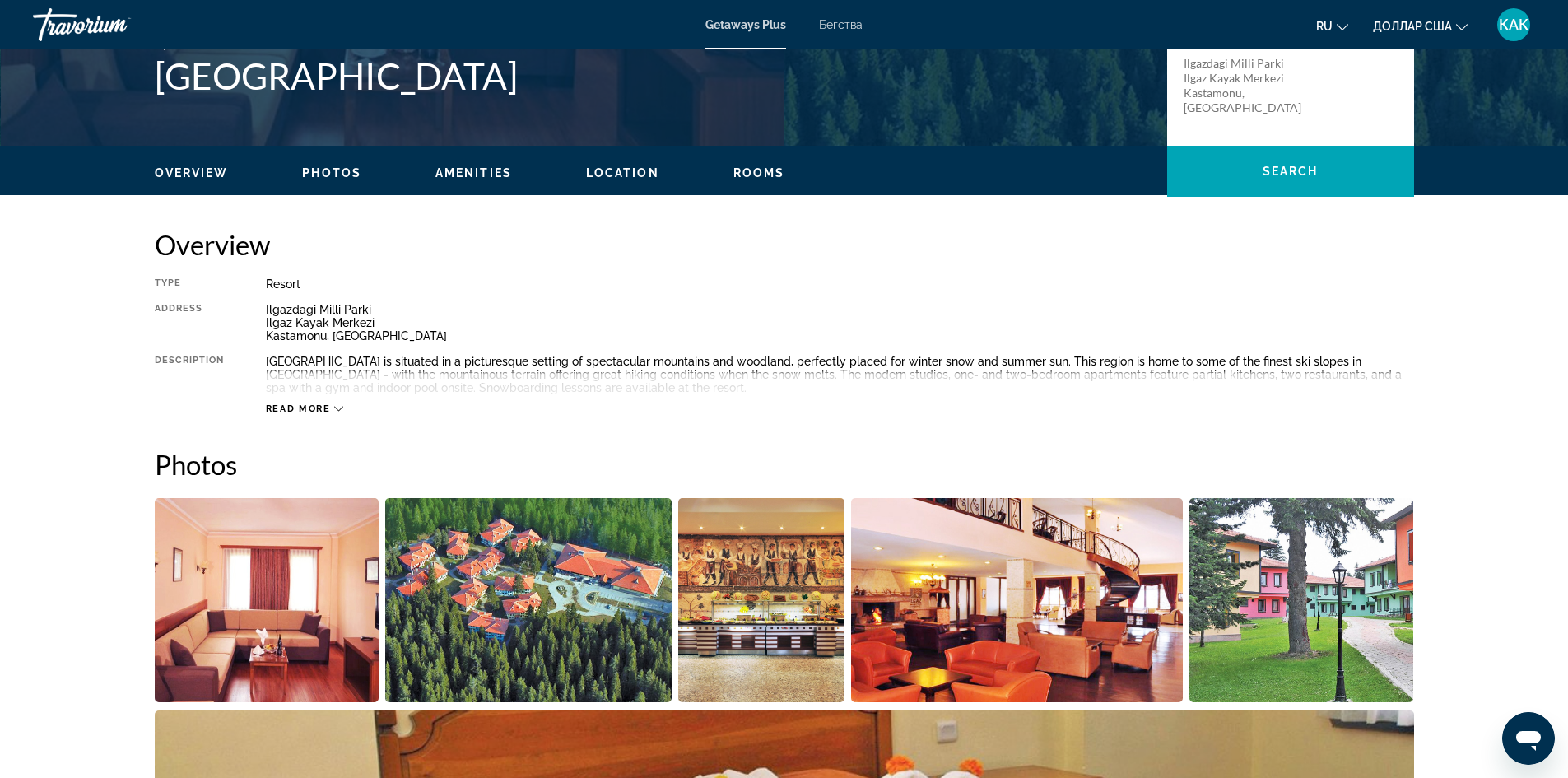
scroll to position [397, 0]
click at [308, 411] on span "Read more" at bounding box center [298, 410] width 65 height 11
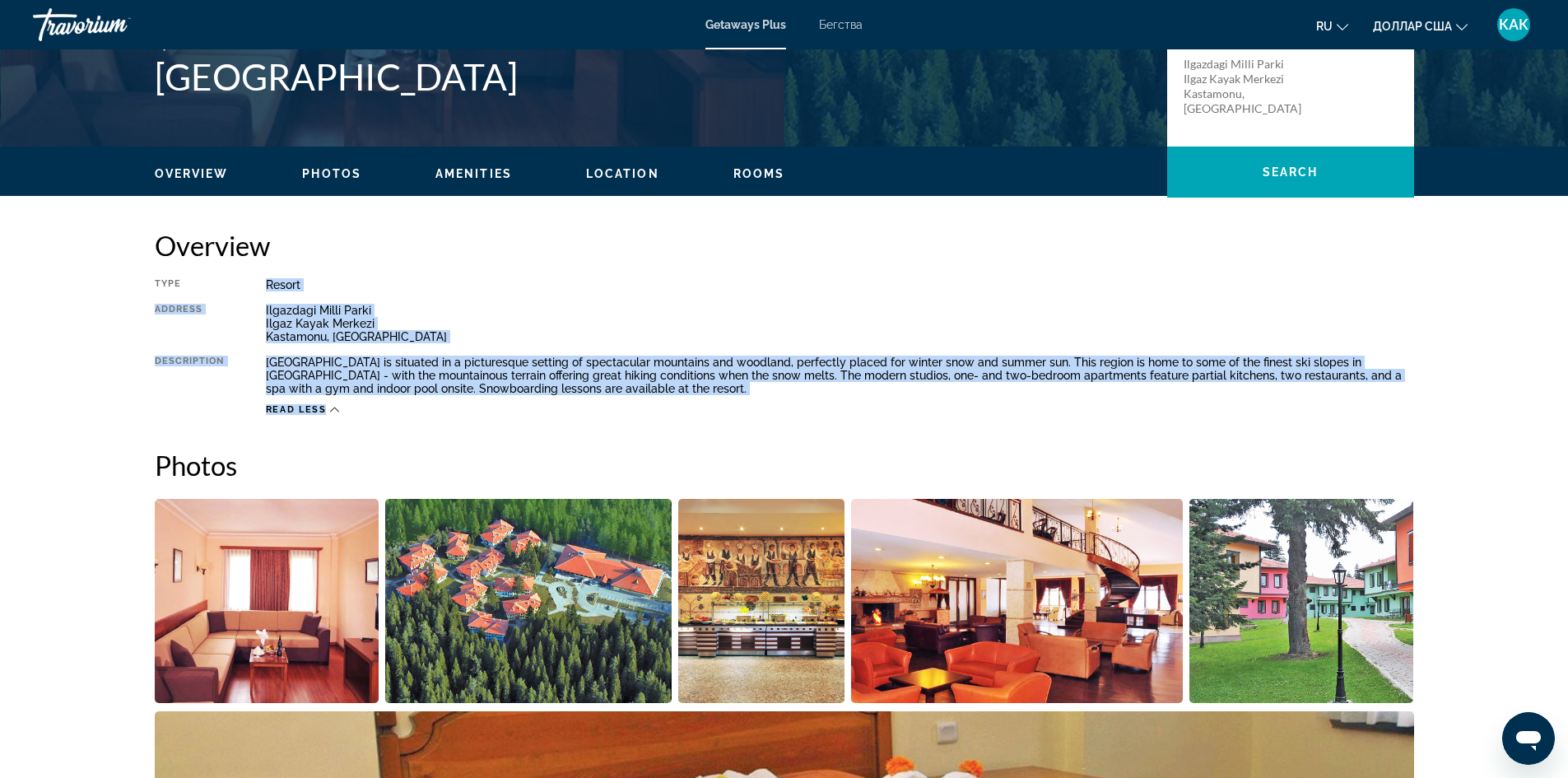
drag, startPoint x: 262, startPoint y: 275, endPoint x: 668, endPoint y: 399, distance: 424.5
click at [668, 399] on div "Overview Type Resort All-Inclusive No All-Inclusive Address [GEOGRAPHIC_DATA] […" at bounding box center [784, 322] width 1259 height 187
click at [849, 383] on div "[GEOGRAPHIC_DATA] is situated in a picturesque setting of spectacular mountains…" at bounding box center [840, 375] width 1148 height 39
